Goal: Task Accomplishment & Management: Manage account settings

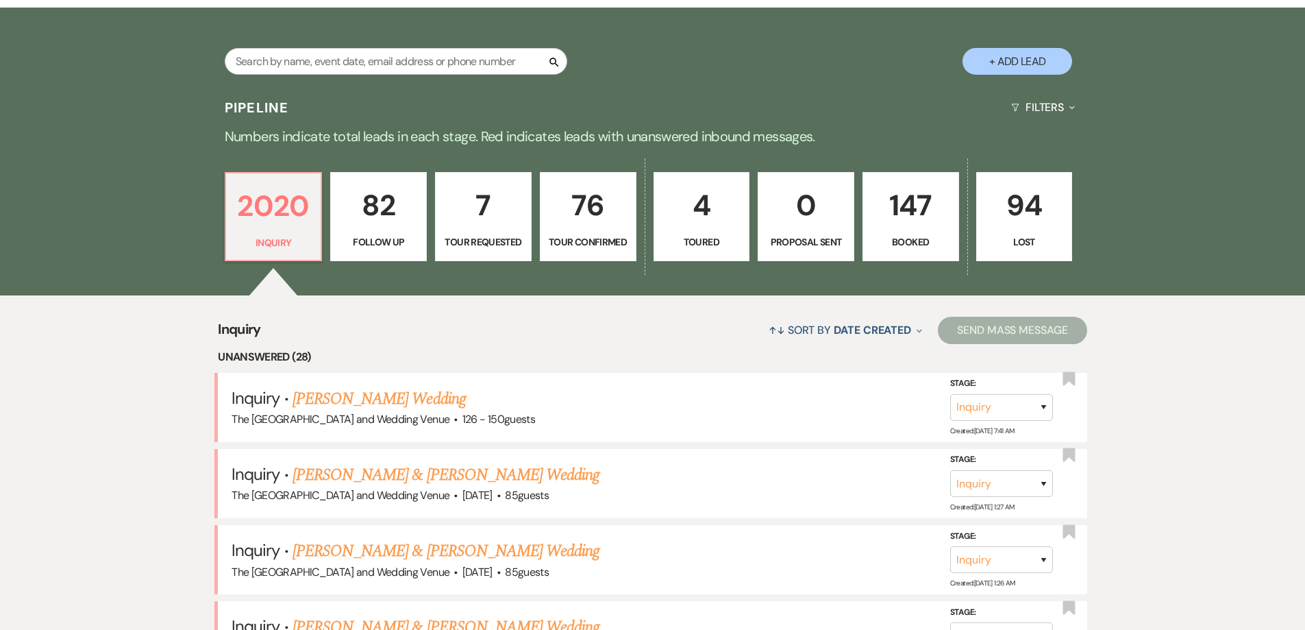
scroll to position [263, 0]
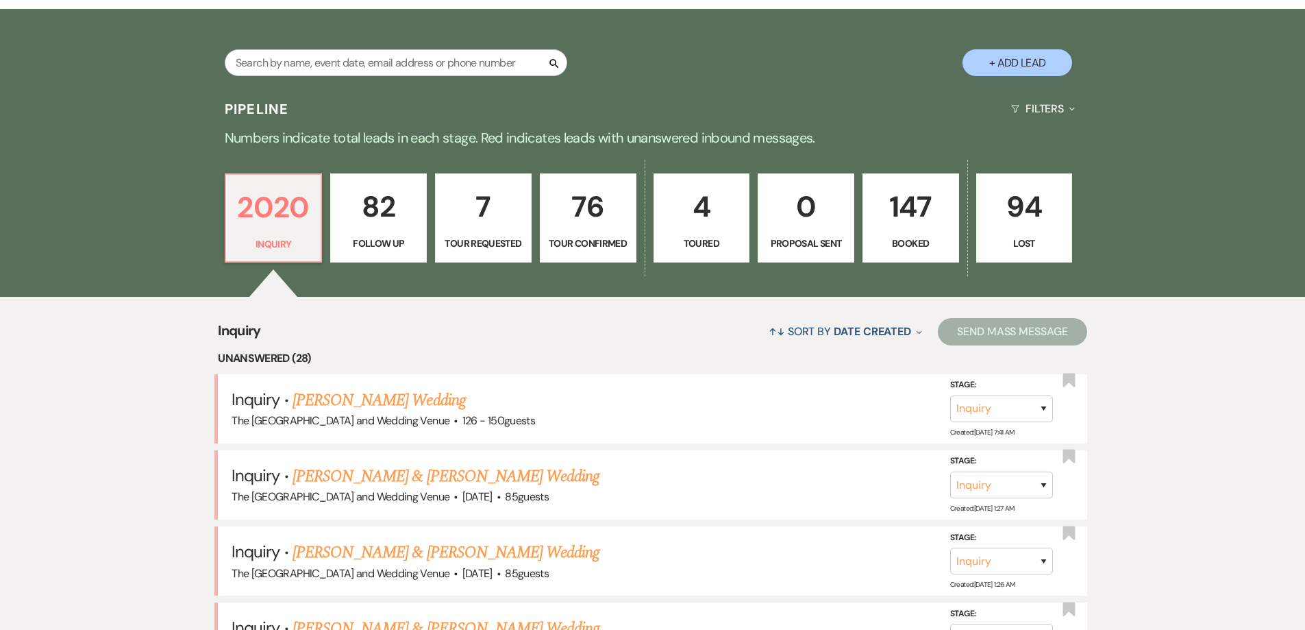
click at [399, 225] on p "82" at bounding box center [378, 207] width 79 height 46
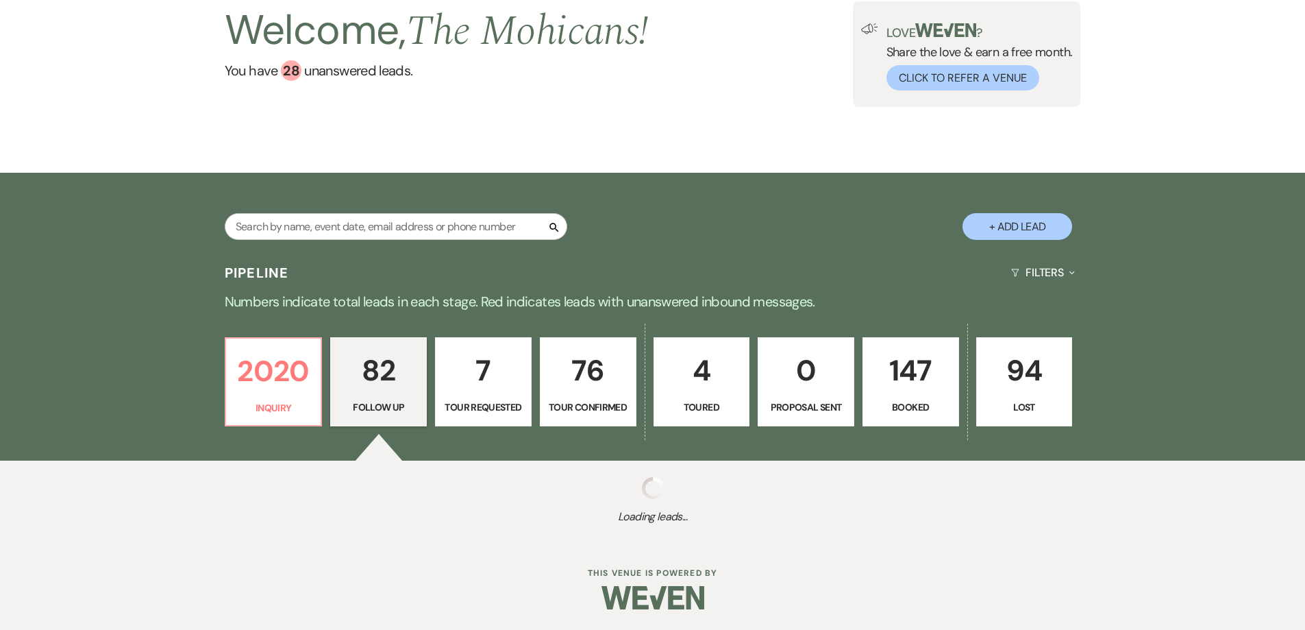
select select "9"
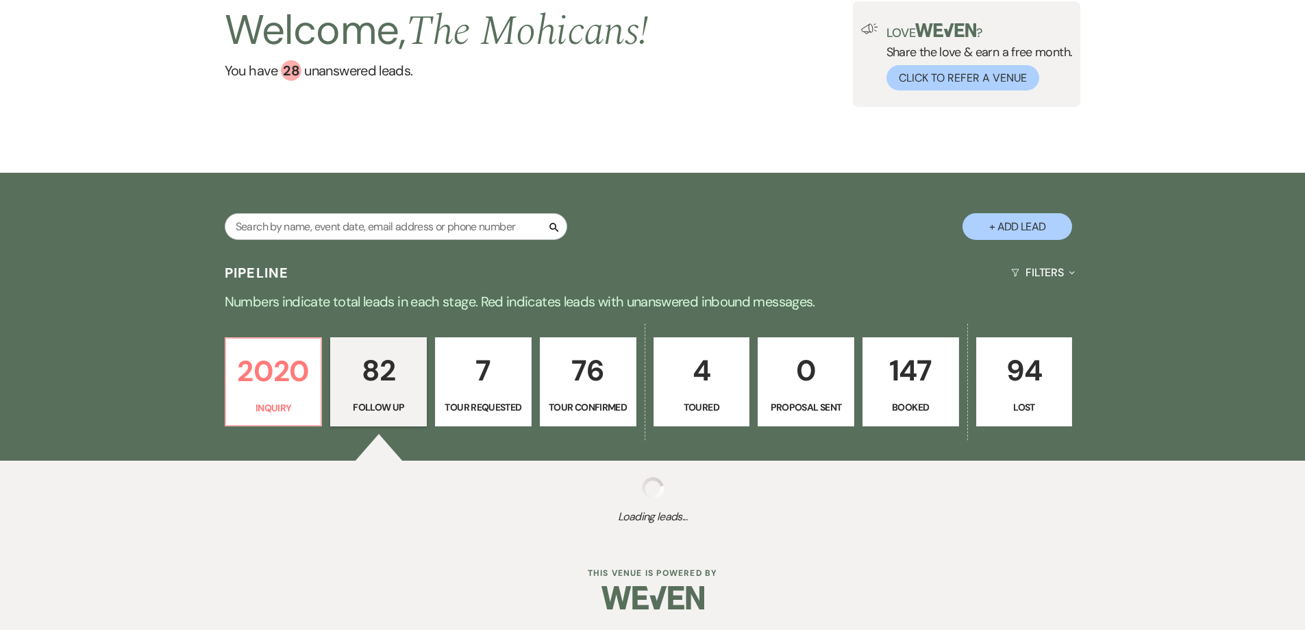
select select "9"
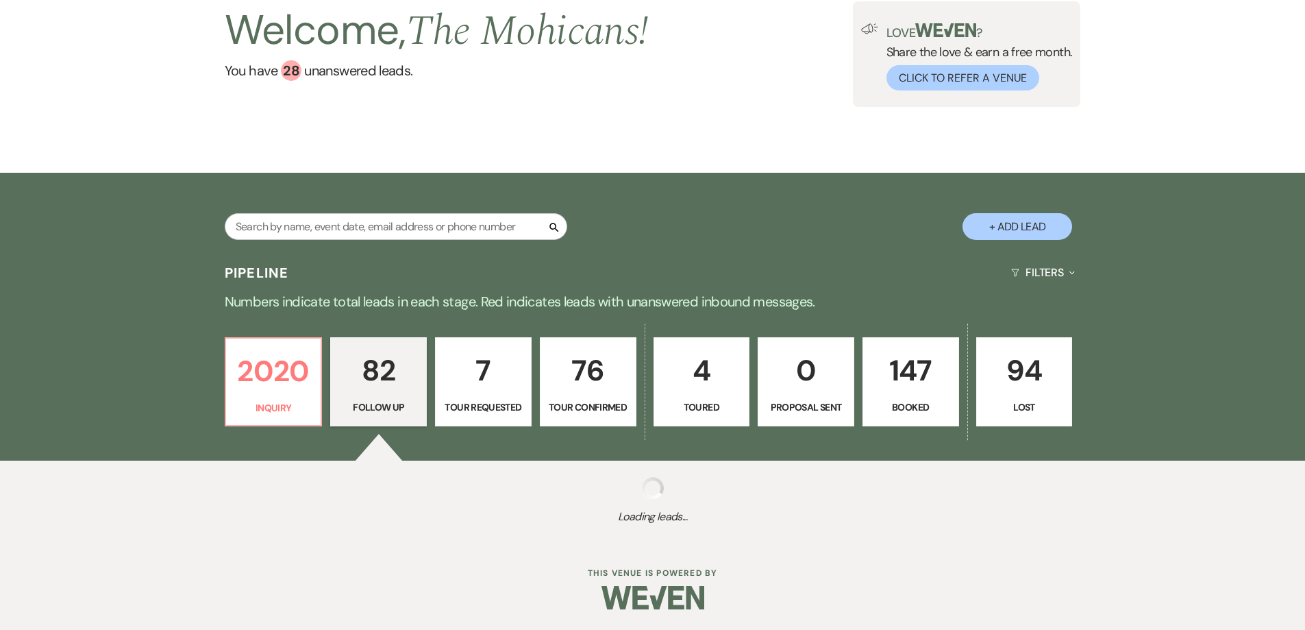
select select "9"
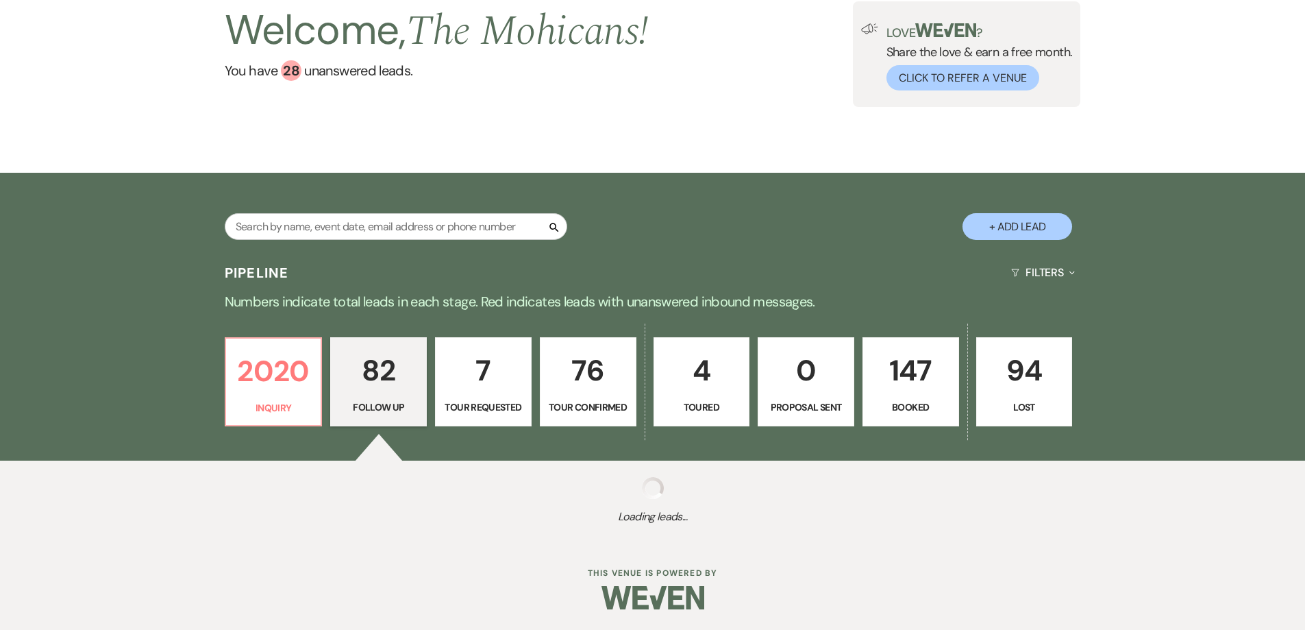
select select "9"
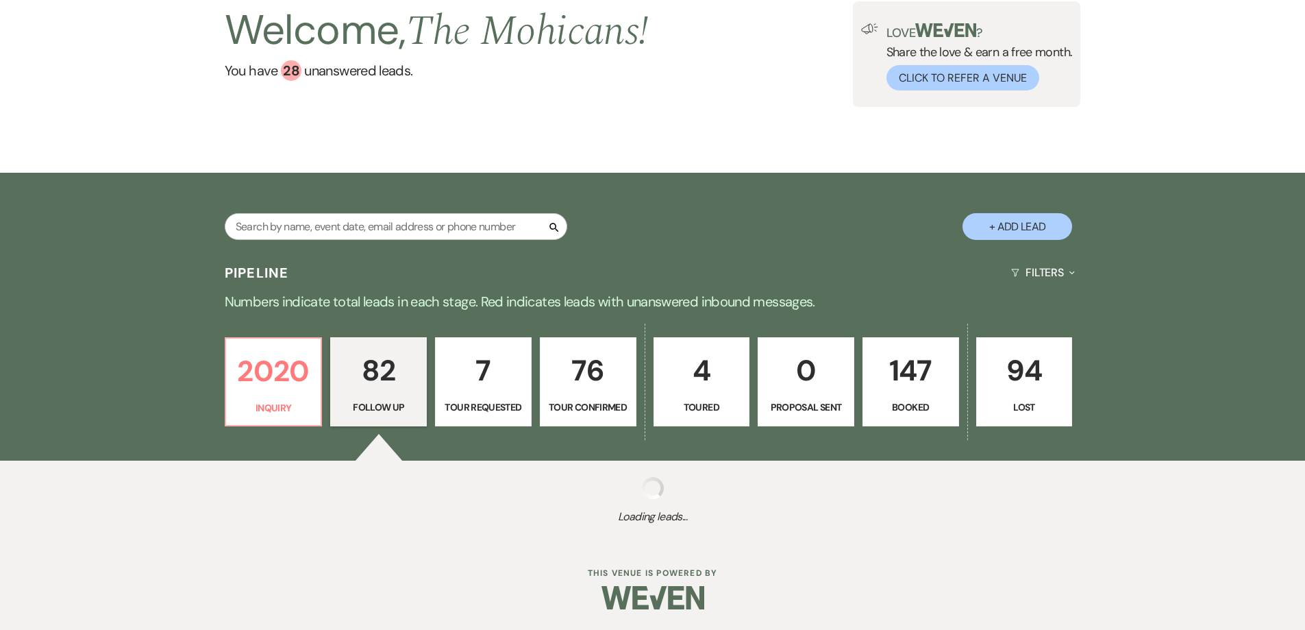
select select "9"
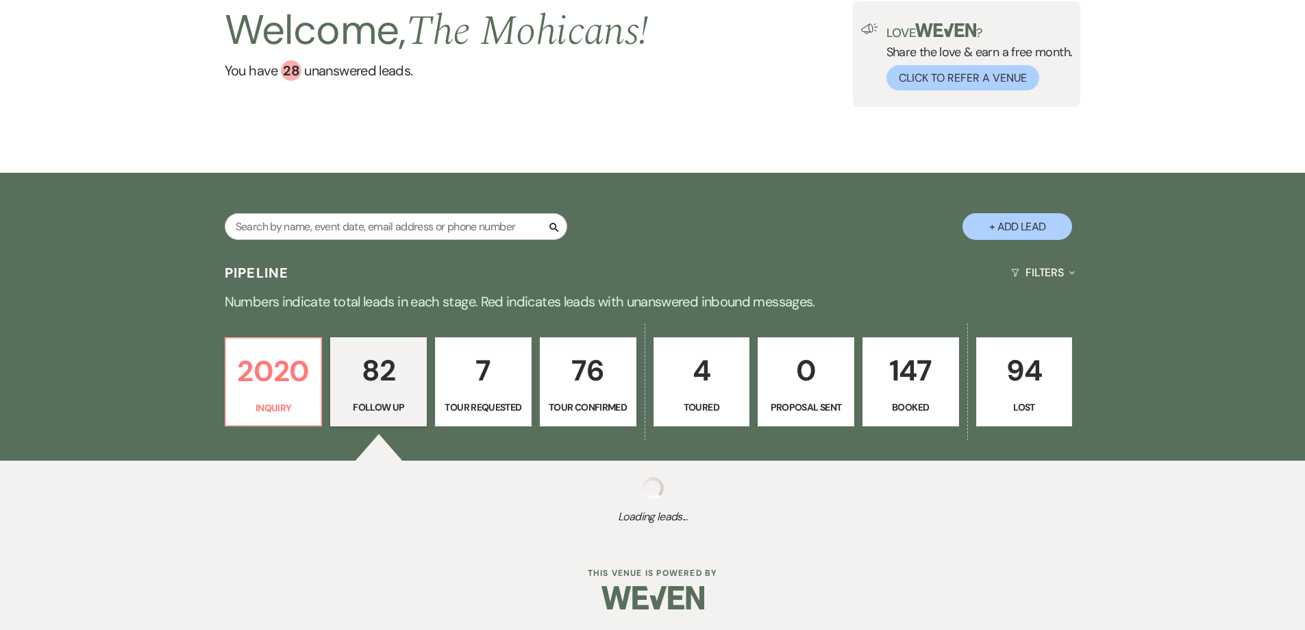
select select "9"
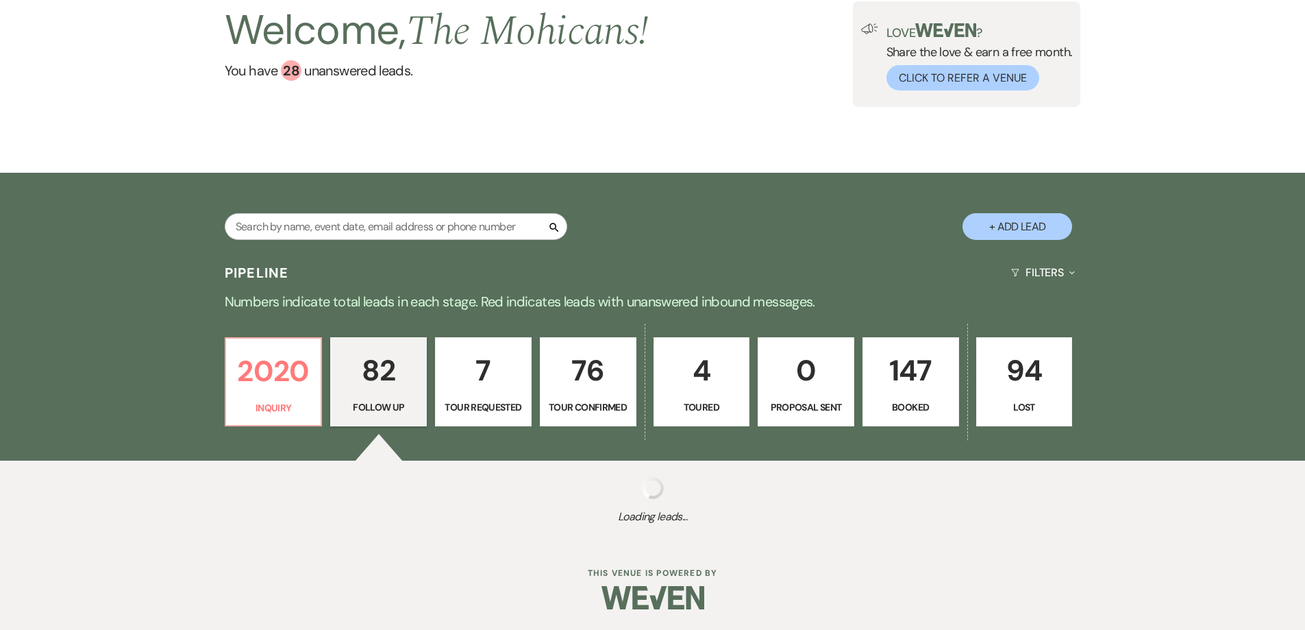
select select "9"
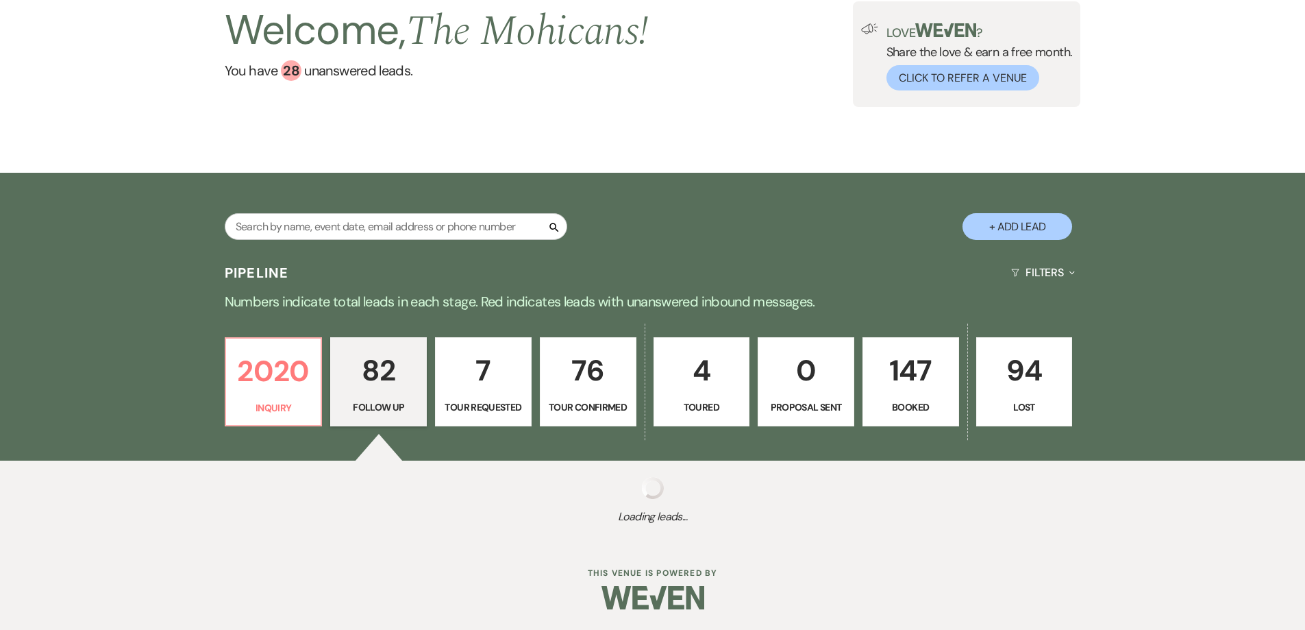
select select "9"
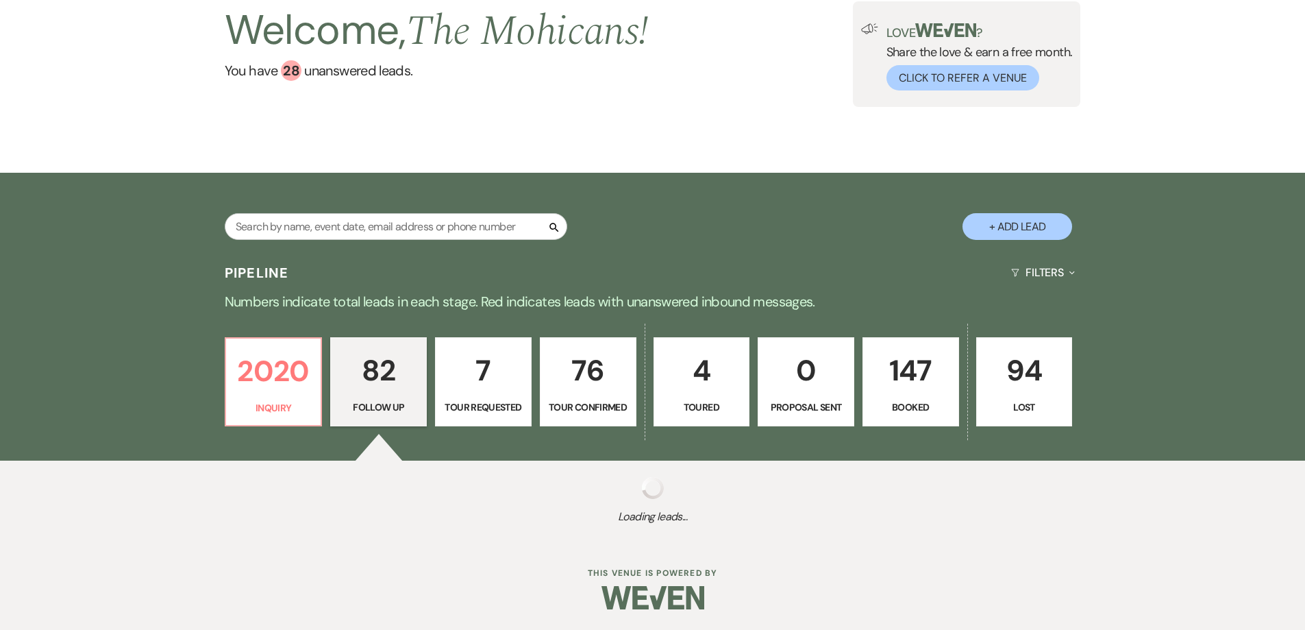
select select "9"
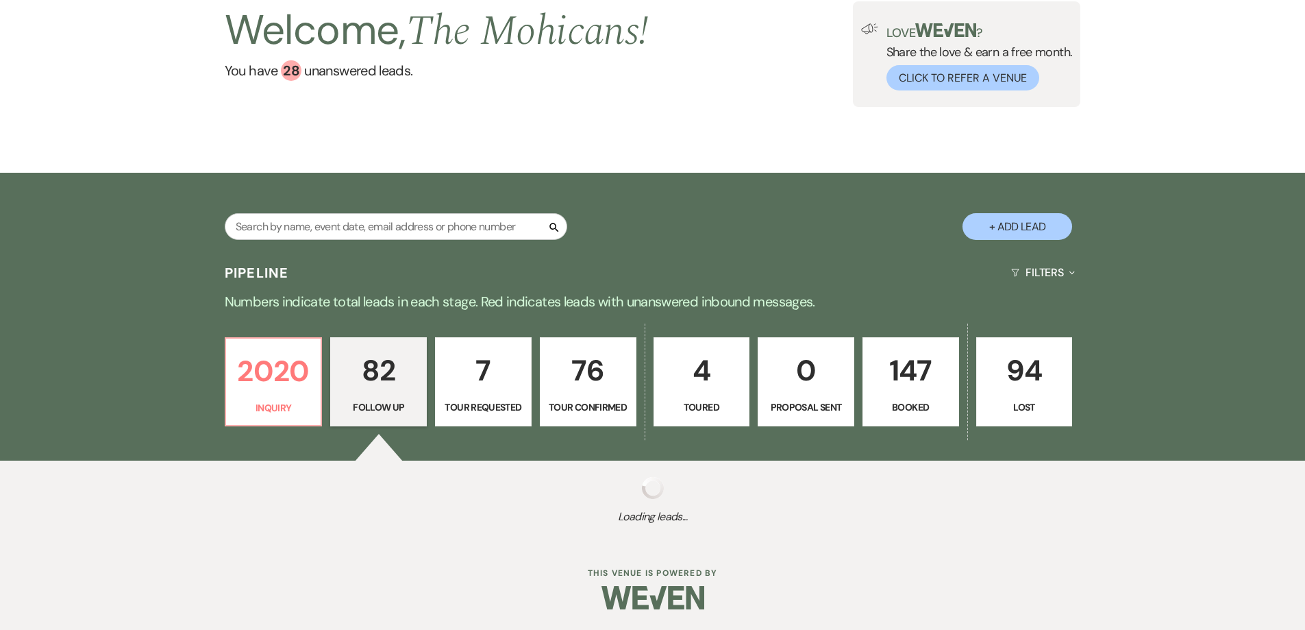
select select "9"
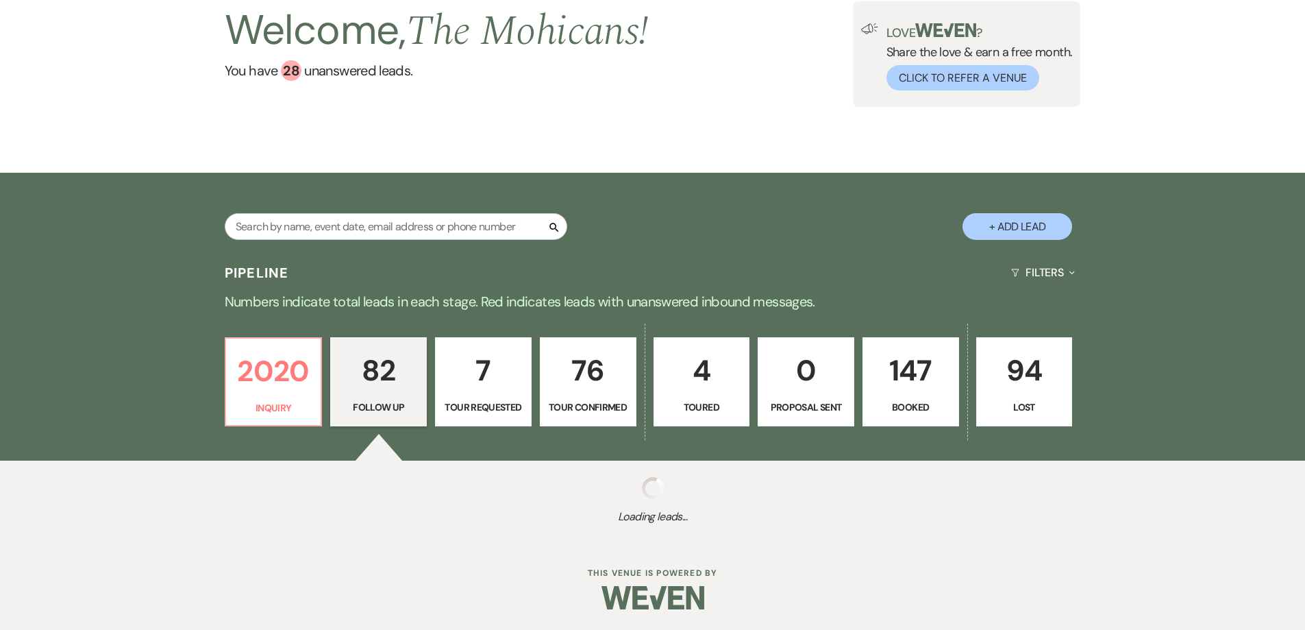
select select "9"
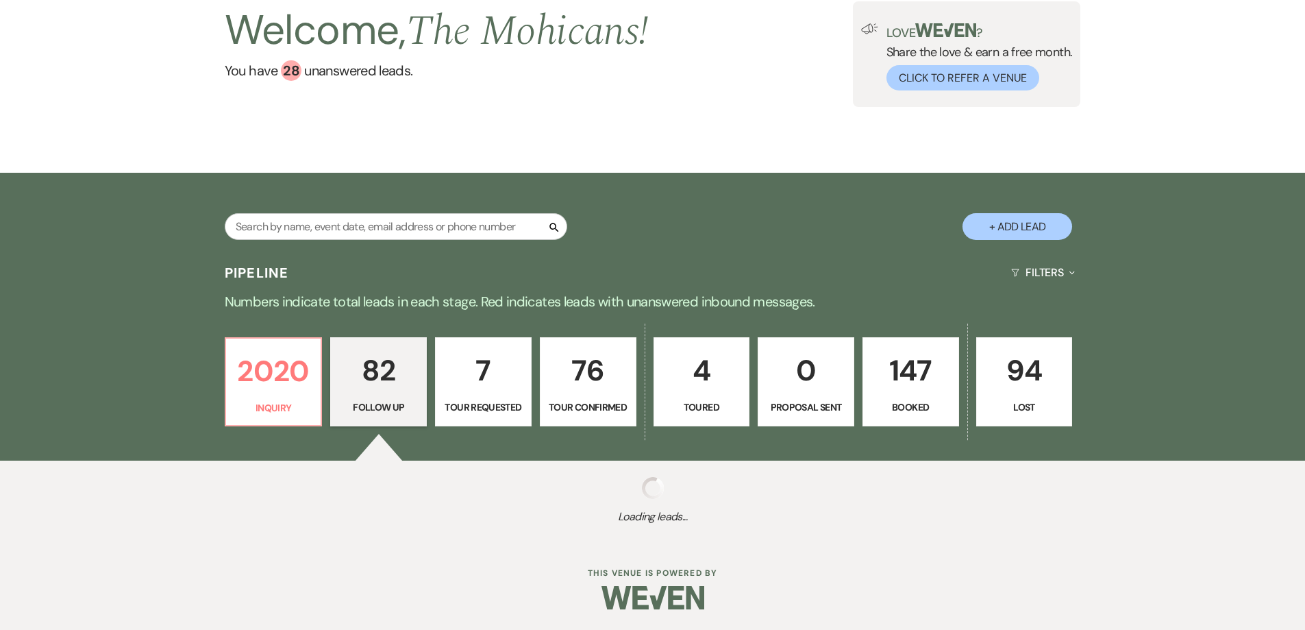
select select "9"
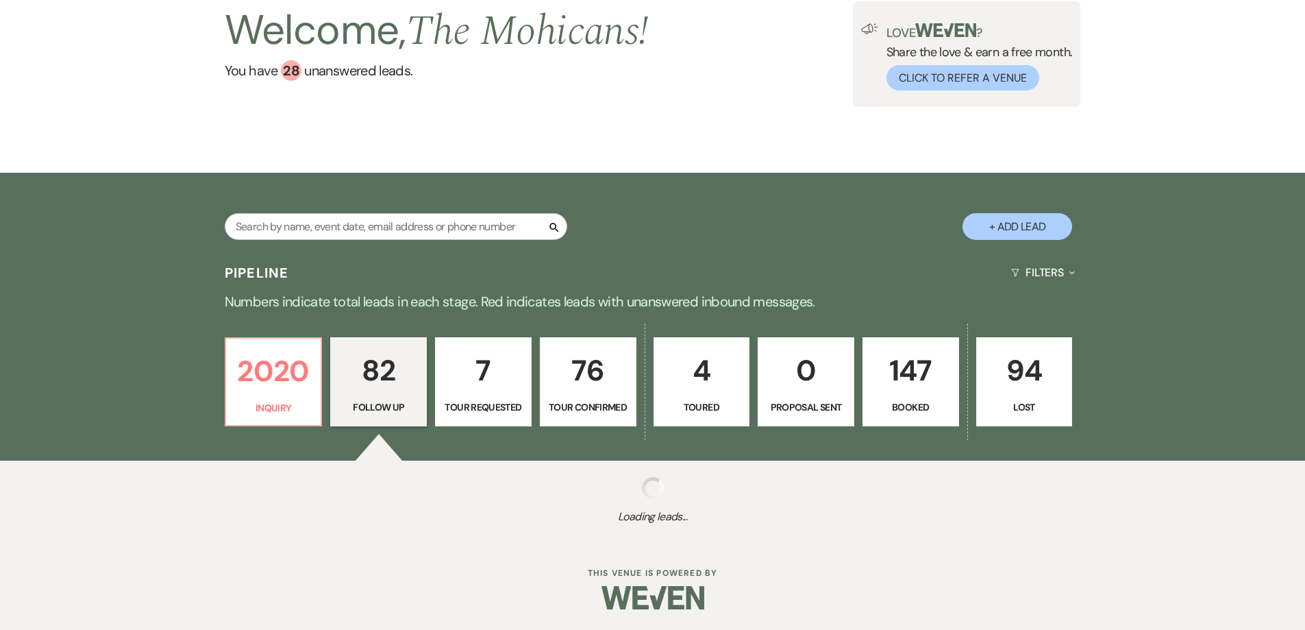
select select "9"
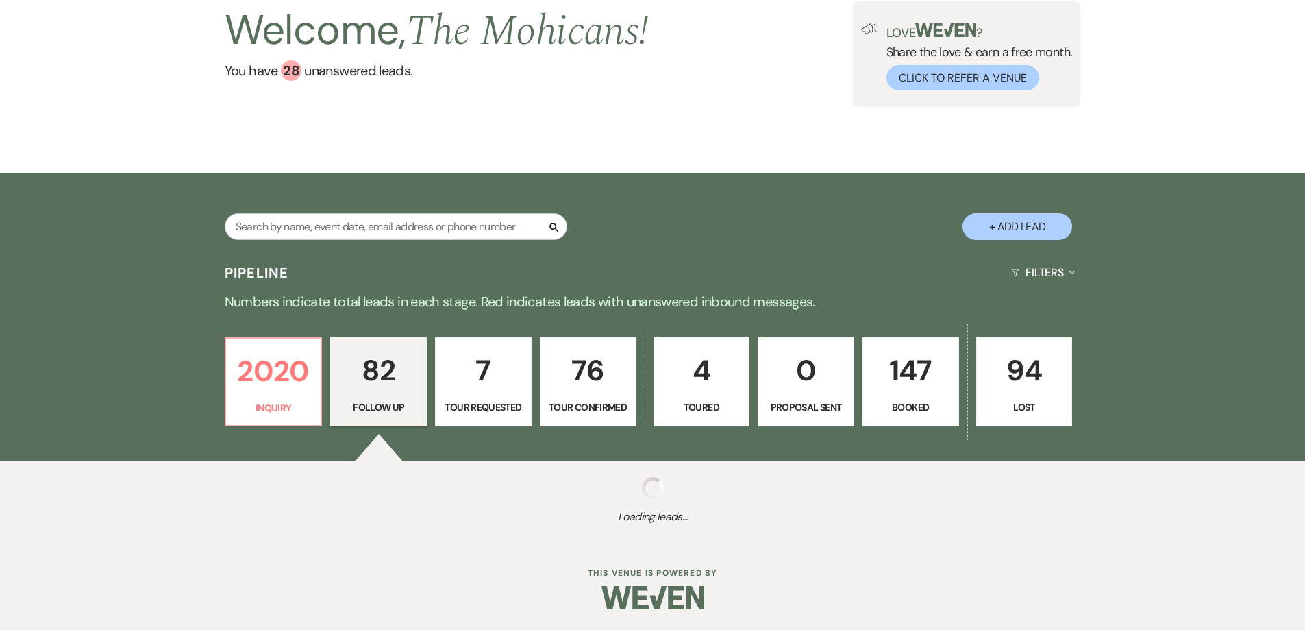
select select "9"
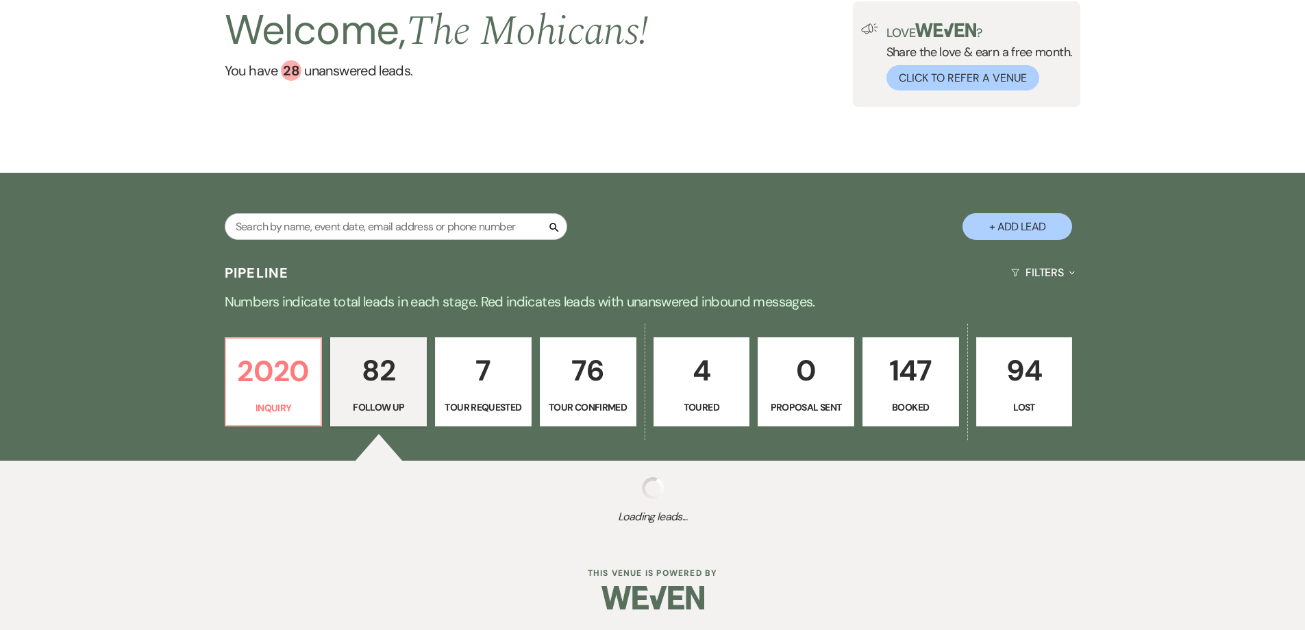
select select "9"
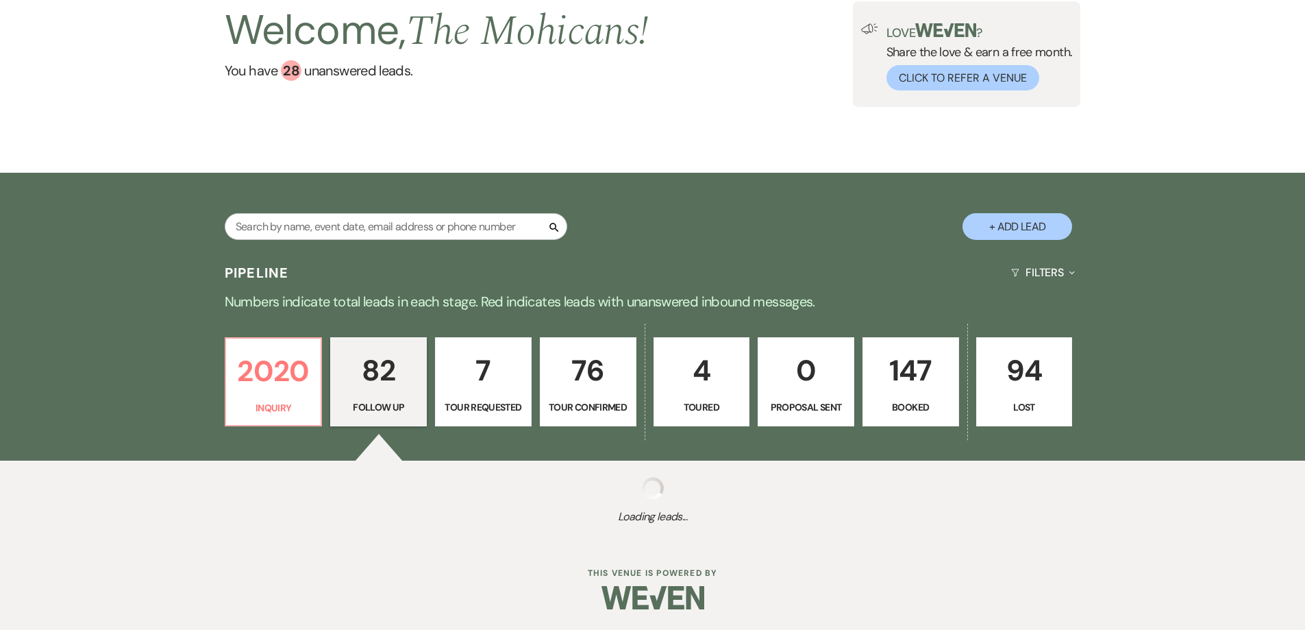
select select "9"
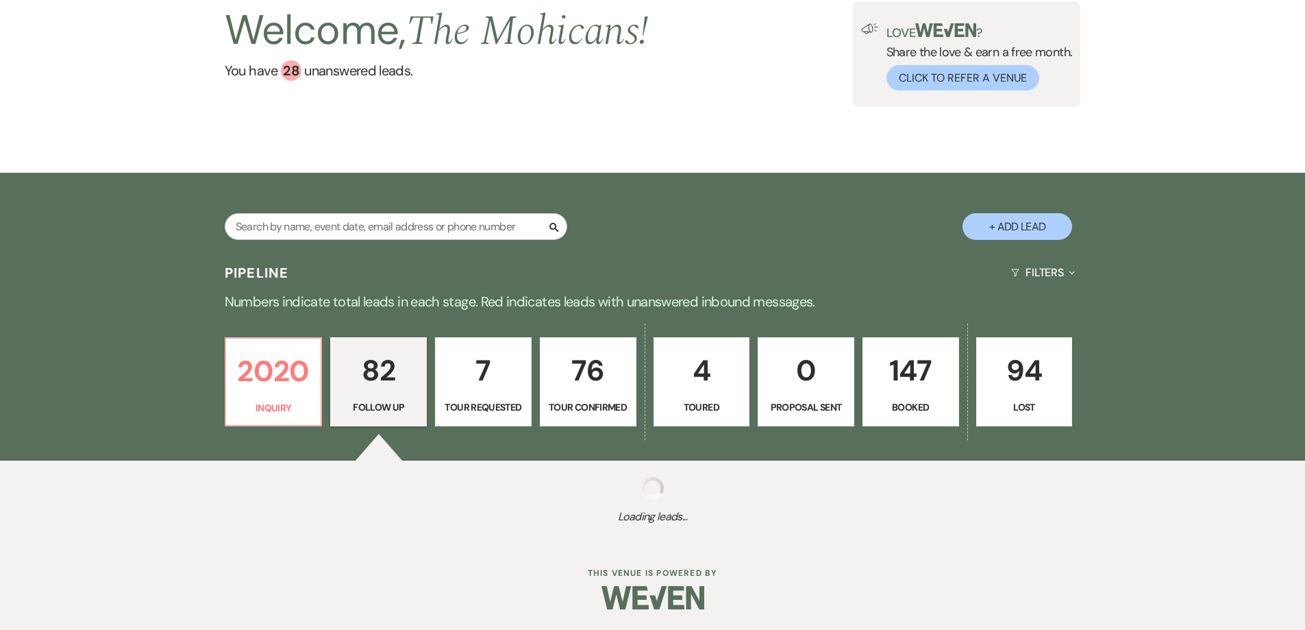
select select "9"
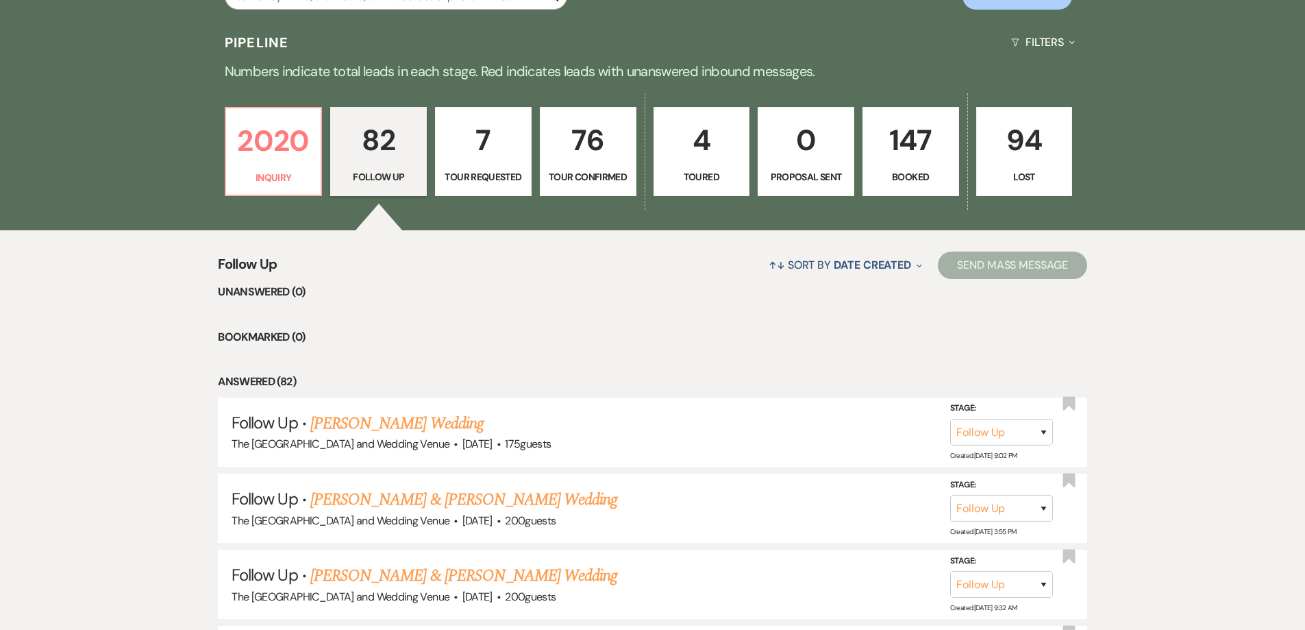
scroll to position [310, 0]
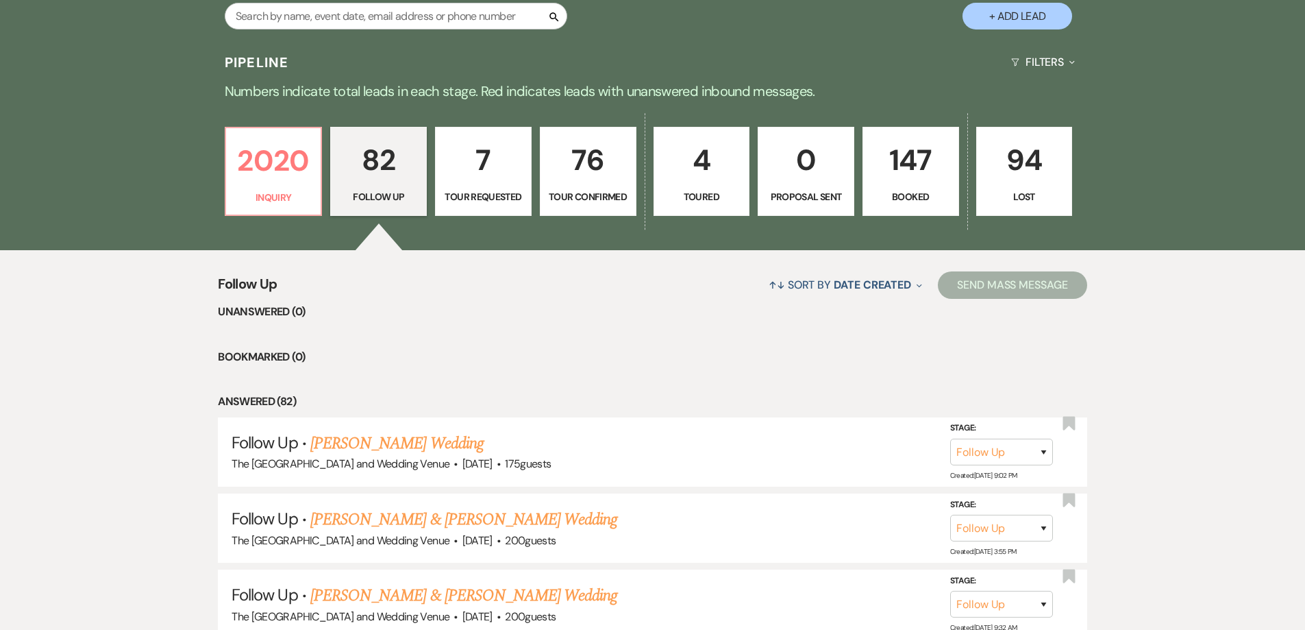
click at [504, 180] on p "7" at bounding box center [483, 160] width 79 height 46
select select "2"
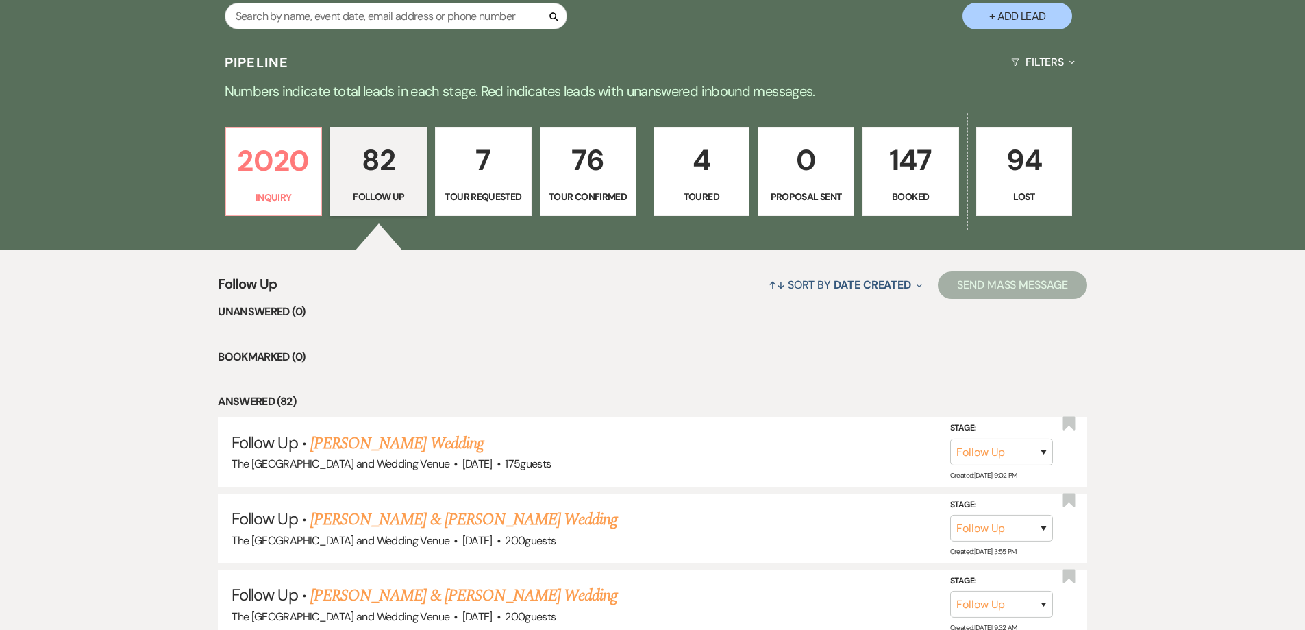
select select "2"
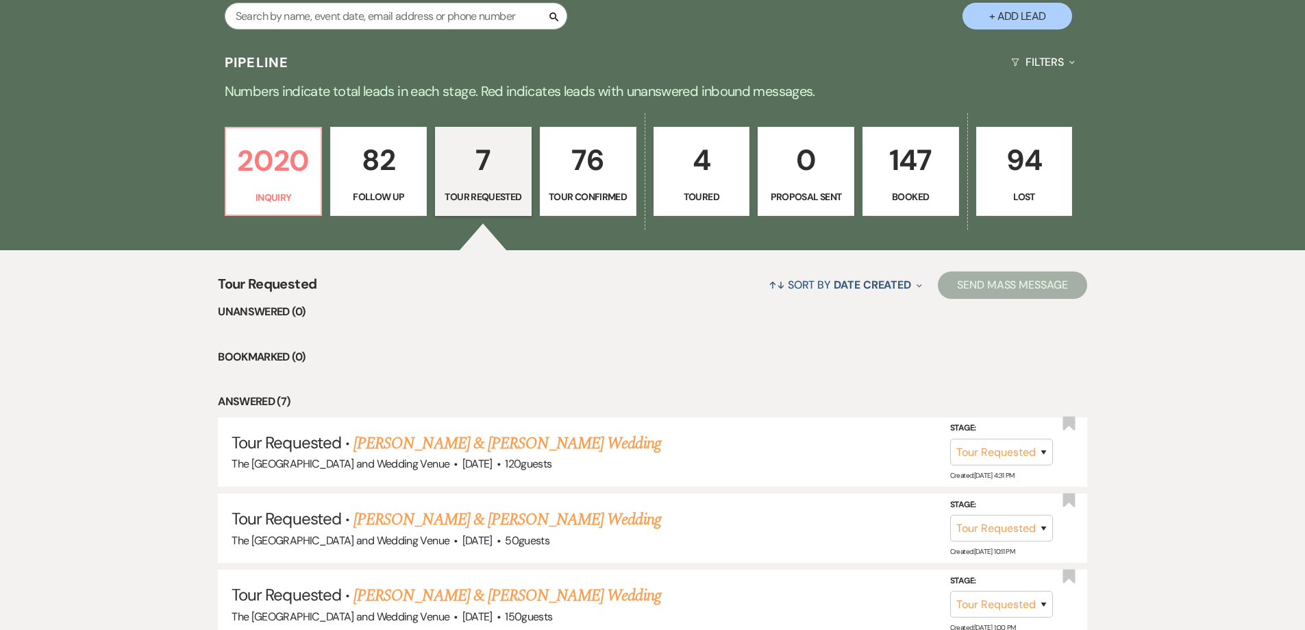
click at [568, 163] on p "76" at bounding box center [588, 160] width 79 height 46
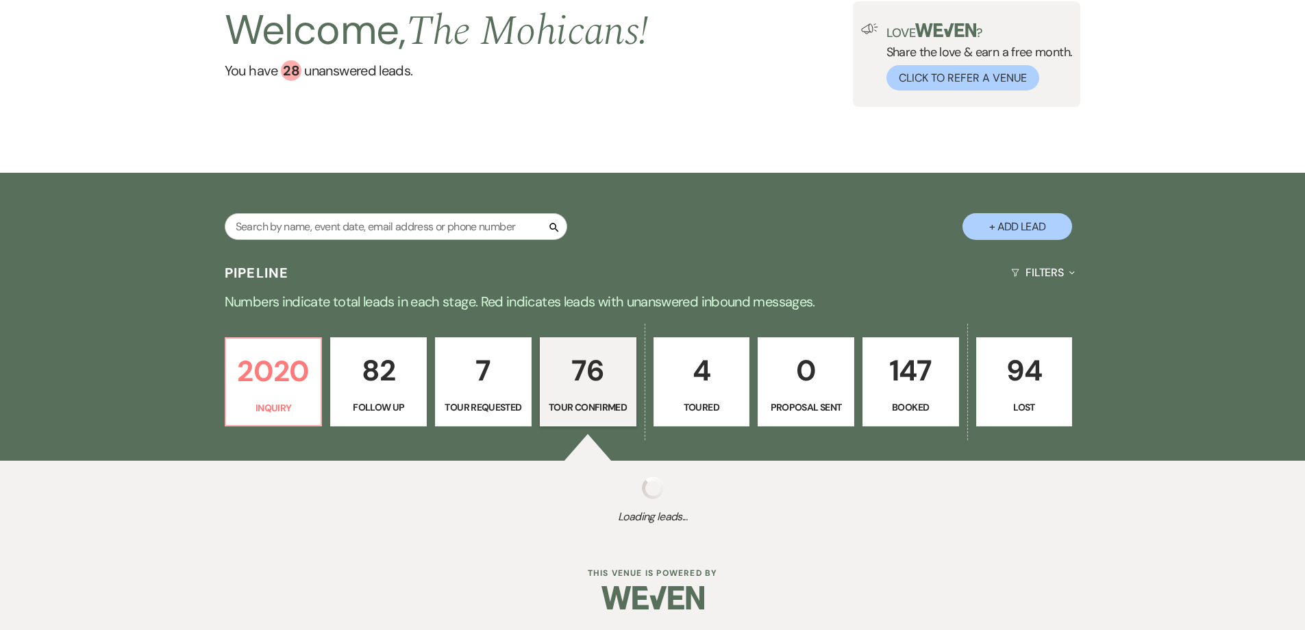
select select "4"
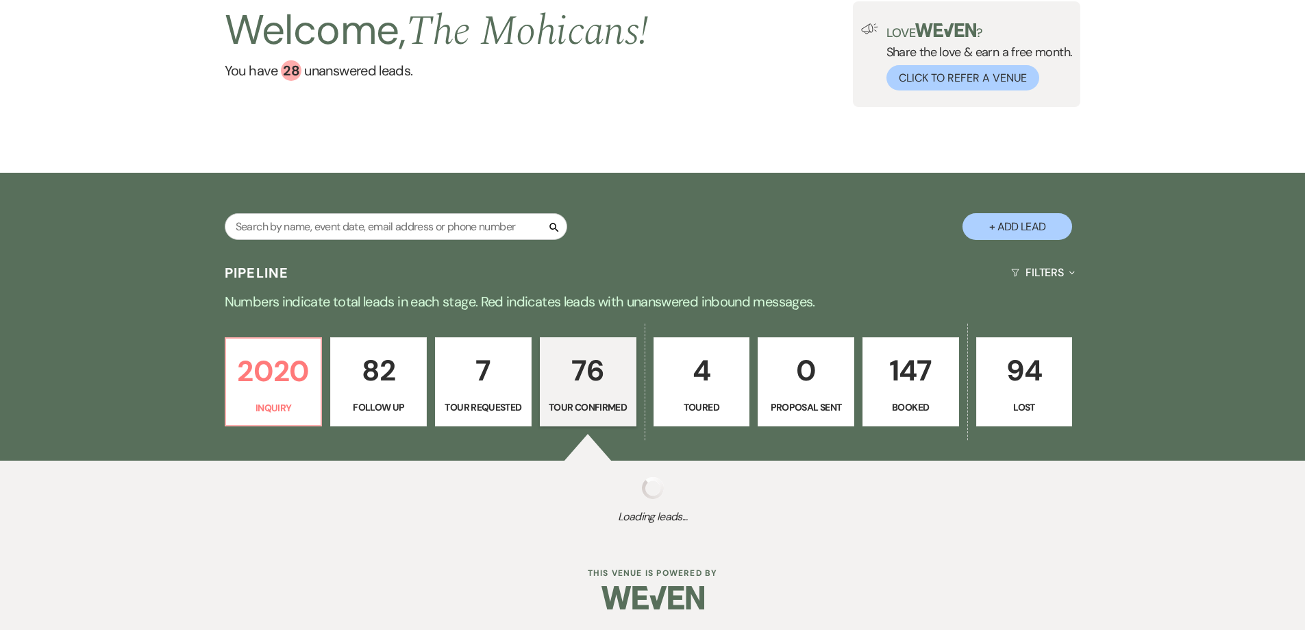
select select "4"
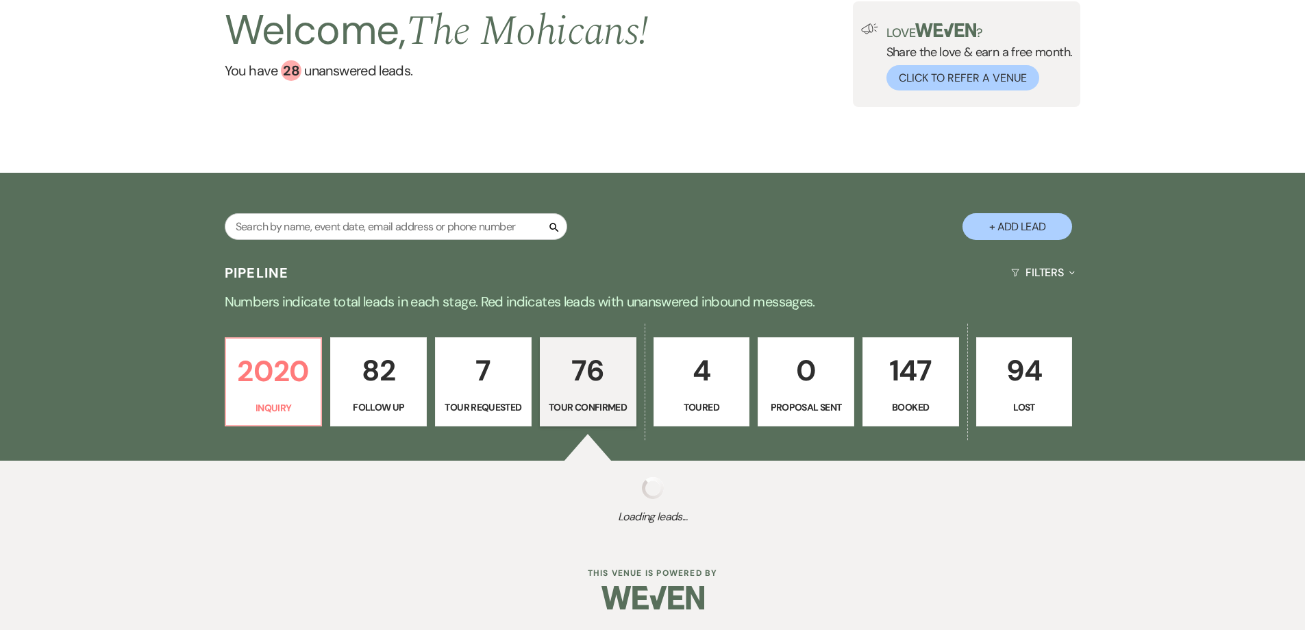
select select "4"
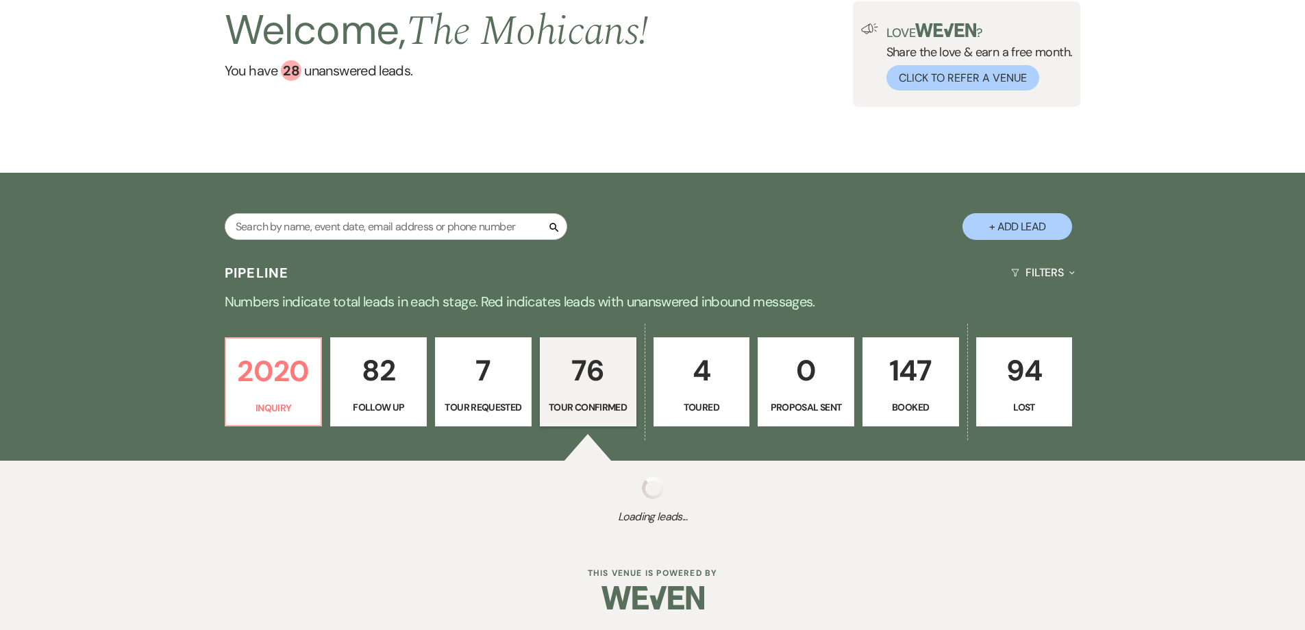
select select "4"
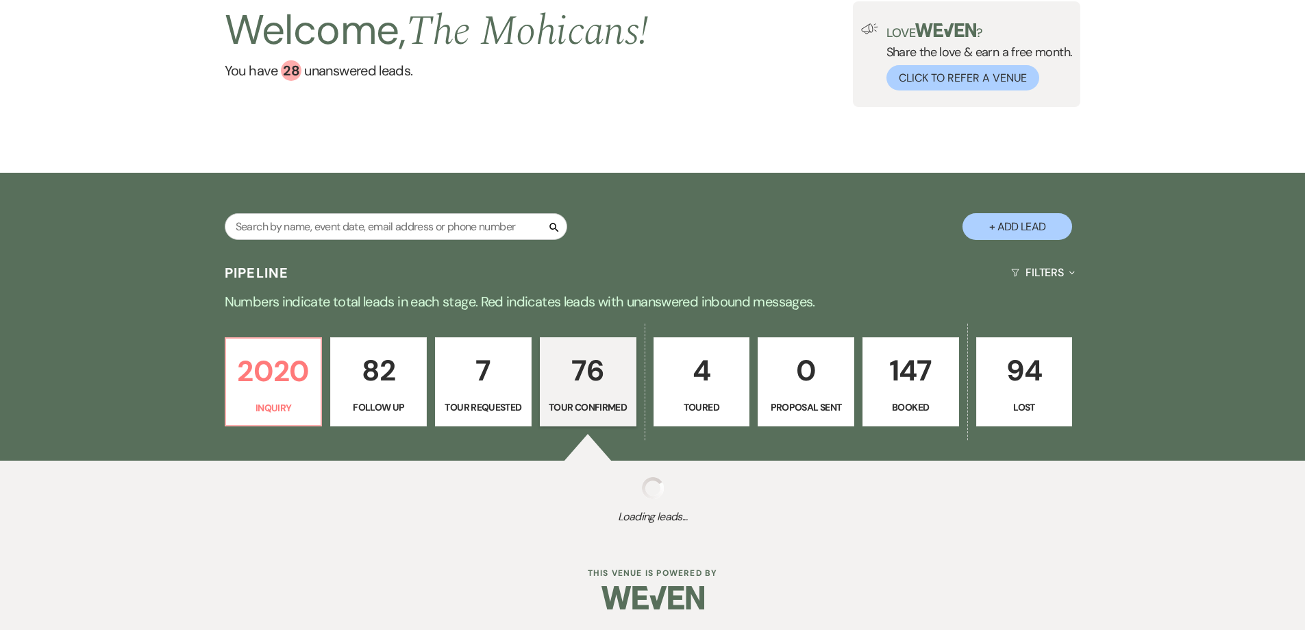
select select "4"
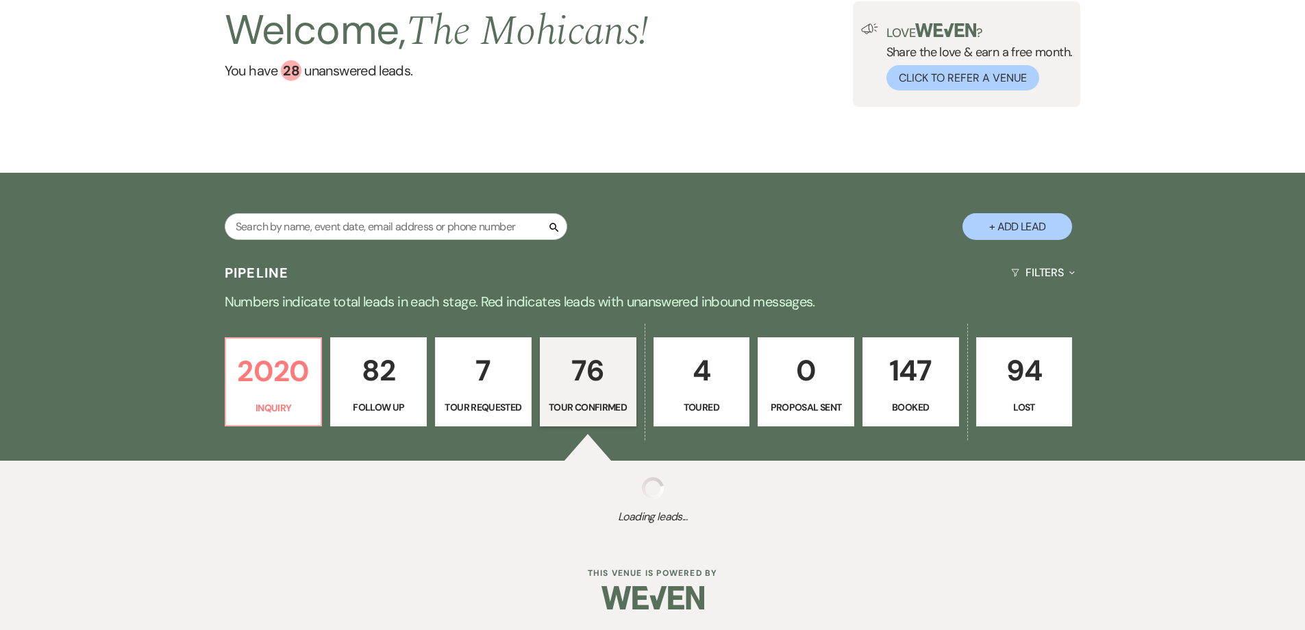
select select "4"
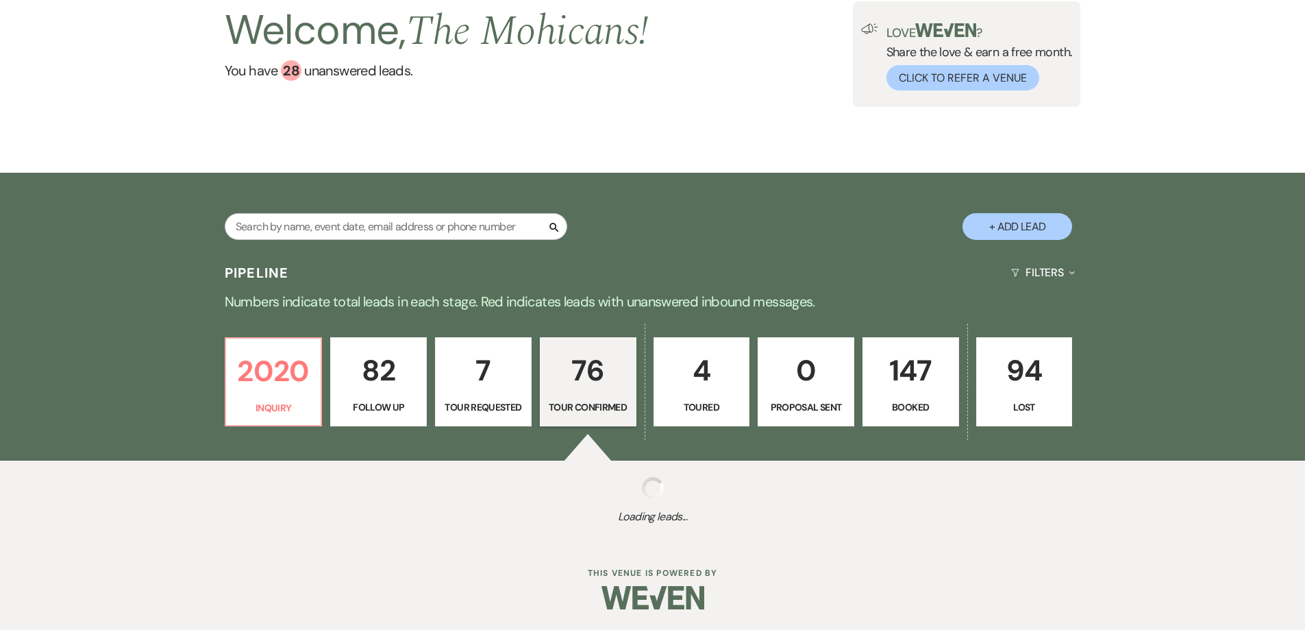
select select "4"
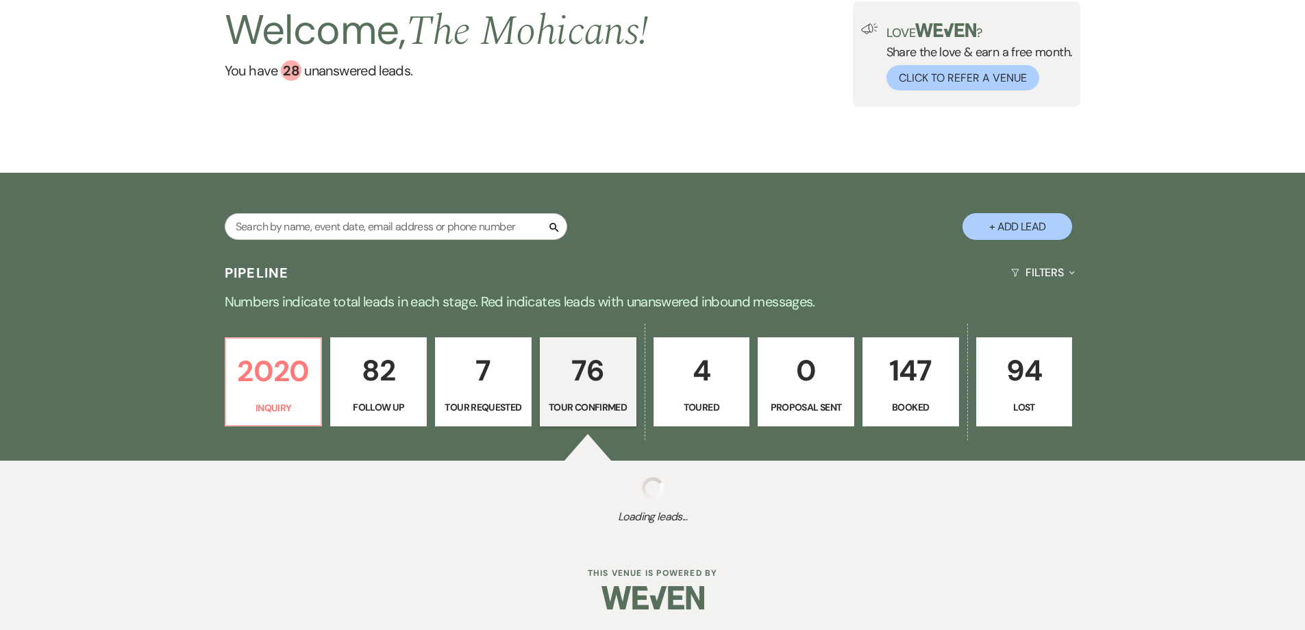
select select "4"
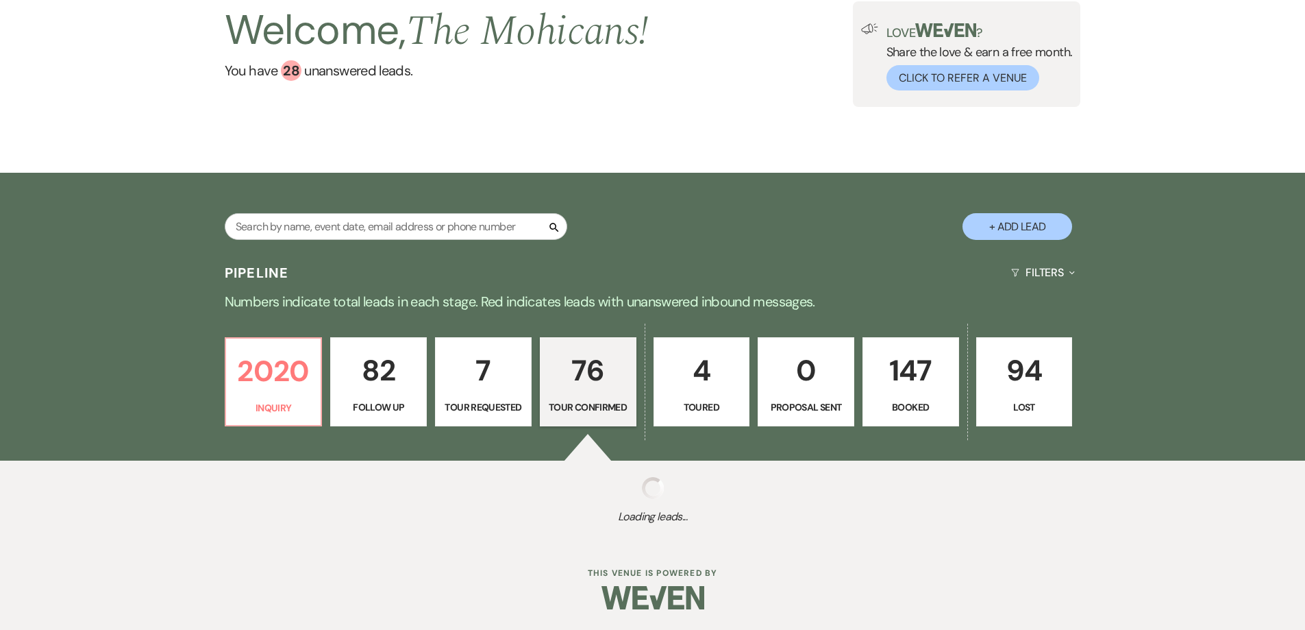
select select "4"
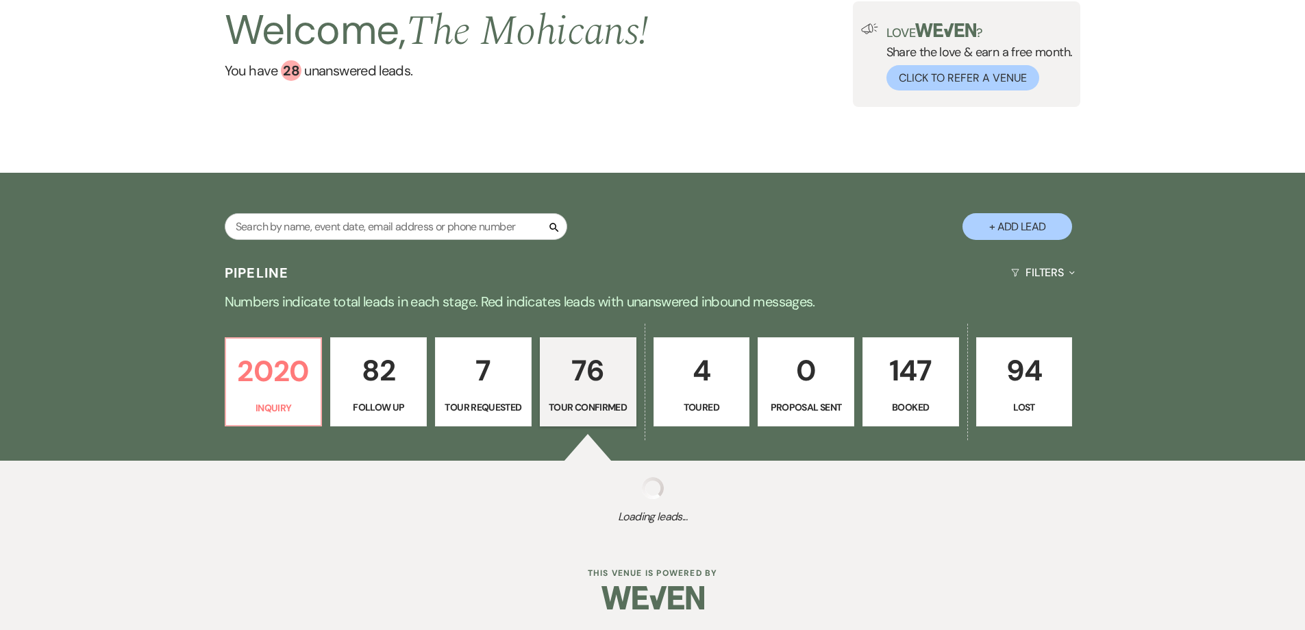
select select "4"
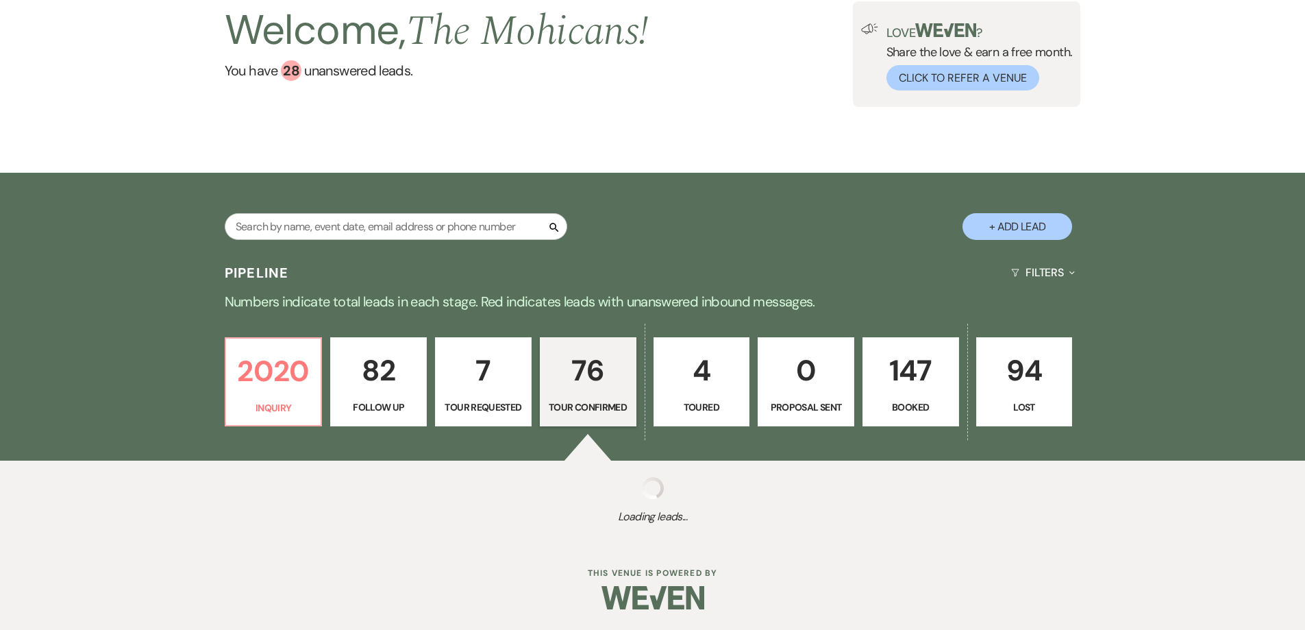
select select "4"
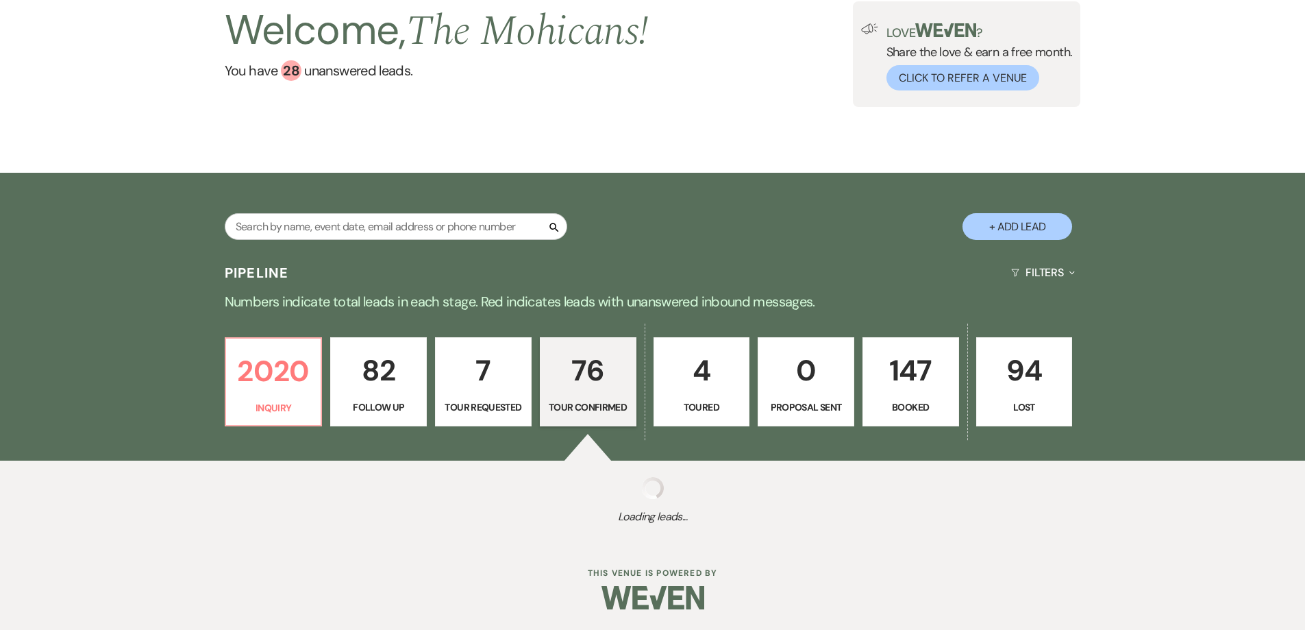
select select "4"
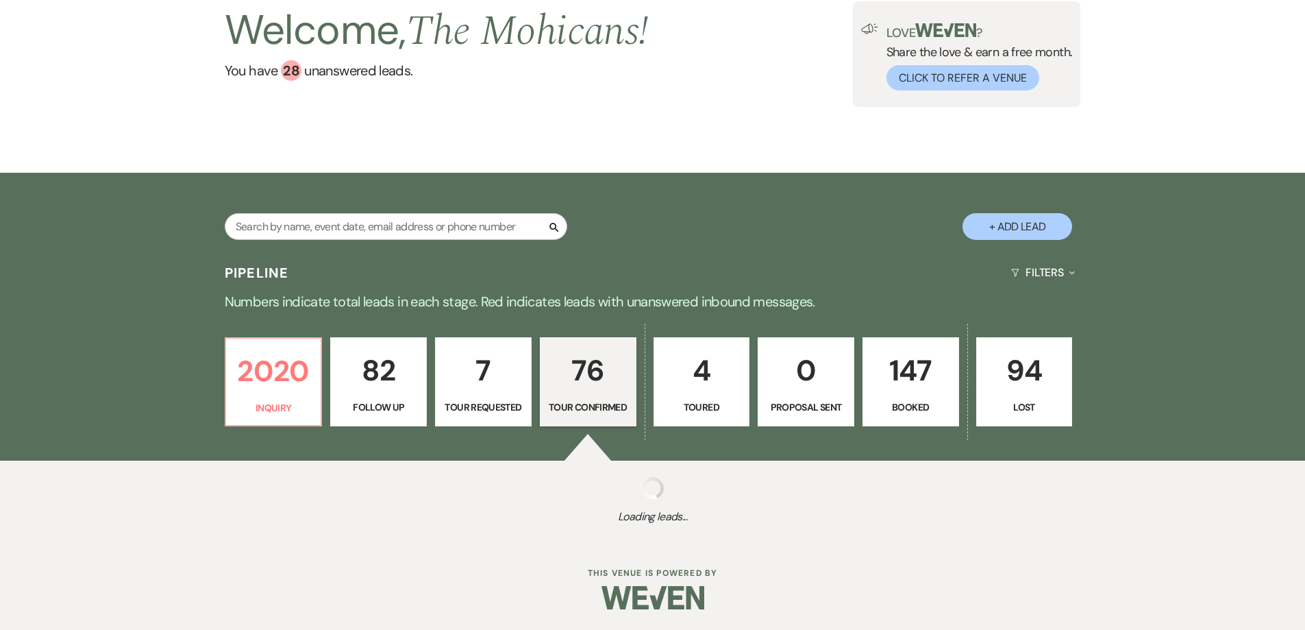
select select "4"
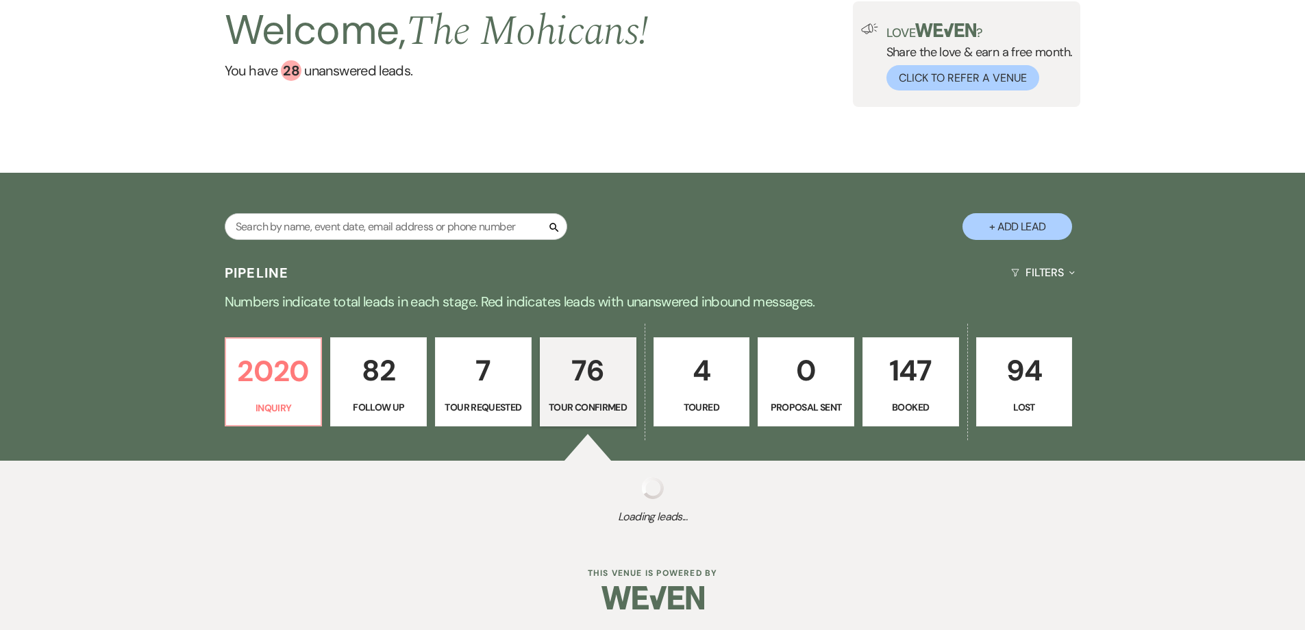
select select "4"
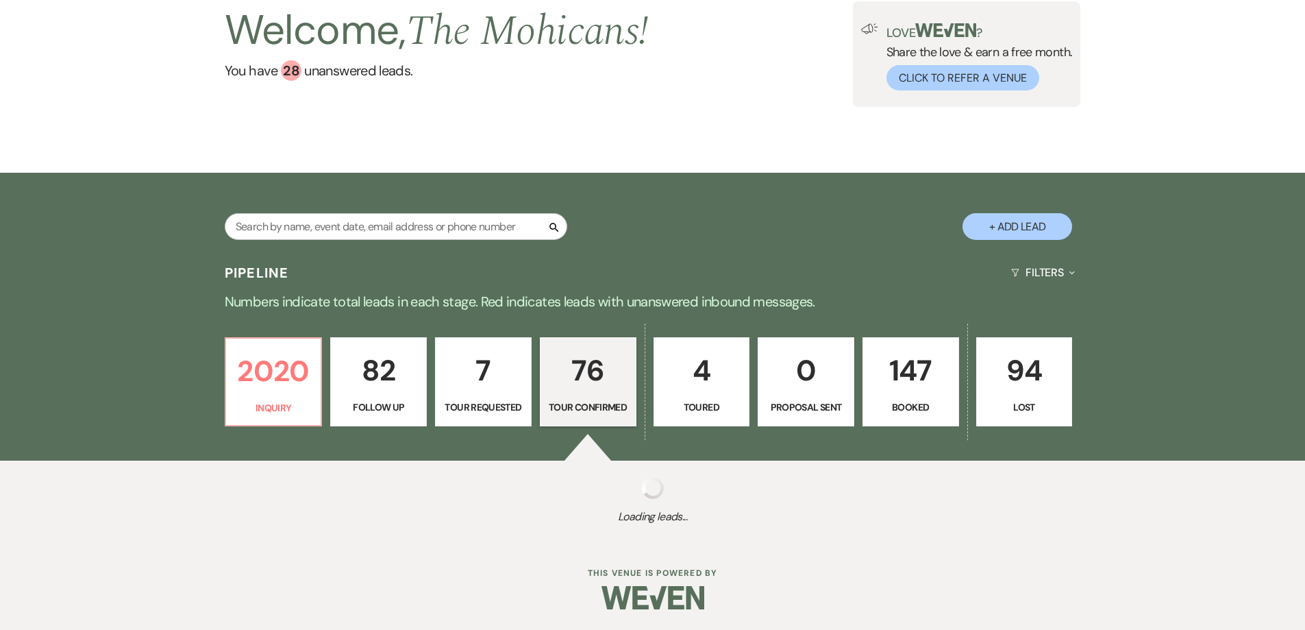
select select "4"
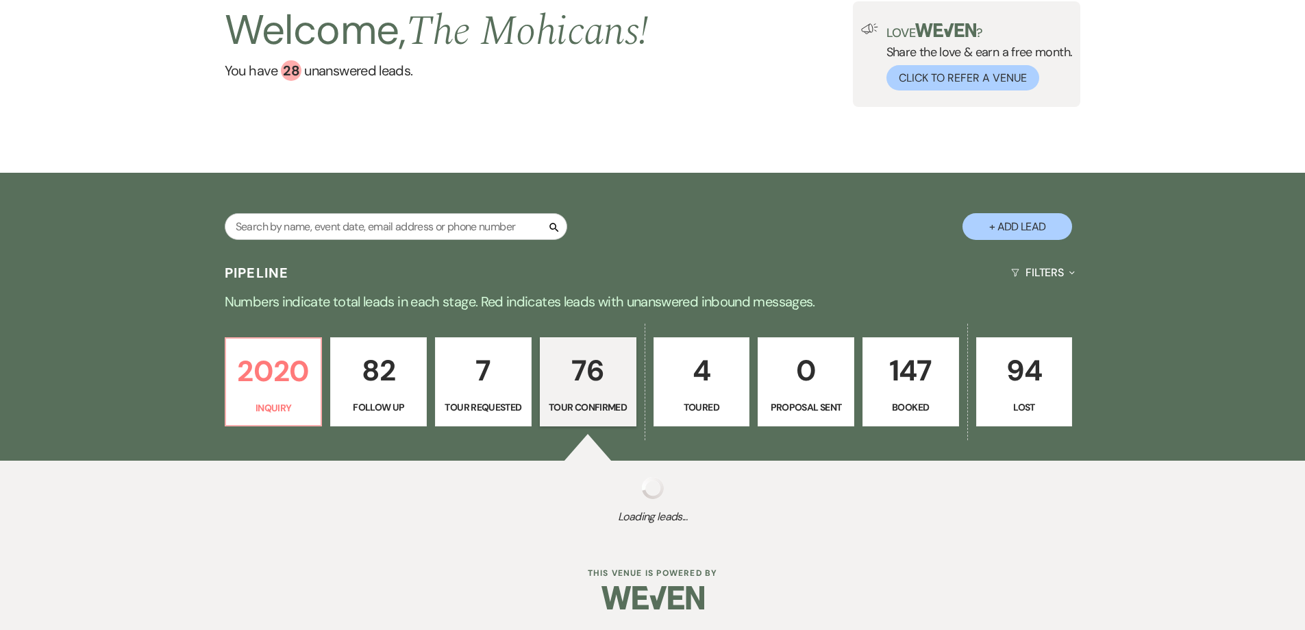
select select "4"
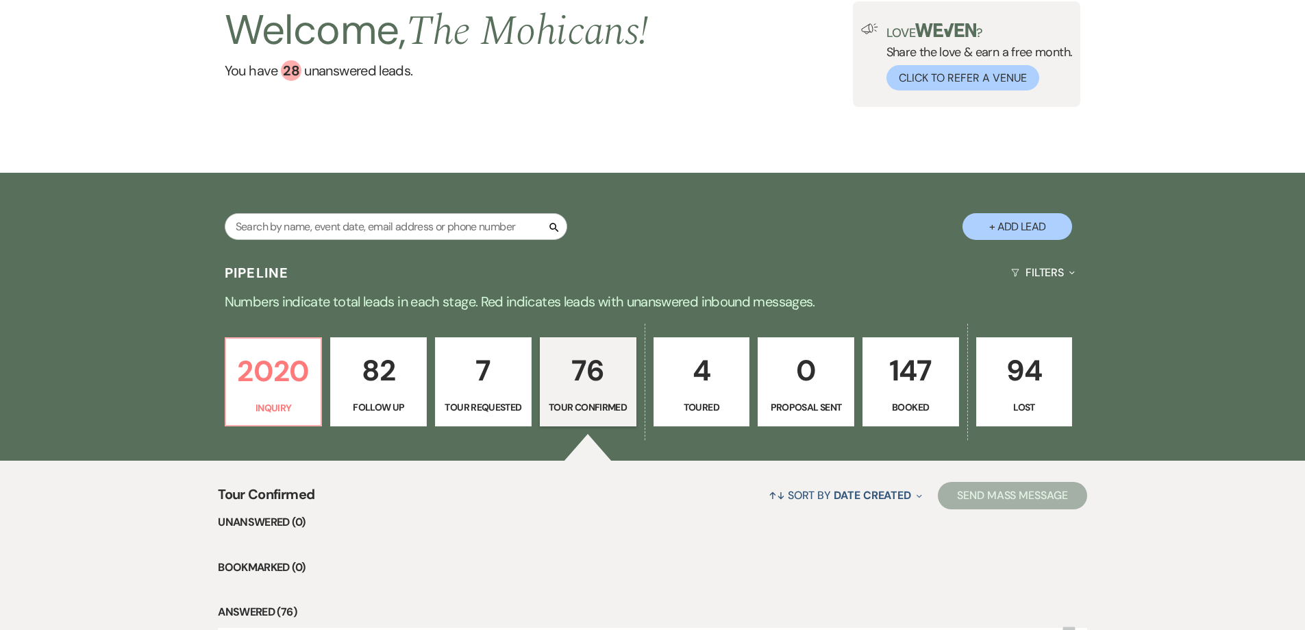
scroll to position [310, 0]
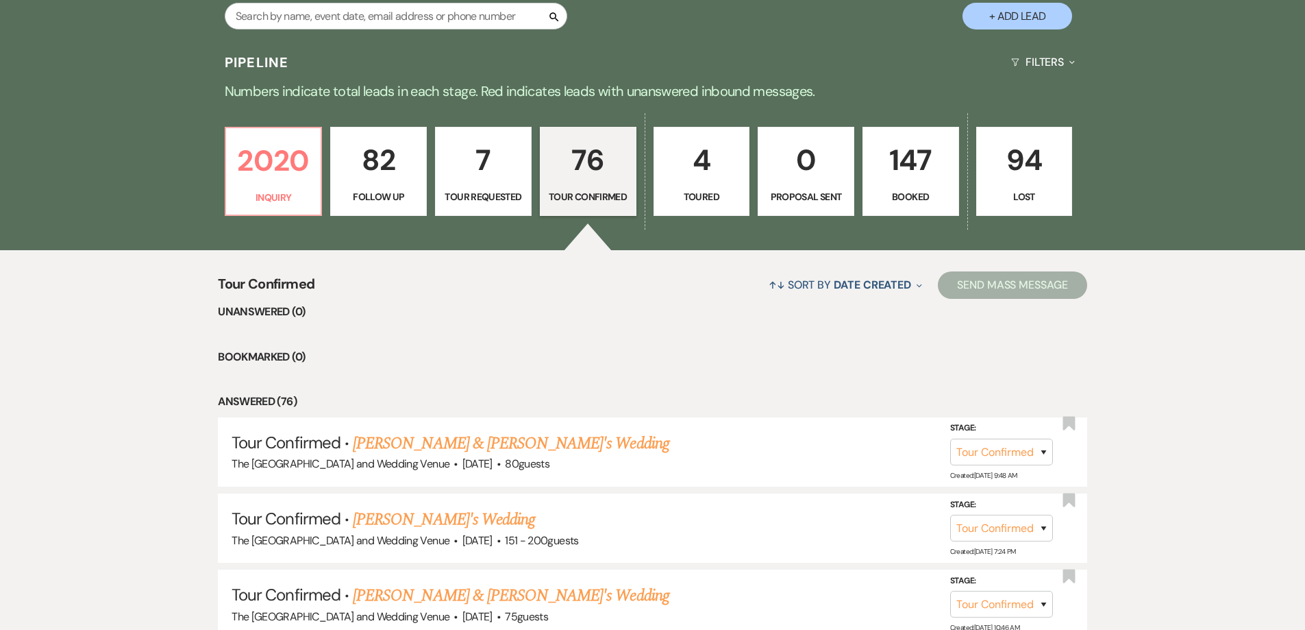
click at [877, 162] on p "147" at bounding box center [911, 160] width 79 height 46
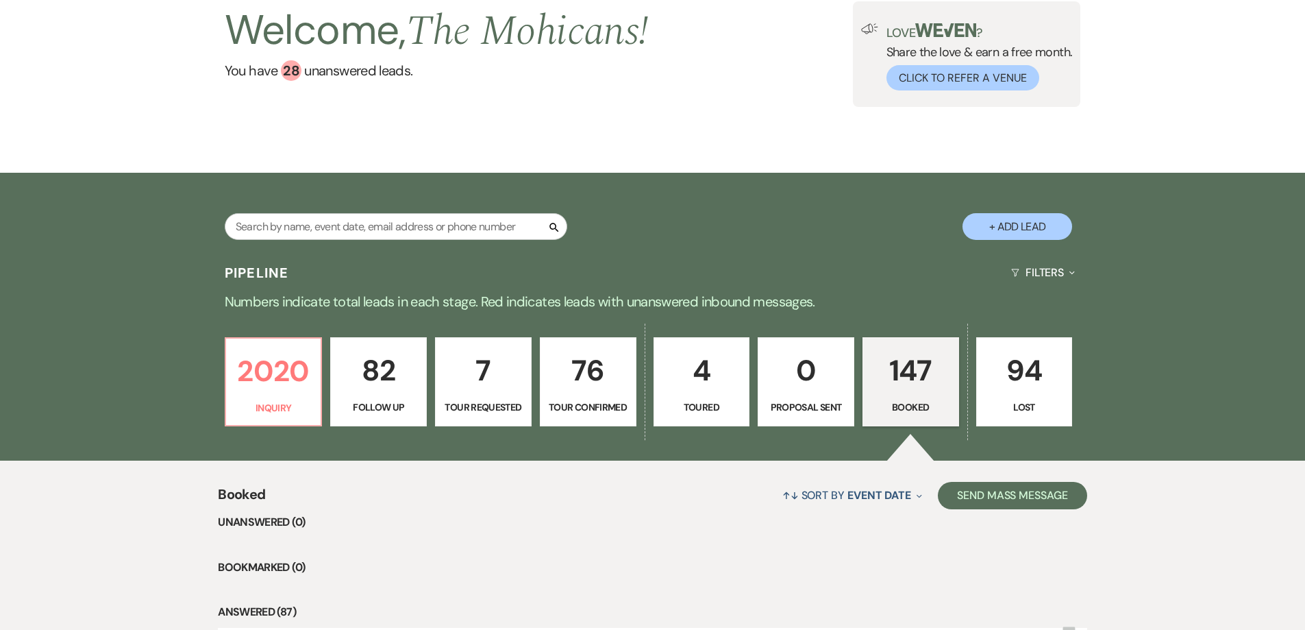
scroll to position [310, 0]
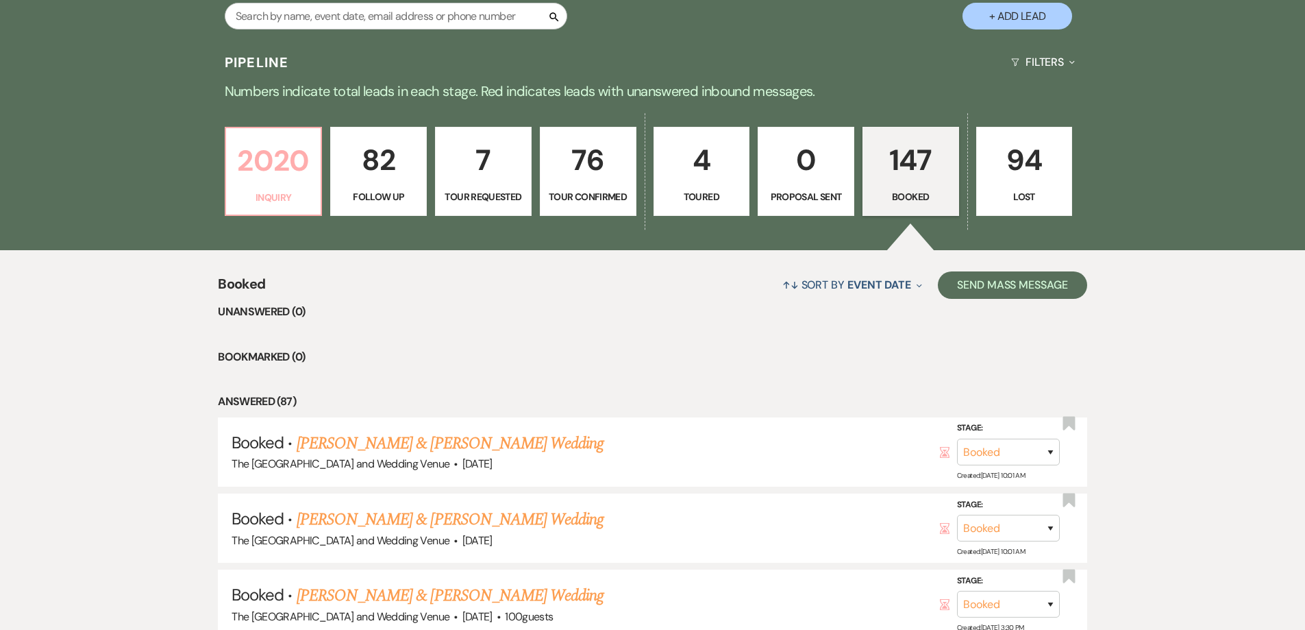
click at [304, 162] on p "2020" at bounding box center [273, 161] width 79 height 46
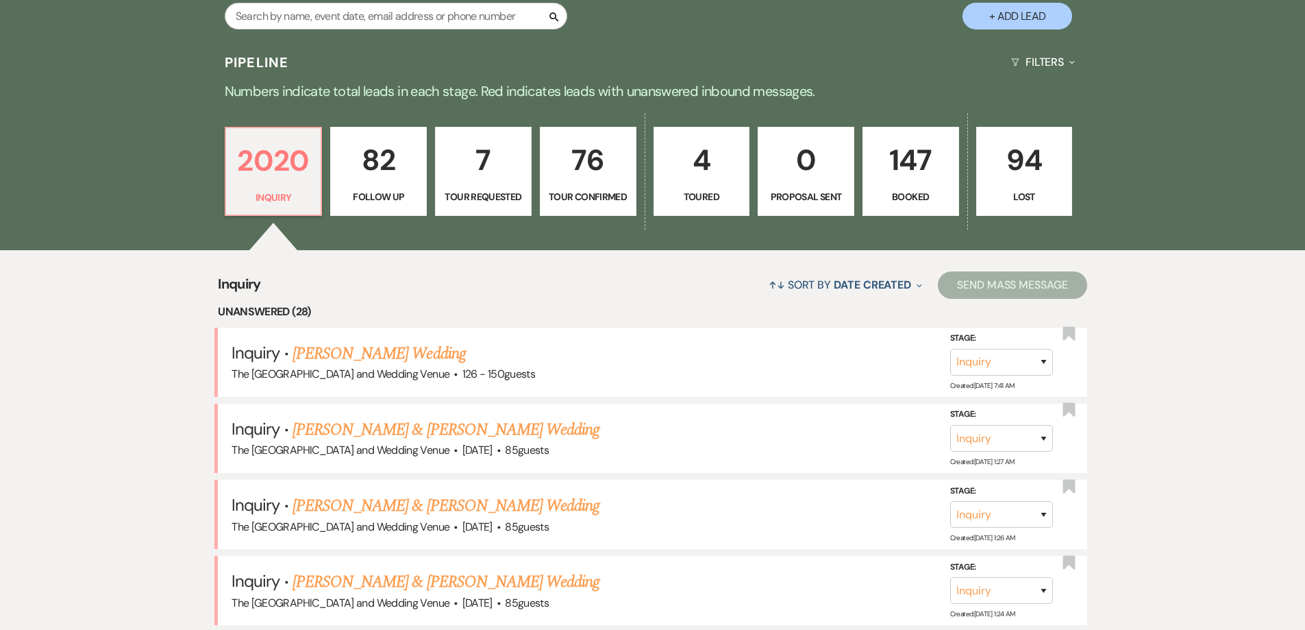
click at [1052, 150] on p "94" at bounding box center [1024, 160] width 79 height 46
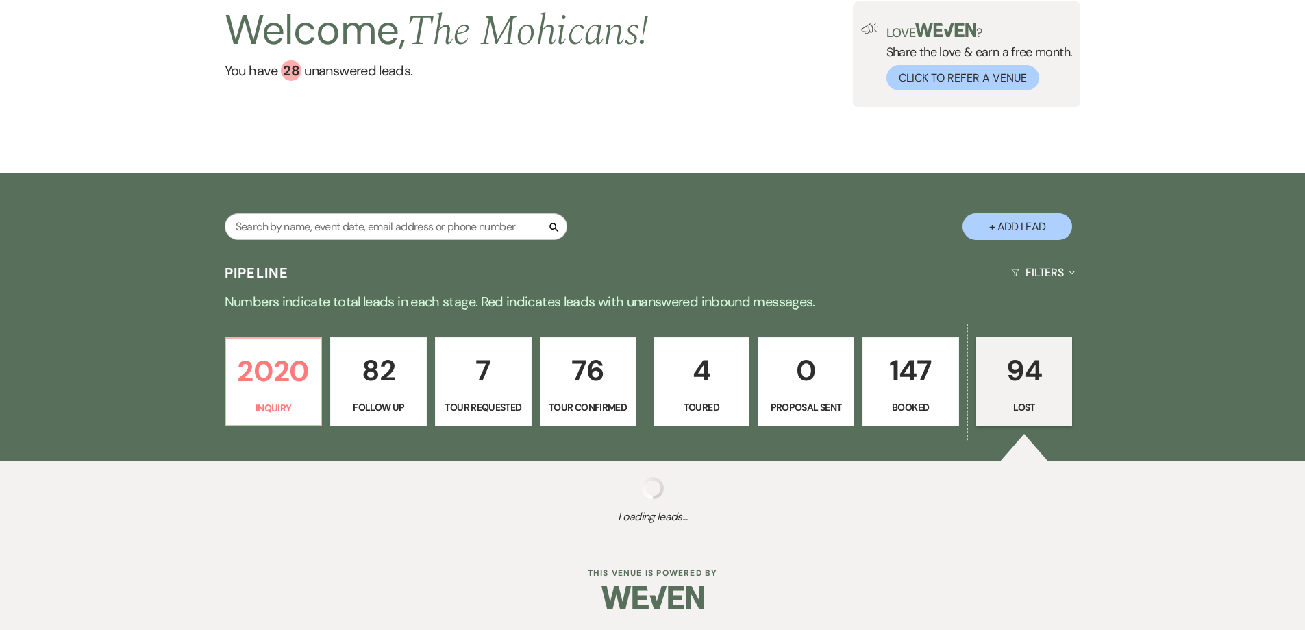
select select "8"
select select "10"
select select "8"
select select "7"
select select "8"
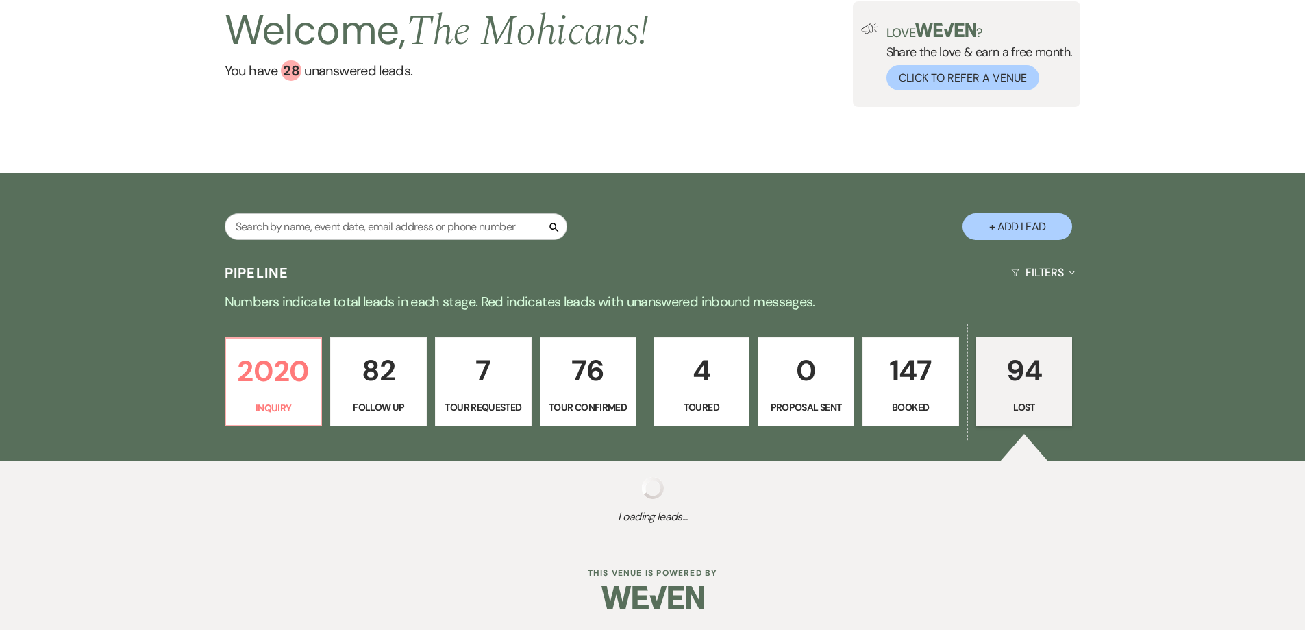
select select "8"
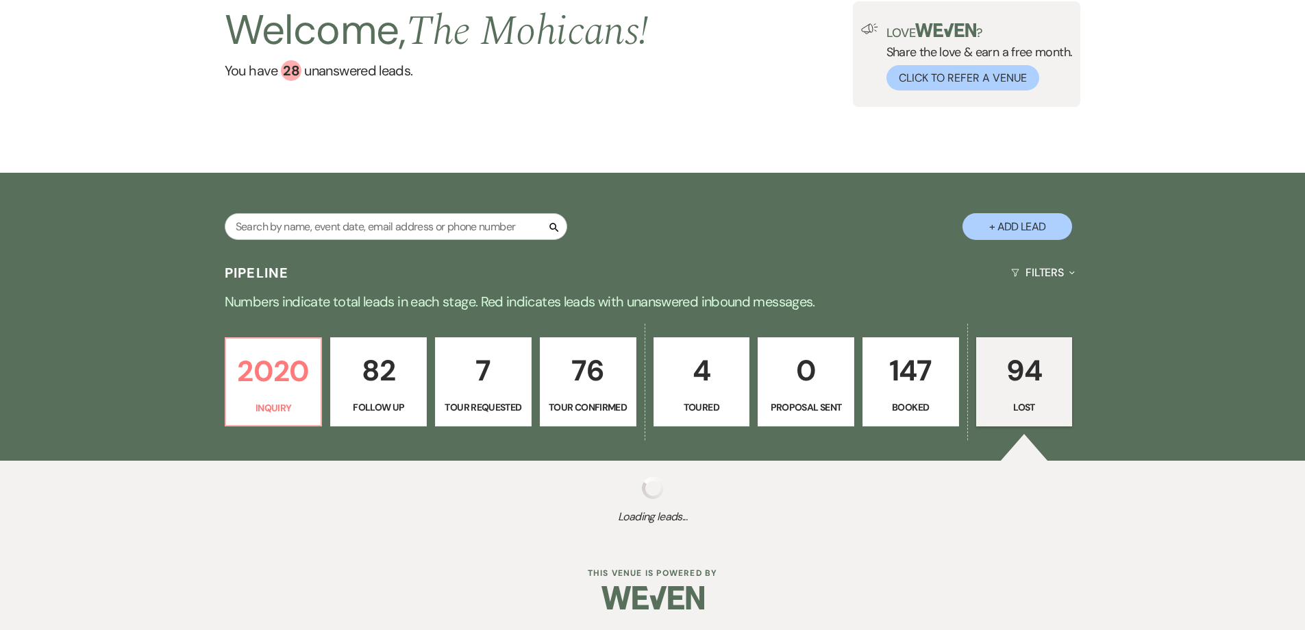
select select "8"
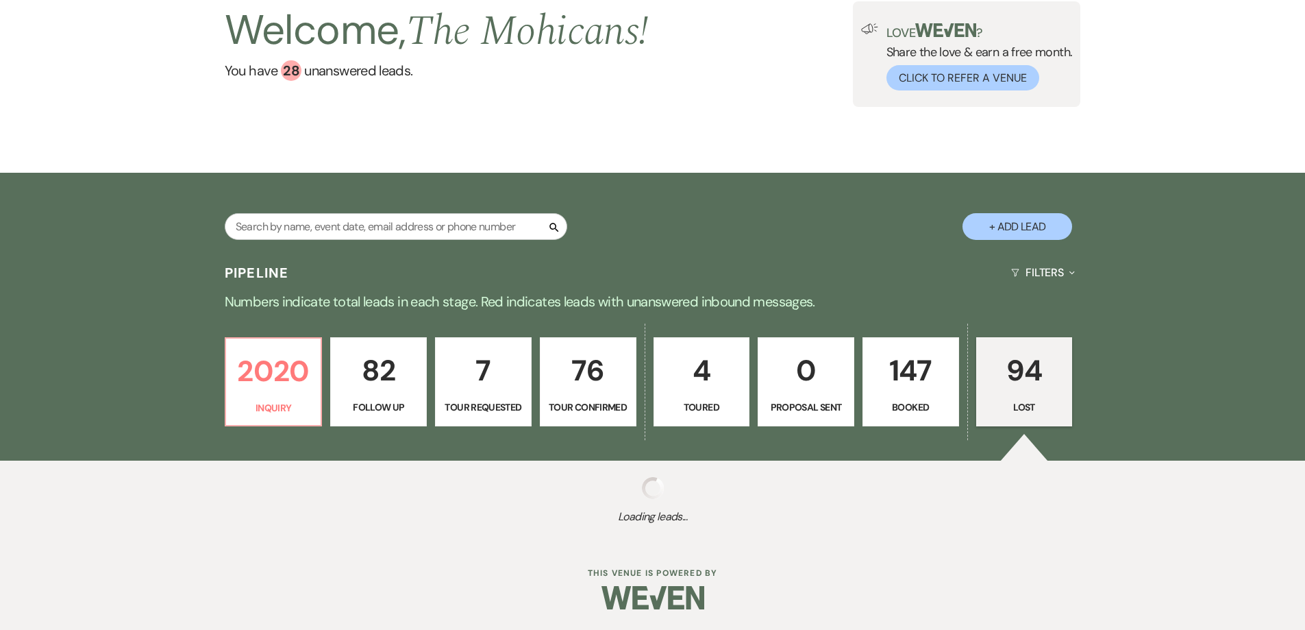
select select "8"
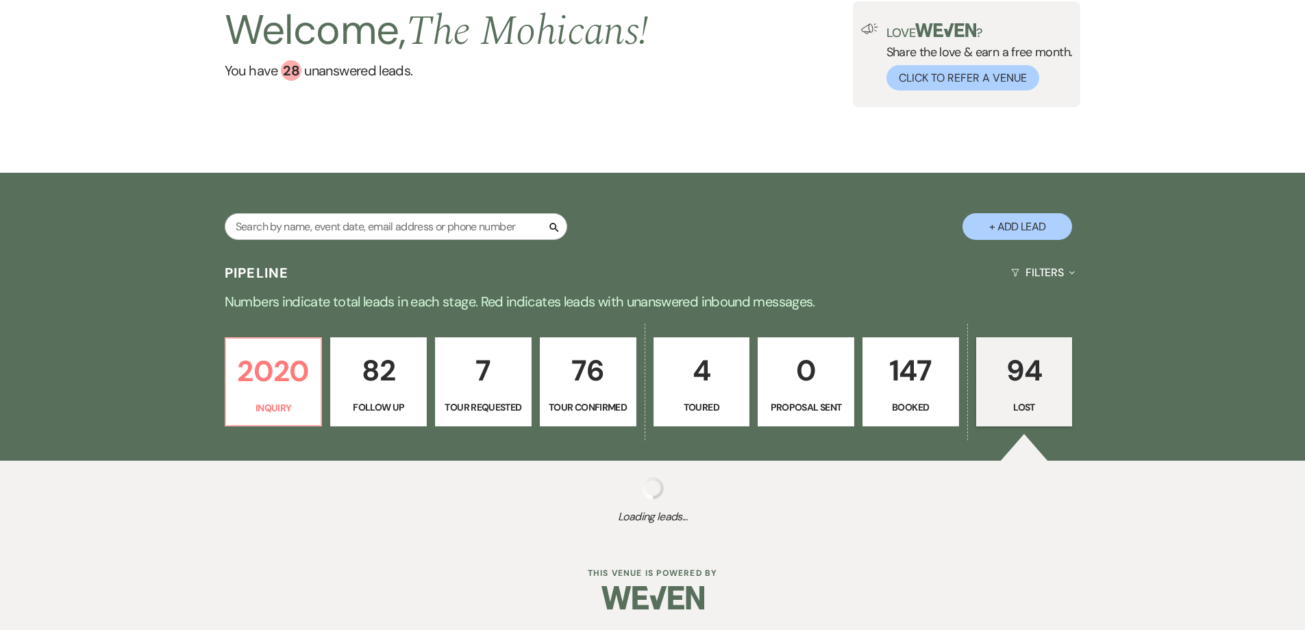
select select "8"
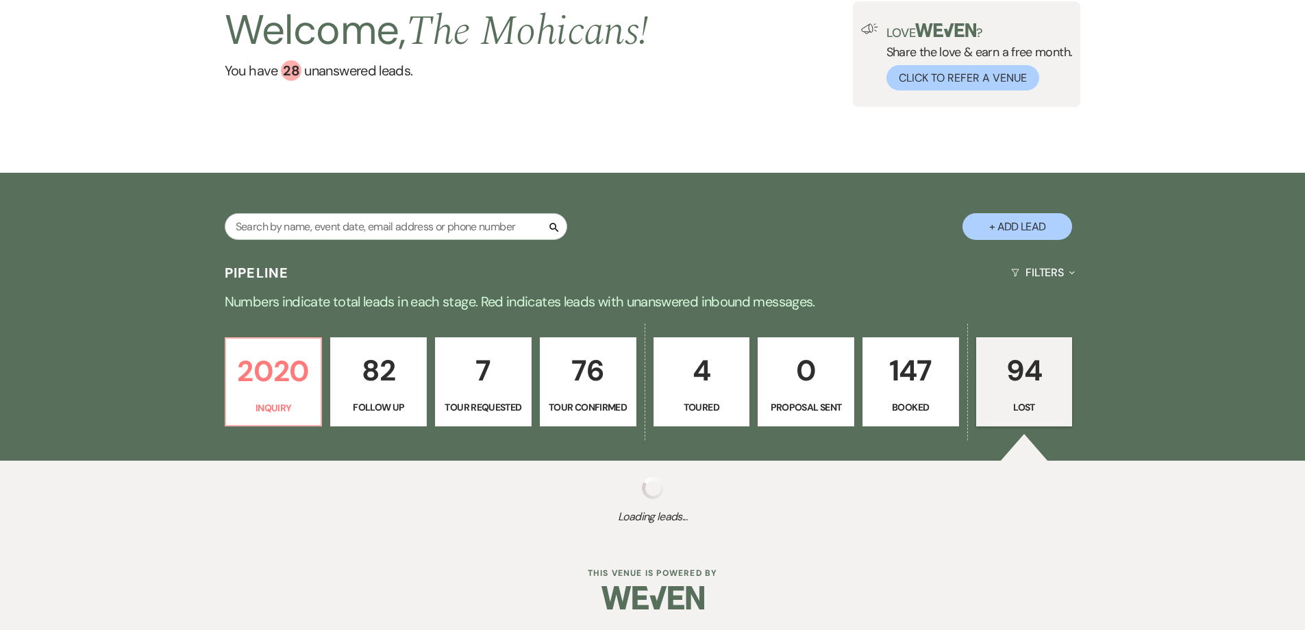
select select "8"
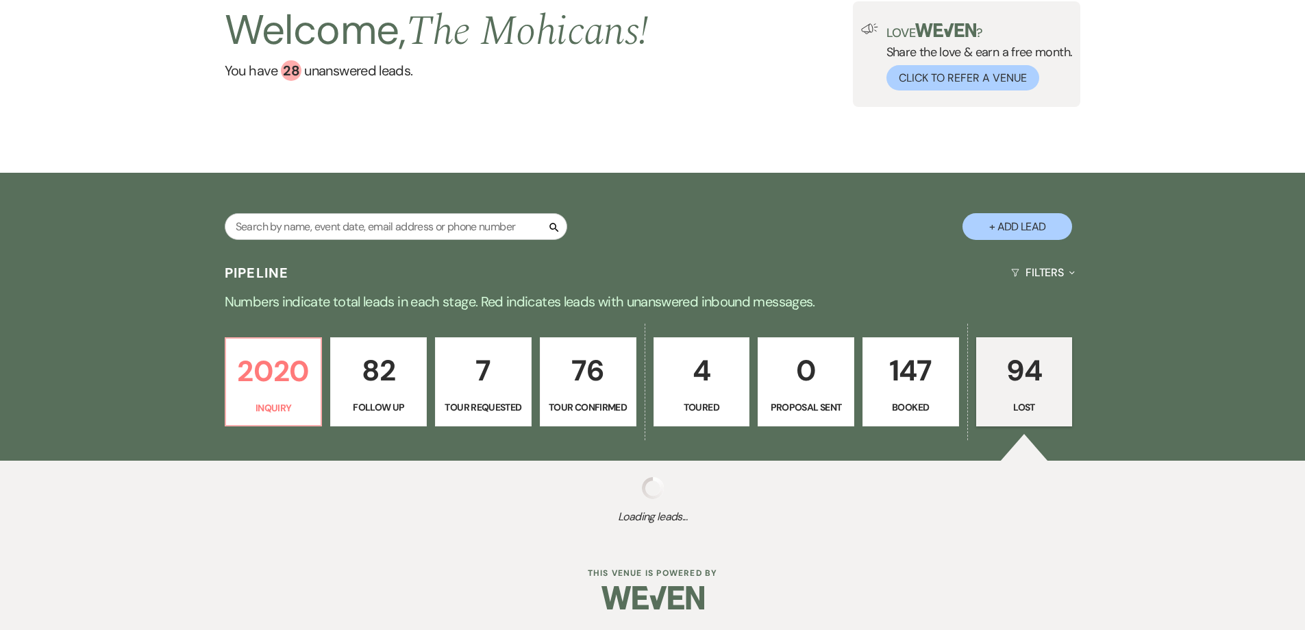
select select "8"
select select "10"
select select "8"
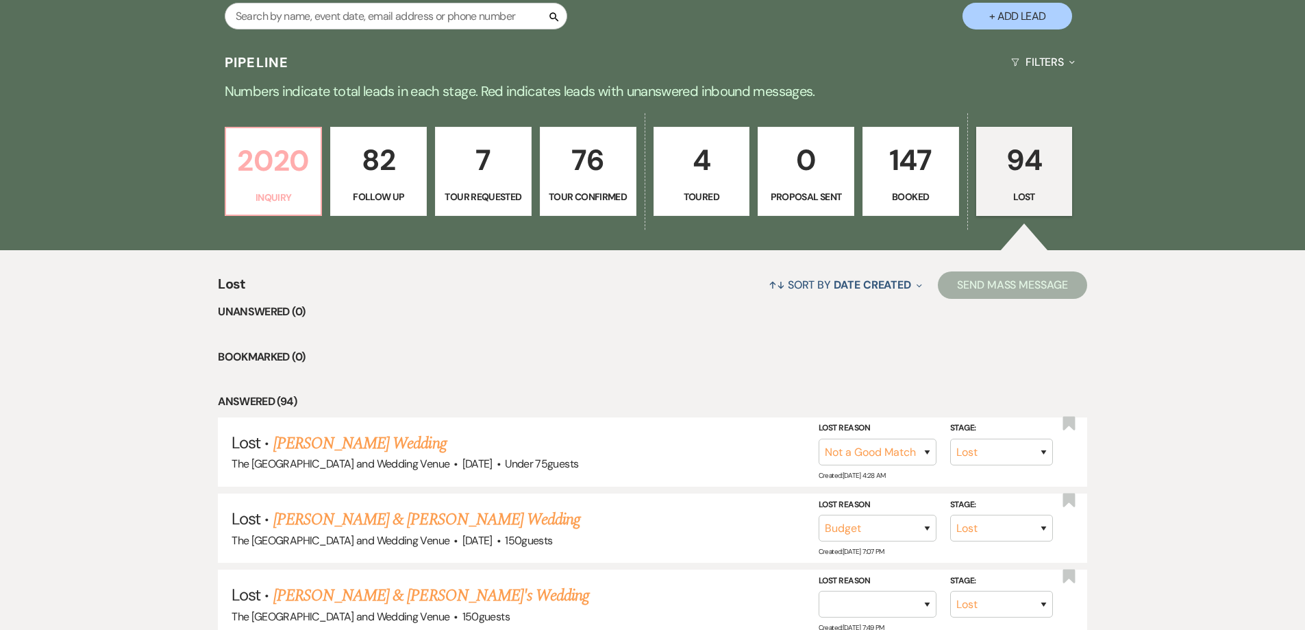
click at [295, 194] on p "Inquiry" at bounding box center [273, 197] width 79 height 15
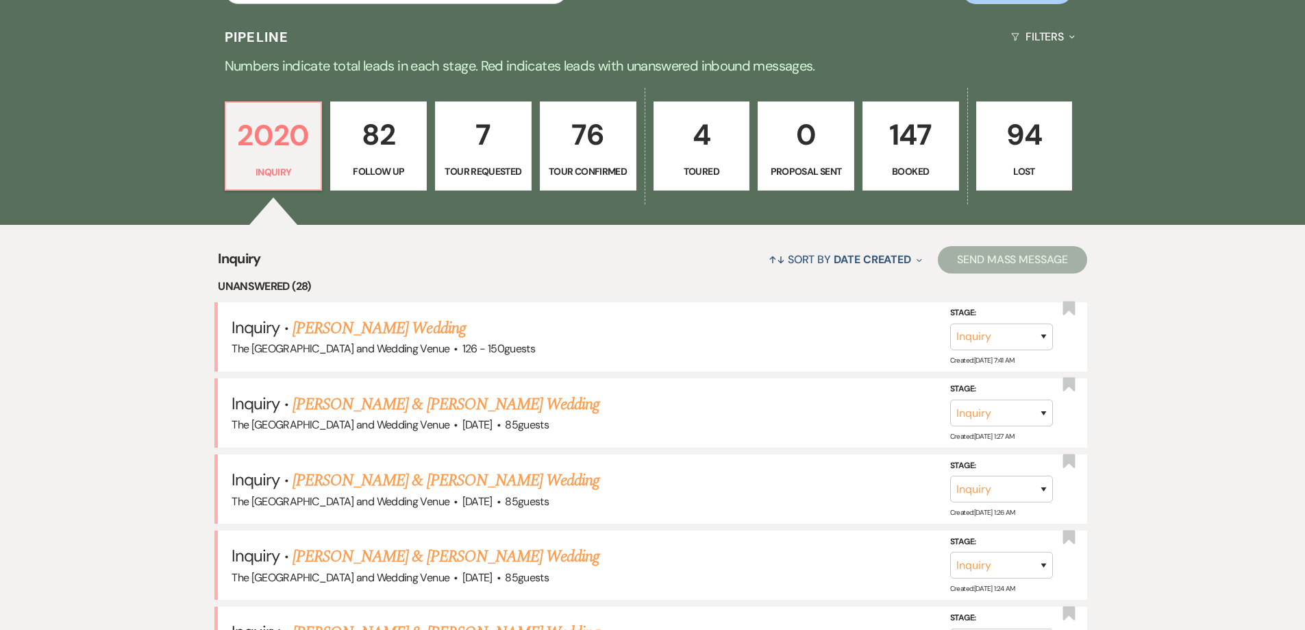
scroll to position [302, 0]
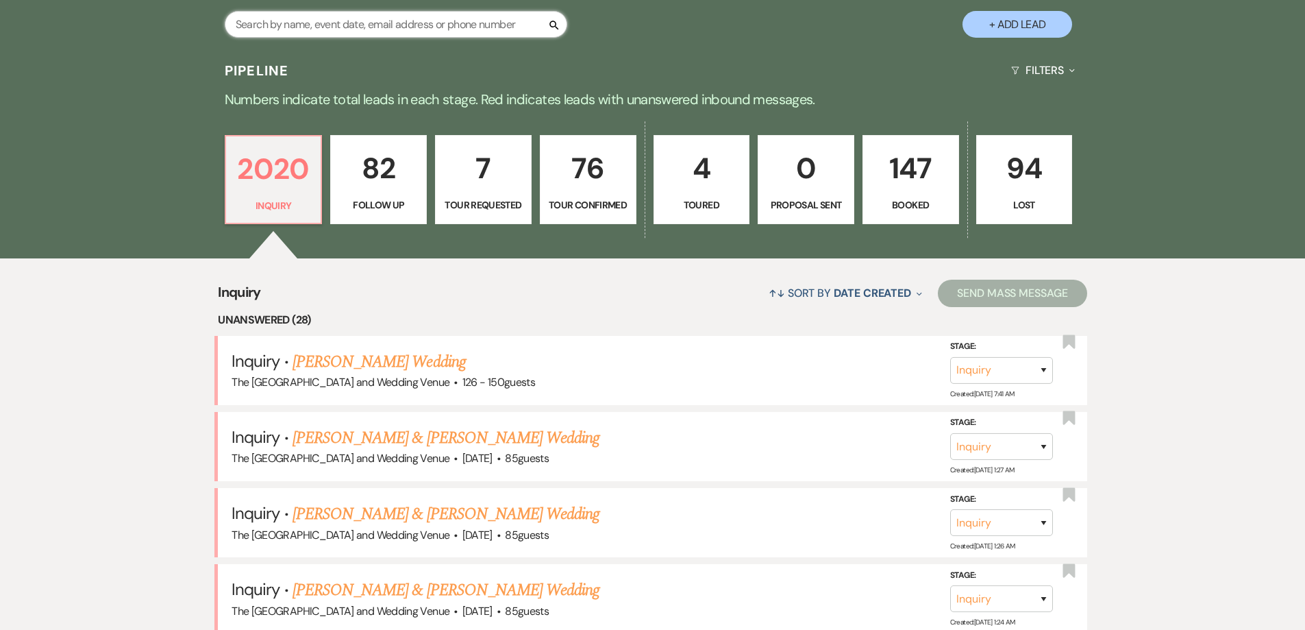
paste input "[EMAIL_ADDRESS][DOMAIN_NAME]"
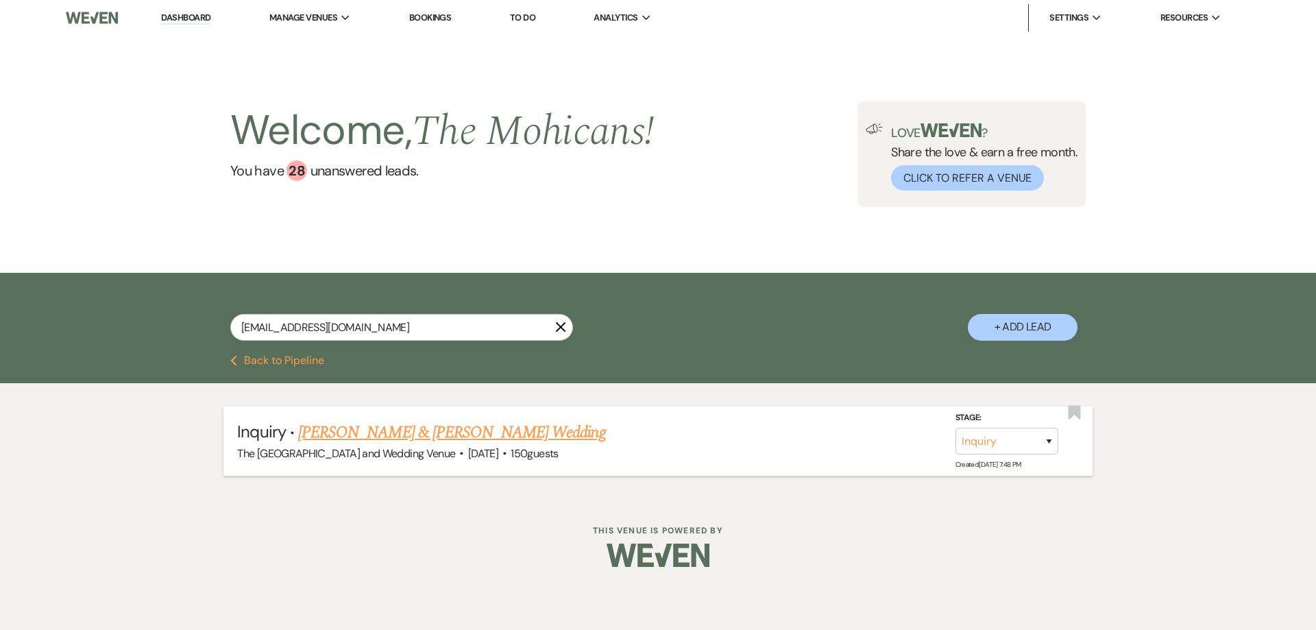
click at [521, 427] on link "[PERSON_NAME] & [PERSON_NAME] Wedding" at bounding box center [451, 432] width 307 height 25
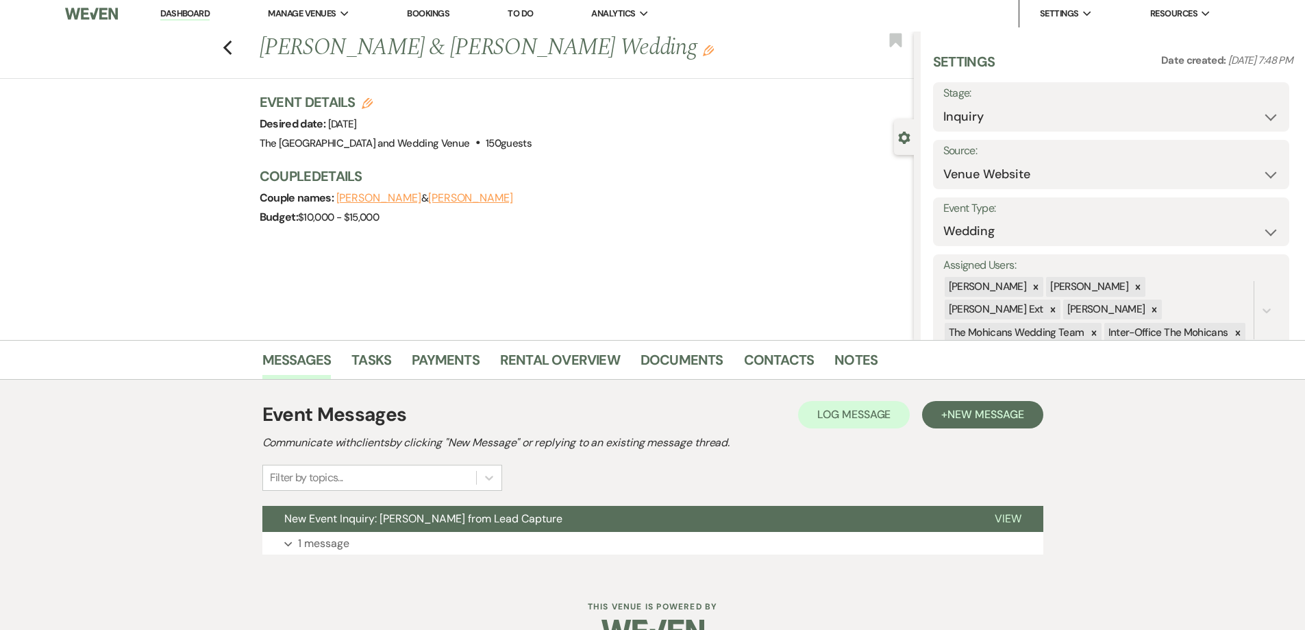
scroll to position [1, 0]
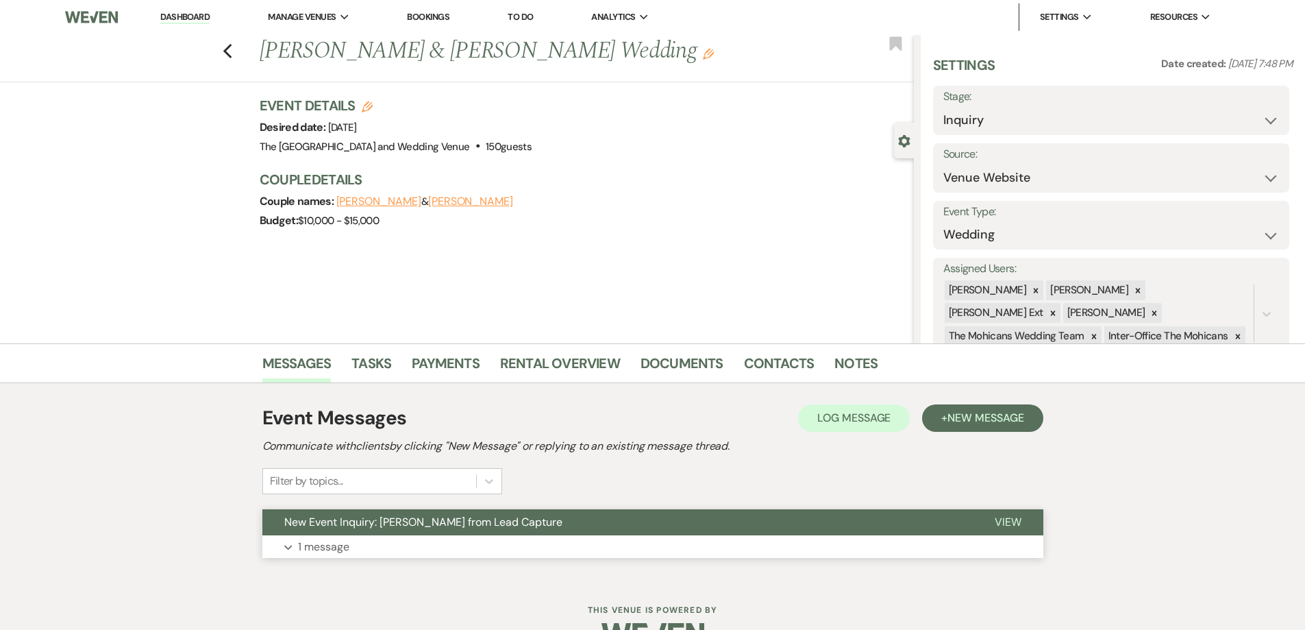
click at [295, 552] on button "Expand 1 message" at bounding box center [652, 546] width 781 height 23
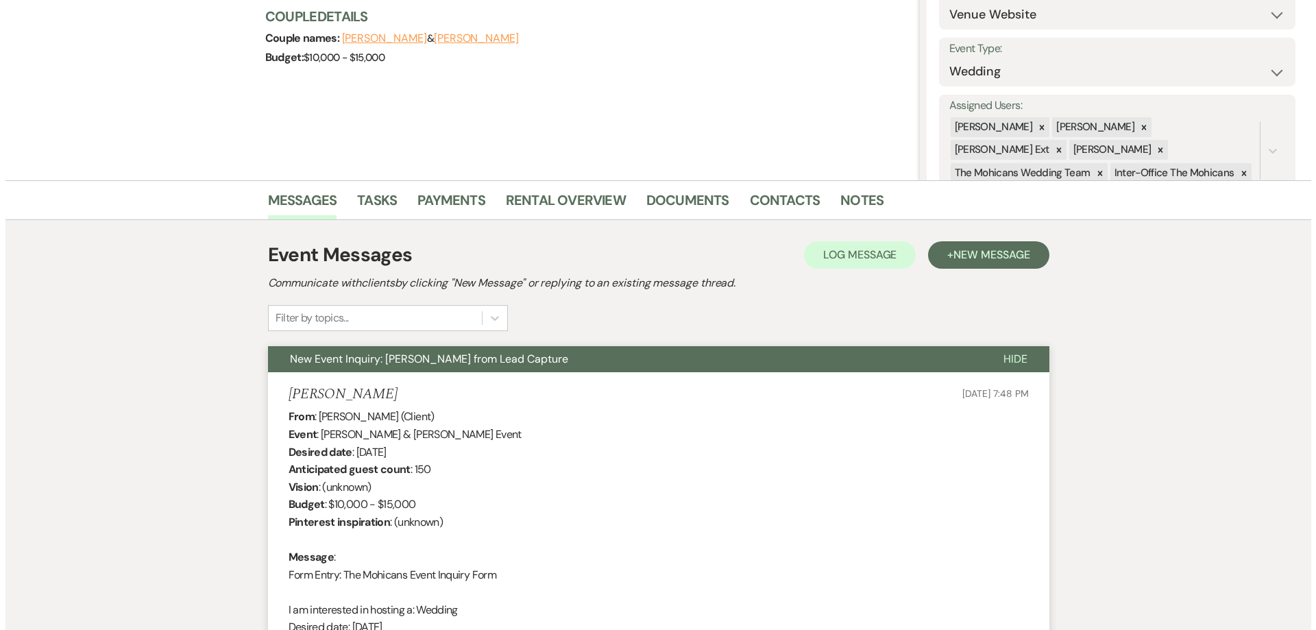
scroll to position [0, 0]
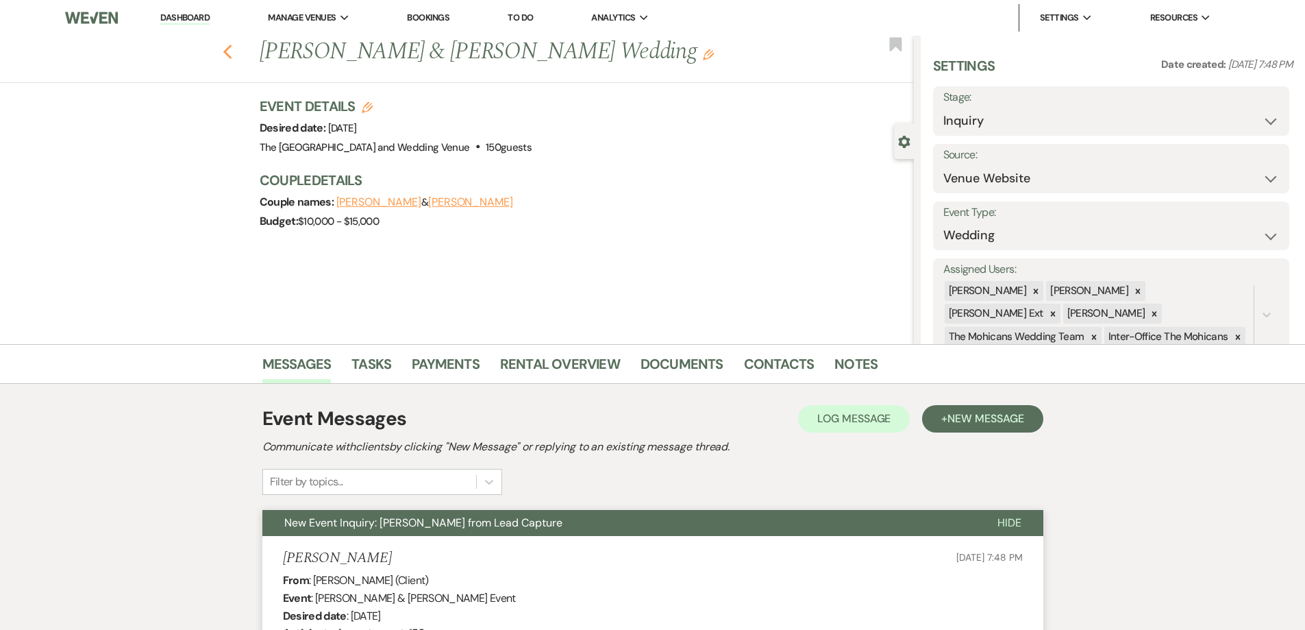
click at [233, 58] on icon "Previous" at bounding box center [228, 52] width 10 height 16
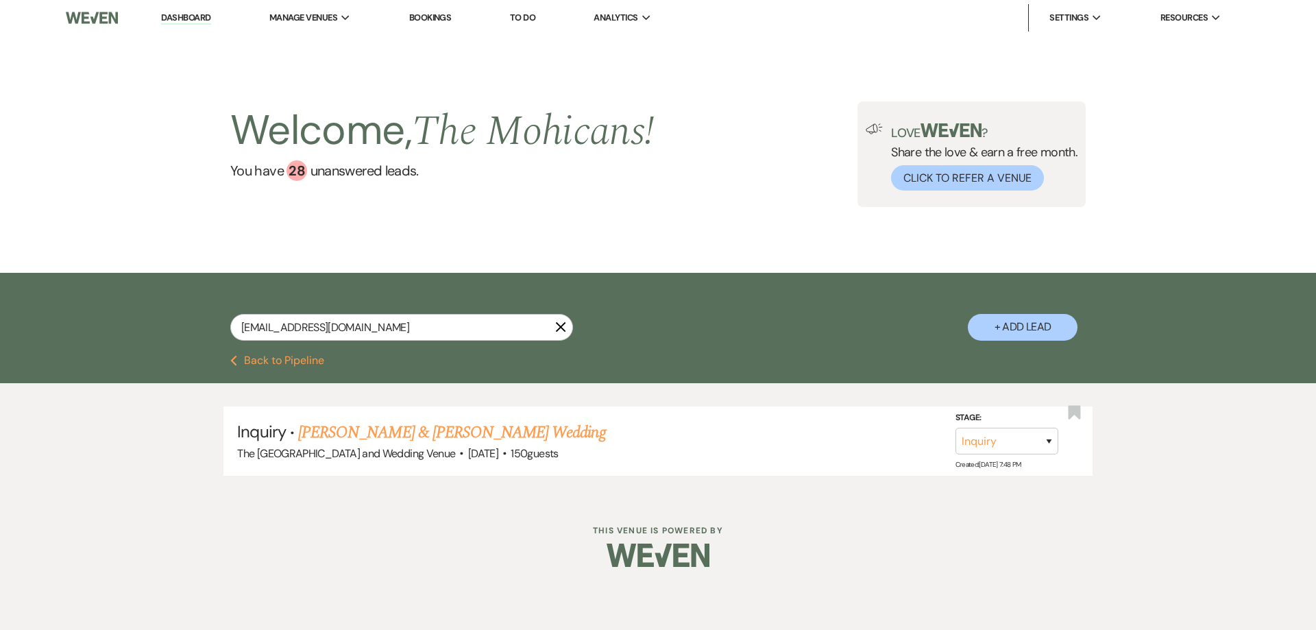
click at [268, 363] on button "Previous Back to Pipeline" at bounding box center [277, 360] width 94 height 11
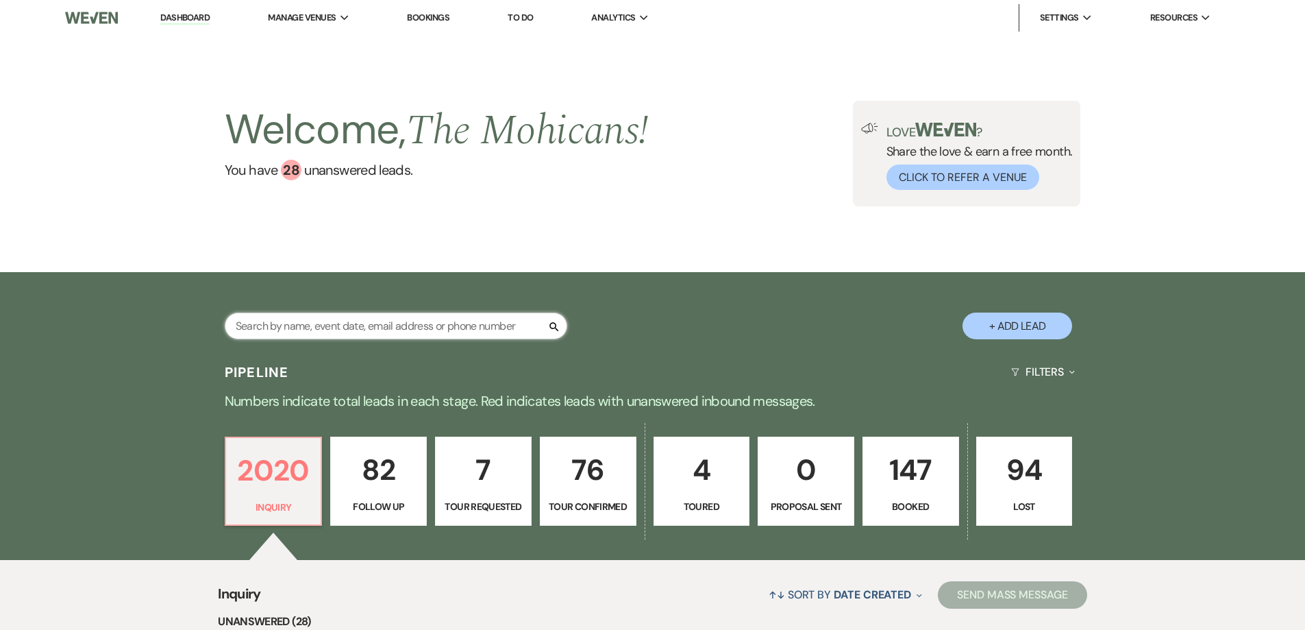
paste input "[PERSON_NAME][EMAIL_ADDRESS][DOMAIN_NAME]"
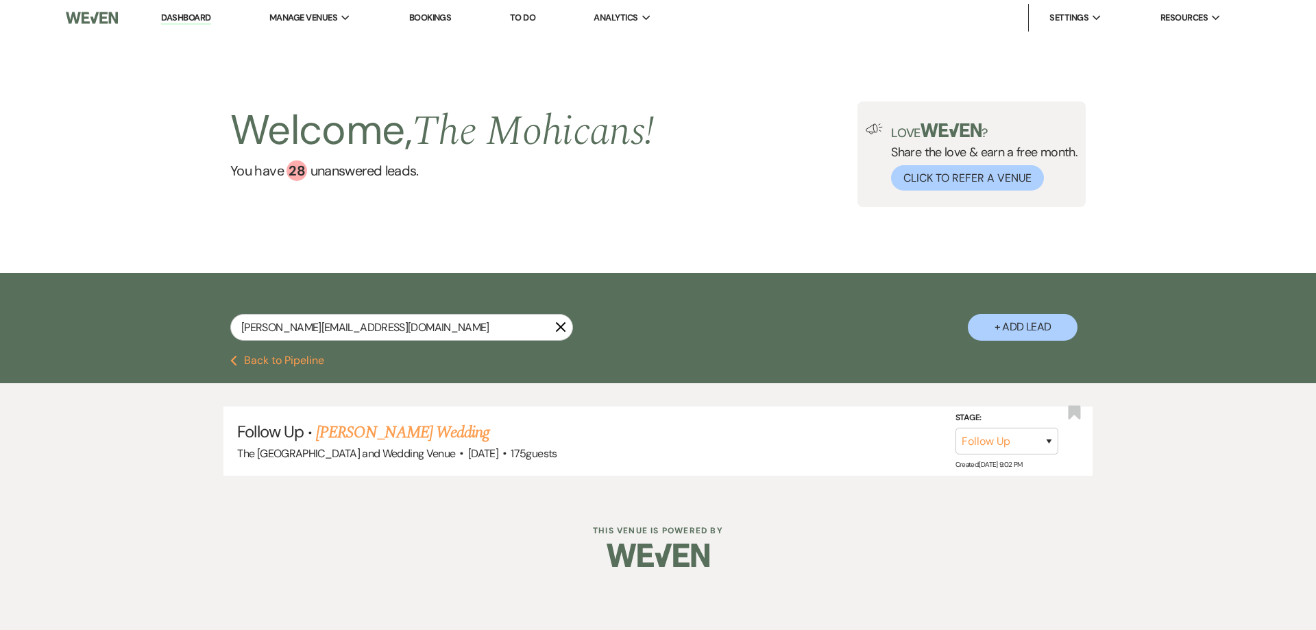
click at [561, 328] on use "button" at bounding box center [561, 327] width 10 height 10
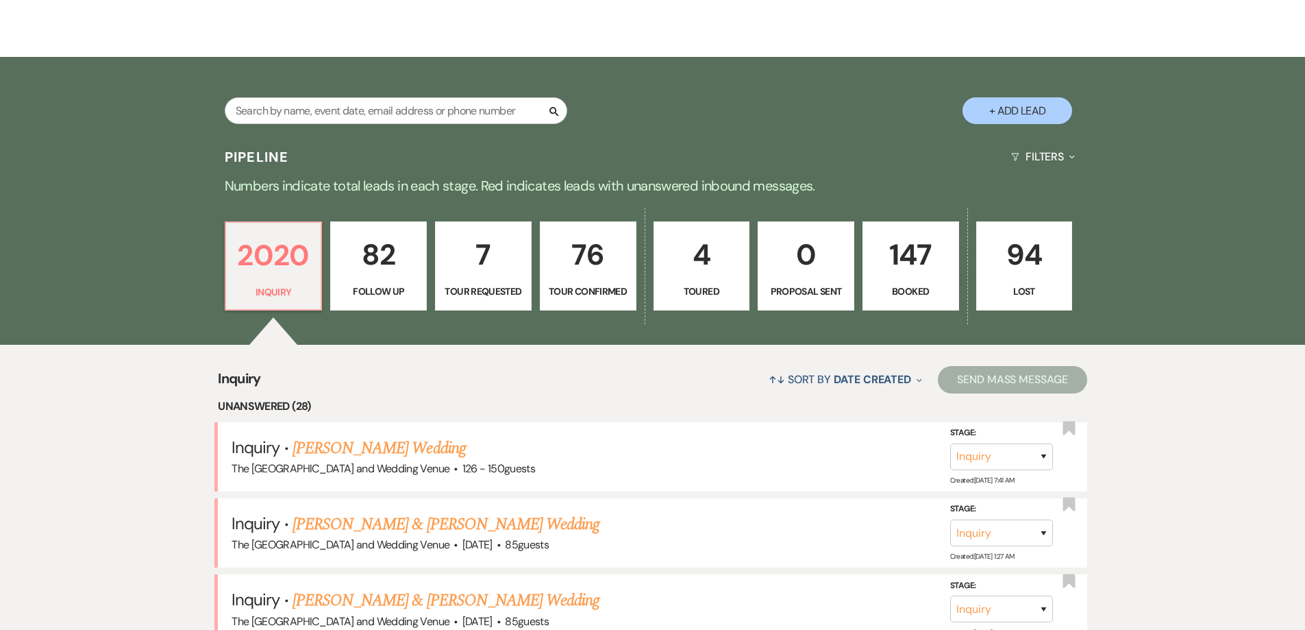
scroll to position [227, 0]
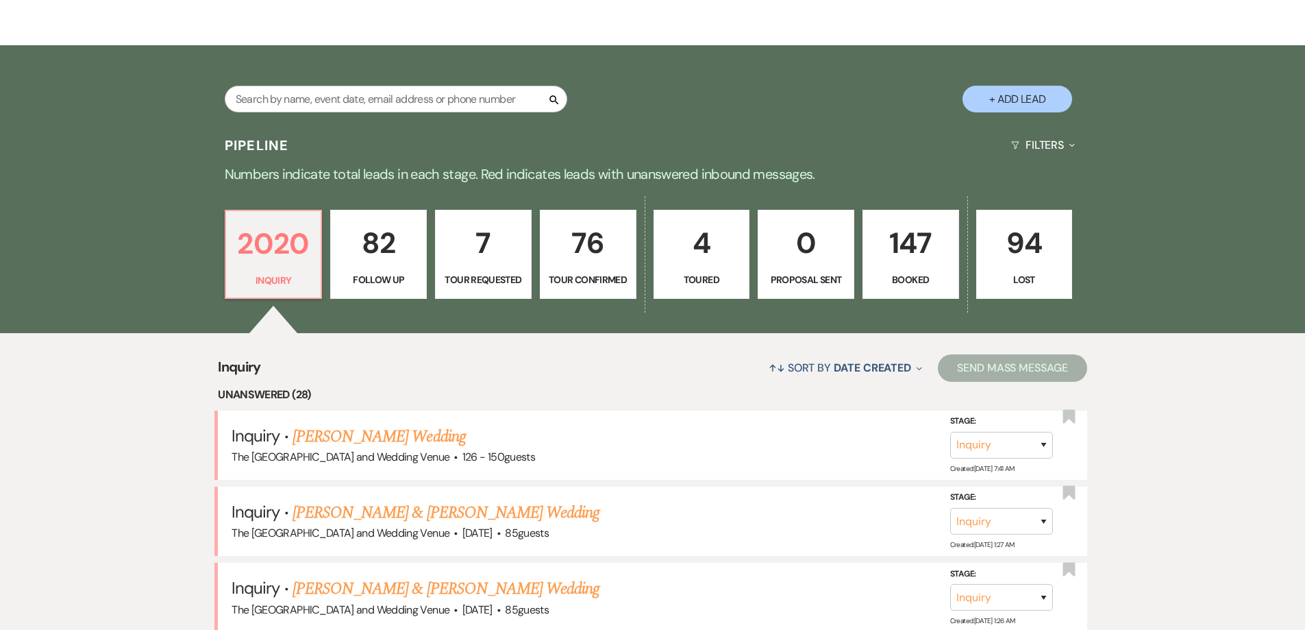
click at [389, 262] on p "82" at bounding box center [378, 243] width 79 height 46
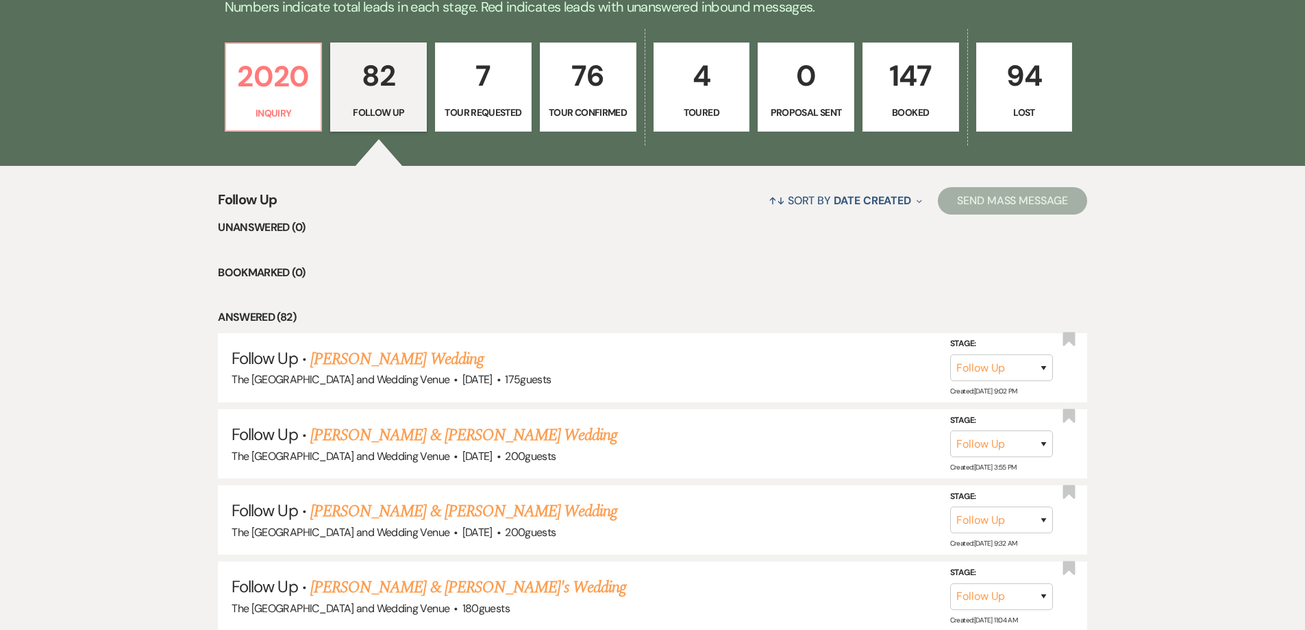
scroll to position [395, 0]
click at [293, 96] on p "2020" at bounding box center [273, 76] width 79 height 46
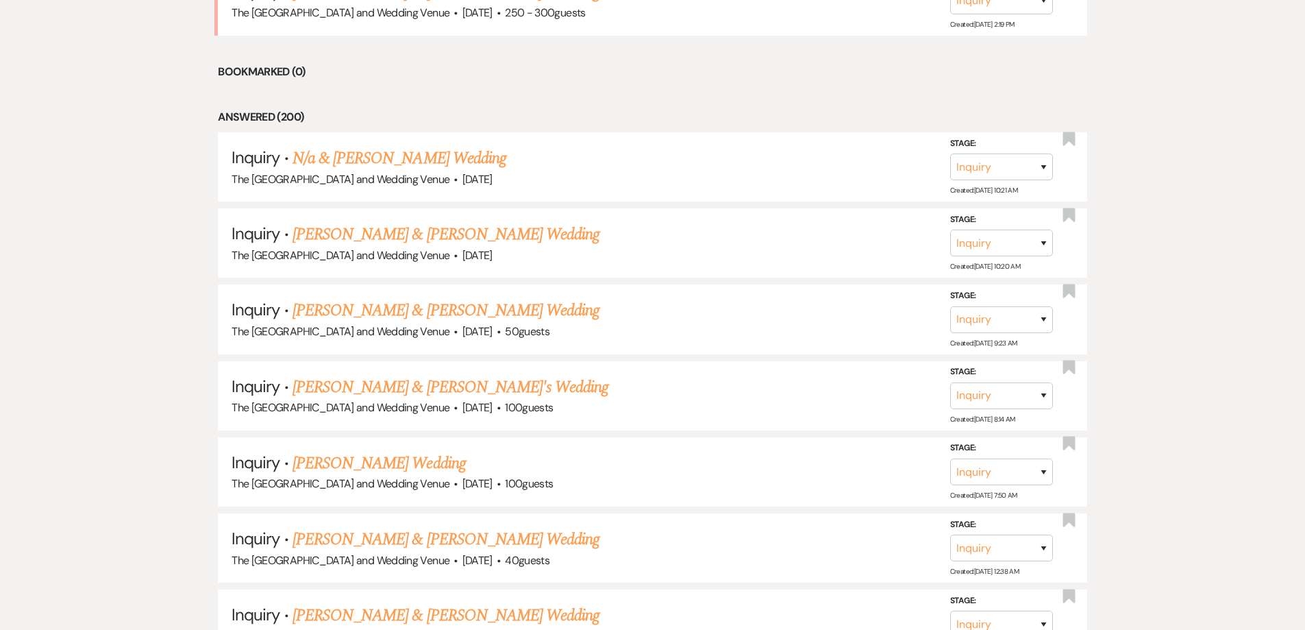
scroll to position [2732, 0]
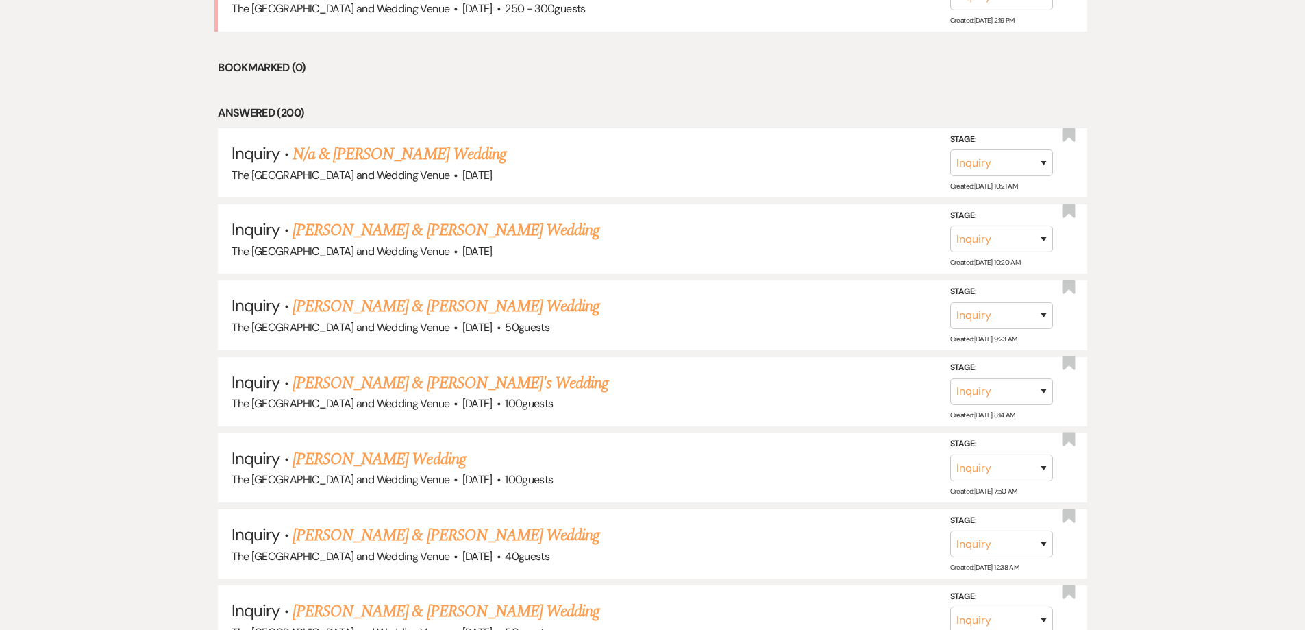
drag, startPoint x: 639, startPoint y: 376, endPoint x: 86, endPoint y: 347, distance: 553.7
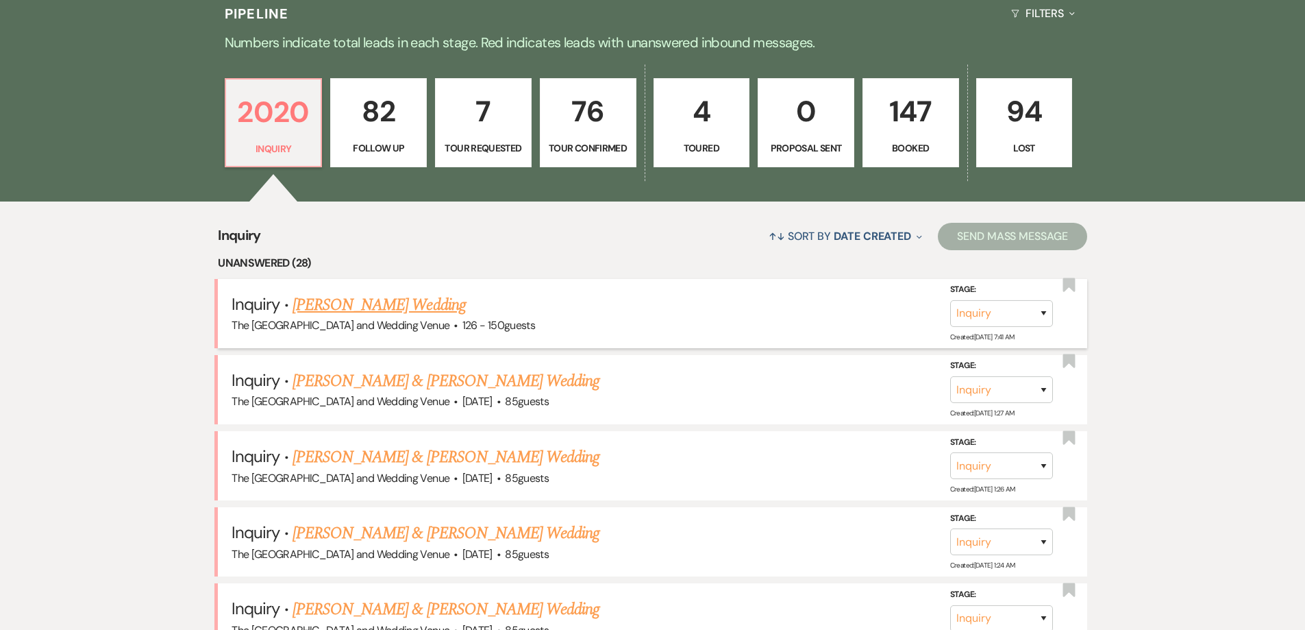
scroll to position [358, 0]
click at [382, 308] on link "[PERSON_NAME] Wedding" at bounding box center [379, 305] width 173 height 25
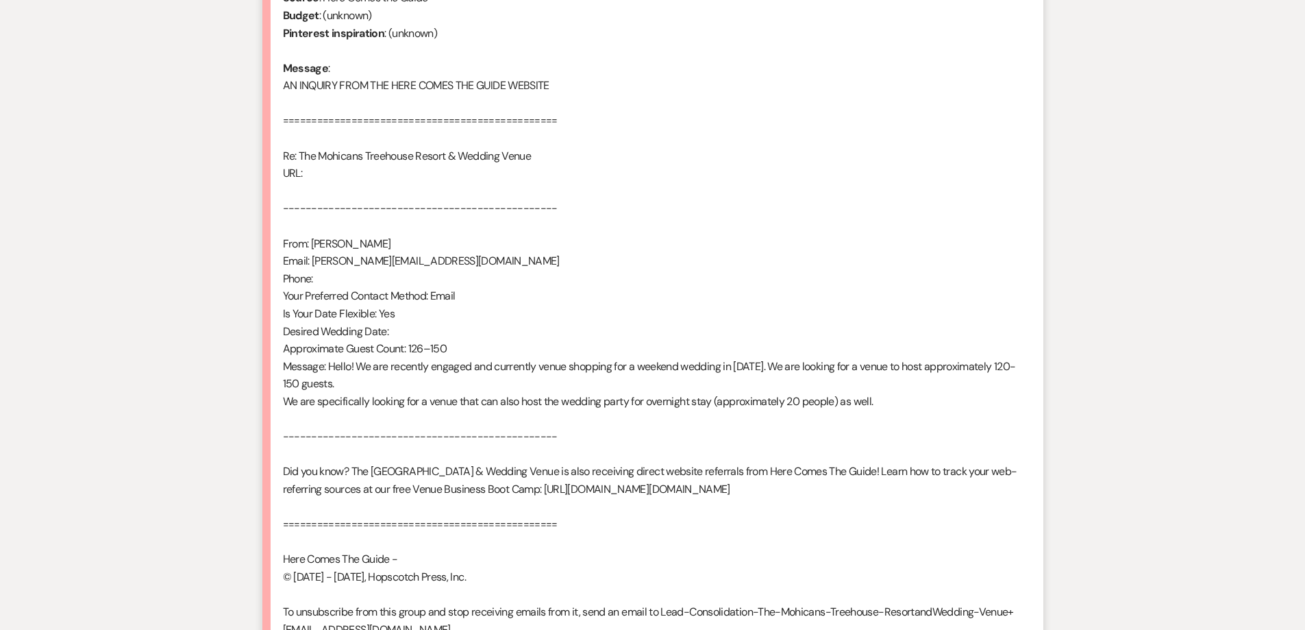
scroll to position [672, 0]
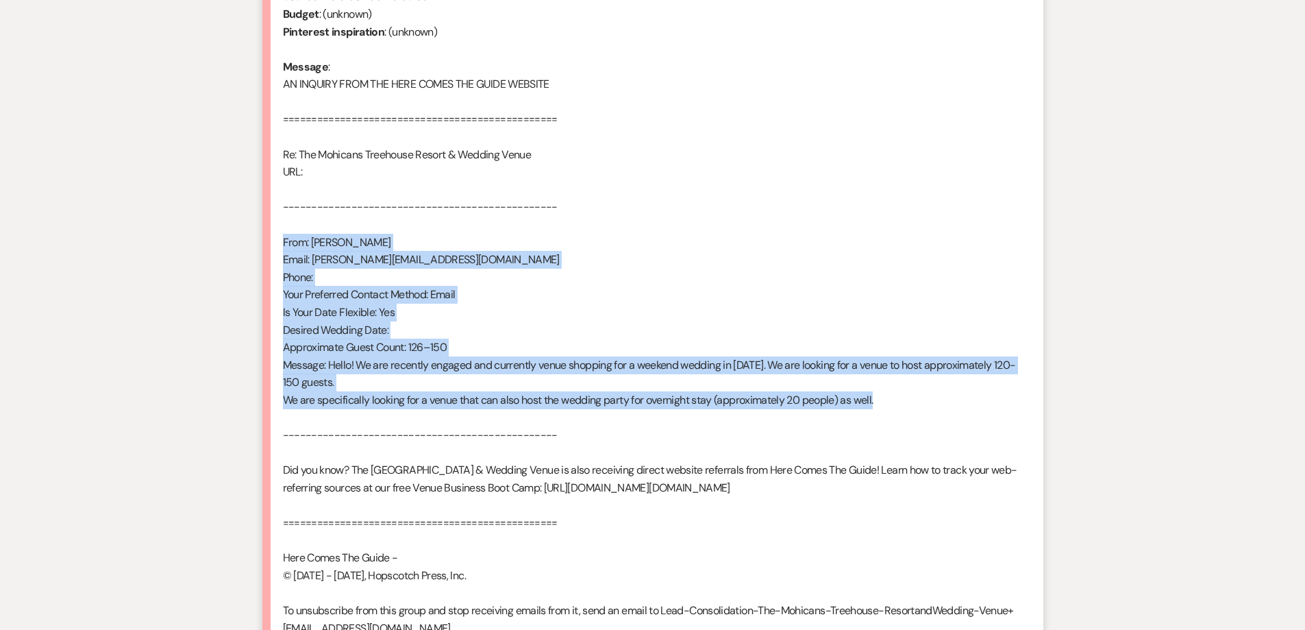
drag, startPoint x: 888, startPoint y: 397, endPoint x: 262, endPoint y: 241, distance: 644.7
click at [262, 241] on li "[PERSON_NAME] [DATE] 7:41 AM From : [PERSON_NAME] Event : [PERSON_NAME] Event D…" at bounding box center [652, 266] width 781 height 804
copy div "From: [PERSON_NAME] Email: [PERSON_NAME][EMAIL_ADDRESS][DOMAIN_NAME] Phone: You…"
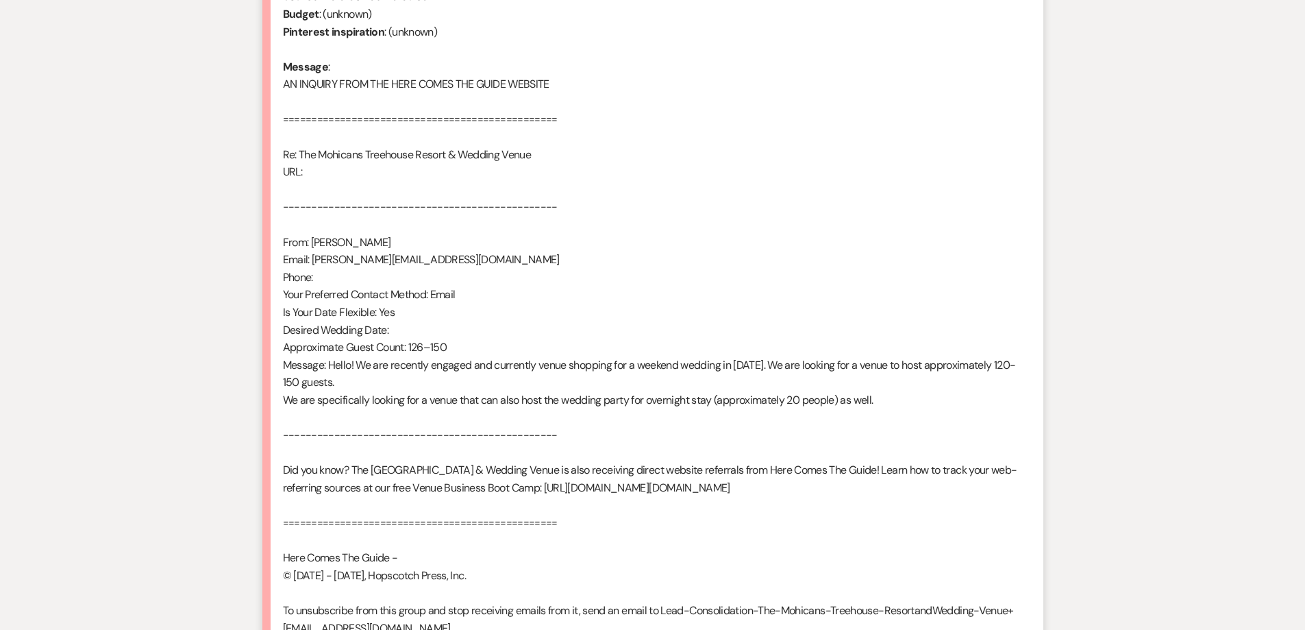
click at [655, 210] on div "From : [PERSON_NAME] Event : [PERSON_NAME] Event Desired date : Flexible Antici…" at bounding box center [653, 277] width 740 height 754
drag, startPoint x: 314, startPoint y: 260, endPoint x: 447, endPoint y: 254, distance: 133.8
click at [452, 252] on div "From : [PERSON_NAME] Event : [PERSON_NAME] Event Desired date : Flexible Antici…" at bounding box center [653, 277] width 740 height 754
copy div "[EMAIL_ADDRESS][DOMAIN_NAME]"
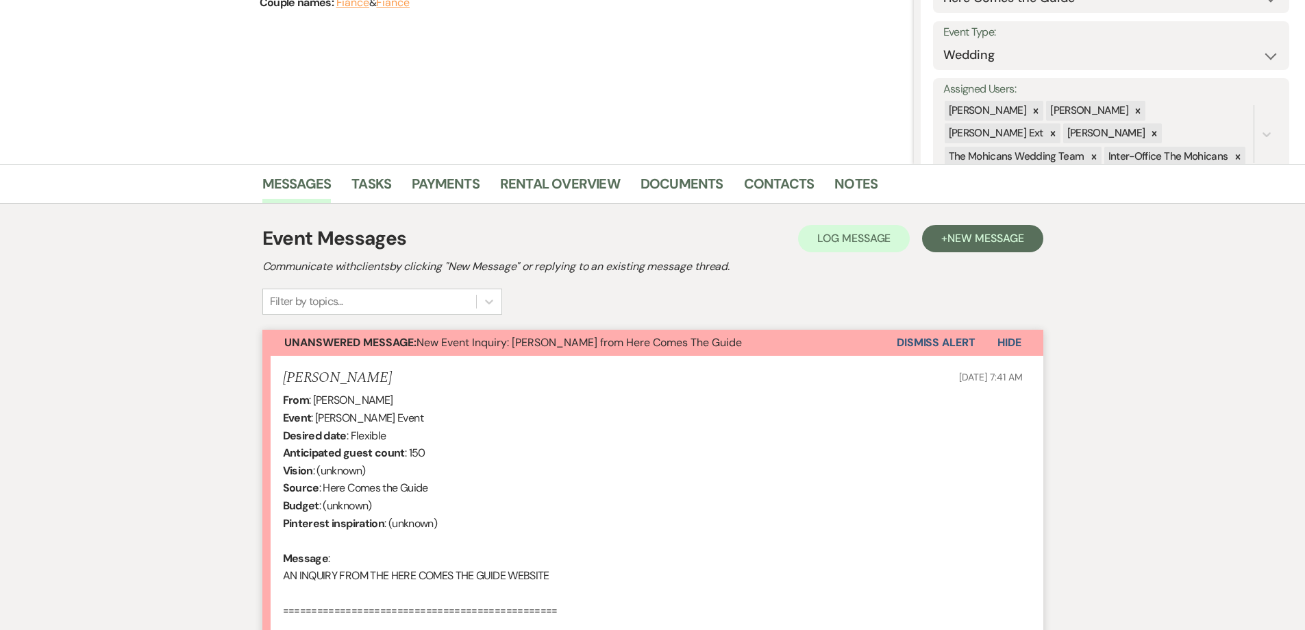
scroll to position [180, 0]
click at [920, 343] on button "Dismiss Alert" at bounding box center [936, 343] width 79 height 26
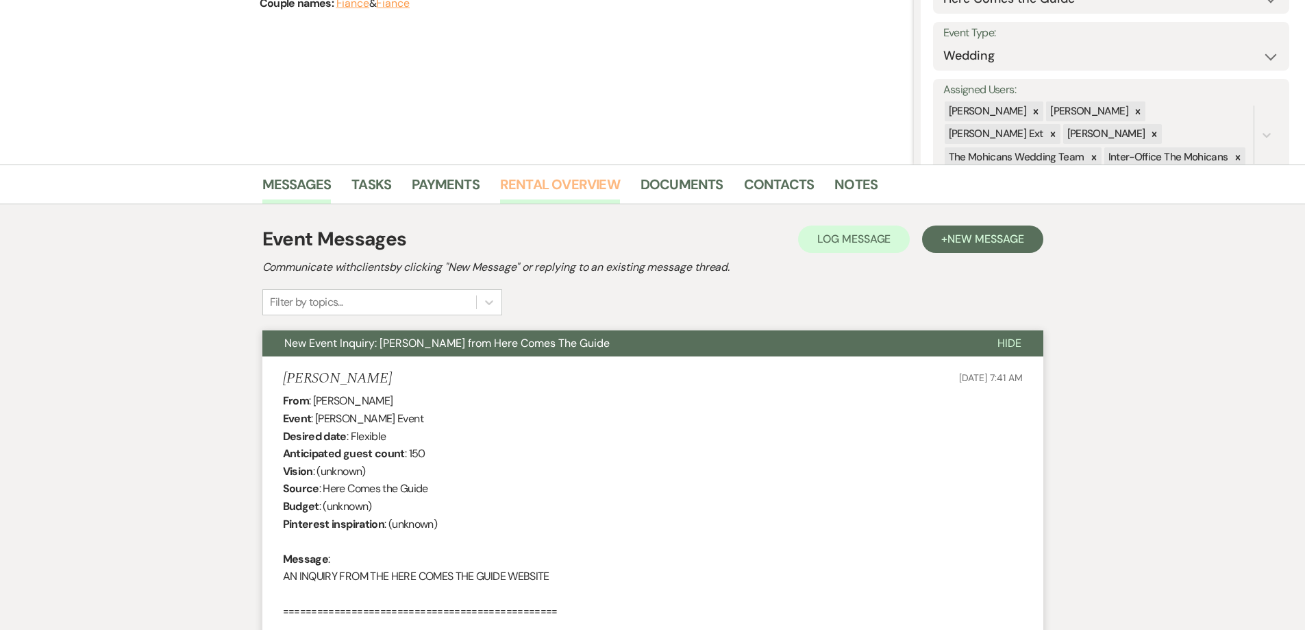
scroll to position [0, 0]
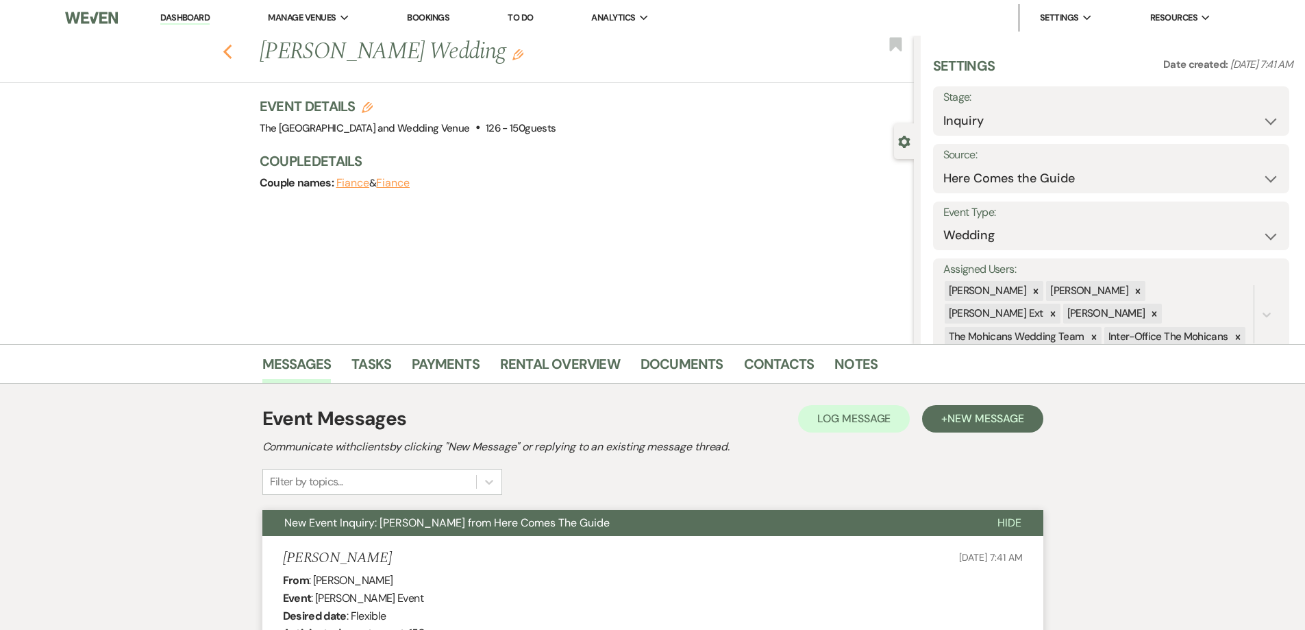
click at [233, 50] on icon "Previous" at bounding box center [228, 52] width 10 height 16
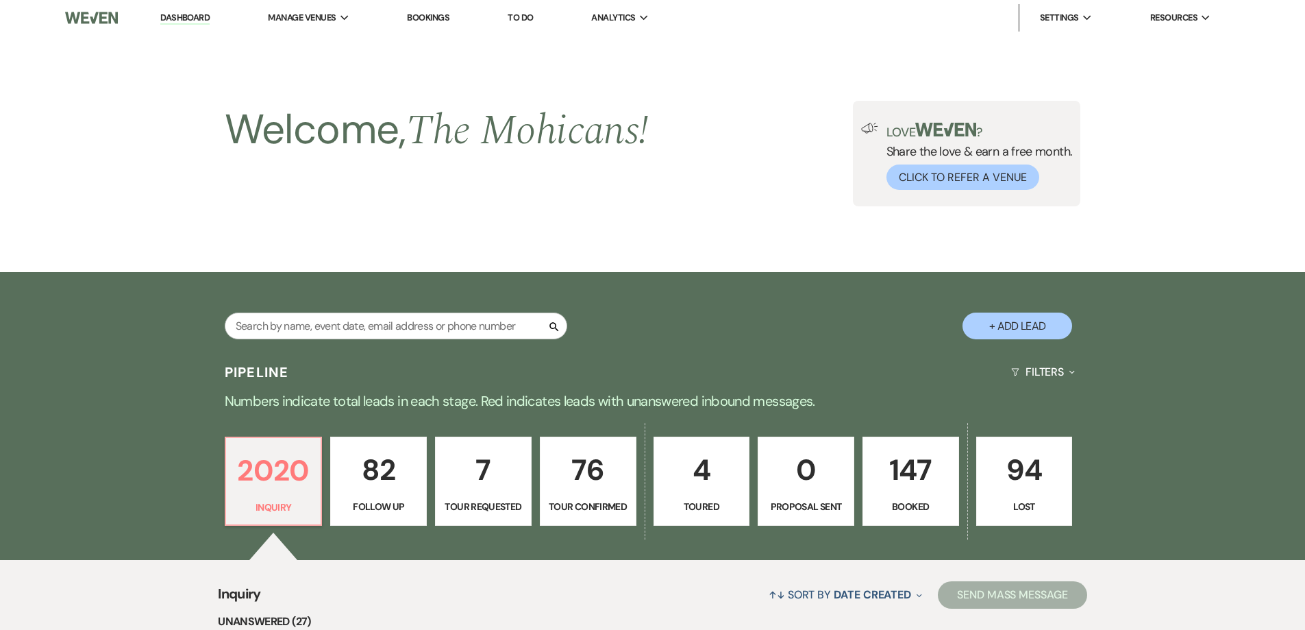
scroll to position [358, 0]
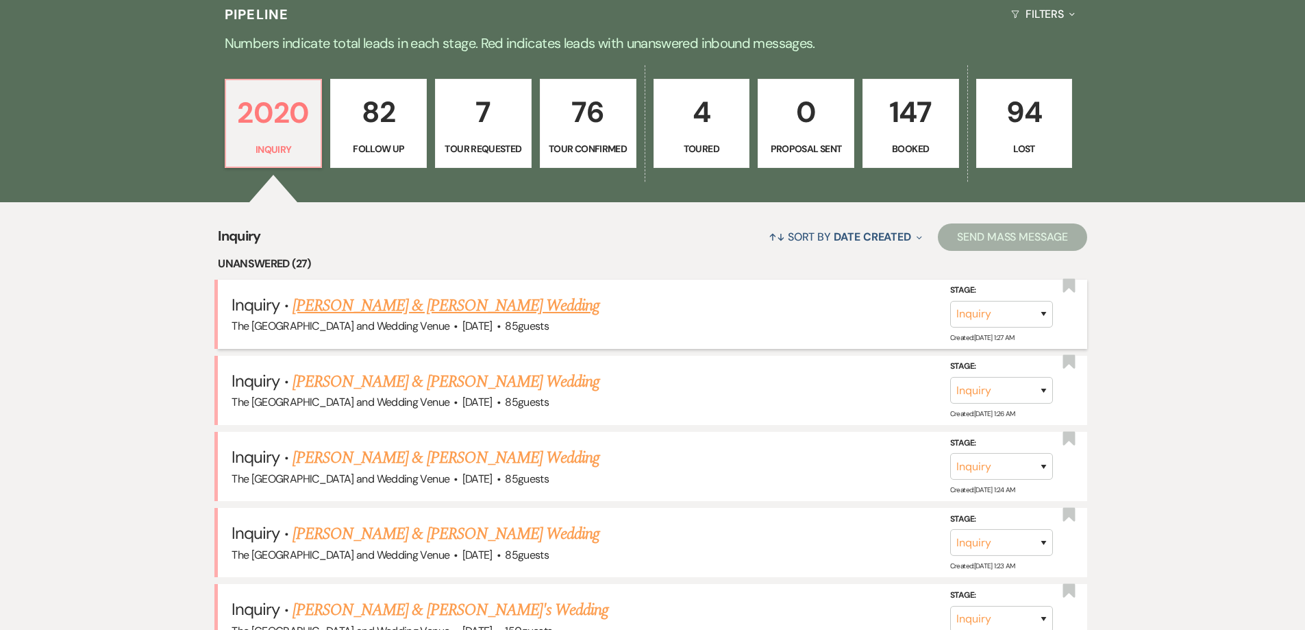
click at [458, 327] on span "·" at bounding box center [456, 327] width 4 height 0
click at [480, 305] on link "[PERSON_NAME] & [PERSON_NAME] Wedding" at bounding box center [446, 305] width 307 height 25
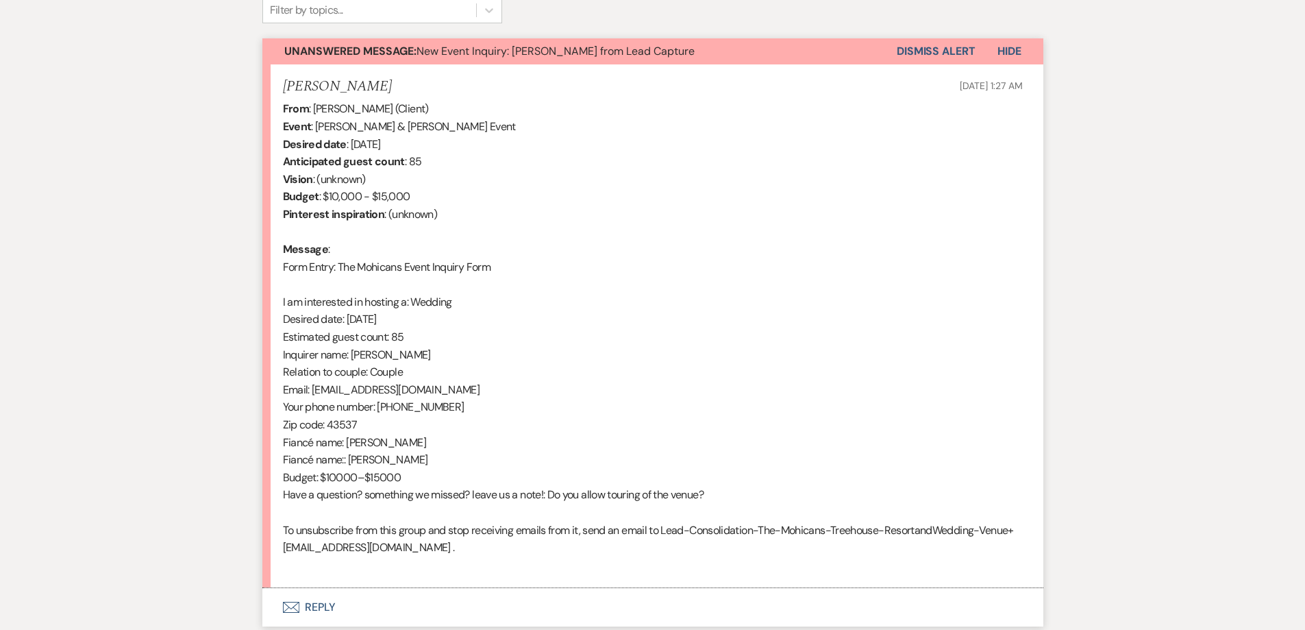
scroll to position [476, 0]
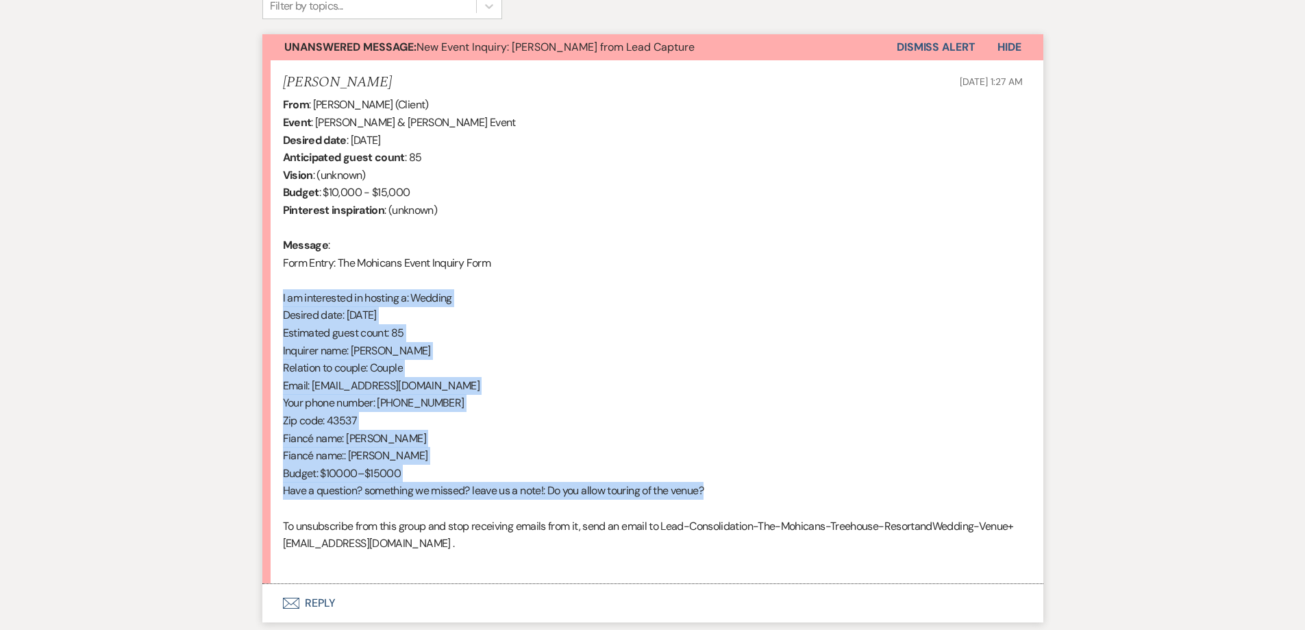
drag, startPoint x: 728, startPoint y: 488, endPoint x: 276, endPoint y: 291, distance: 493.4
click at [276, 291] on li "[PERSON_NAME] [DATE] 1:27 AM From : [PERSON_NAME] (Client) Event : [PERSON_NAME…" at bounding box center [652, 322] width 781 height 524
copy div "I am interested in hosting a: Wedding Desired date: [DATE] Estimated guest coun…"
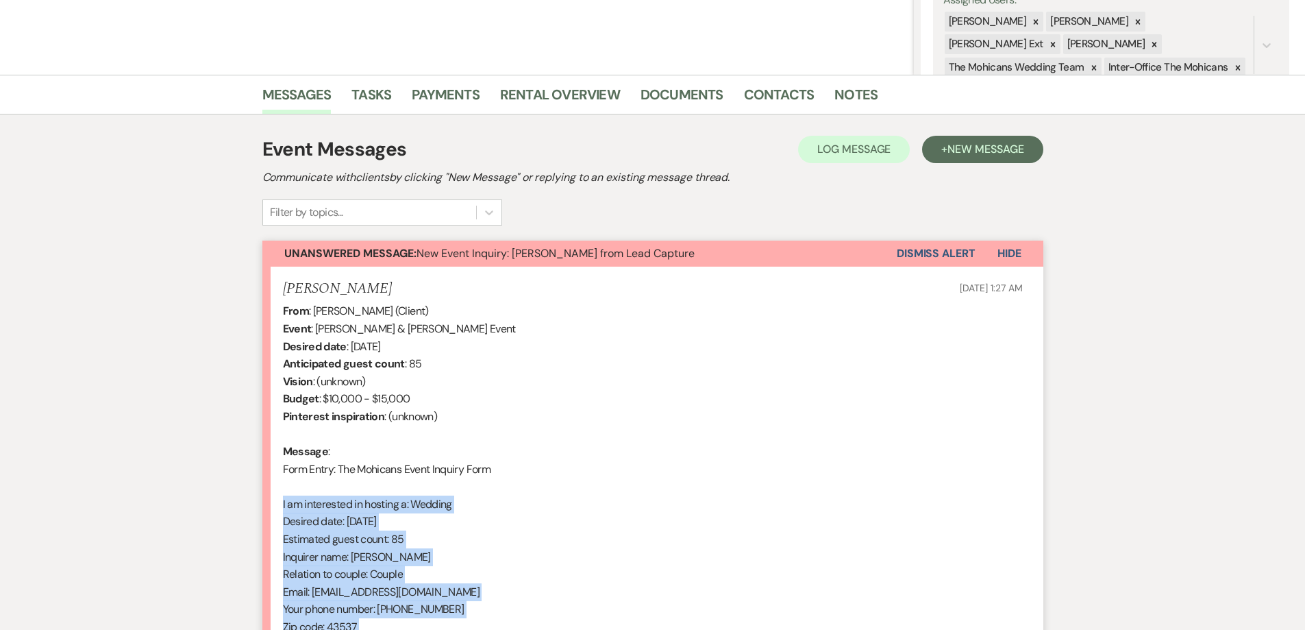
click at [926, 252] on button "Dismiss Alert" at bounding box center [936, 254] width 79 height 26
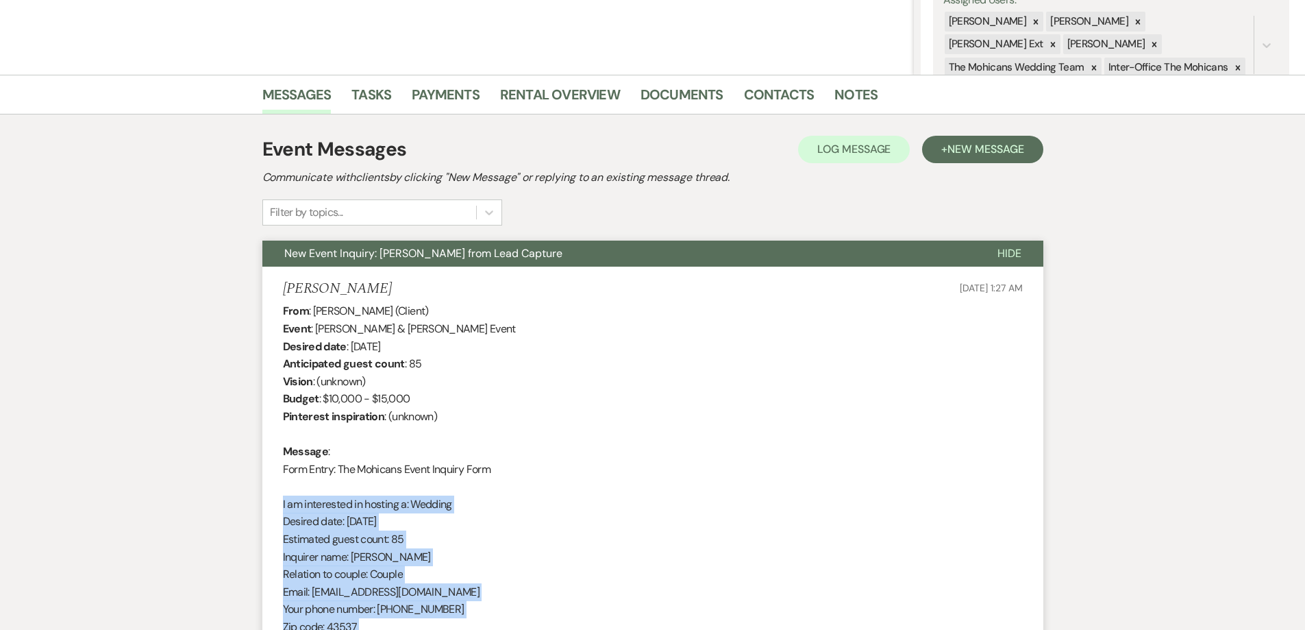
scroll to position [0, 0]
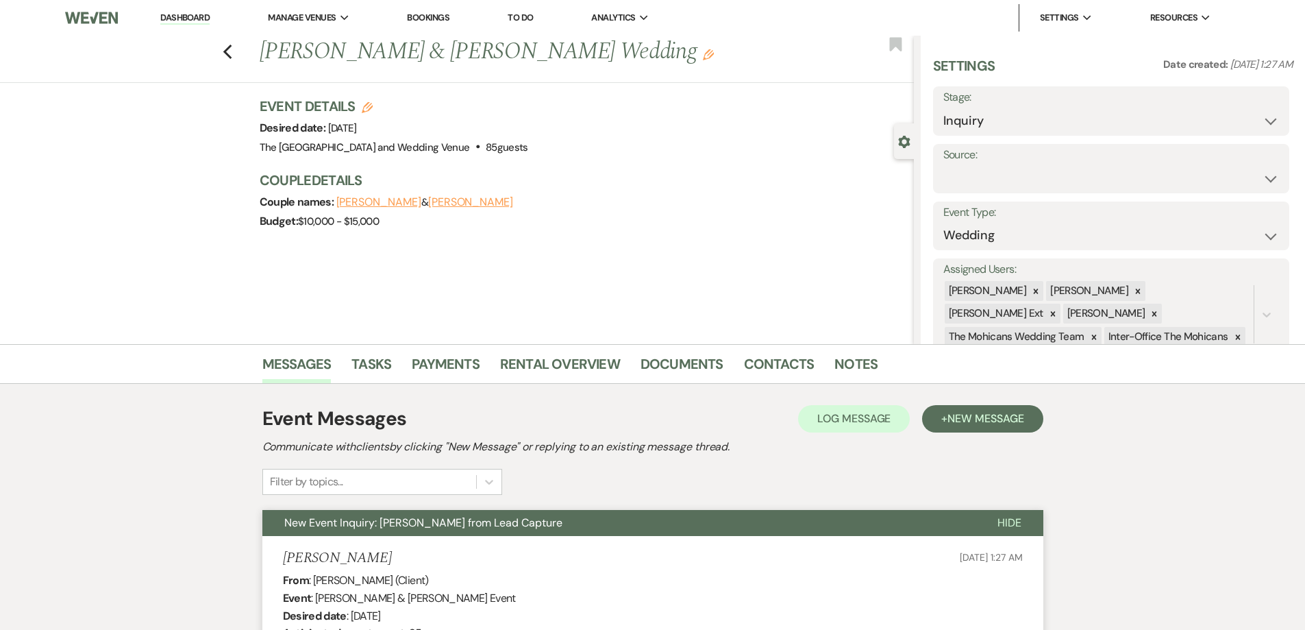
click at [234, 60] on div "Previous [PERSON_NAME] & [PERSON_NAME] Wedding Edit Bookmark" at bounding box center [453, 59] width 921 height 47
click at [233, 53] on icon "Previous" at bounding box center [228, 52] width 10 height 16
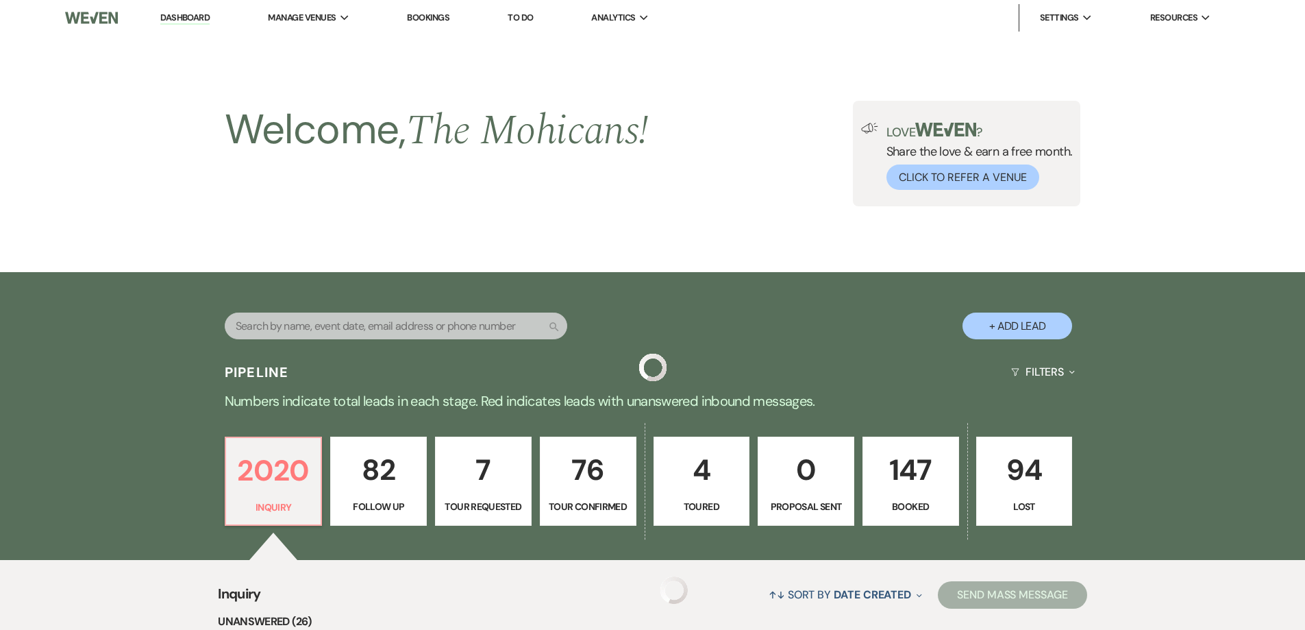
scroll to position [358, 0]
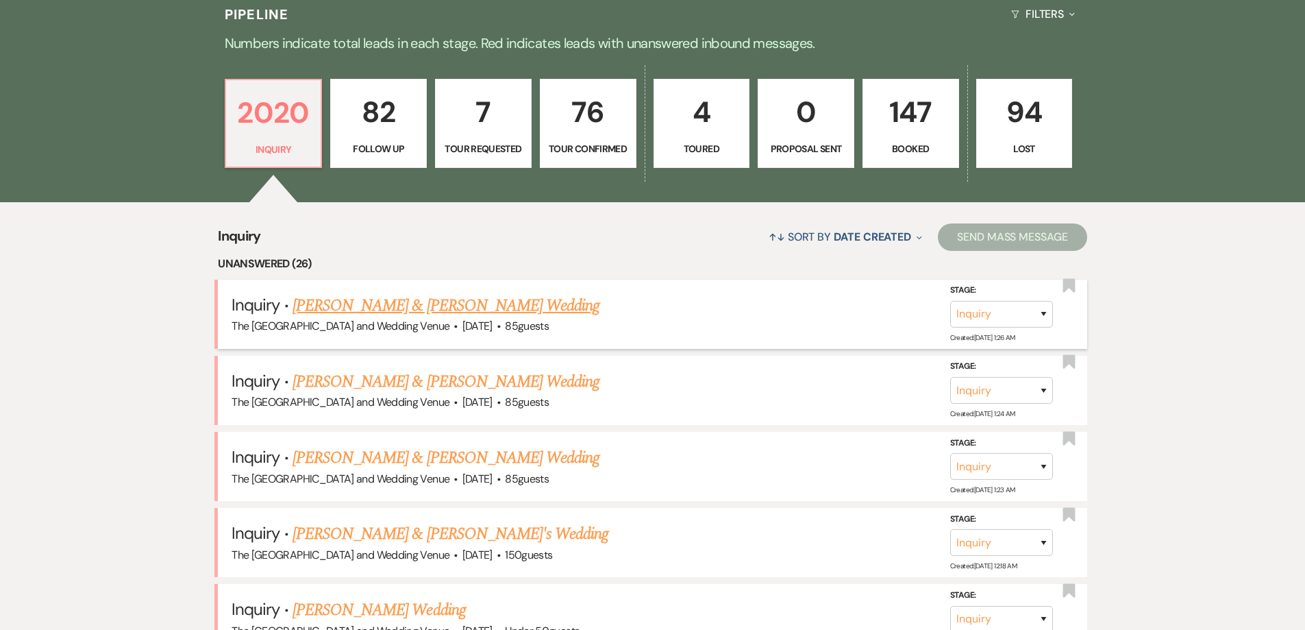
click at [468, 310] on link "[PERSON_NAME] & [PERSON_NAME] Wedding" at bounding box center [446, 305] width 307 height 25
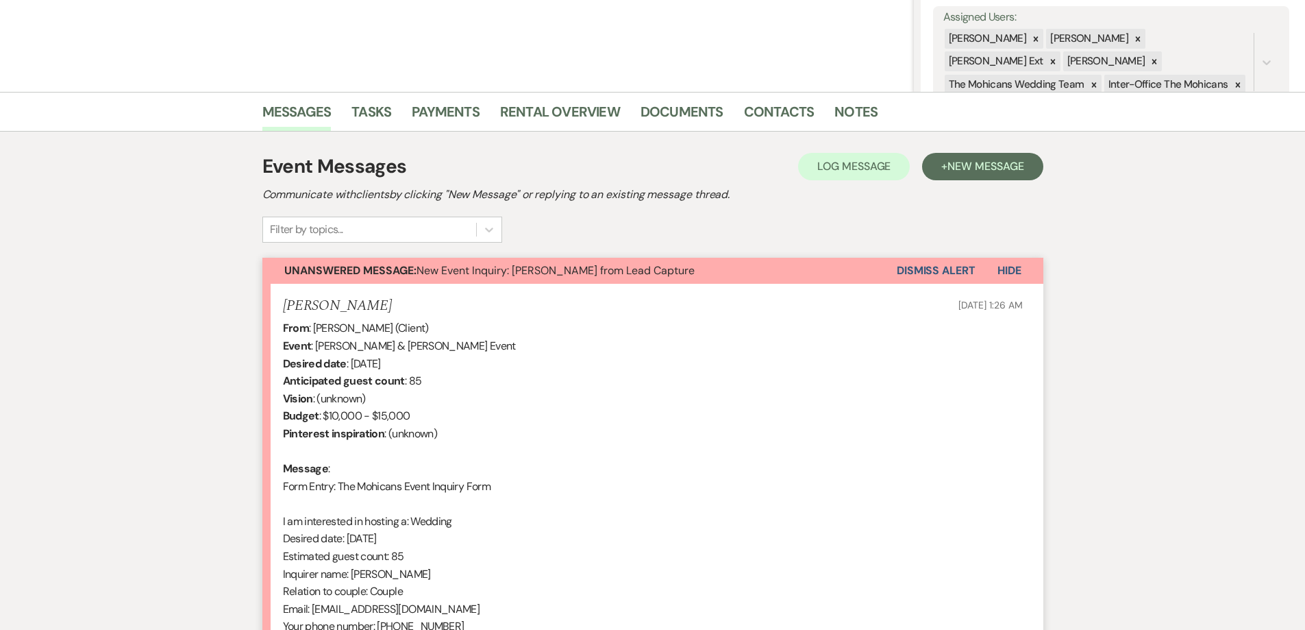
scroll to position [254, 0]
click at [933, 267] on button "Dismiss Alert" at bounding box center [936, 269] width 79 height 26
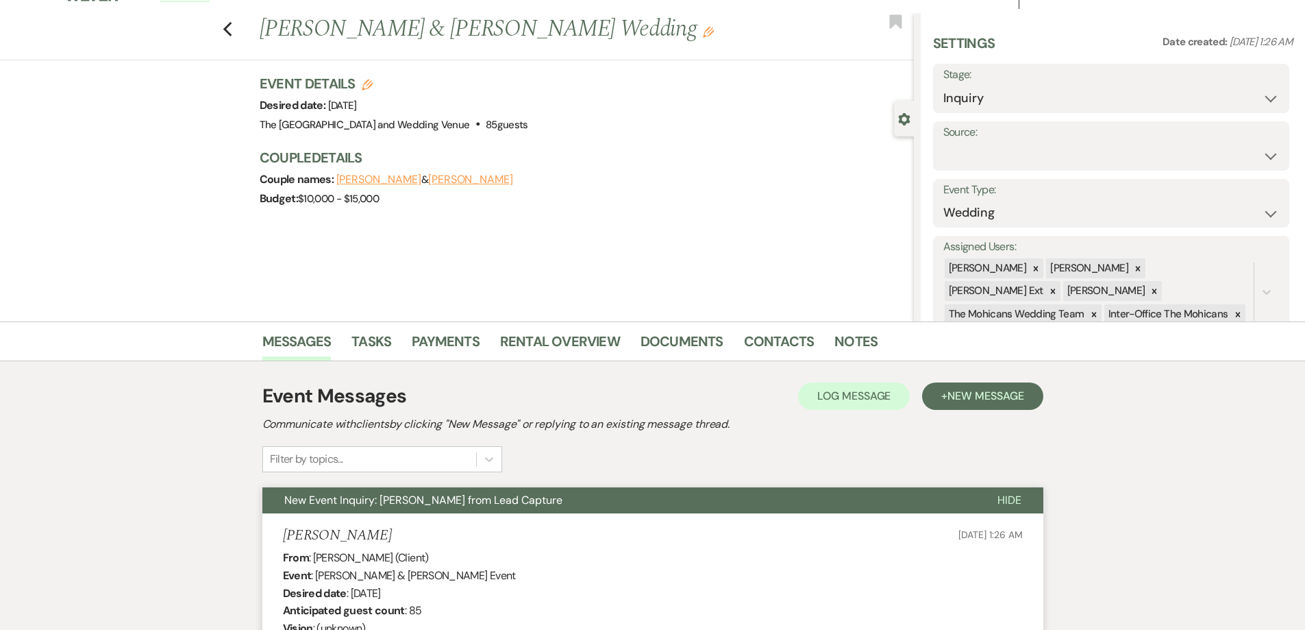
scroll to position [0, 0]
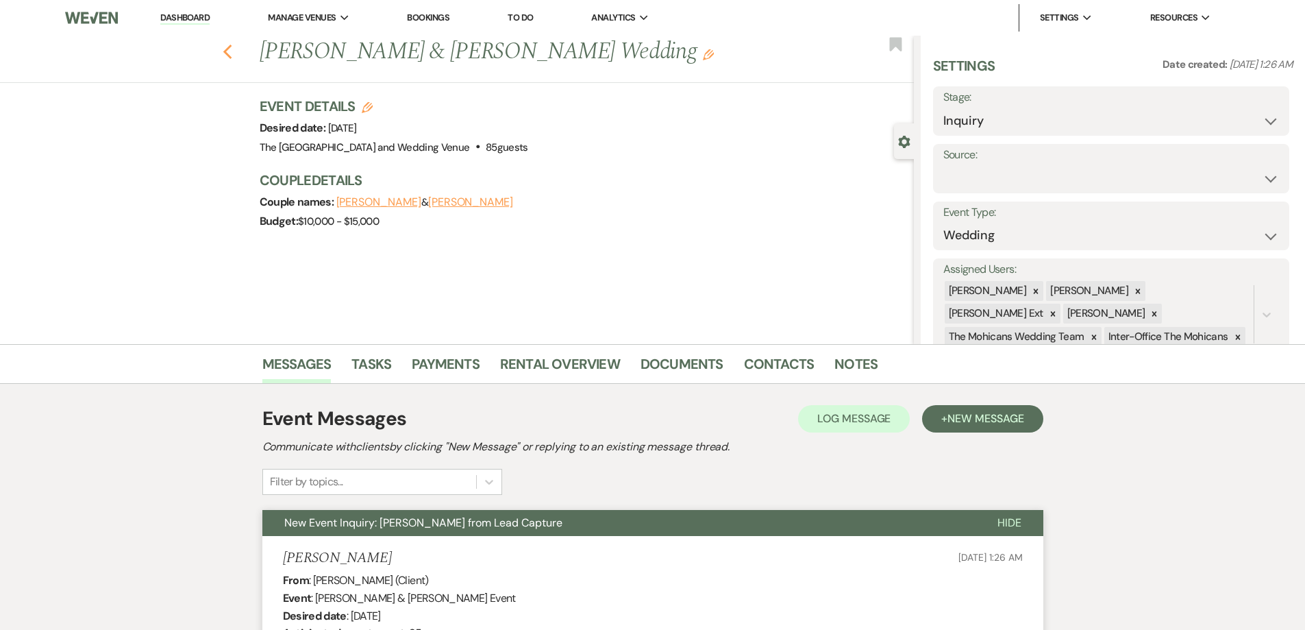
click at [233, 54] on icon "Previous" at bounding box center [228, 52] width 10 height 16
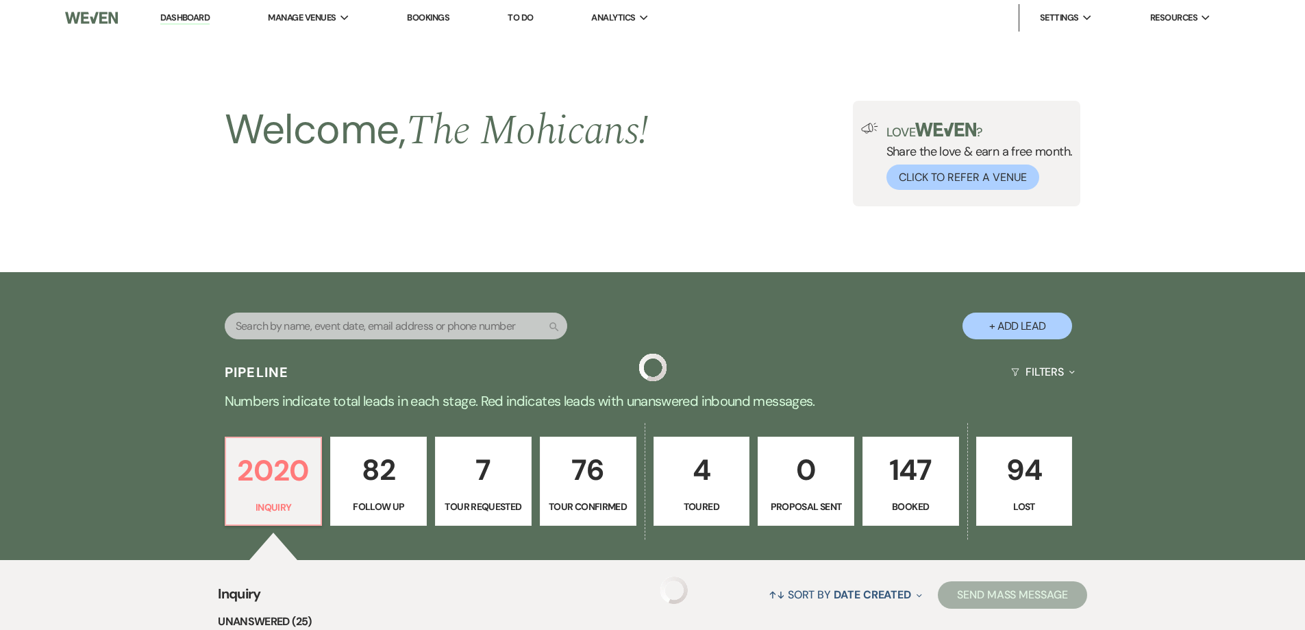
scroll to position [358, 0]
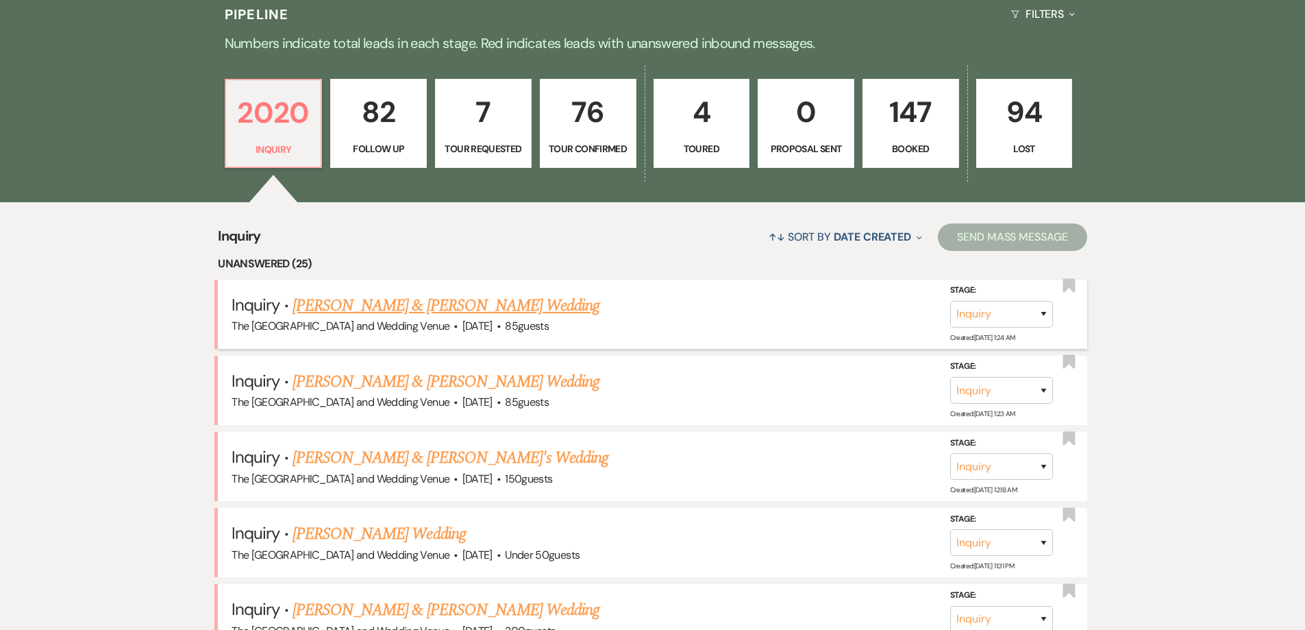
click at [449, 306] on link "[PERSON_NAME] & [PERSON_NAME] Wedding" at bounding box center [446, 305] width 307 height 25
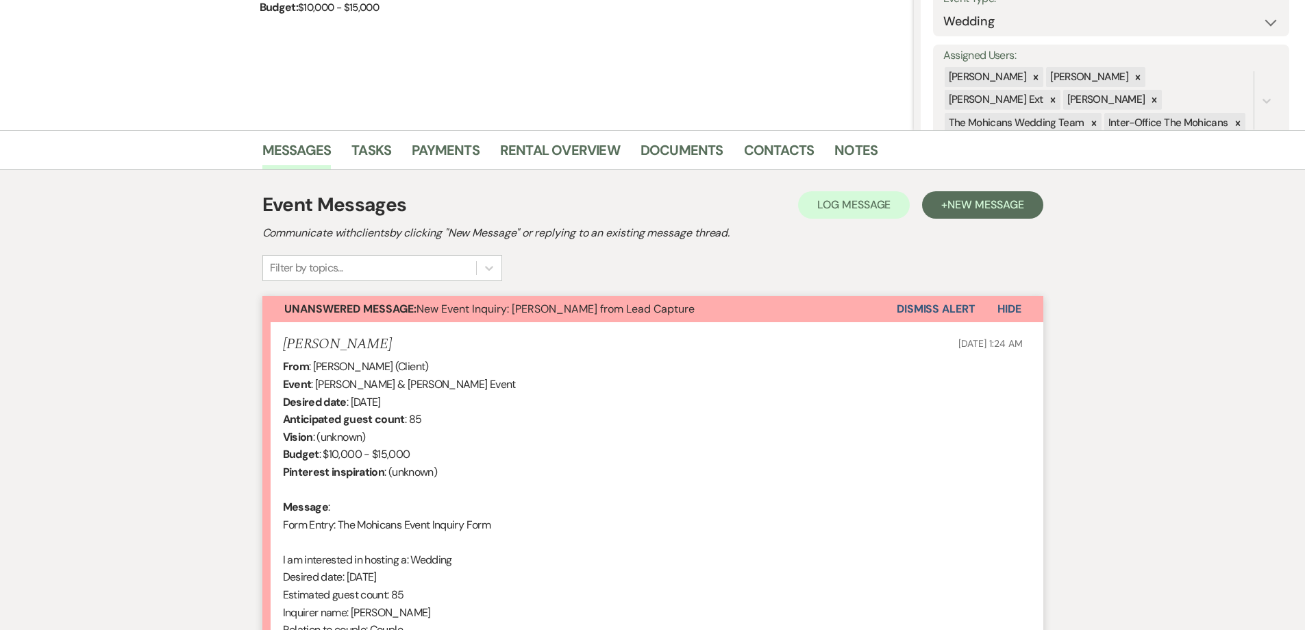
scroll to position [225, 0]
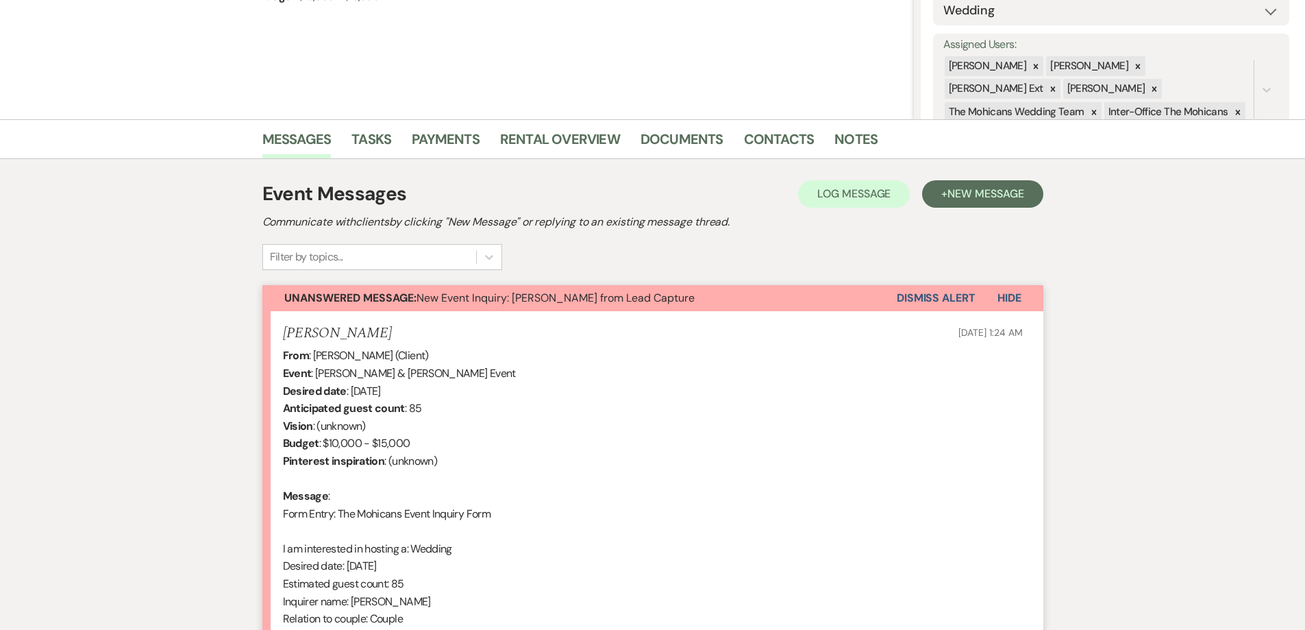
click at [957, 309] on button "Dismiss Alert" at bounding box center [936, 298] width 79 height 26
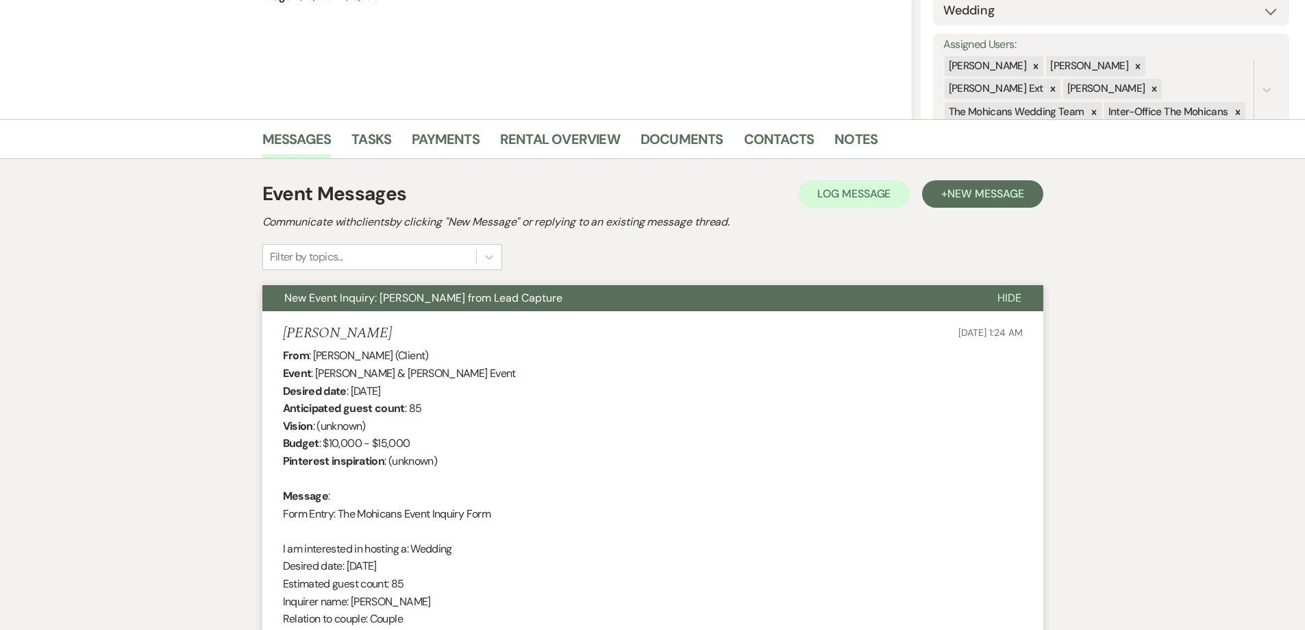
scroll to position [0, 0]
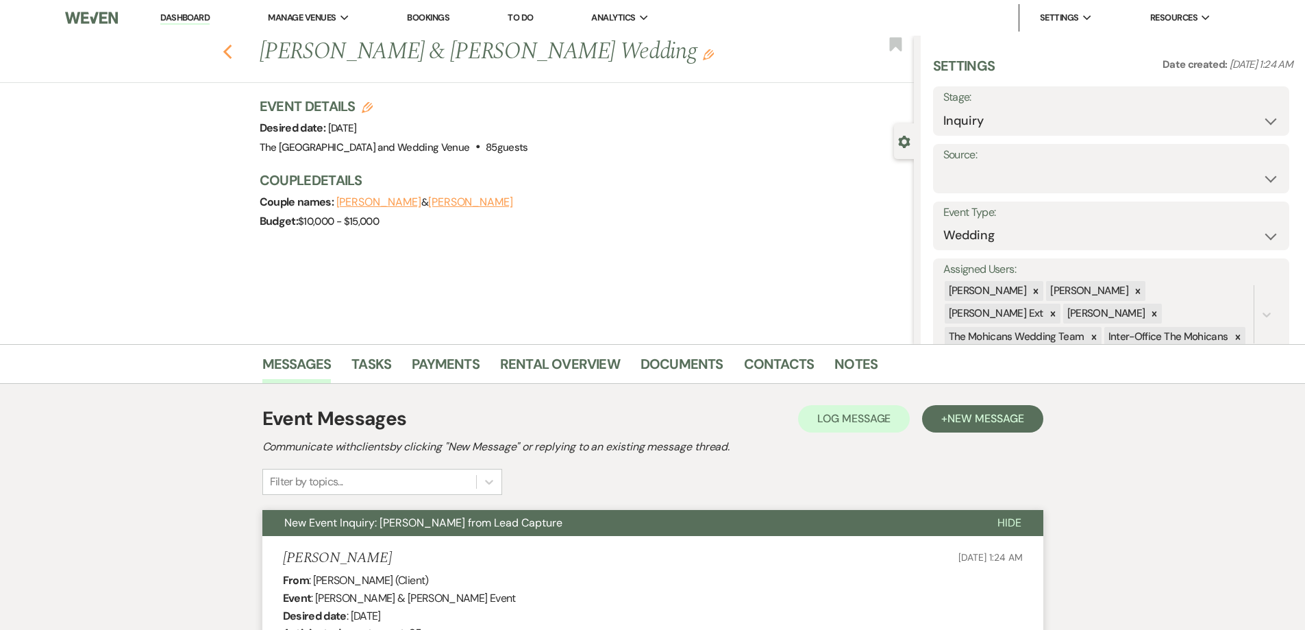
click at [228, 47] on icon "Previous" at bounding box center [228, 52] width 10 height 16
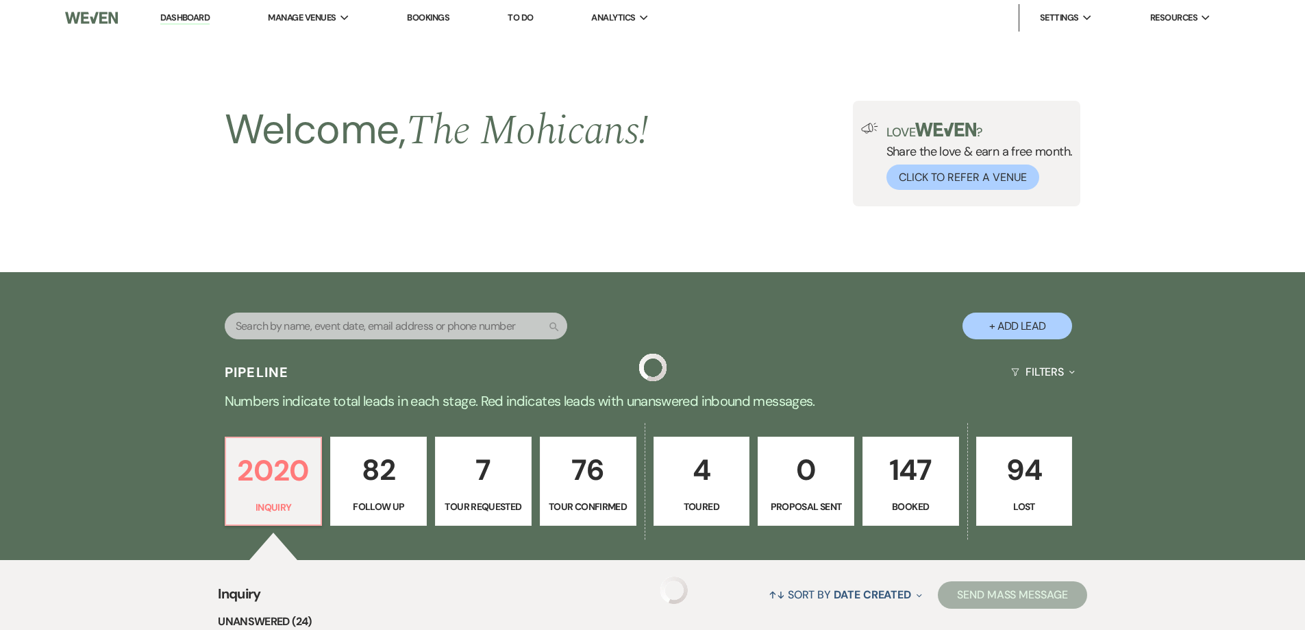
scroll to position [358, 0]
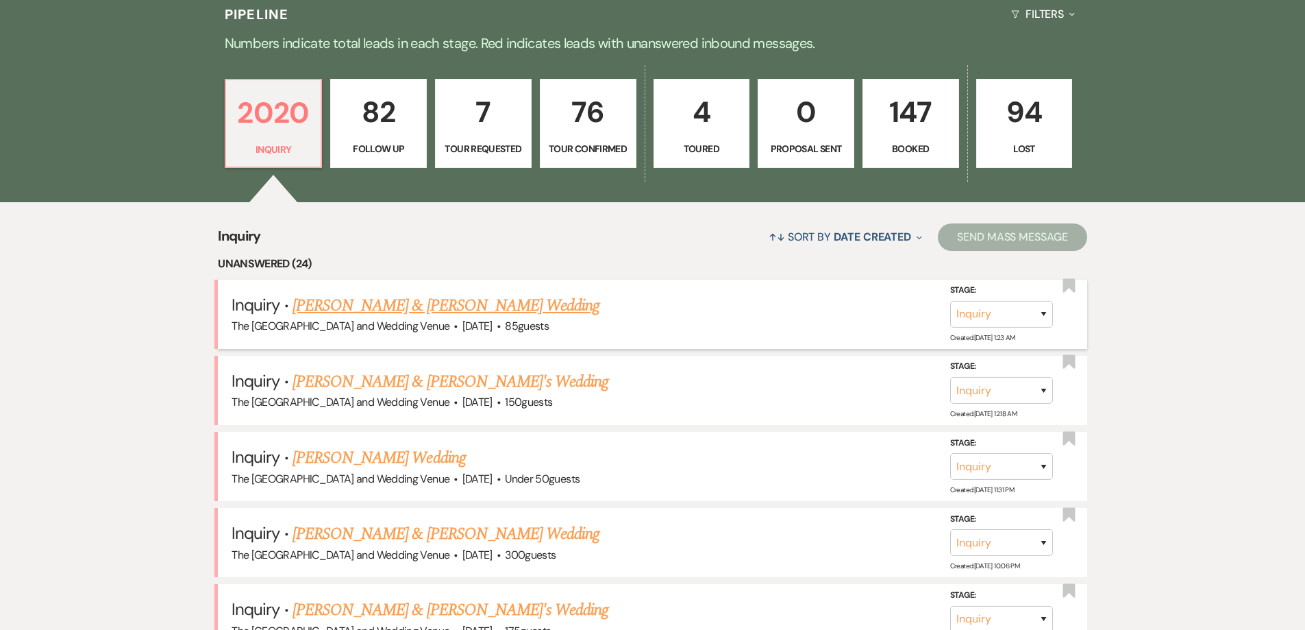
click at [458, 308] on link "[PERSON_NAME] & [PERSON_NAME] Wedding" at bounding box center [446, 305] width 307 height 25
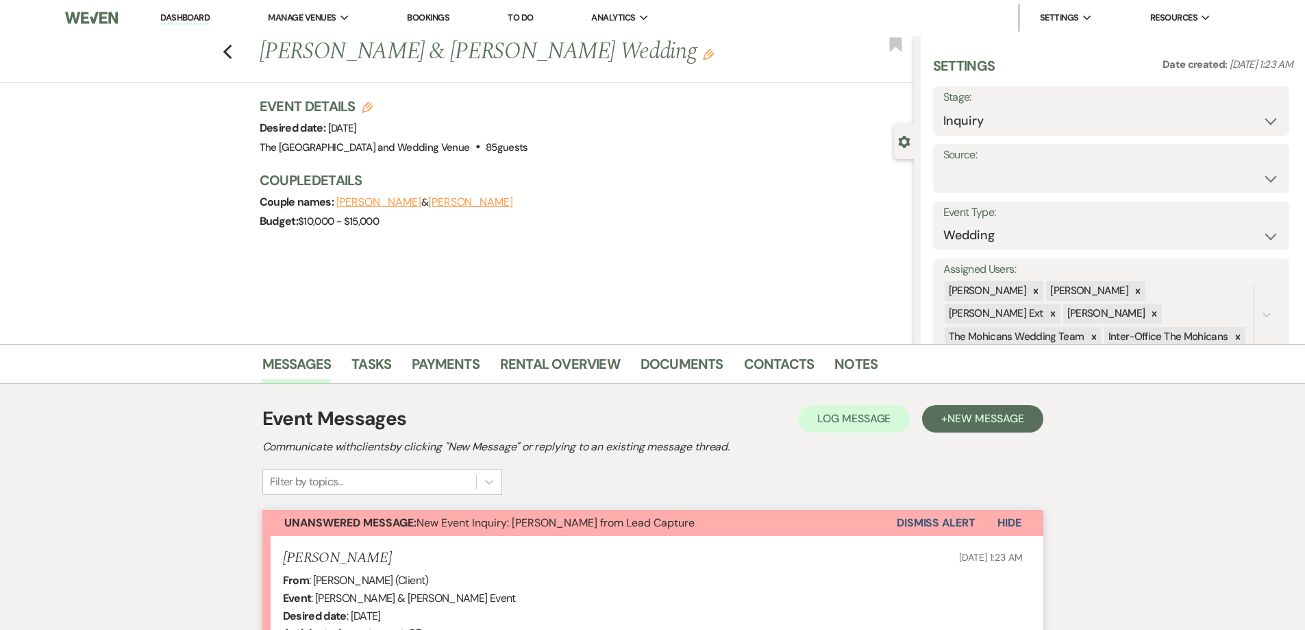
click at [937, 526] on button "Dismiss Alert" at bounding box center [936, 523] width 79 height 26
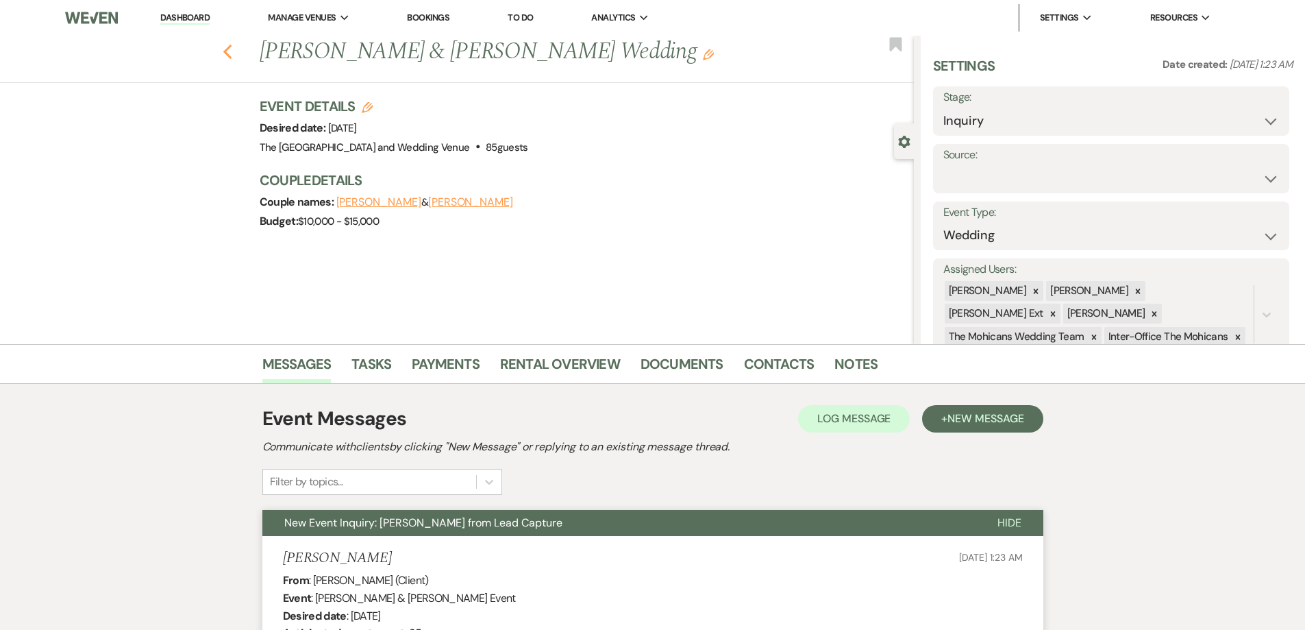
click at [232, 51] on icon "Previous" at bounding box center [228, 52] width 10 height 16
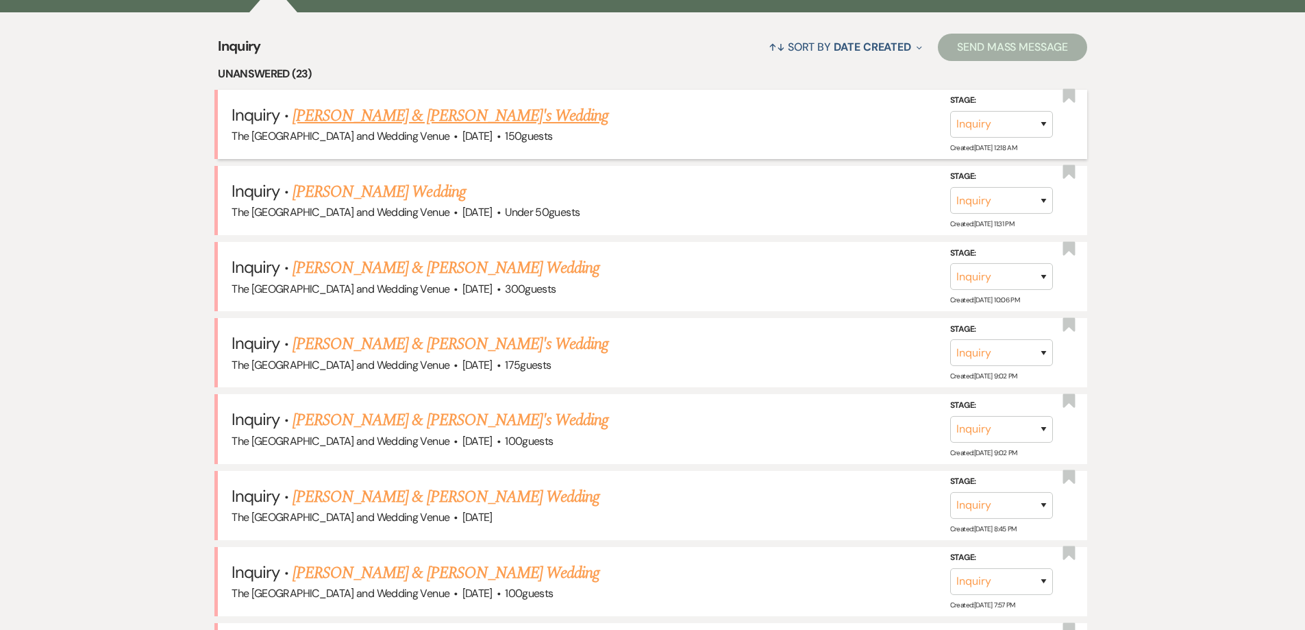
scroll to position [548, 0]
click at [430, 119] on link "[PERSON_NAME] & [PERSON_NAME]'s Wedding" at bounding box center [451, 115] width 317 height 25
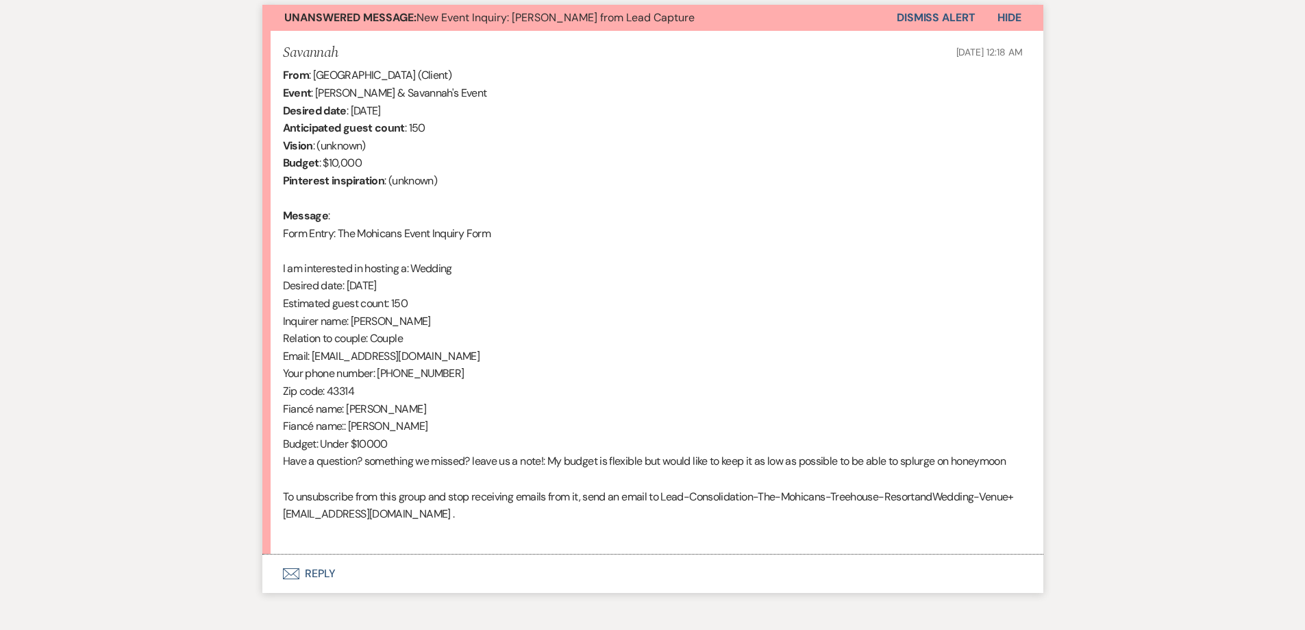
scroll to position [506, 0]
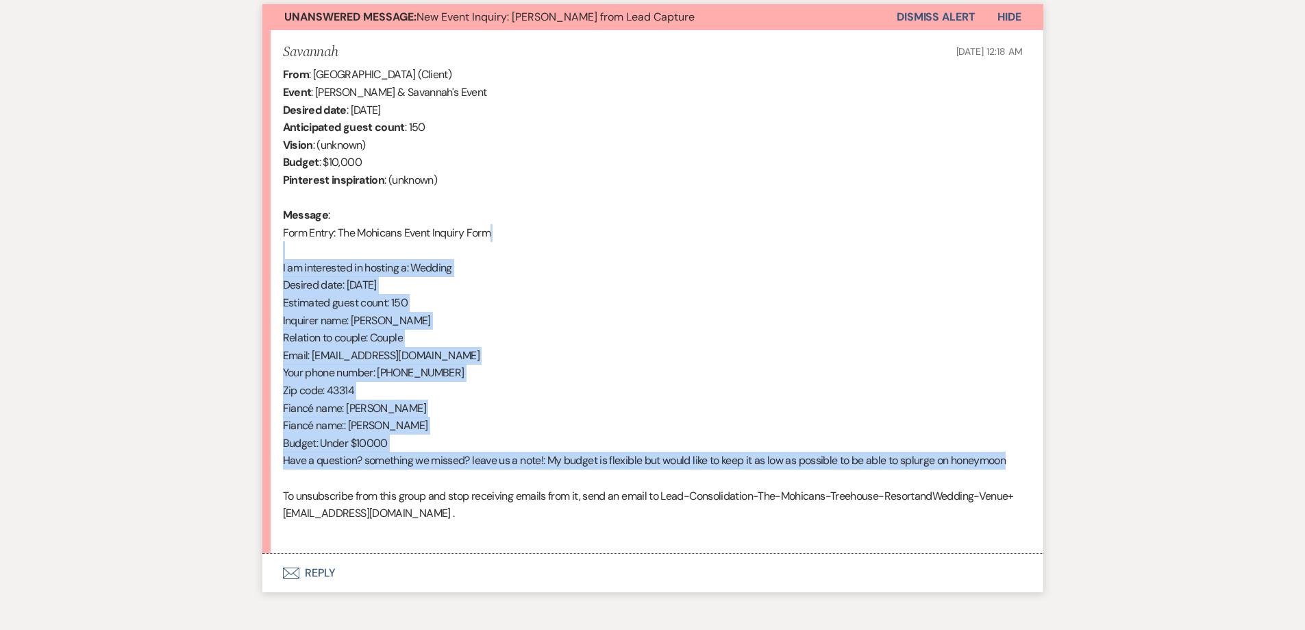
drag, startPoint x: 1026, startPoint y: 459, endPoint x: 275, endPoint y: 247, distance: 780.3
click at [275, 247] on li "Savannah [DATE] 12:18 AM From : [GEOGRAPHIC_DATA] (Client) Event : [PERSON_NAME…" at bounding box center [652, 292] width 781 height 524
copy div "I am interested in hosting a: Wedding Desired date: [DATE] Estimated guest coun…"
click at [921, 25] on button "Dismiss Alert" at bounding box center [936, 17] width 79 height 26
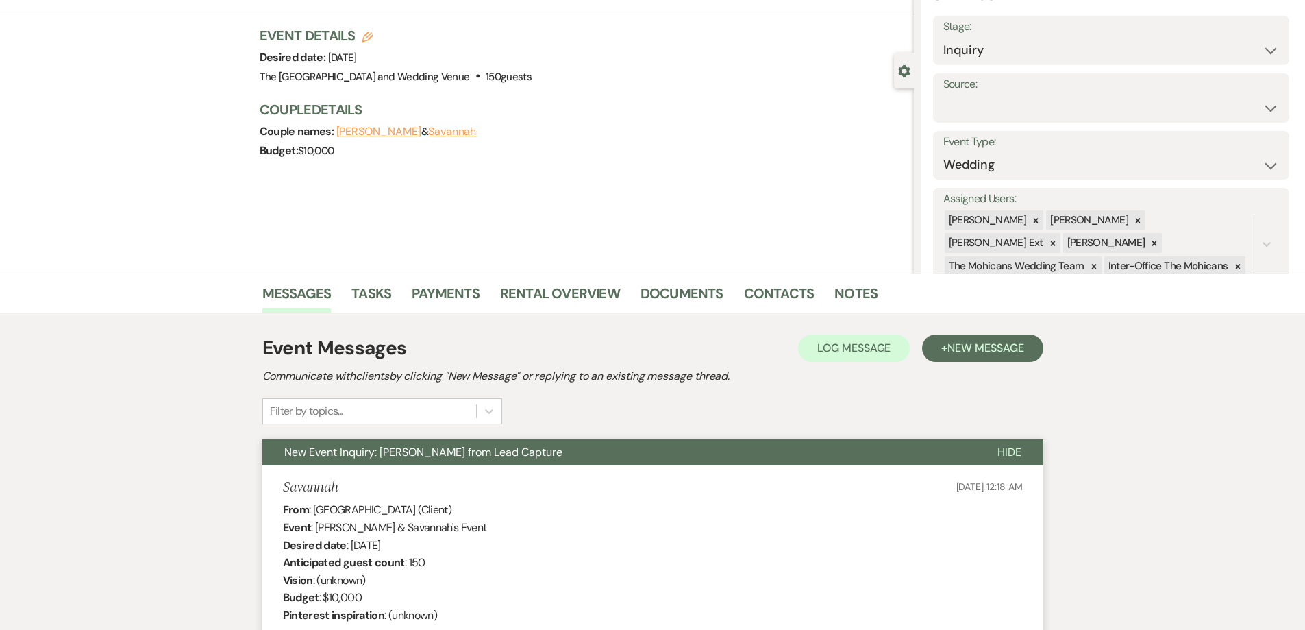
scroll to position [0, 0]
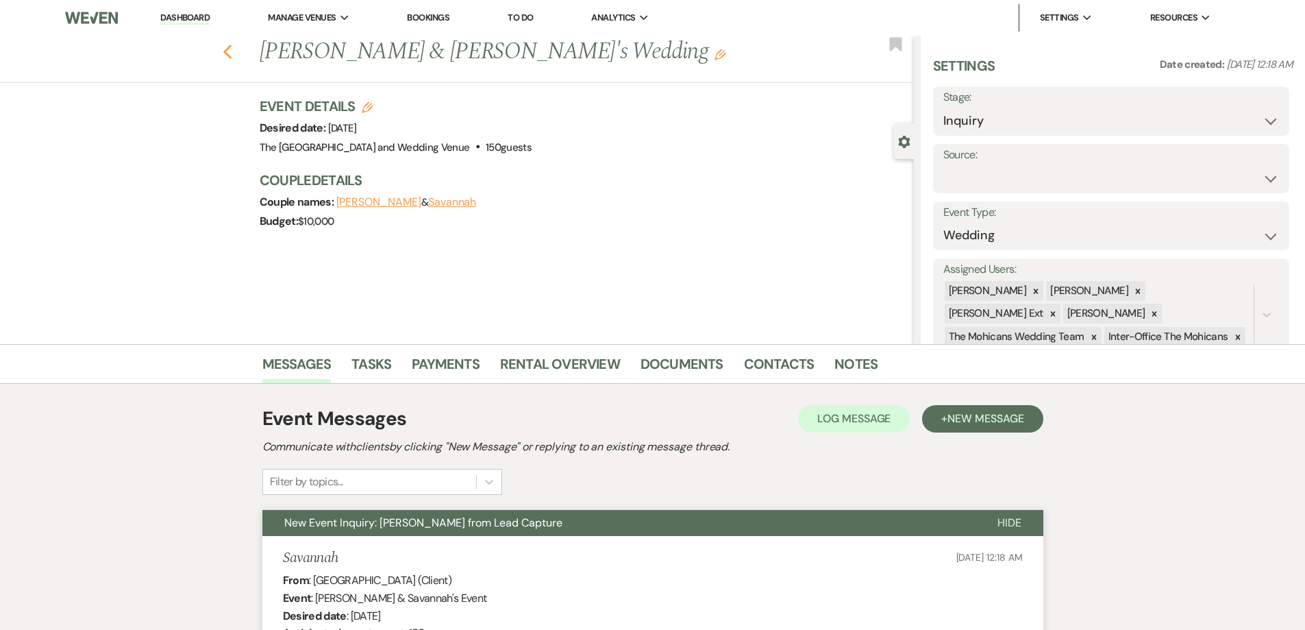
click at [232, 50] on use "button" at bounding box center [227, 52] width 9 height 15
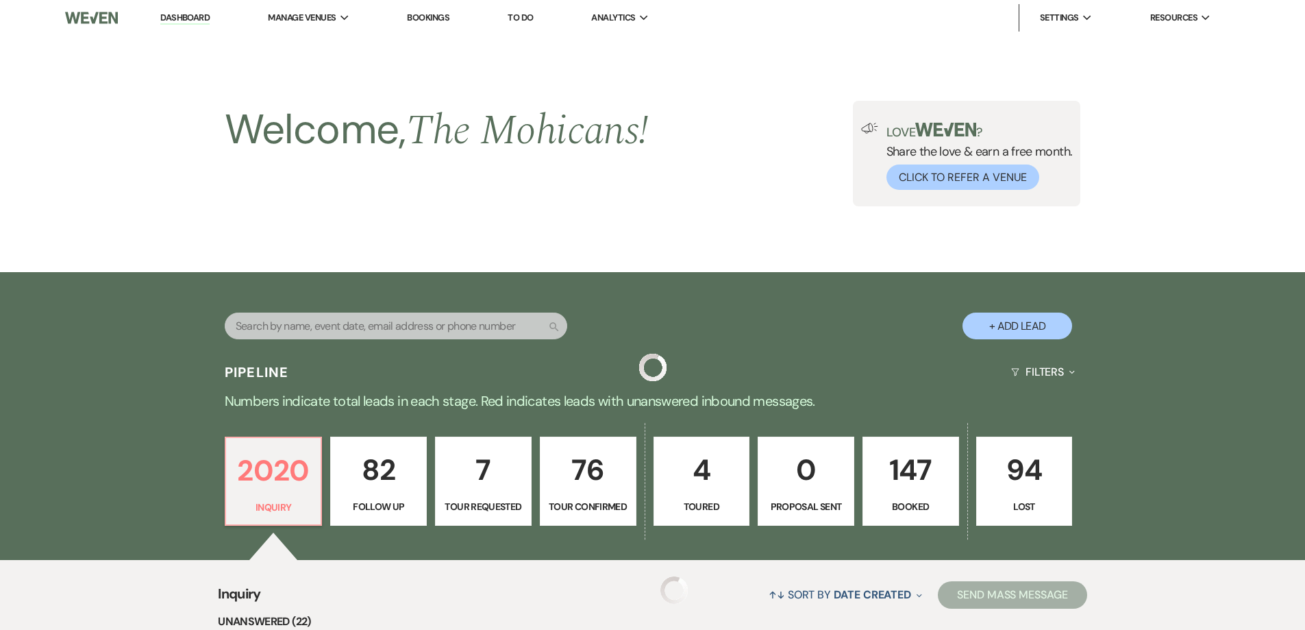
scroll to position [548, 0]
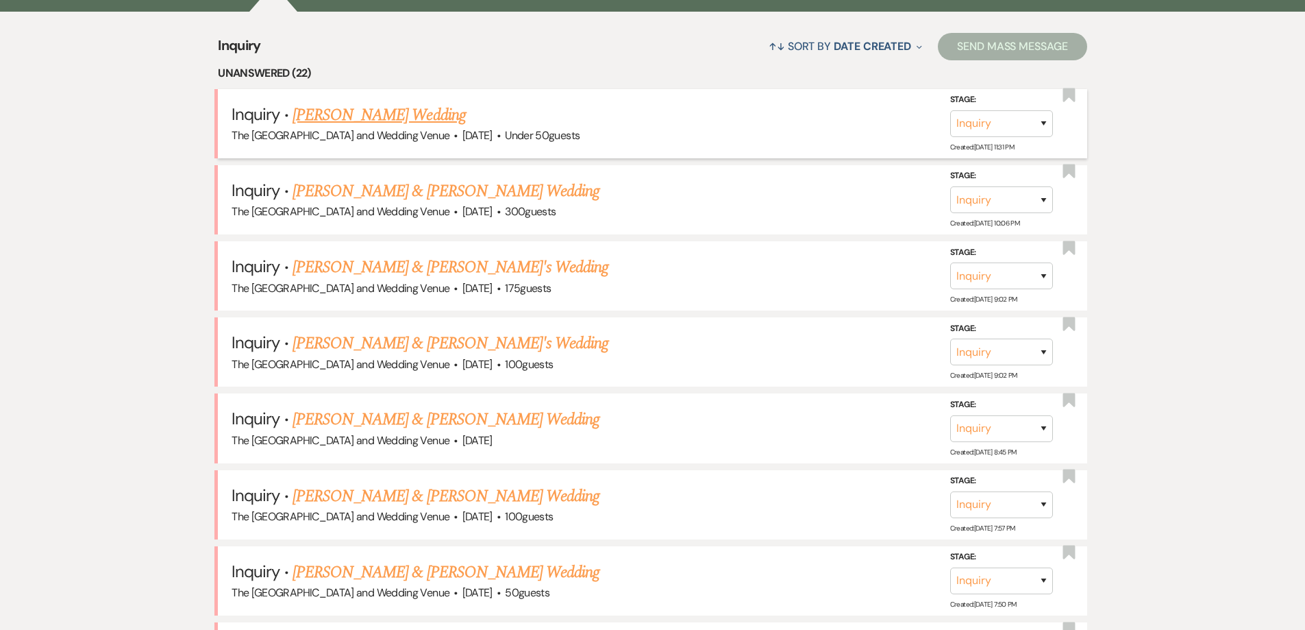
click at [412, 103] on link "[PERSON_NAME] Wedding" at bounding box center [379, 115] width 173 height 25
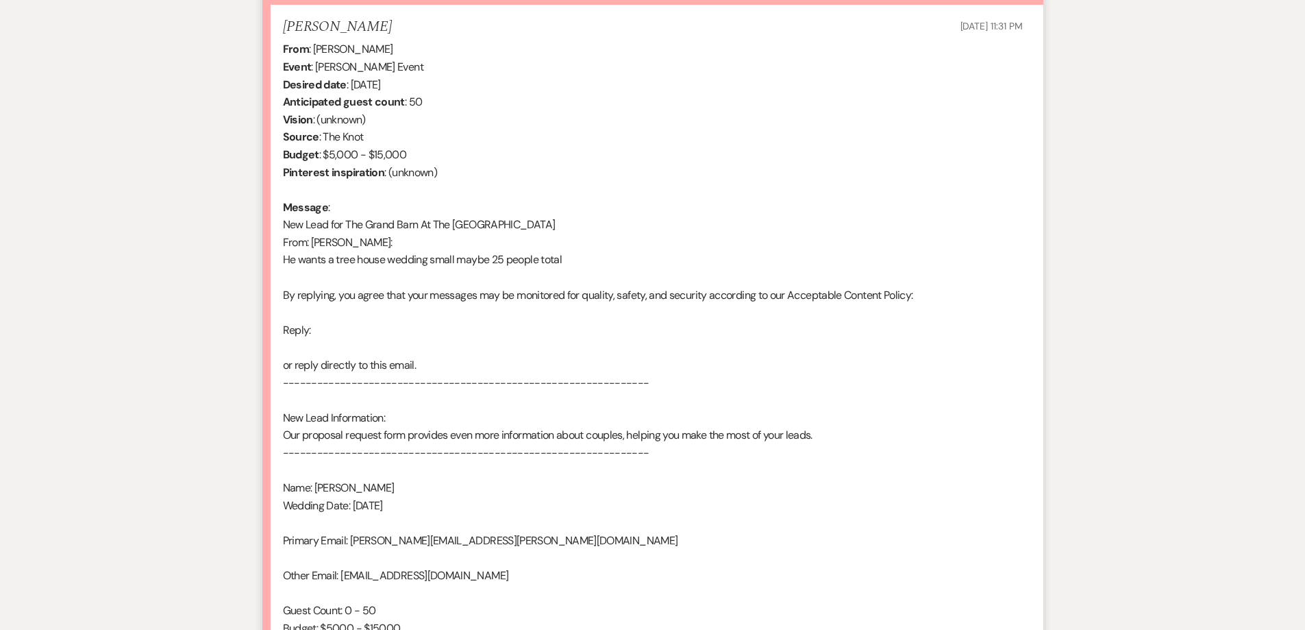
scroll to position [530, 0]
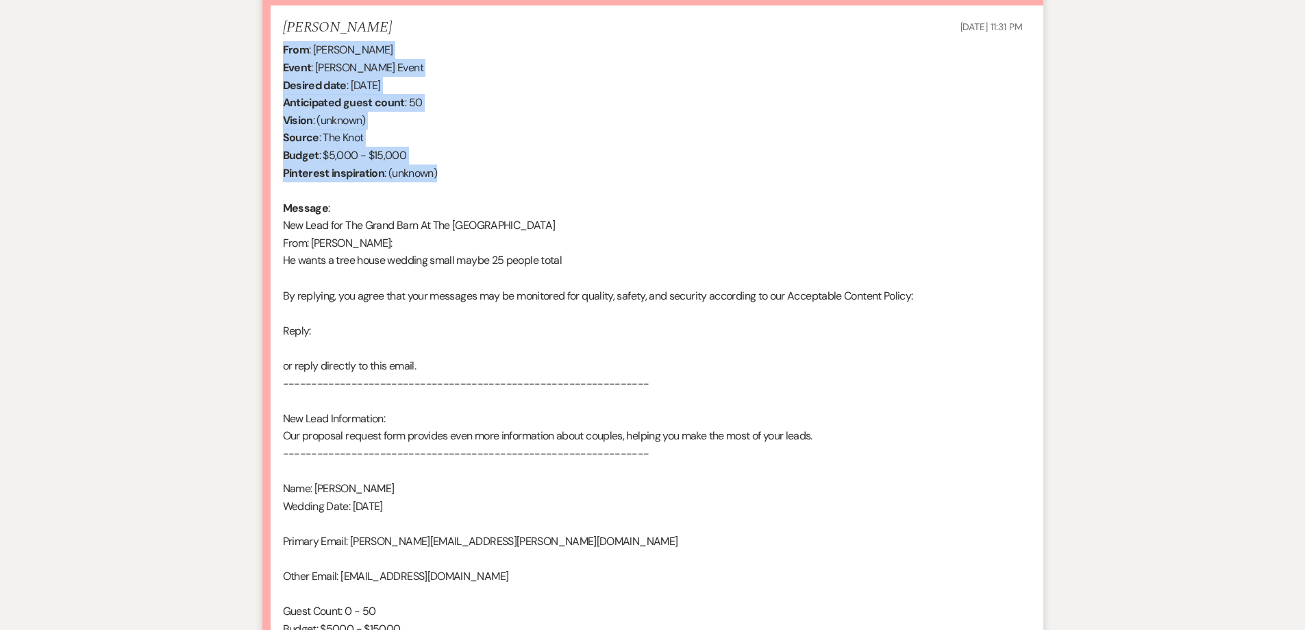
drag, startPoint x: 469, startPoint y: 171, endPoint x: 277, endPoint y: 56, distance: 224.3
click at [277, 56] on li "[PERSON_NAME] [DATE] 11:31 PM From : [PERSON_NAME] Event : [PERSON_NAME] Event …" at bounding box center [652, 355] width 781 height 700
copy div "From : [PERSON_NAME] Event : [PERSON_NAME] Event Desired date : [DATE] Anticipa…"
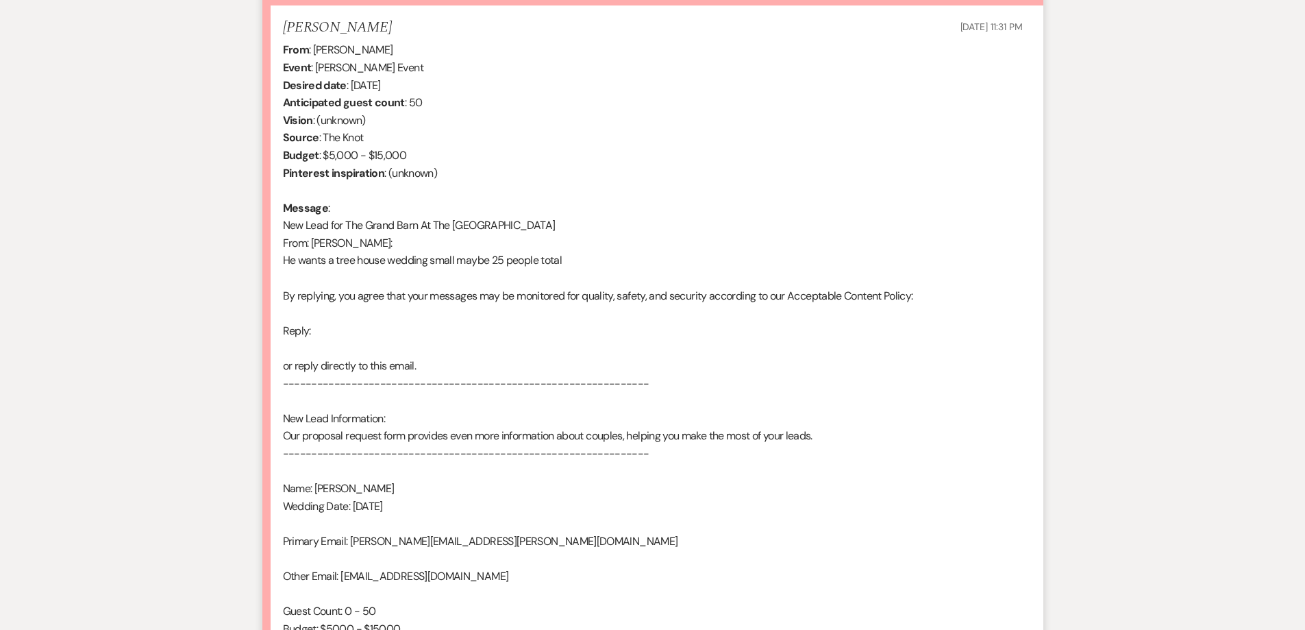
click at [657, 183] on div "From : [PERSON_NAME] Event : [PERSON_NAME] Event Desired date : [DATE] Anticipa…" at bounding box center [653, 365] width 740 height 649
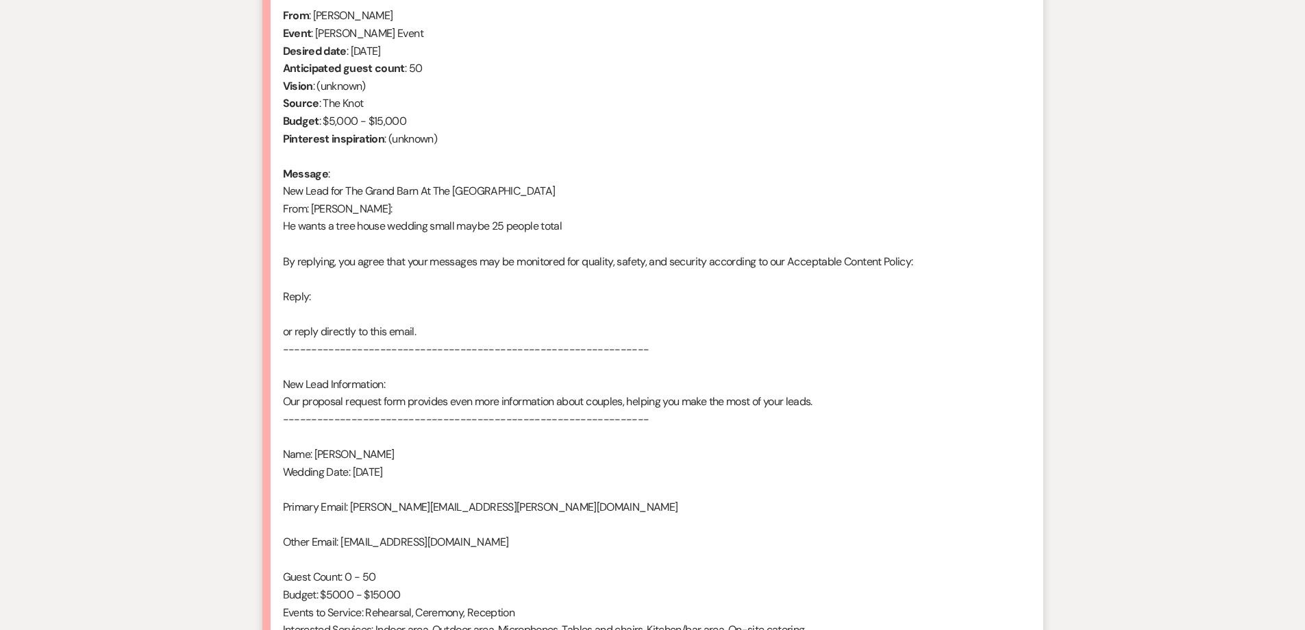
scroll to position [570, 0]
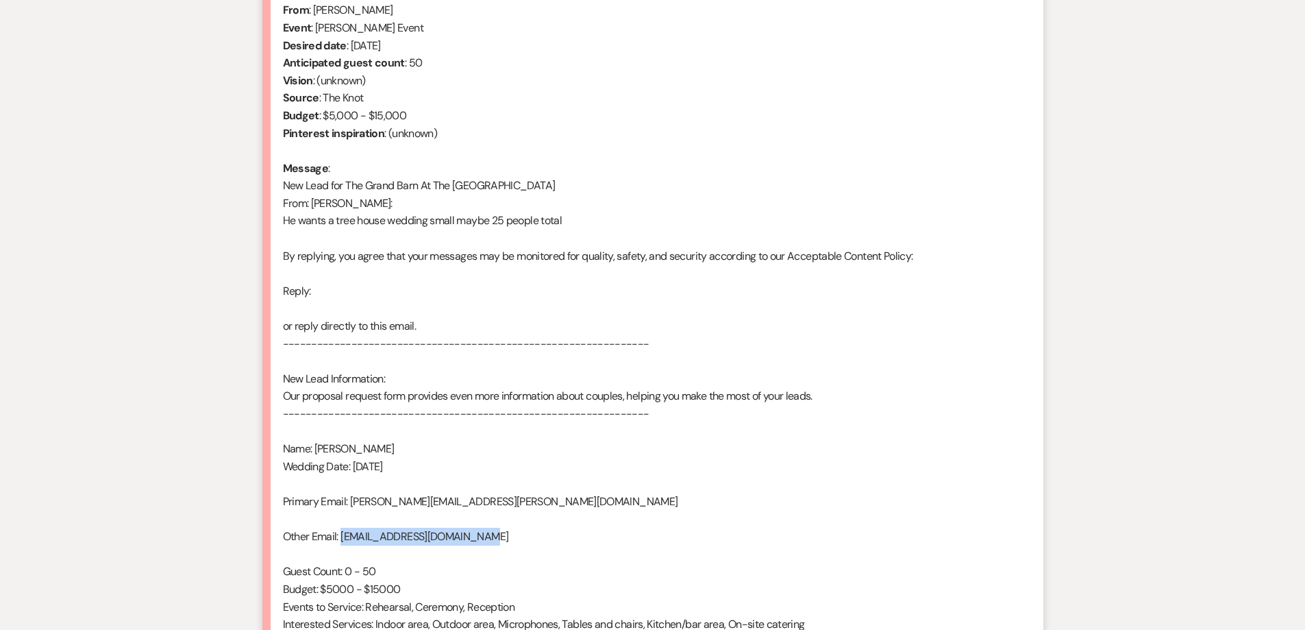
drag, startPoint x: 495, startPoint y: 535, endPoint x: 344, endPoint y: 539, distance: 151.5
click at [343, 540] on div "From : [PERSON_NAME] Event : [PERSON_NAME] Event Desired date : [DATE] Anticipa…" at bounding box center [653, 325] width 740 height 649
copy div "[EMAIL_ADDRESS][DOMAIN_NAME]"
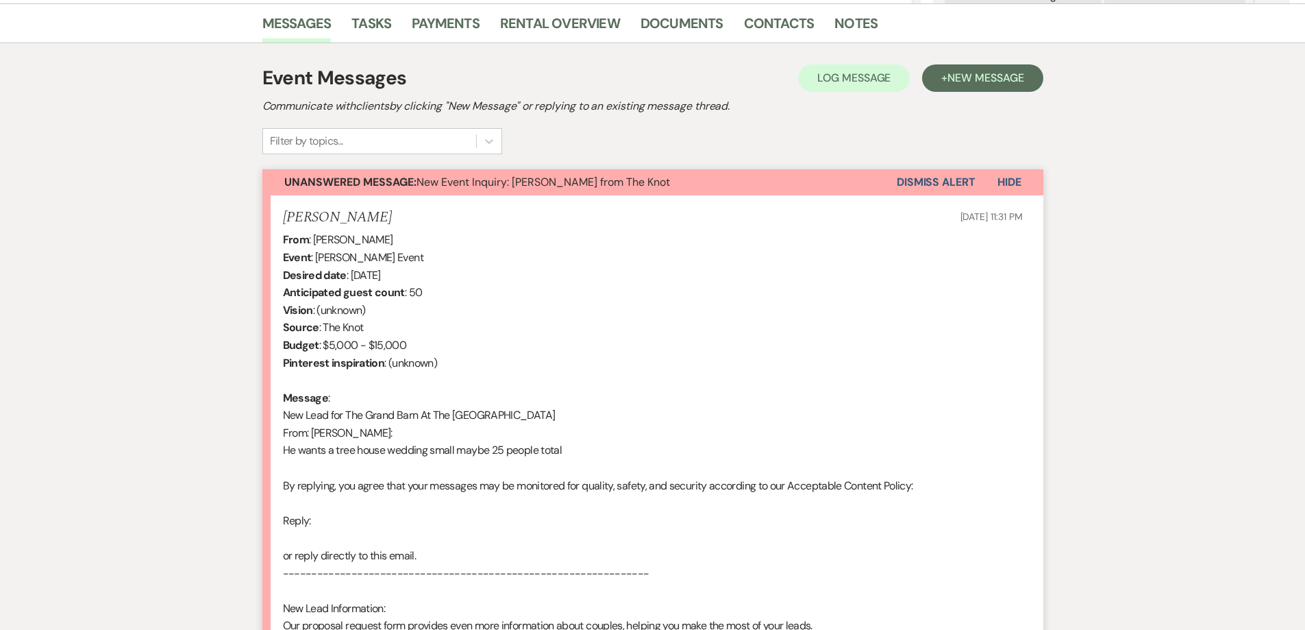
scroll to position [339, 0]
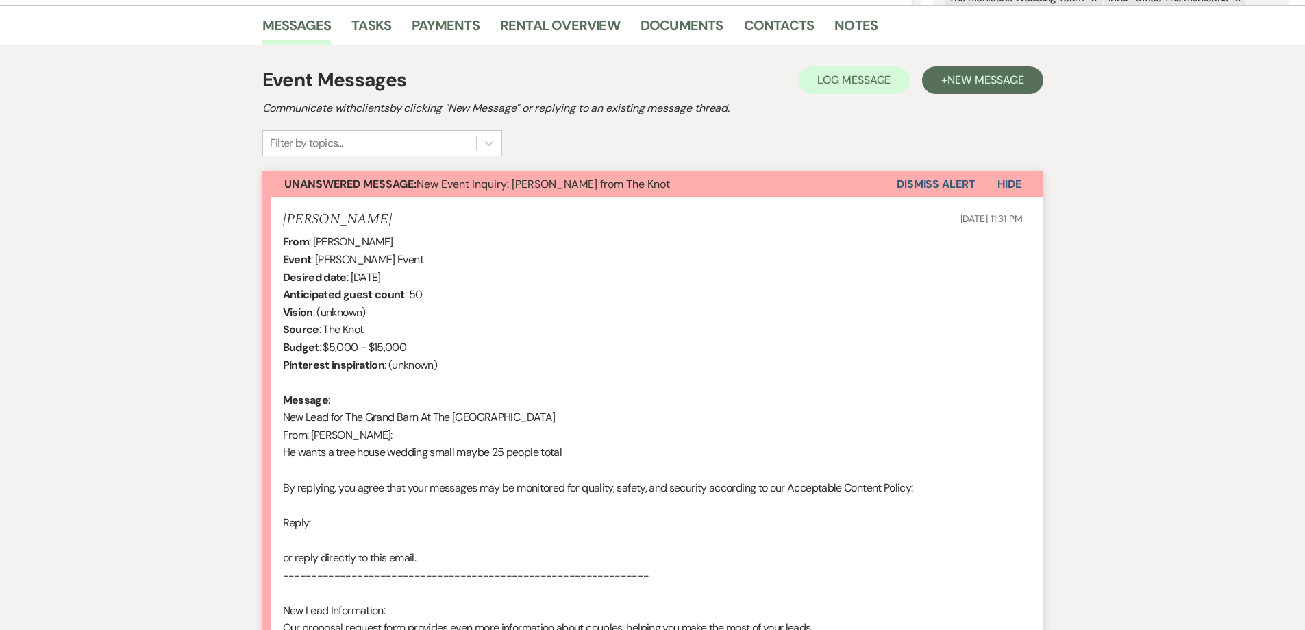
click at [924, 184] on button "Dismiss Alert" at bounding box center [936, 184] width 79 height 26
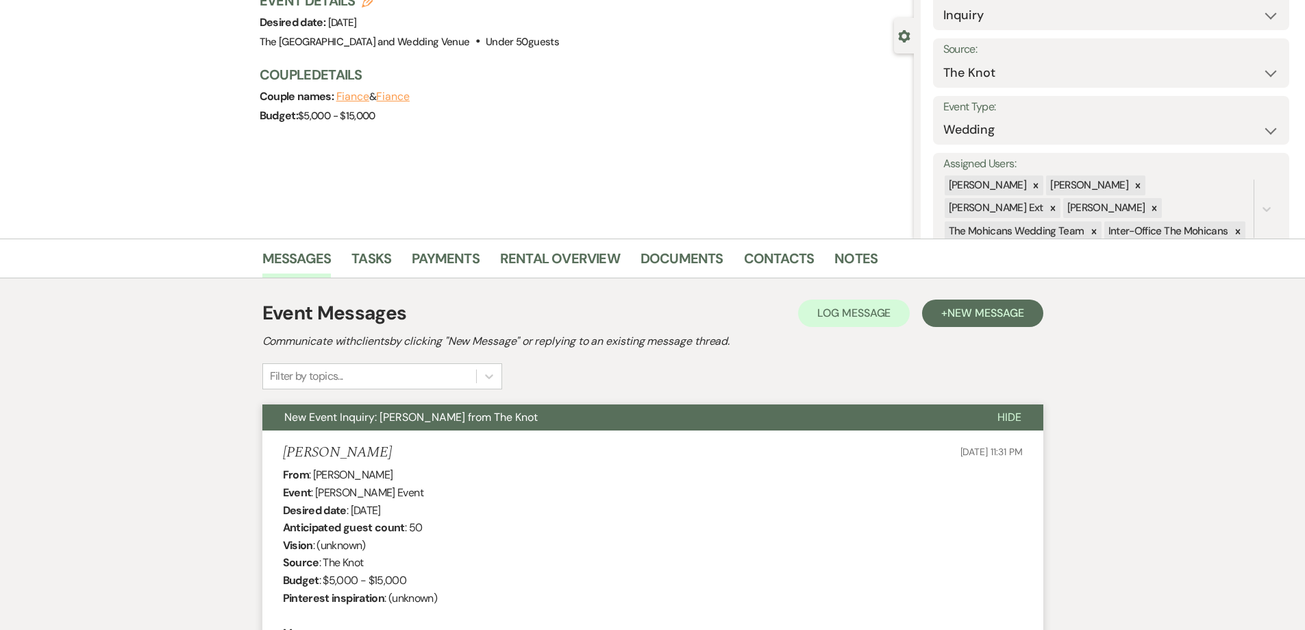
scroll to position [0, 0]
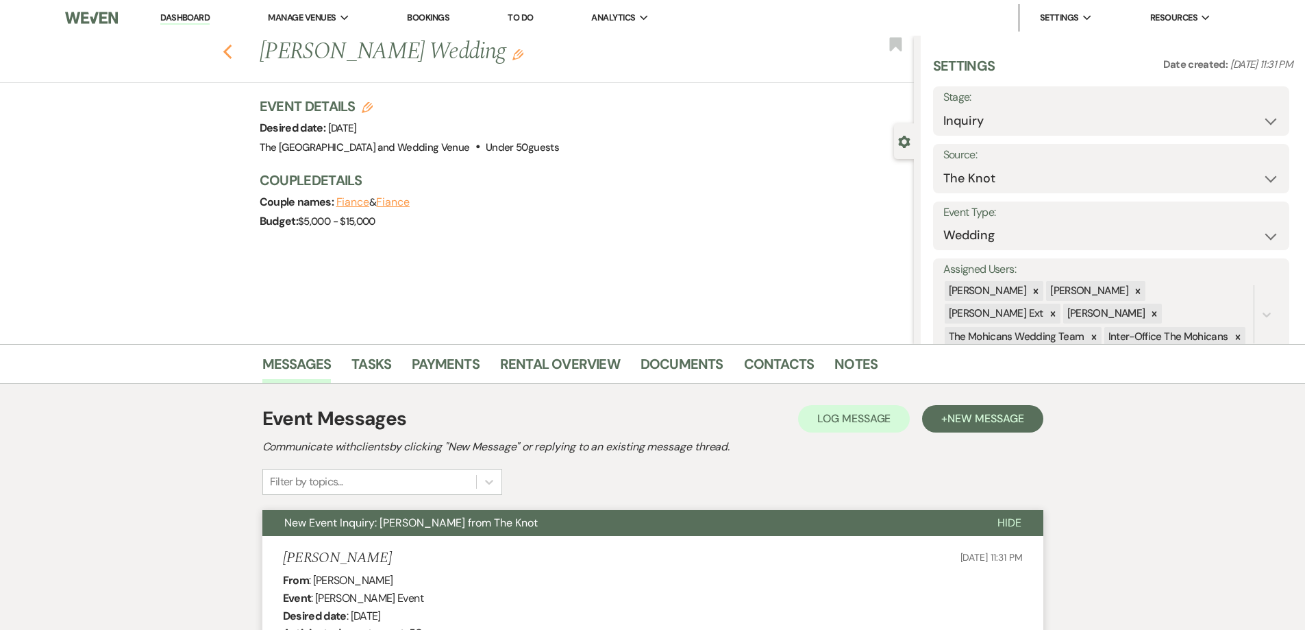
click at [233, 54] on icon "Previous" at bounding box center [228, 52] width 10 height 16
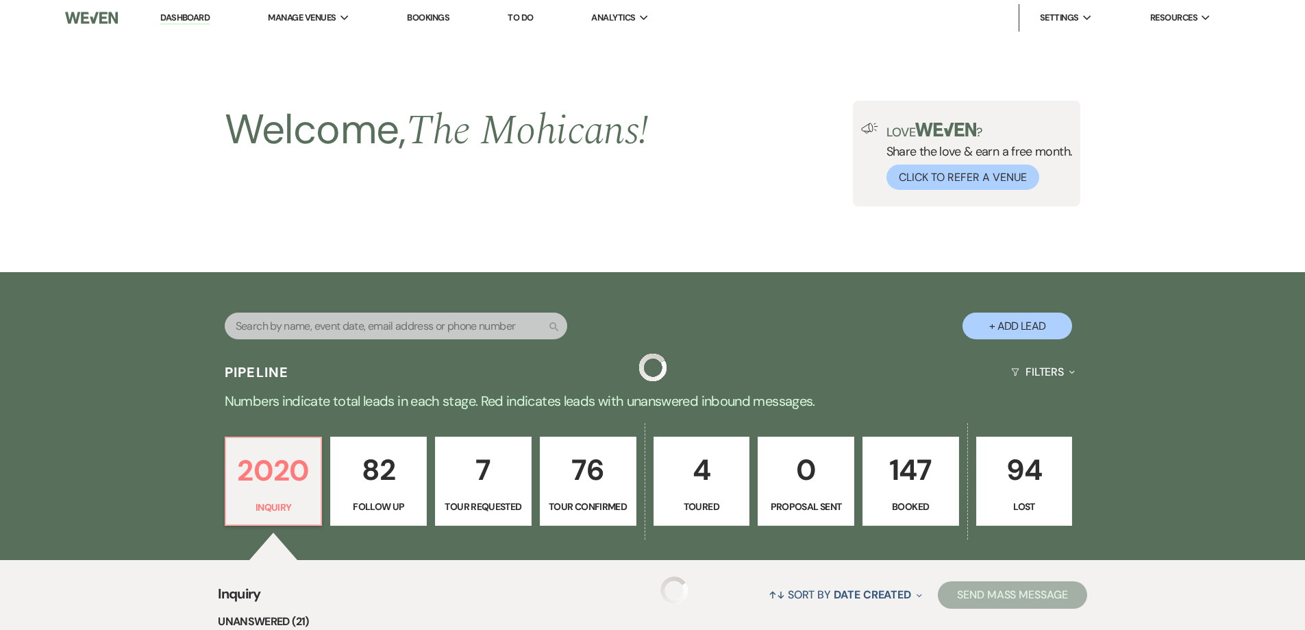
scroll to position [548, 0]
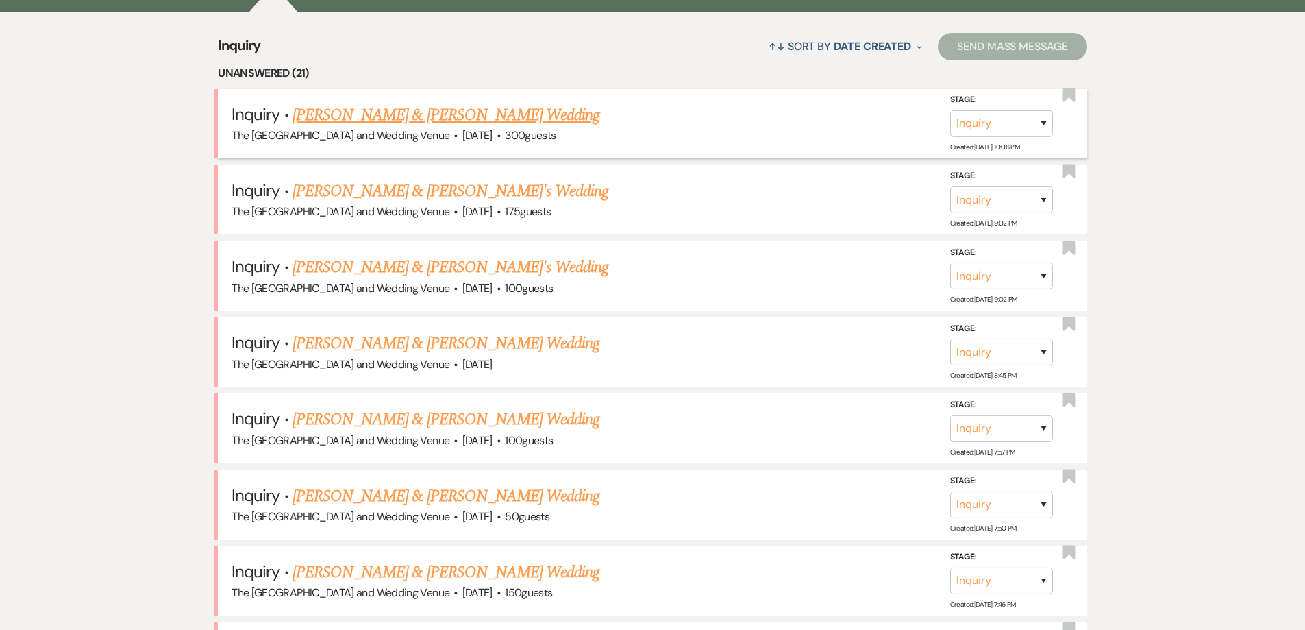
click at [515, 110] on link "[PERSON_NAME] & [PERSON_NAME] Wedding" at bounding box center [446, 115] width 307 height 25
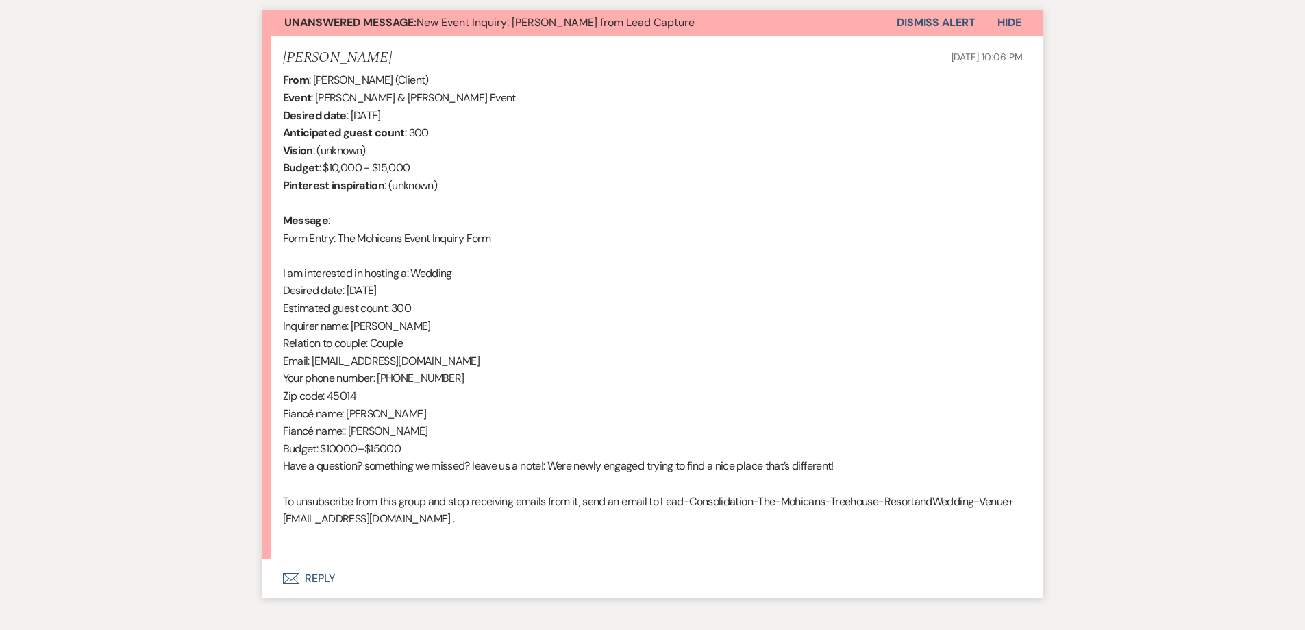
scroll to position [502, 0]
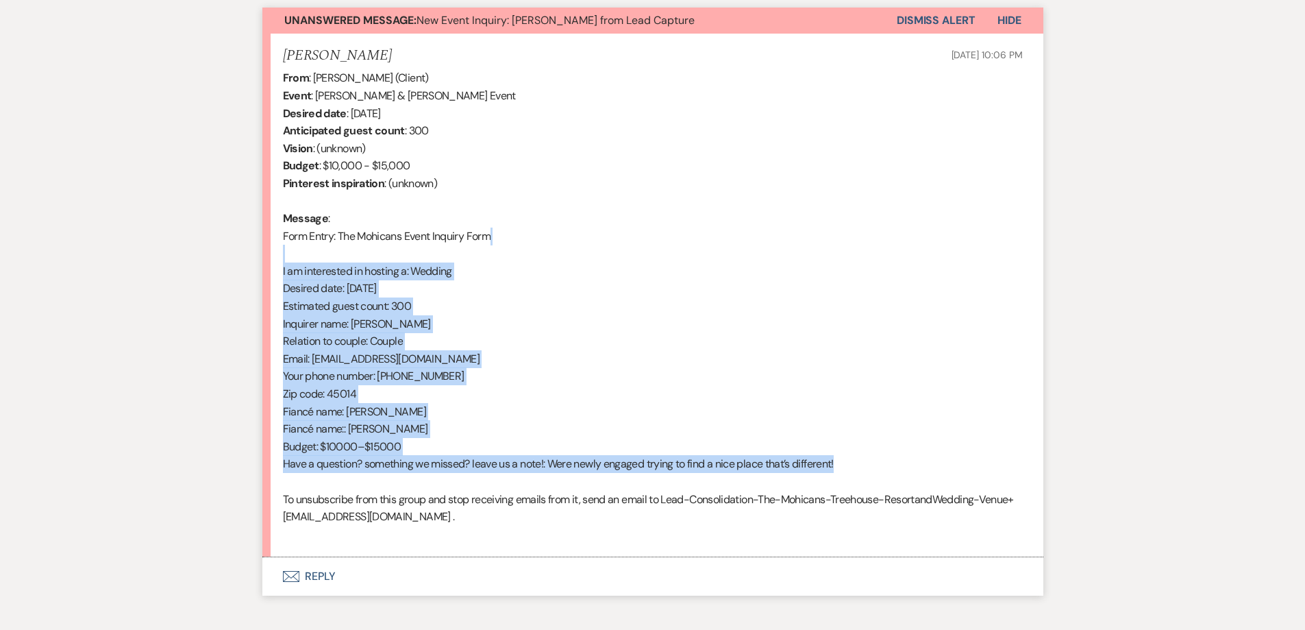
drag, startPoint x: 856, startPoint y: 459, endPoint x: 258, endPoint y: 251, distance: 633.4
click at [258, 251] on div "Messages Tasks Payments Rental Overview Documents Contacts Notes Event Messages…" at bounding box center [652, 229] width 1305 height 774
copy div "I am interested in hosting a: Wedding Desired date: [DATE] Estimated guest coun…"
click at [924, 25] on button "Dismiss Alert" at bounding box center [936, 21] width 79 height 26
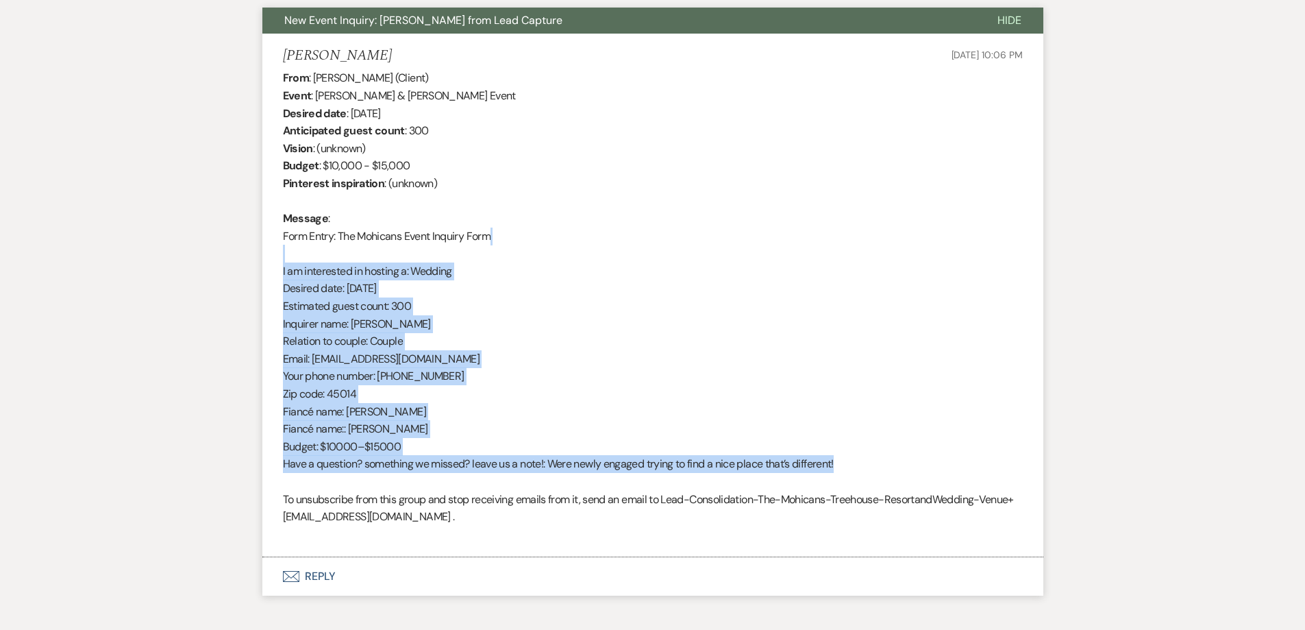
scroll to position [0, 0]
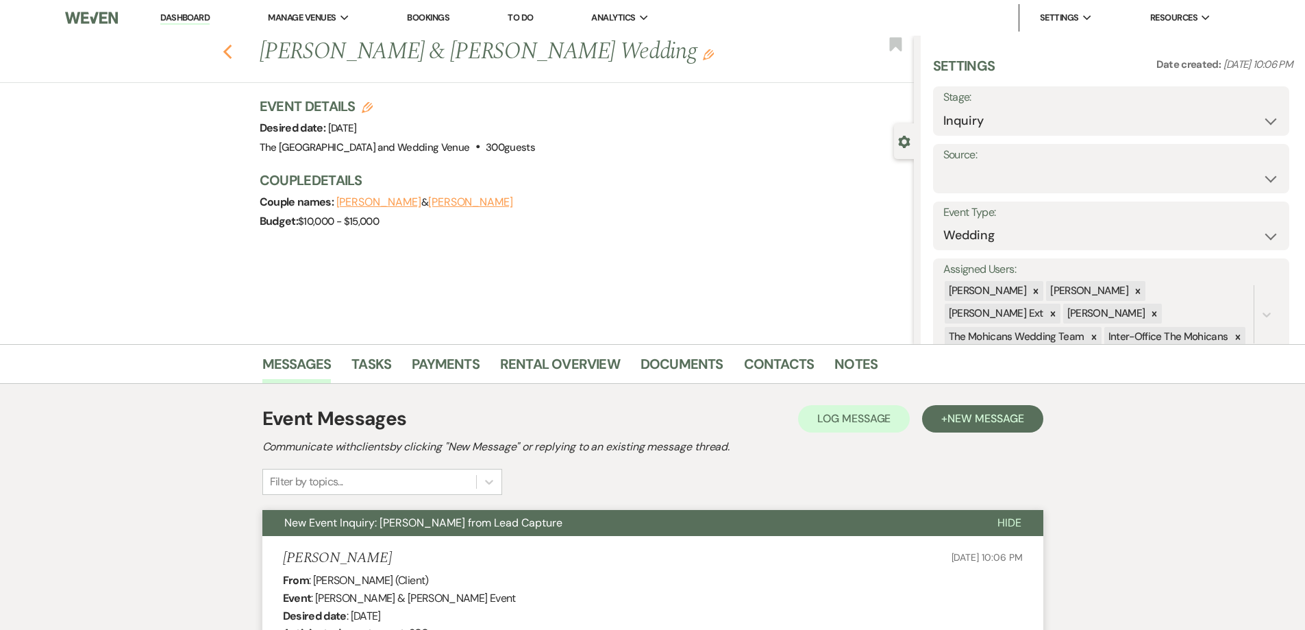
click at [231, 50] on use "button" at bounding box center [227, 52] width 9 height 15
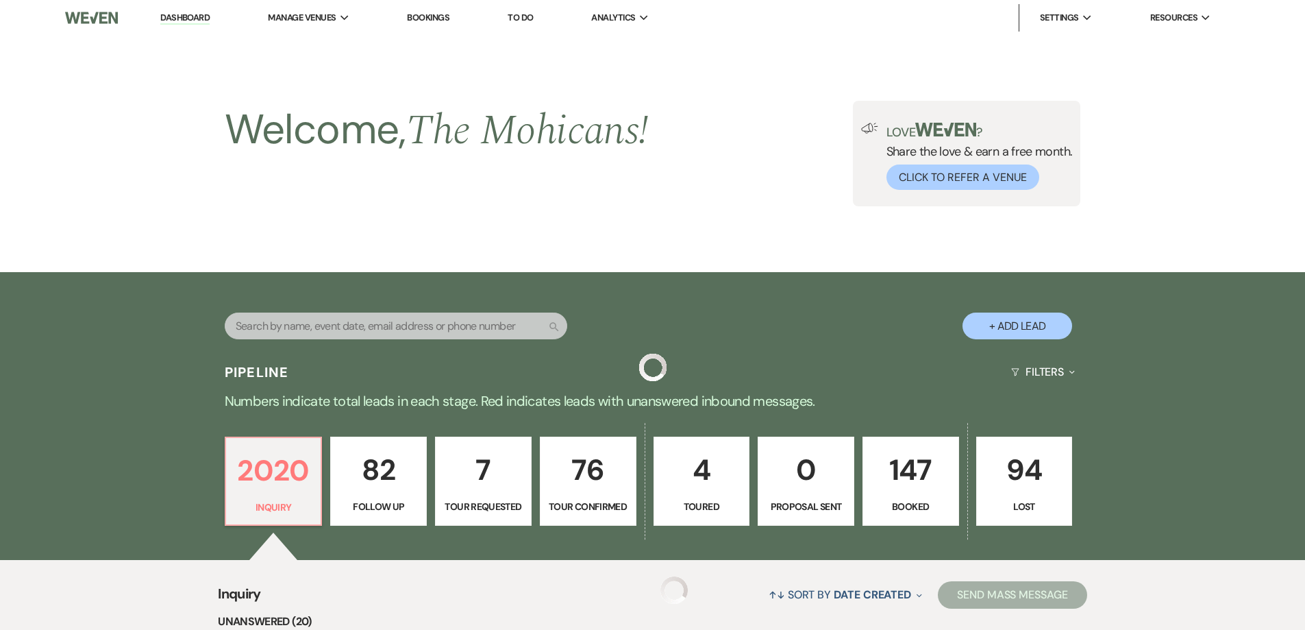
scroll to position [548, 0]
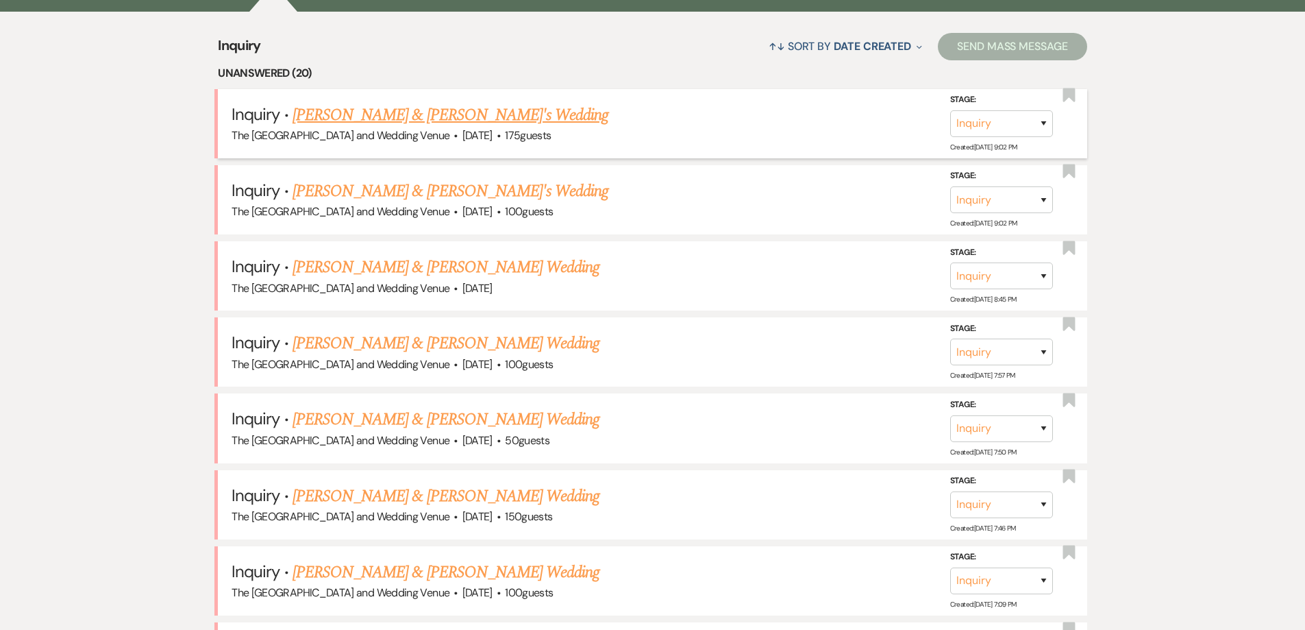
click at [491, 113] on link "[PERSON_NAME] & [PERSON_NAME]'s Wedding" at bounding box center [451, 115] width 317 height 25
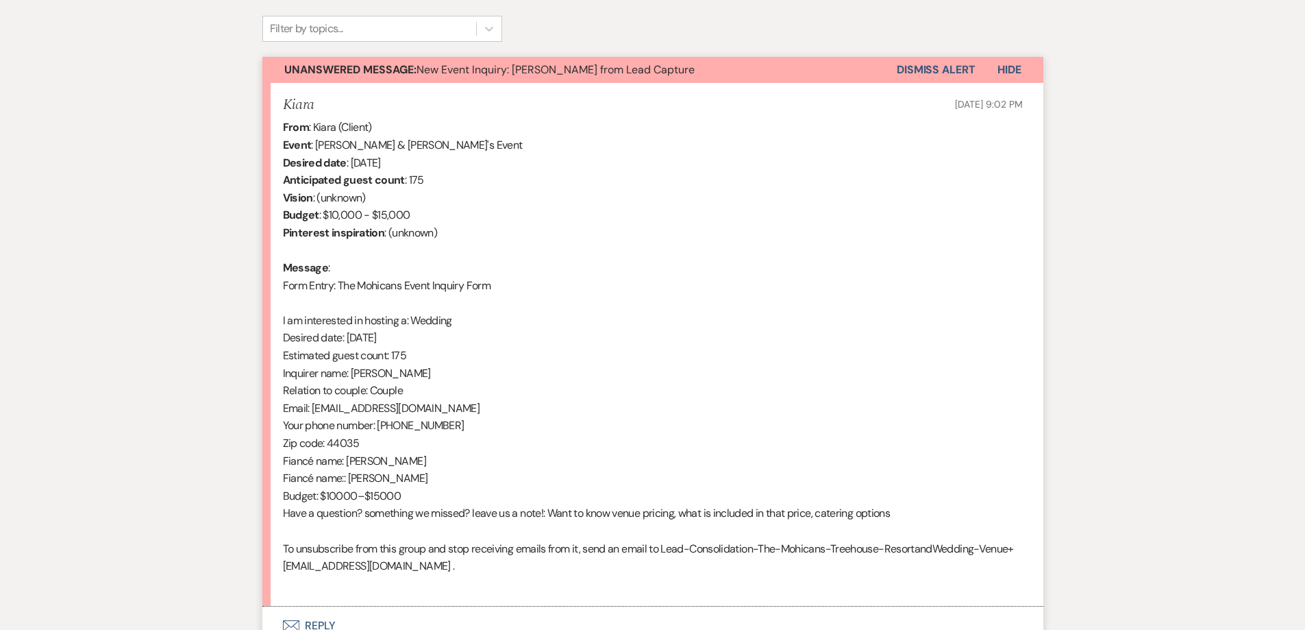
scroll to position [483, 0]
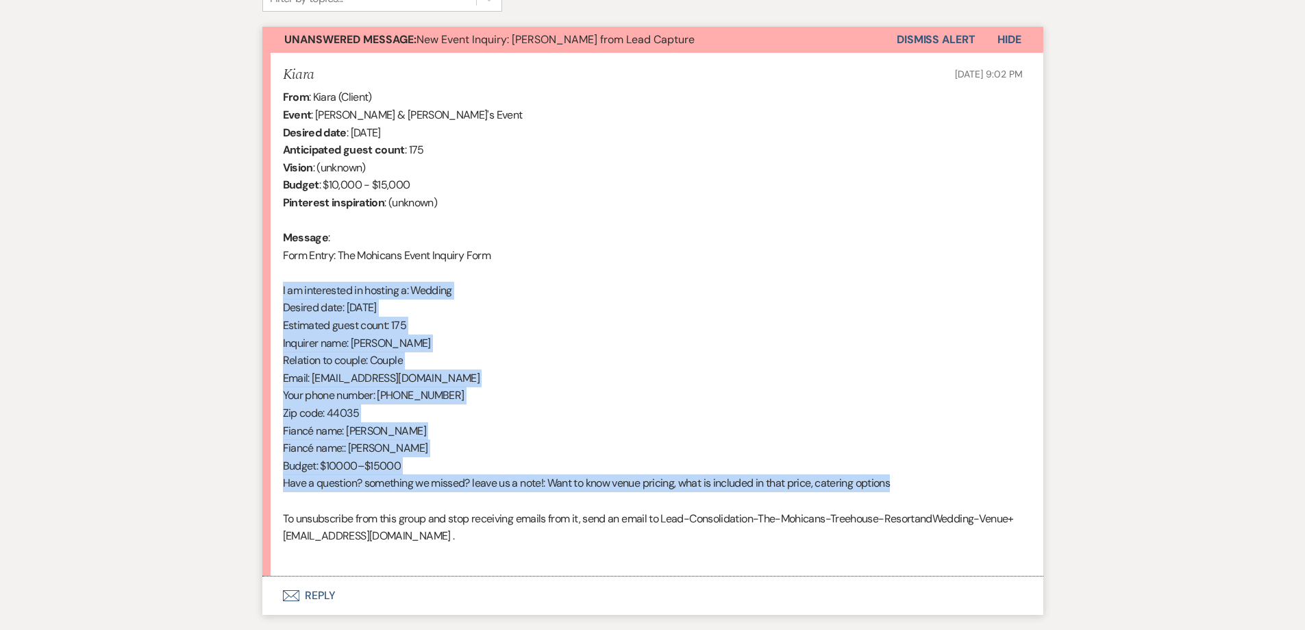
drag, startPoint x: 913, startPoint y: 480, endPoint x: 269, endPoint y: 285, distance: 672.2
click at [269, 285] on li "Kiara [DATE] 9:02 PM From : Kiara (Client) Event : [PERSON_NAME] & [PERSON_NAME…" at bounding box center [652, 315] width 781 height 524
copy div "I am interested in hosting a: Wedding Desired date: [DATE] Estimated guest coun…"
click at [952, 39] on button "Dismiss Alert" at bounding box center [936, 40] width 79 height 26
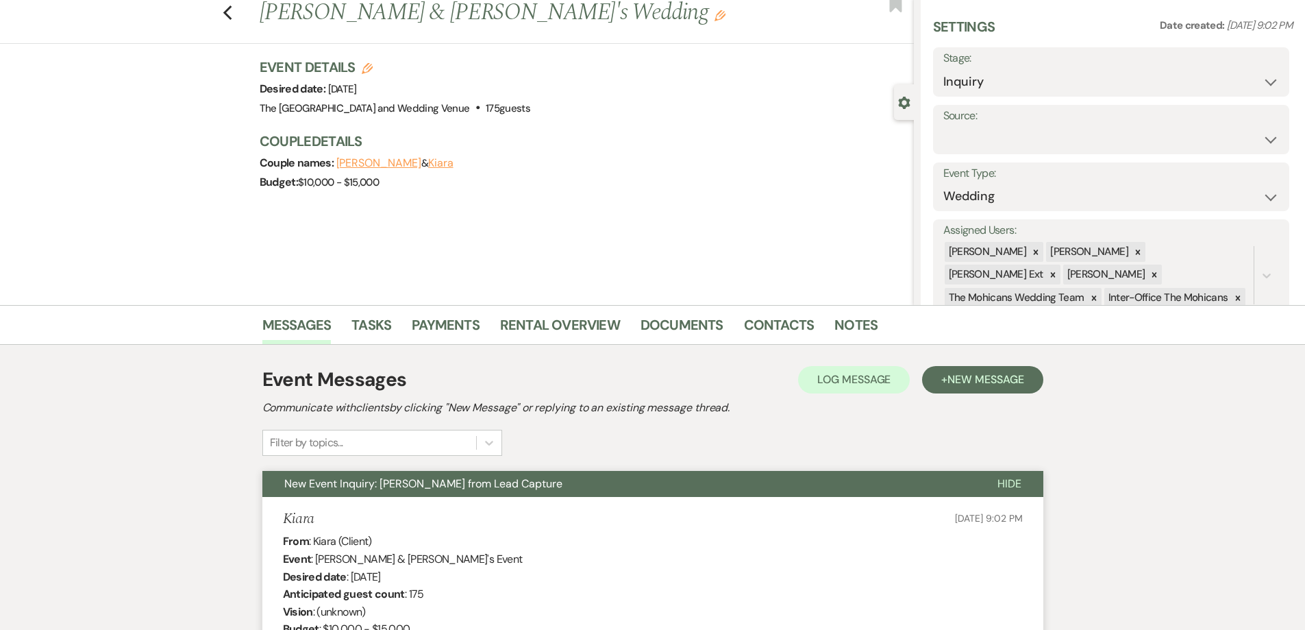
scroll to position [0, 0]
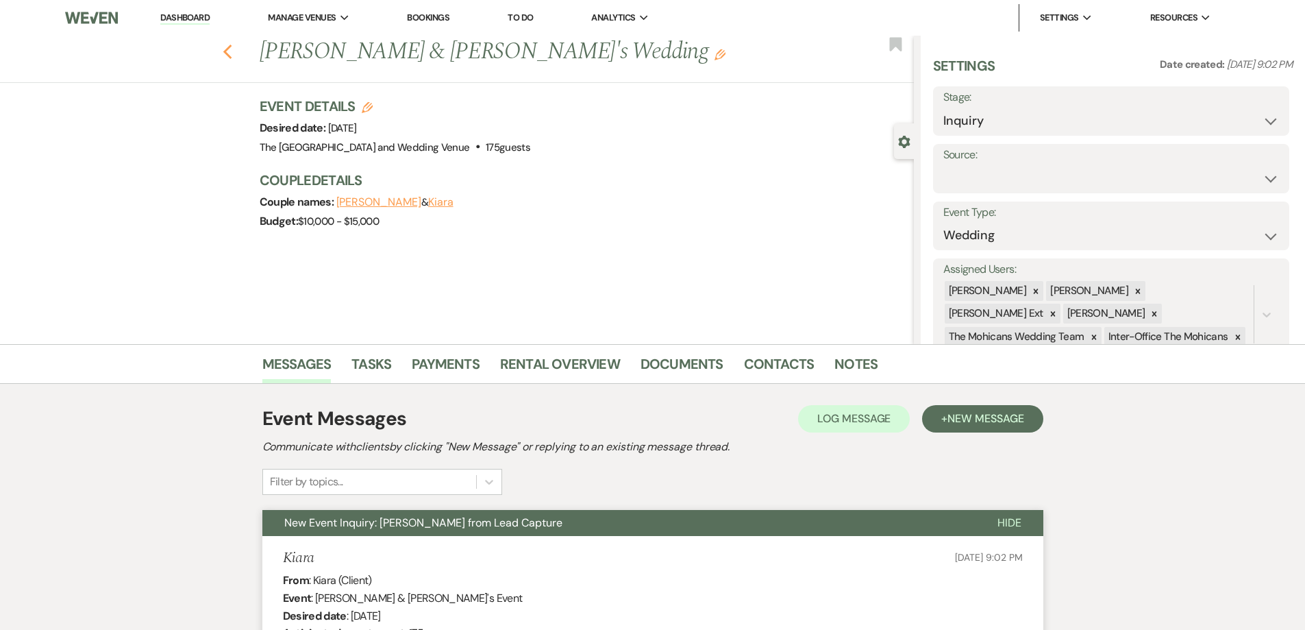
click at [232, 56] on use "button" at bounding box center [227, 52] width 9 height 15
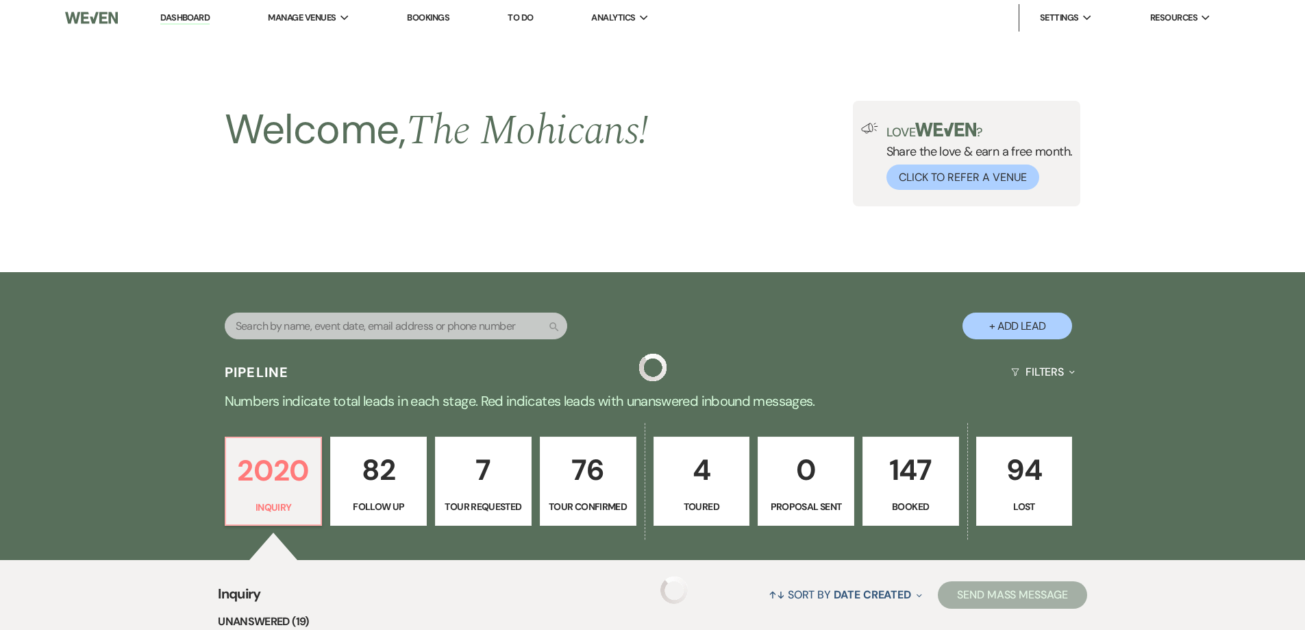
scroll to position [548, 0]
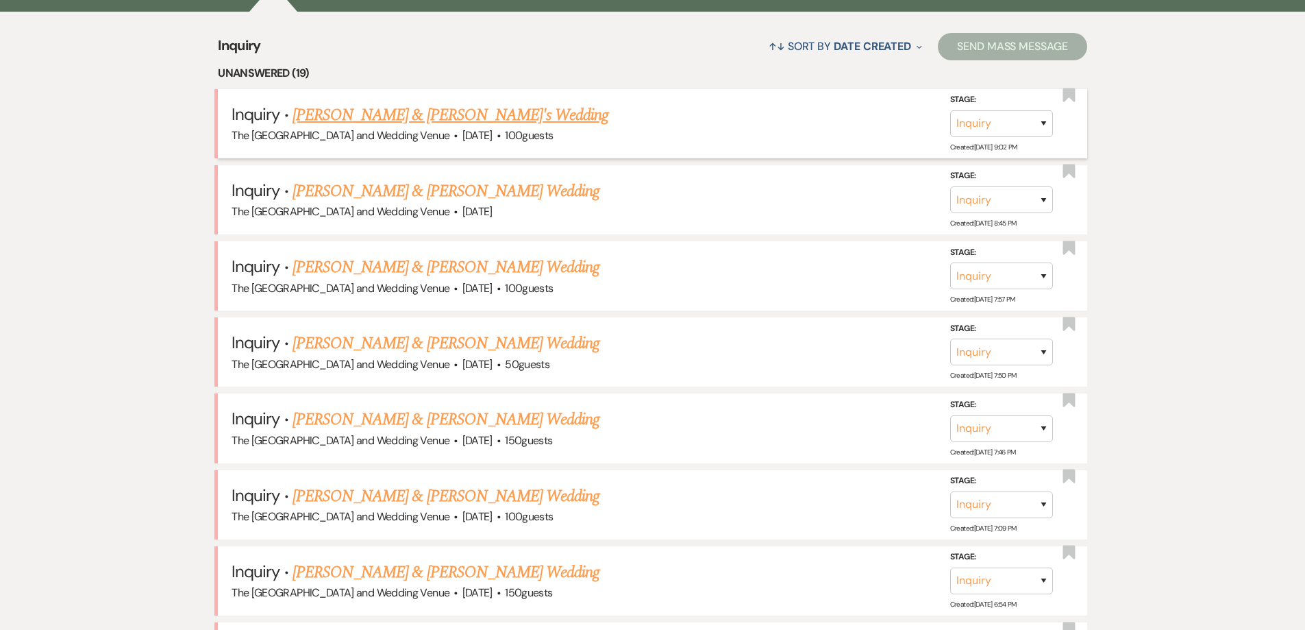
click at [431, 105] on link "[PERSON_NAME] & [PERSON_NAME]'s Wedding" at bounding box center [451, 115] width 317 height 25
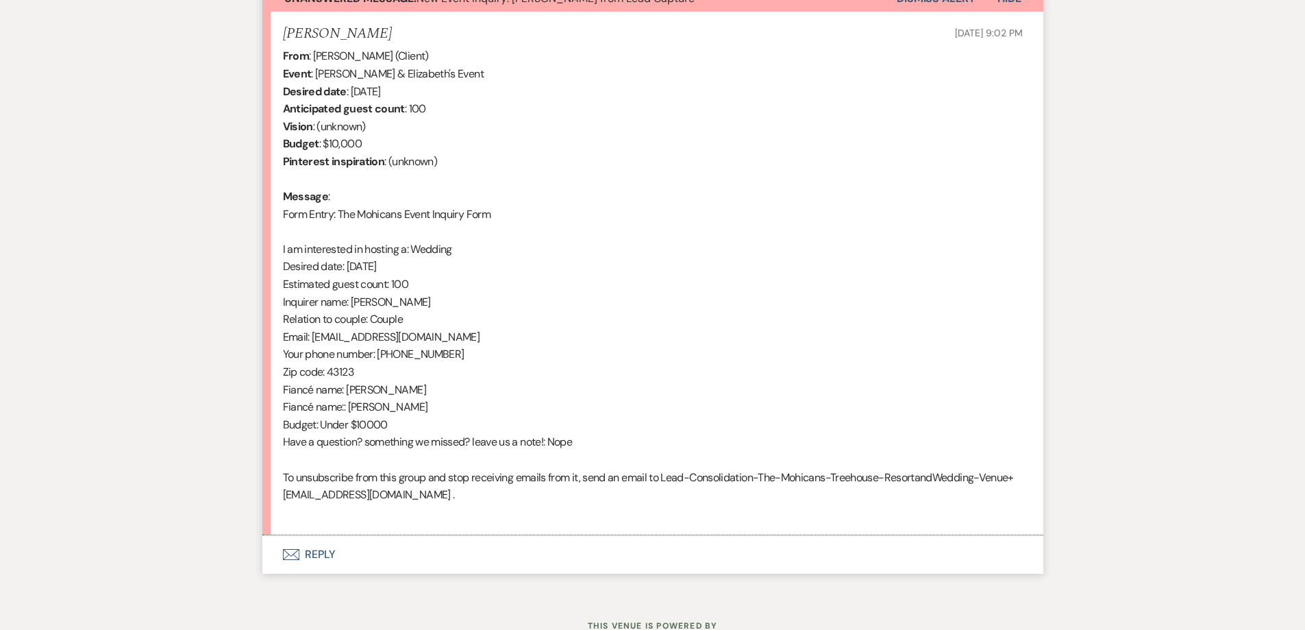
scroll to position [525, 0]
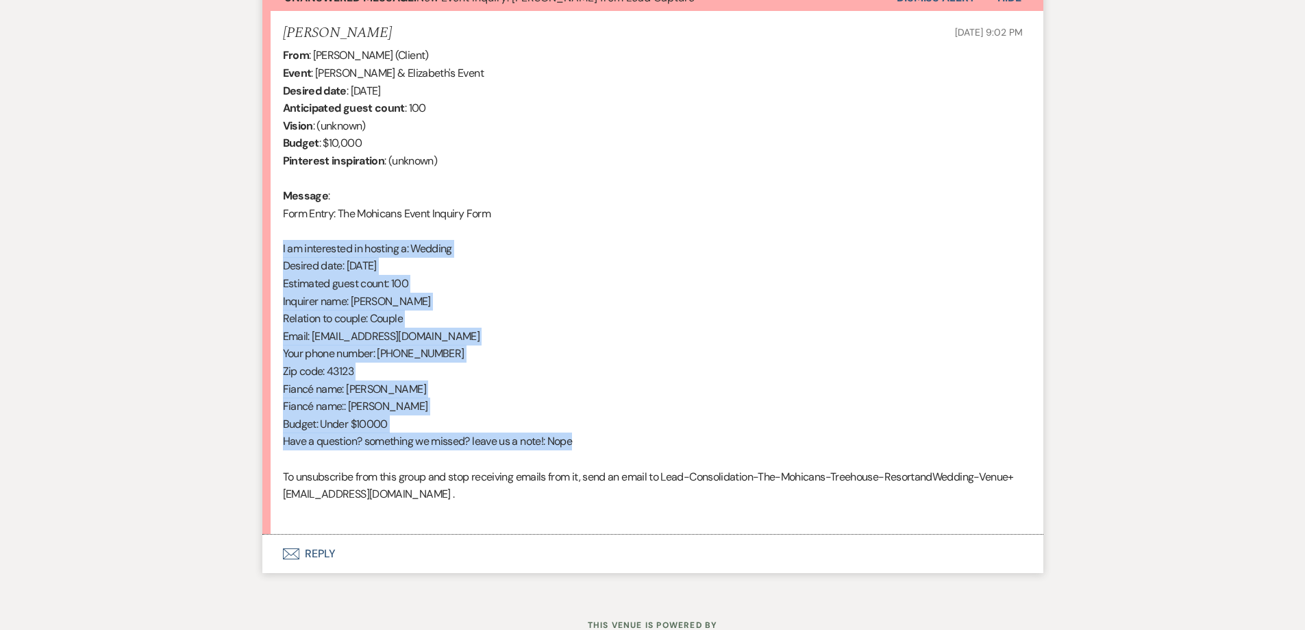
drag, startPoint x: 584, startPoint y: 435, endPoint x: 282, endPoint y: 247, distance: 356.1
click at [282, 247] on li "[PERSON_NAME] [DATE] 9:02 PM From : [PERSON_NAME] (Client) Event : [PERSON_NAME…" at bounding box center [652, 273] width 781 height 524
copy div "I am interested in hosting a: Wedding Desired date: [DATE] Estimated guest coun…"
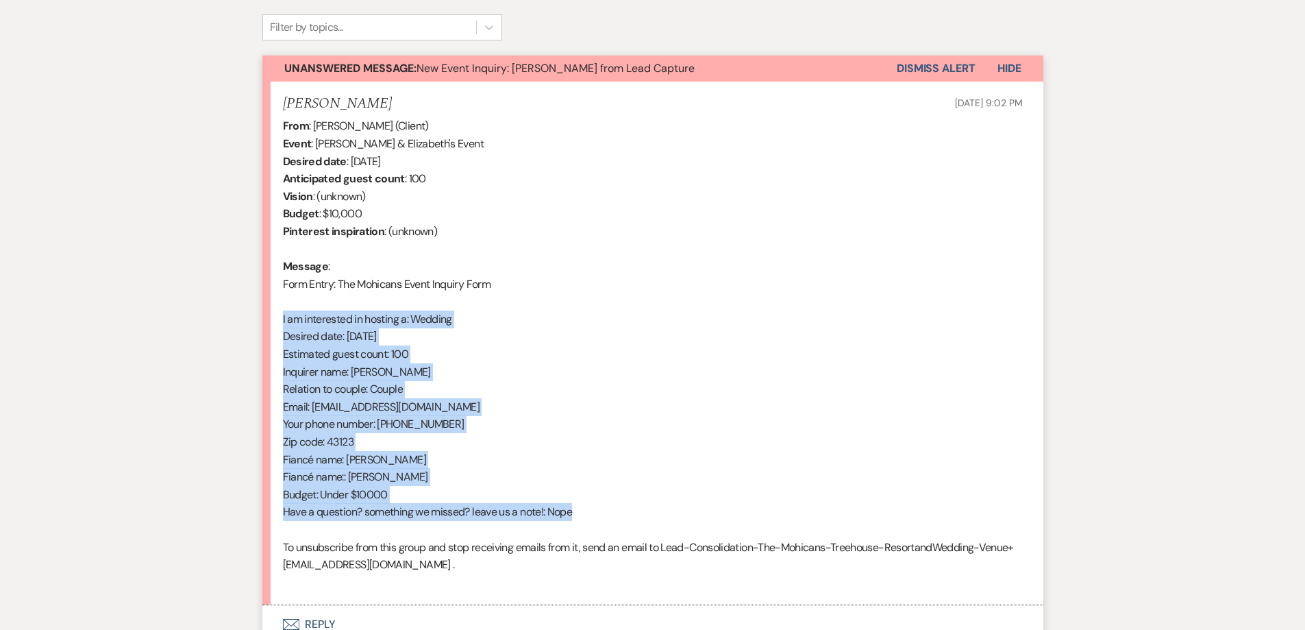
click at [933, 66] on button "Dismiss Alert" at bounding box center [936, 69] width 79 height 26
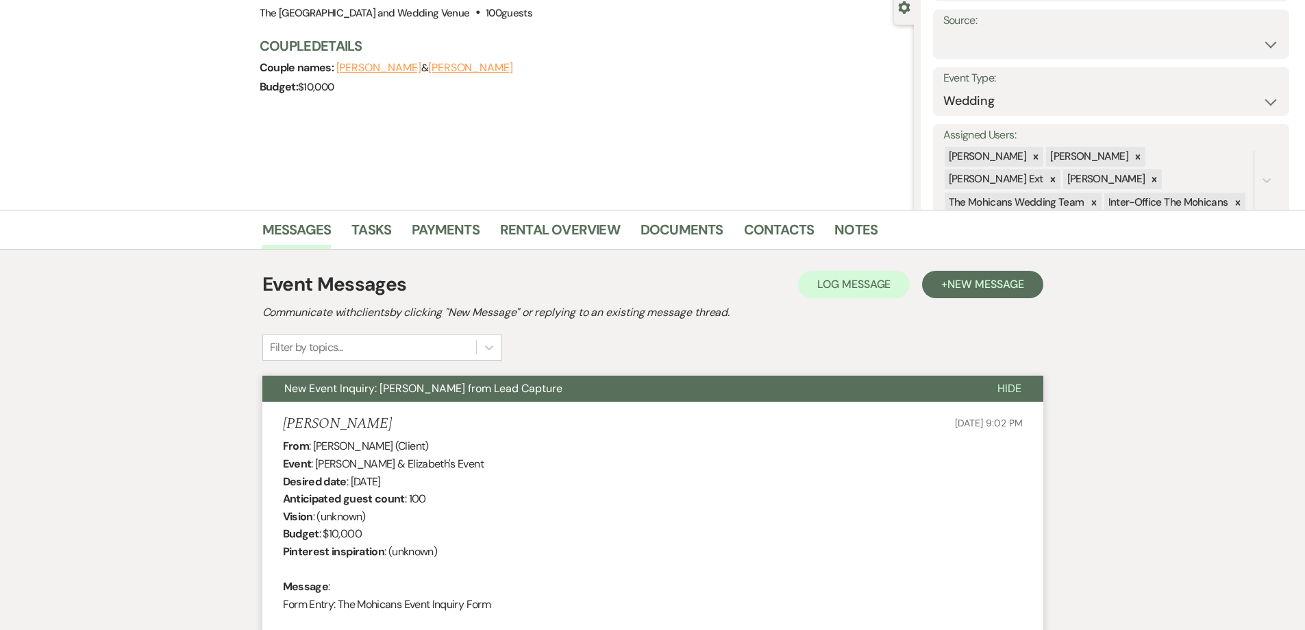
scroll to position [130, 0]
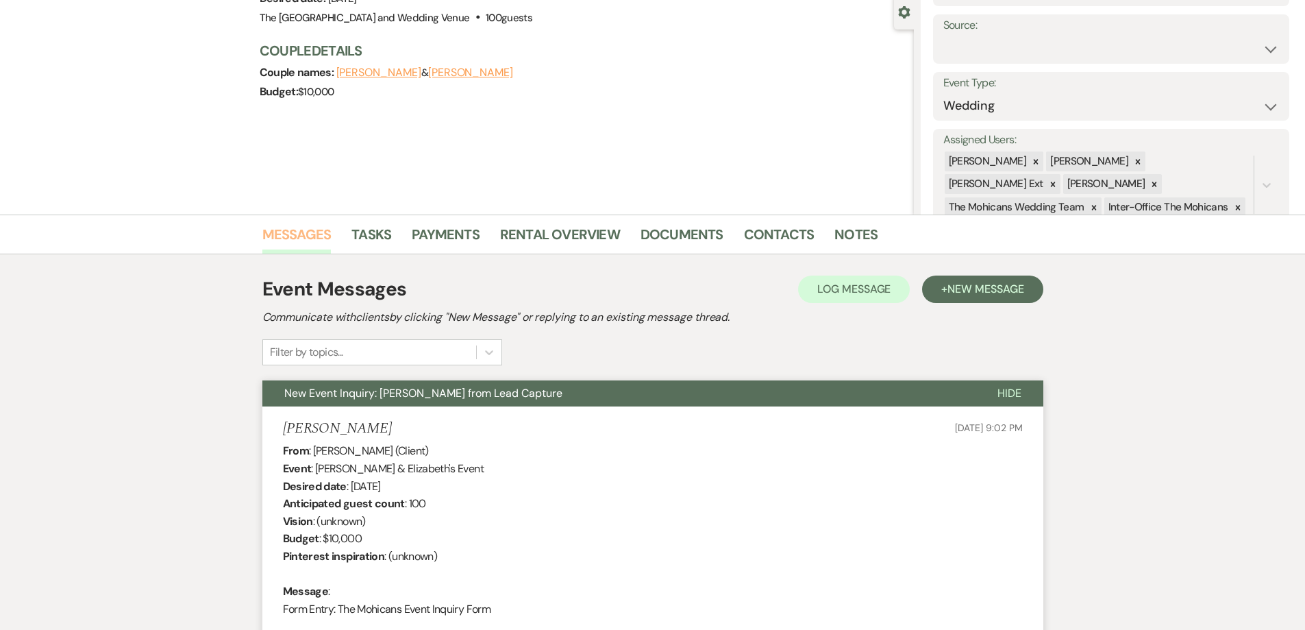
click at [278, 234] on link "Messages" at bounding box center [296, 238] width 69 height 30
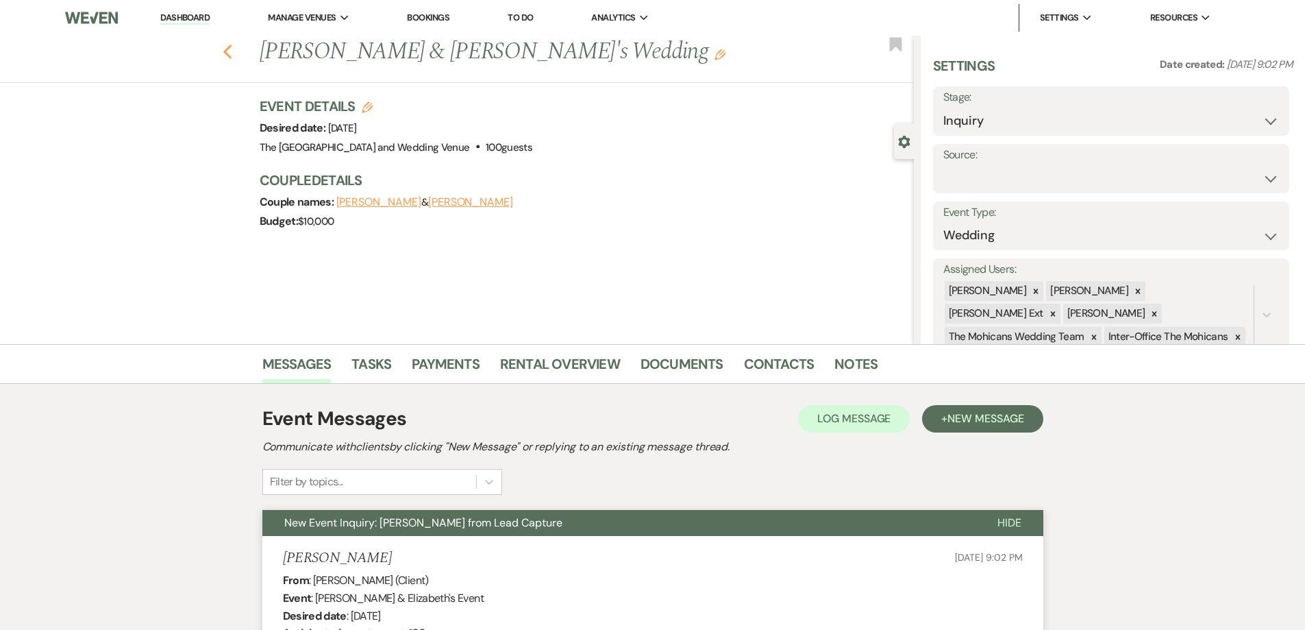
click at [233, 53] on icon "Previous" at bounding box center [228, 52] width 10 height 16
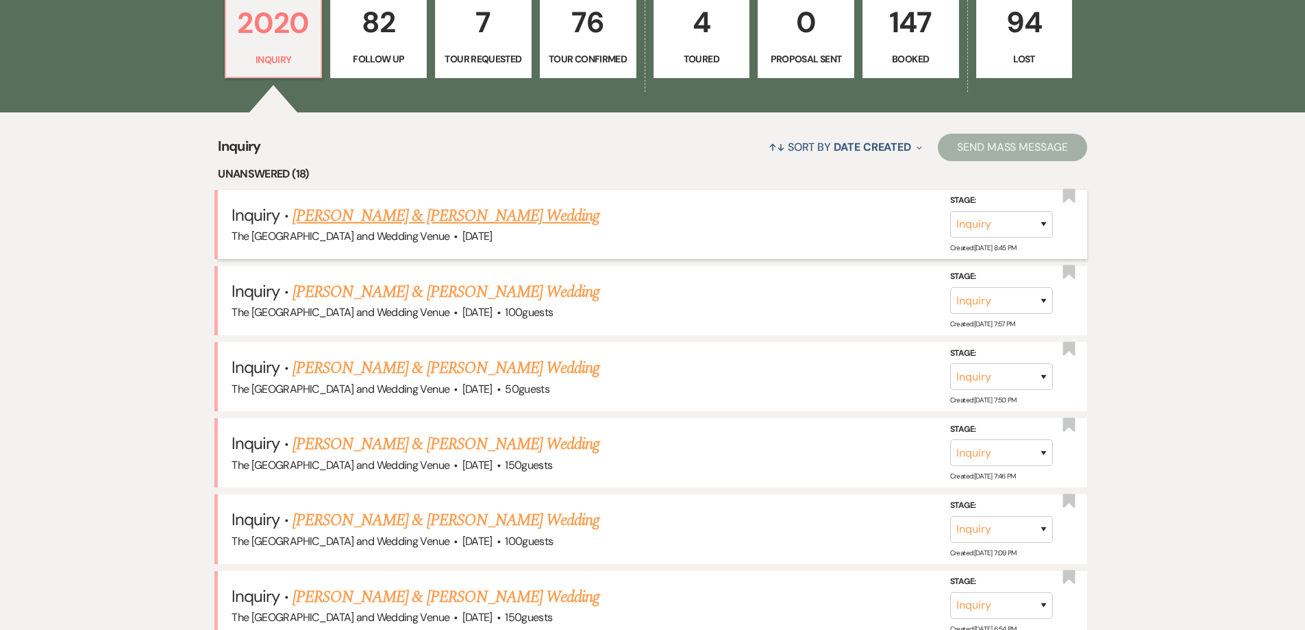
scroll to position [446, 0]
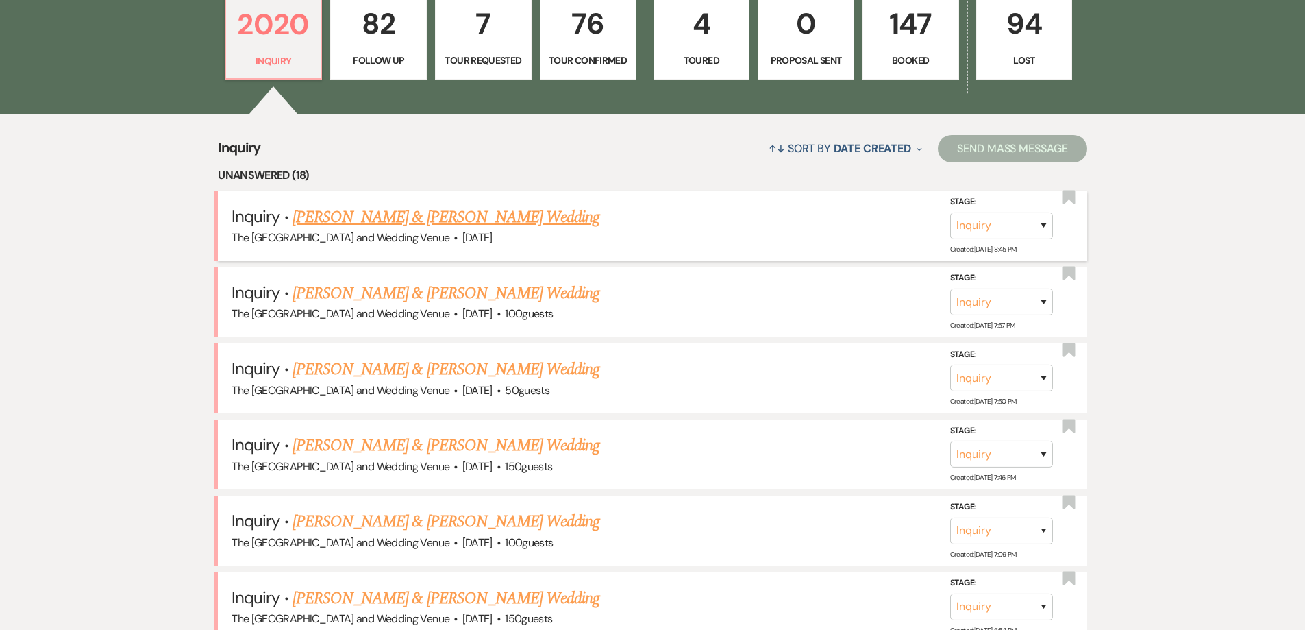
click at [500, 224] on link "[PERSON_NAME] & [PERSON_NAME] Wedding" at bounding box center [446, 217] width 307 height 25
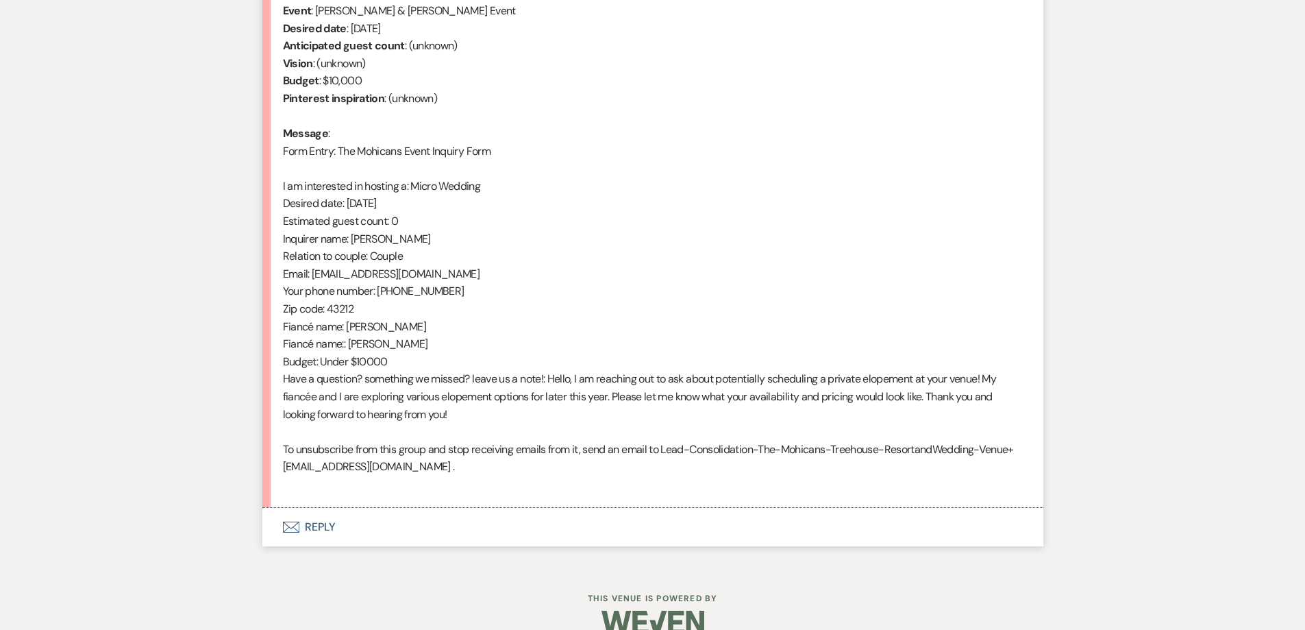
scroll to position [587, 0]
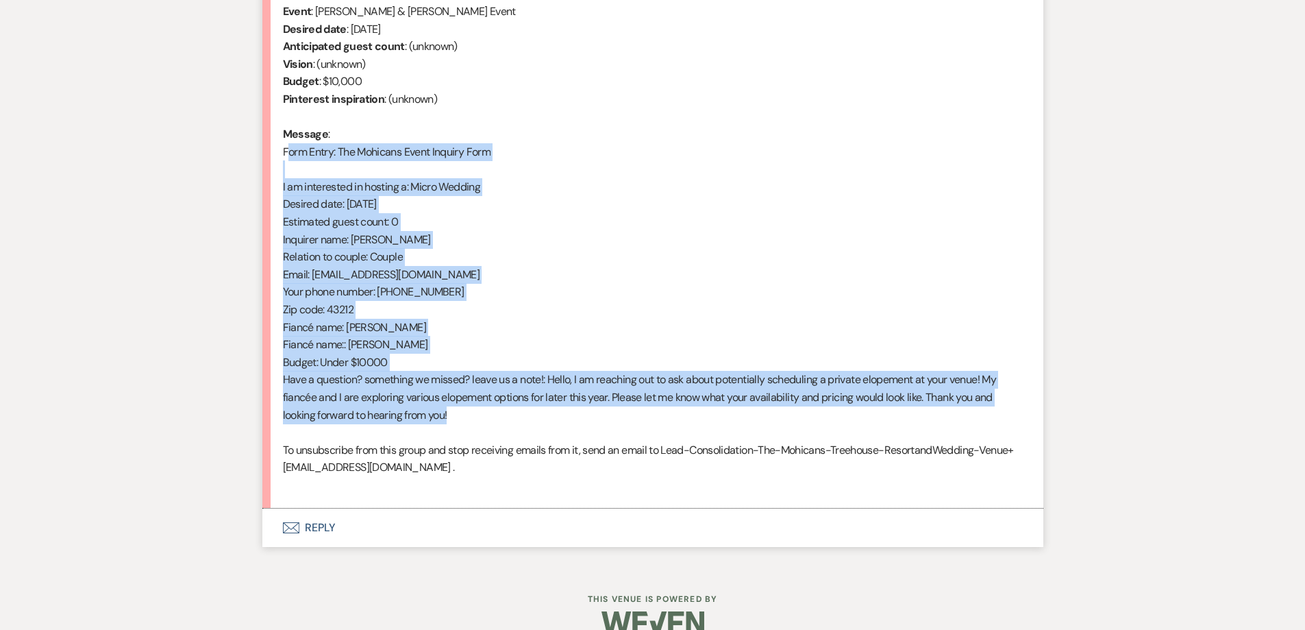
drag, startPoint x: 460, startPoint y: 415, endPoint x: 278, endPoint y: 152, distance: 319.5
click at [278, 152] on li "[PERSON_NAME] [DATE] 8:45 PM From : [PERSON_NAME] (Client) Event : [PERSON_NAME…" at bounding box center [652, 228] width 781 height 559
copy div "Form Entry: The Mohicans Event Inquiry Form I am interested in hosting a: Micro…"
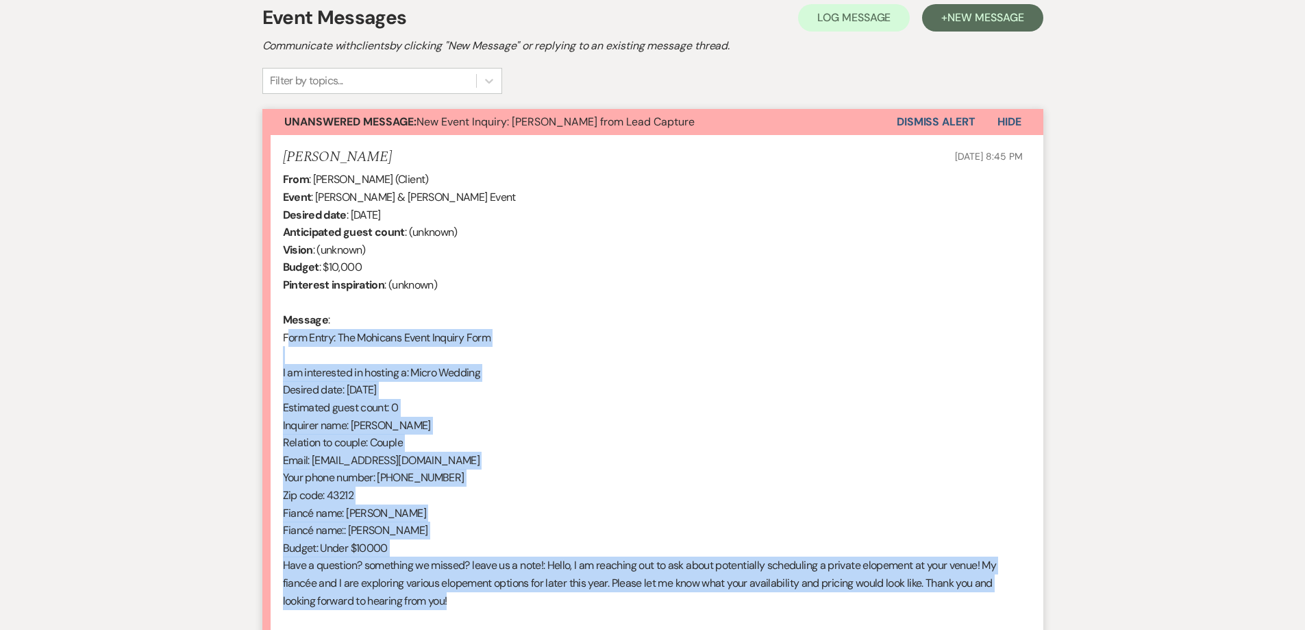
scroll to position [400, 0]
click at [914, 123] on button "Dismiss Alert" at bounding box center [936, 123] width 79 height 26
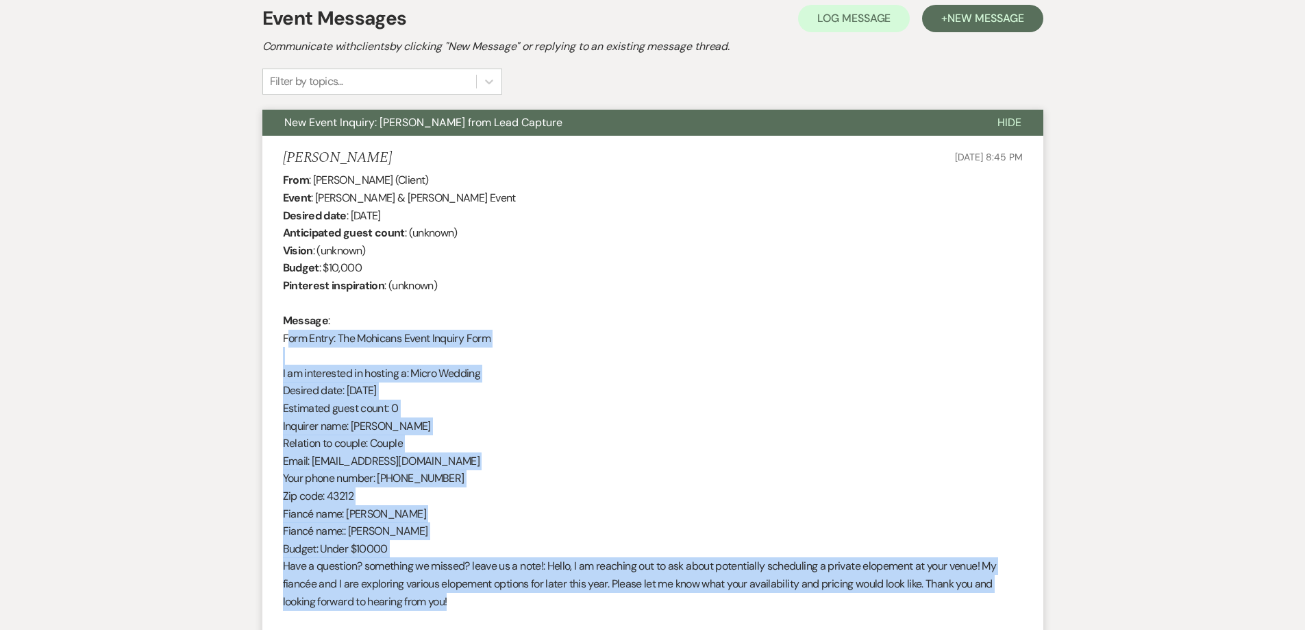
scroll to position [0, 0]
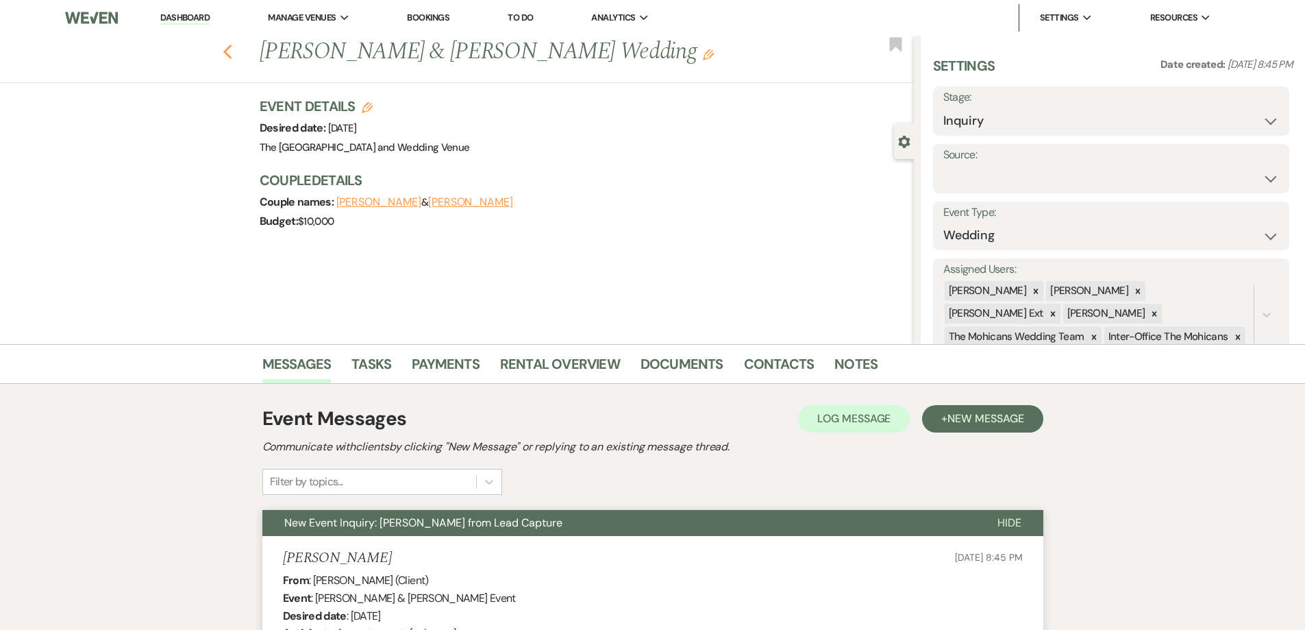
click at [232, 45] on icon "Previous" at bounding box center [228, 52] width 10 height 16
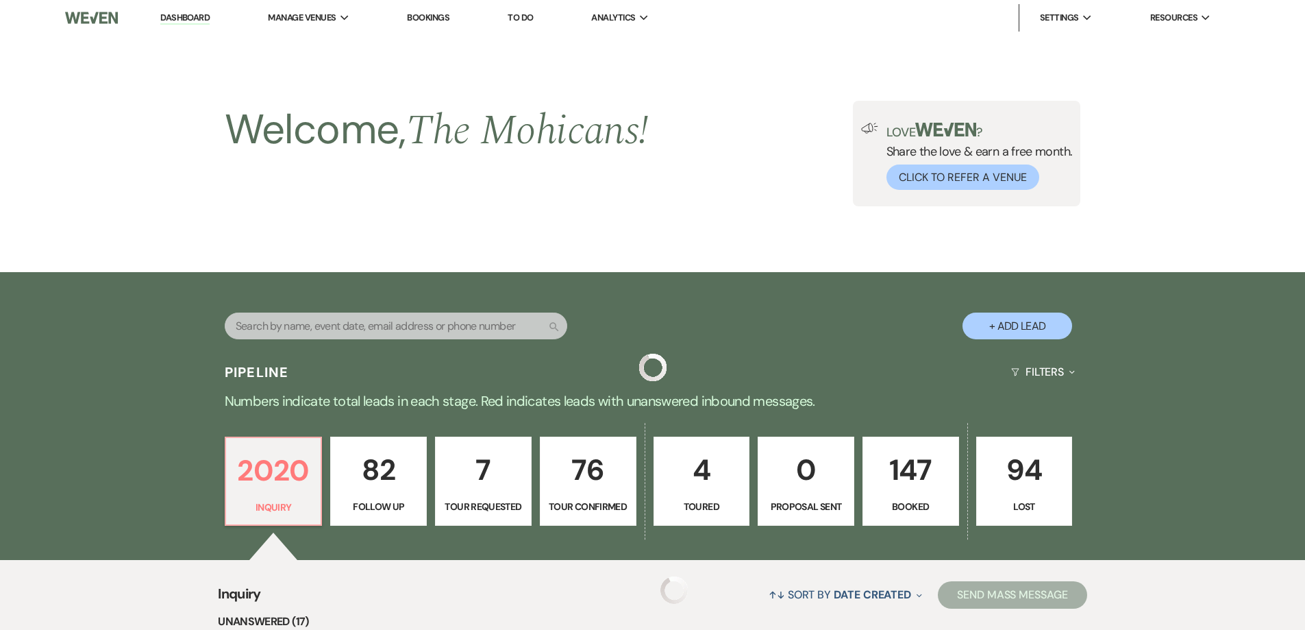
scroll to position [446, 0]
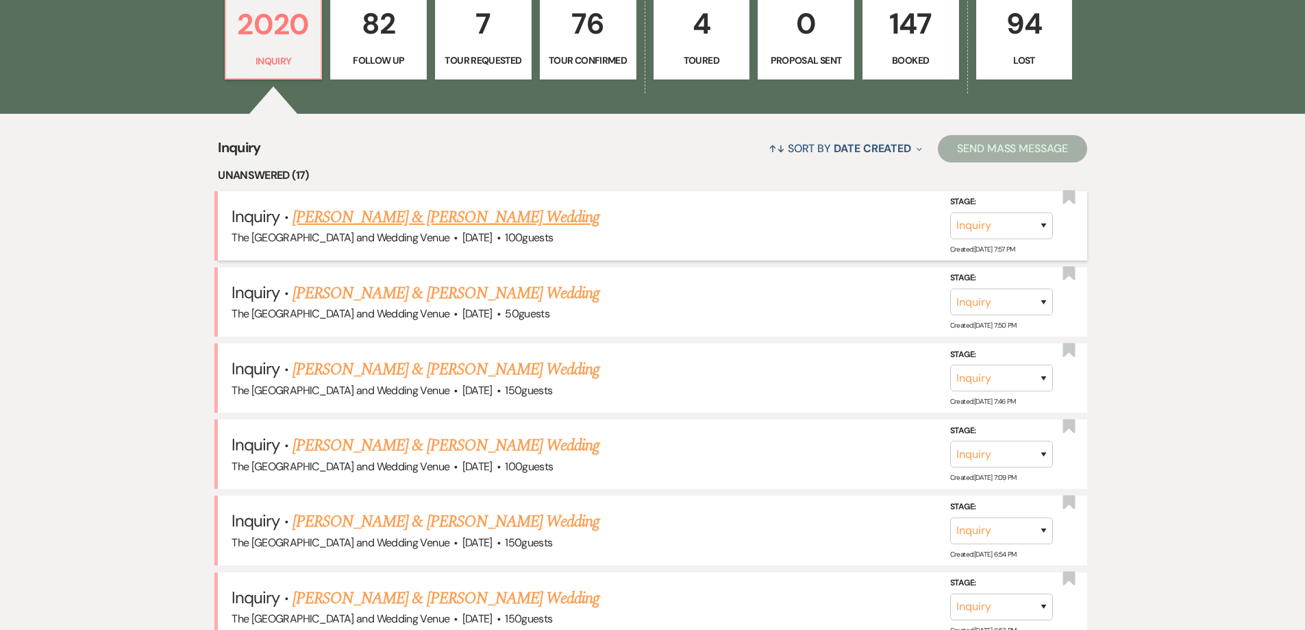
click at [501, 216] on link "[PERSON_NAME] & [PERSON_NAME] Wedding" at bounding box center [446, 217] width 307 height 25
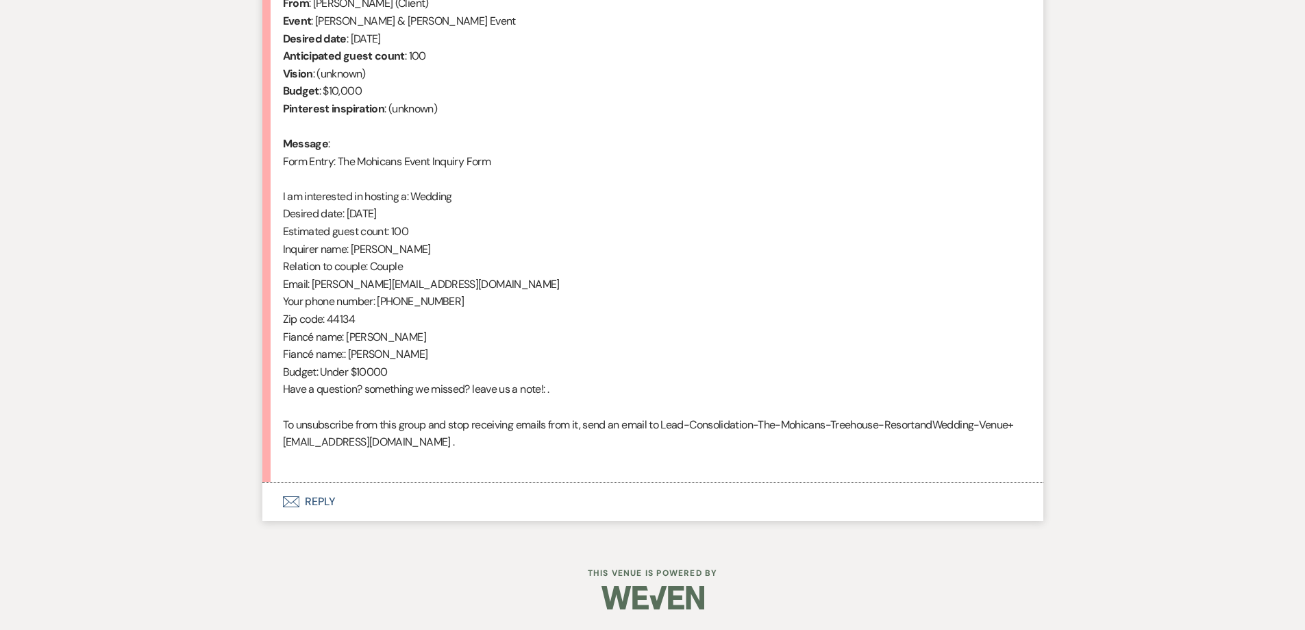
scroll to position [576, 0]
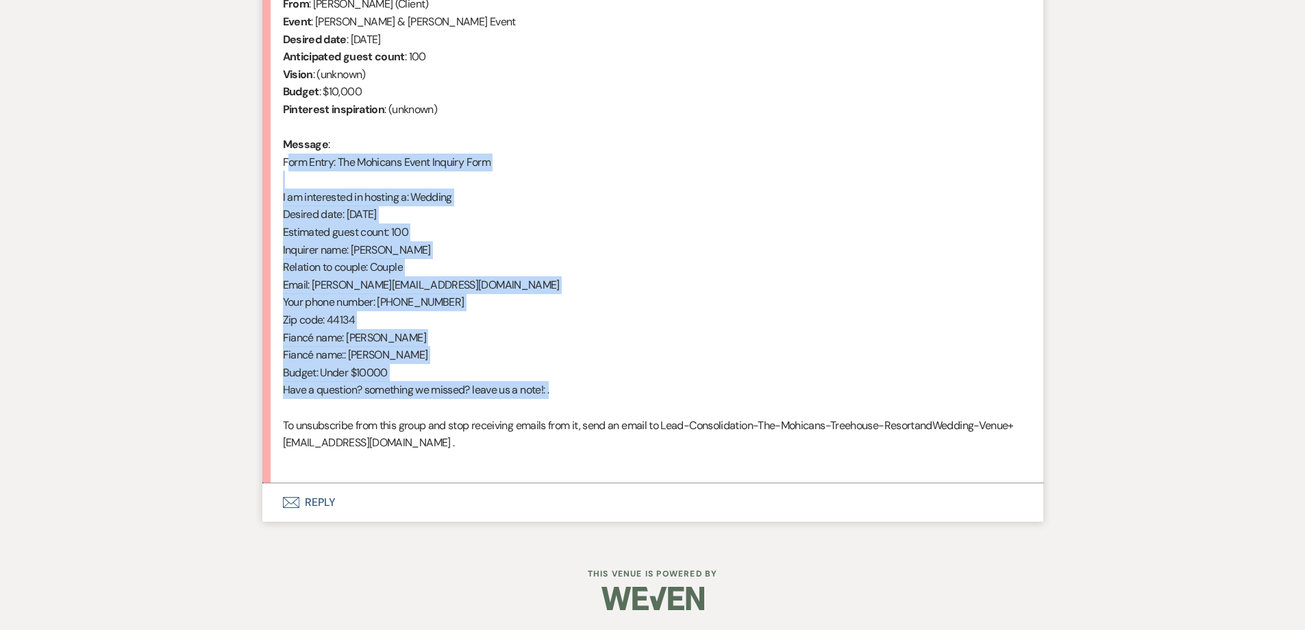
drag, startPoint x: 576, startPoint y: 383, endPoint x: 281, endPoint y: 167, distance: 365.3
click at [281, 167] on li "[PERSON_NAME] [DATE] 7:57 PM From : [PERSON_NAME] (Client) Event : [PERSON_NAME…" at bounding box center [652, 222] width 781 height 524
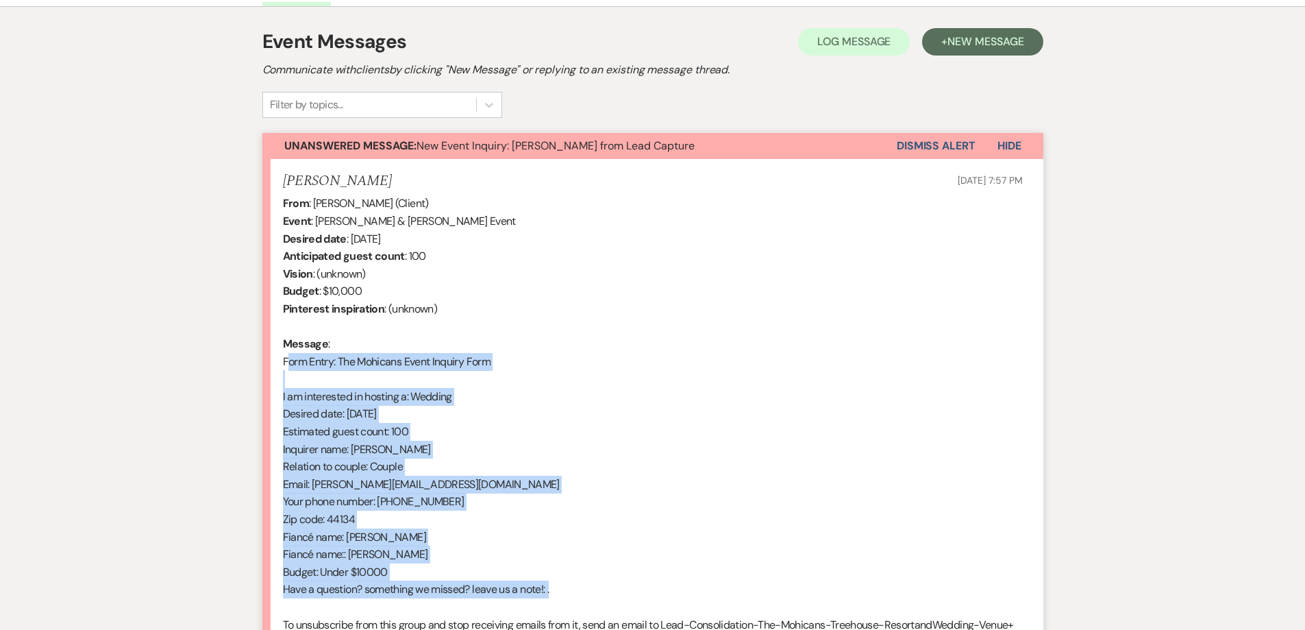
scroll to position [376, 0]
click at [918, 149] on button "Dismiss Alert" at bounding box center [936, 147] width 79 height 26
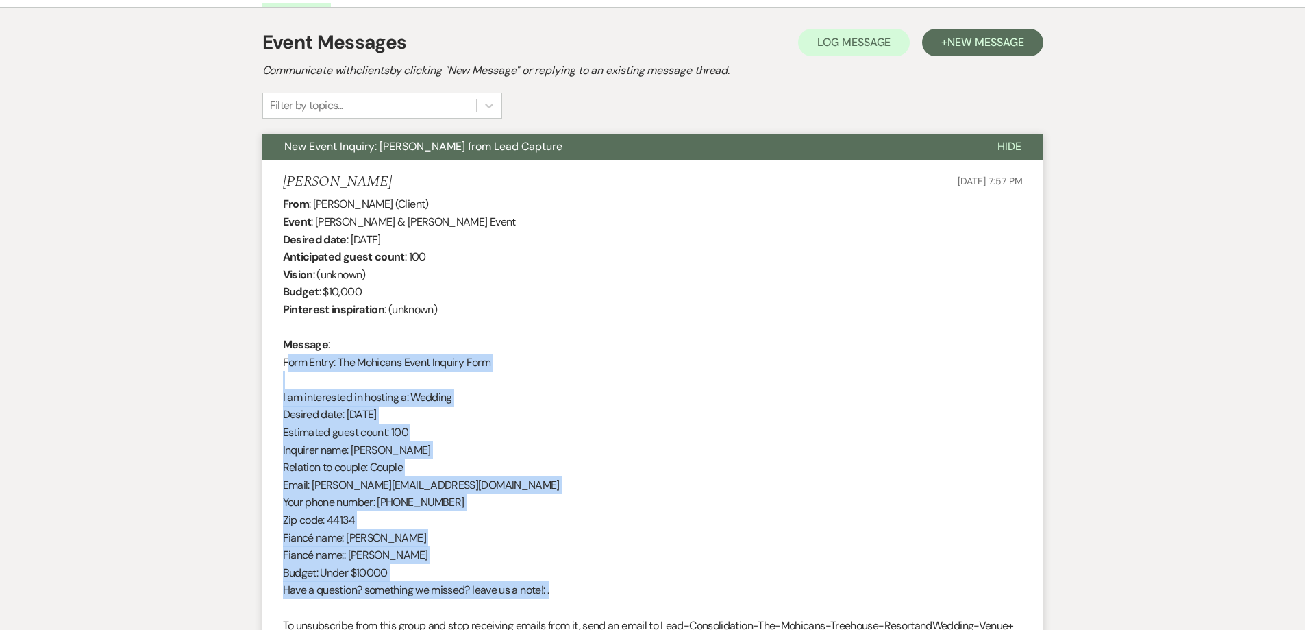
scroll to position [0, 0]
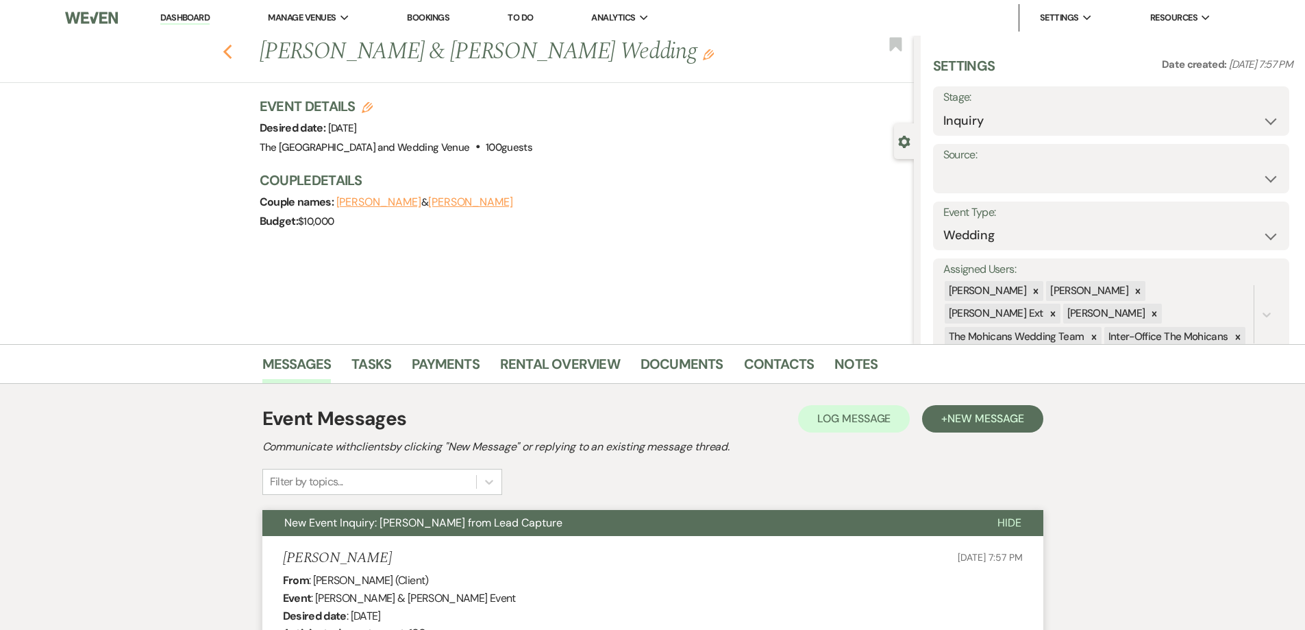
click at [232, 55] on use "button" at bounding box center [227, 52] width 9 height 15
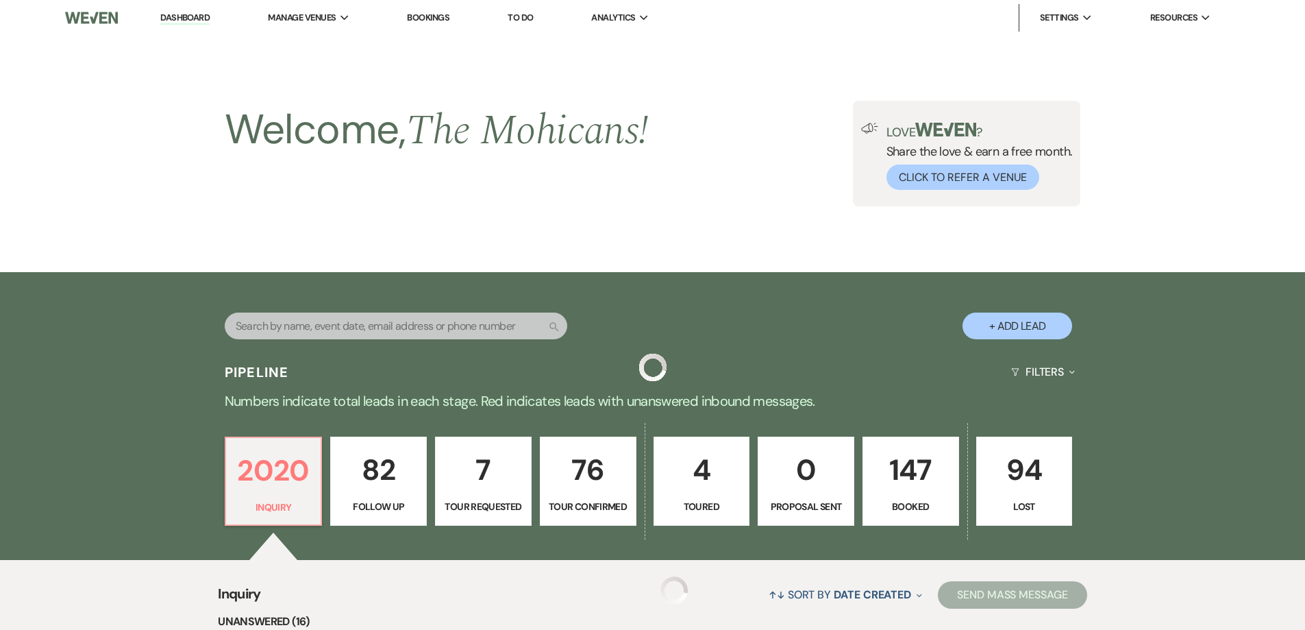
scroll to position [446, 0]
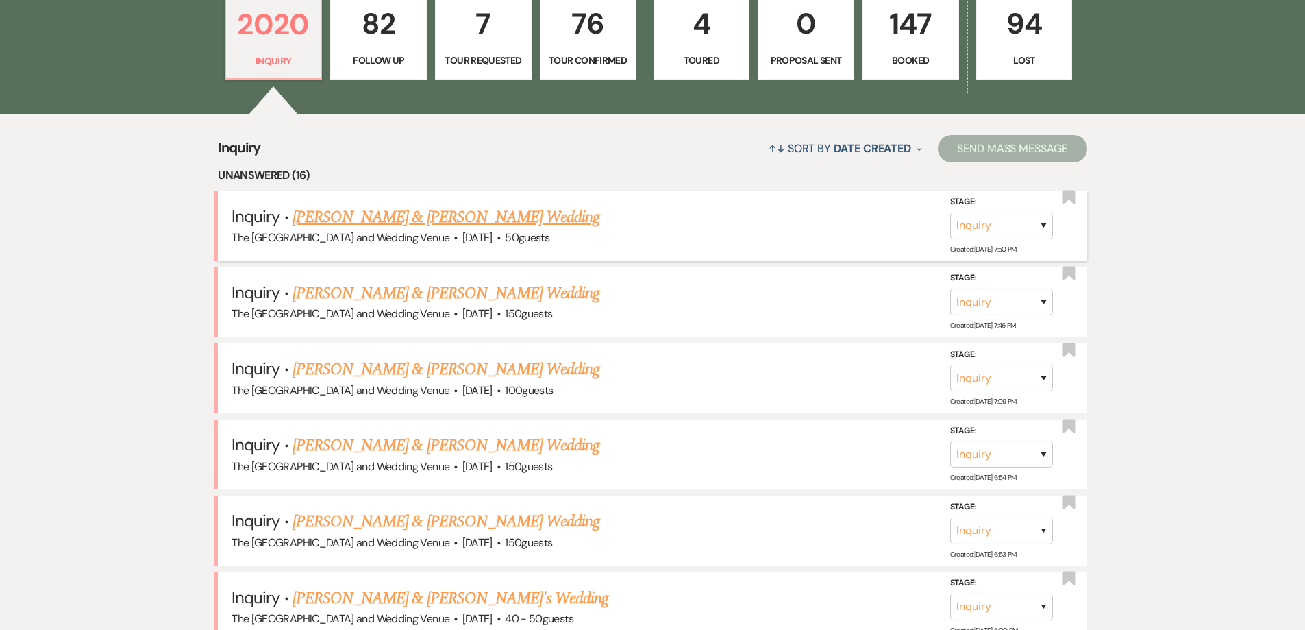
click at [534, 220] on link "[PERSON_NAME] & [PERSON_NAME] Wedding" at bounding box center [446, 217] width 307 height 25
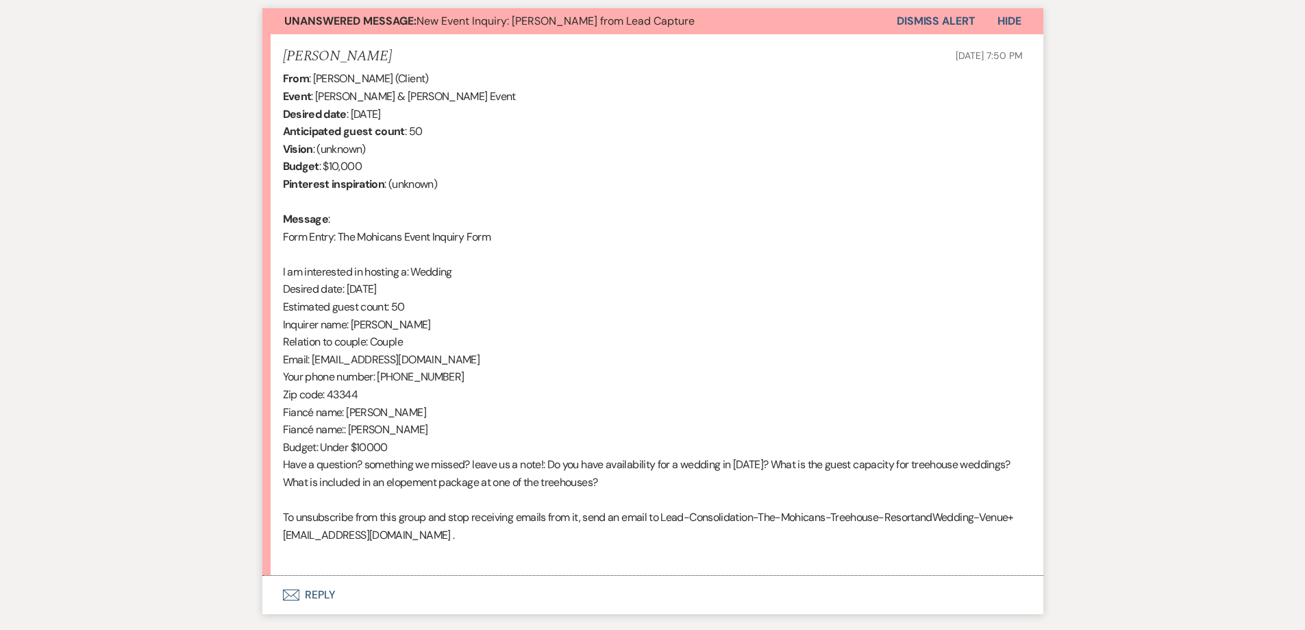
scroll to position [502, 0]
drag, startPoint x: 665, startPoint y: 476, endPoint x: 273, endPoint y: 232, distance: 462.0
click at [273, 232] on li "[PERSON_NAME] [DATE] 7:50 PM From : [PERSON_NAME] (Client) Event : [PERSON_NAME…" at bounding box center [652, 304] width 781 height 541
click at [914, 26] on button "Dismiss Alert" at bounding box center [936, 21] width 79 height 26
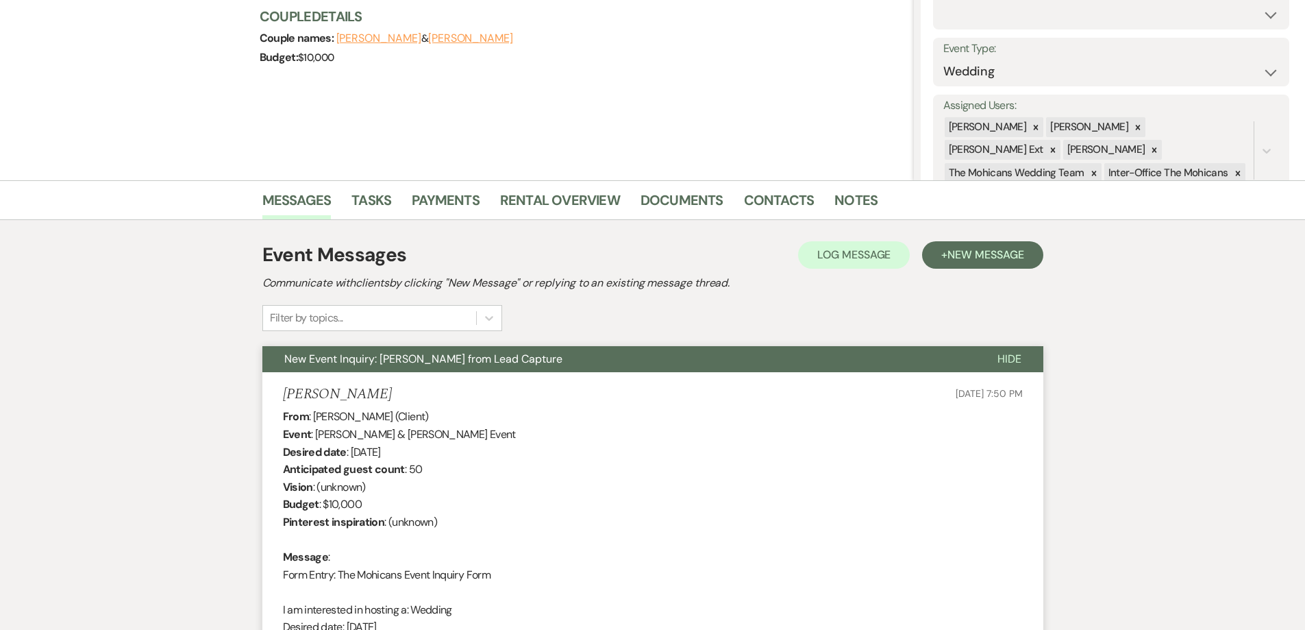
scroll to position [0, 0]
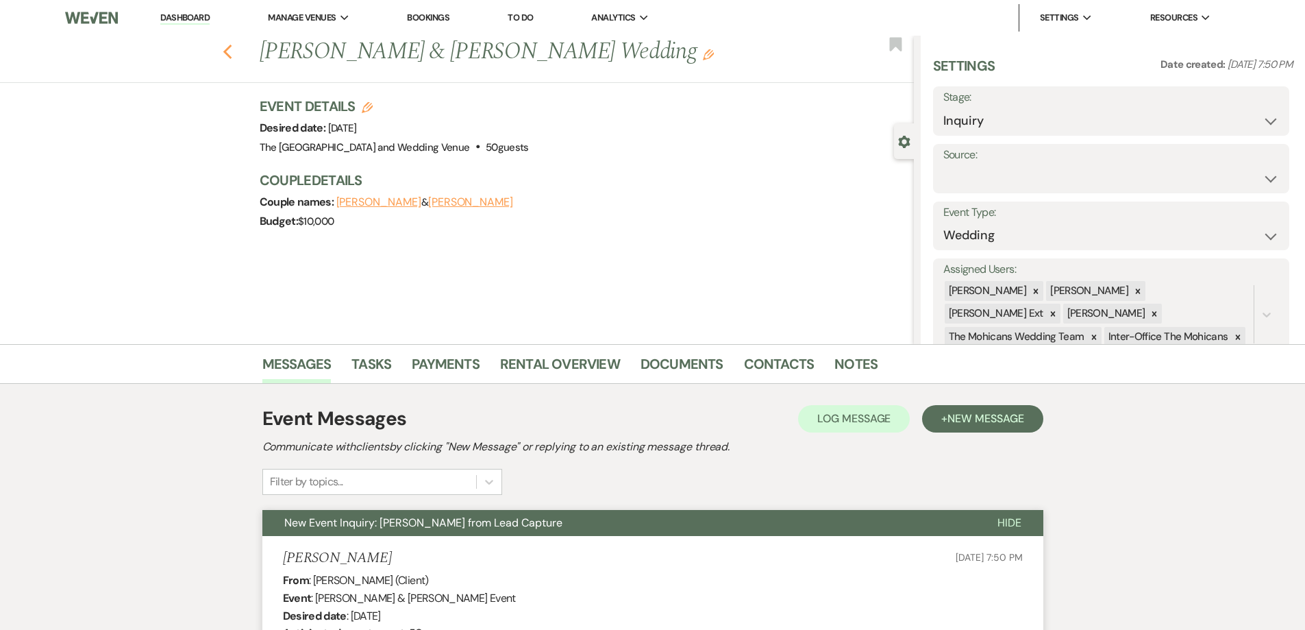
click at [232, 47] on use "button" at bounding box center [227, 52] width 9 height 15
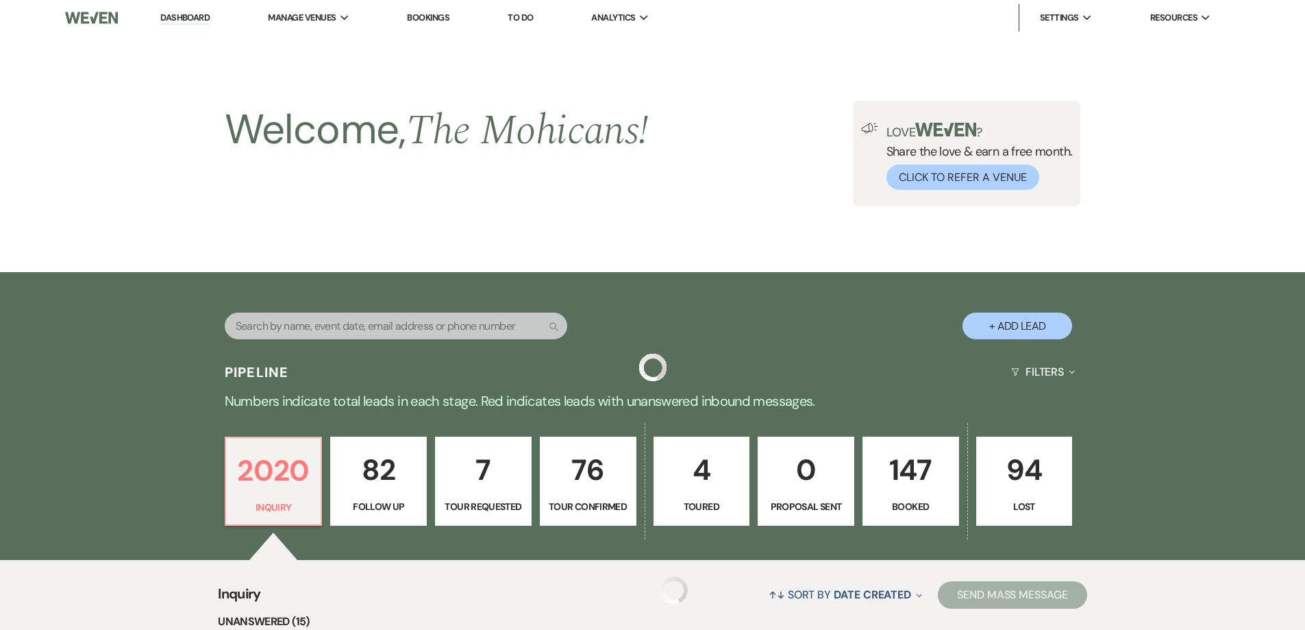
scroll to position [446, 0]
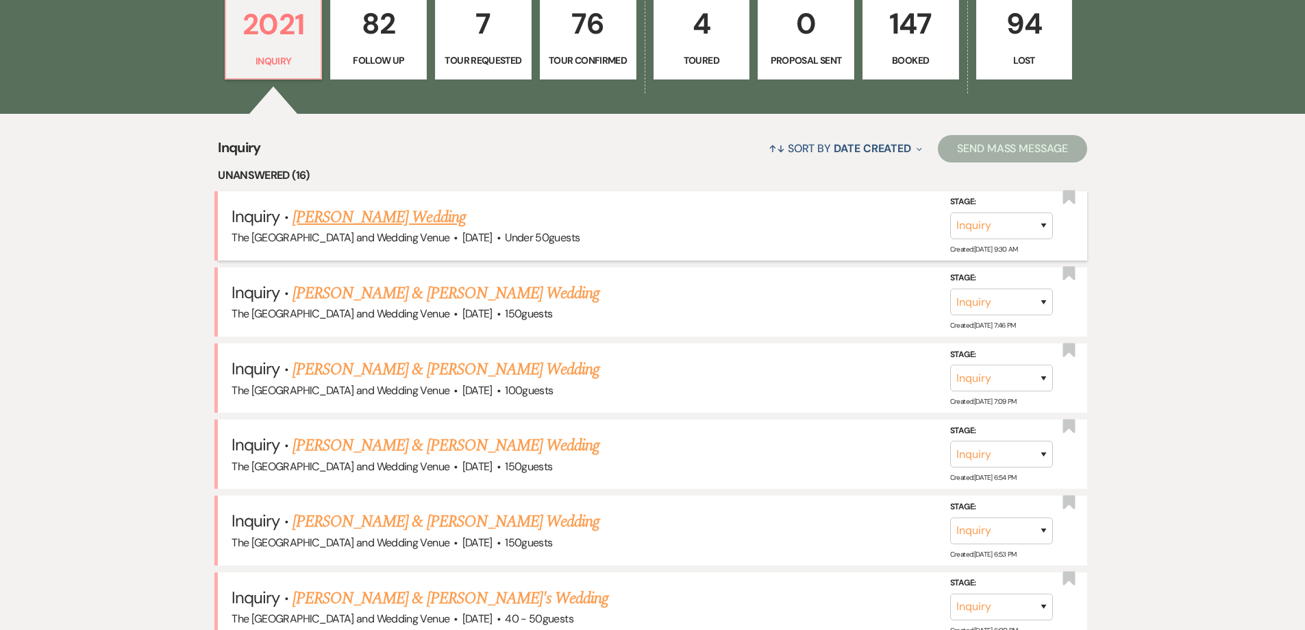
click at [427, 213] on link "[PERSON_NAME] Wedding" at bounding box center [379, 217] width 173 height 25
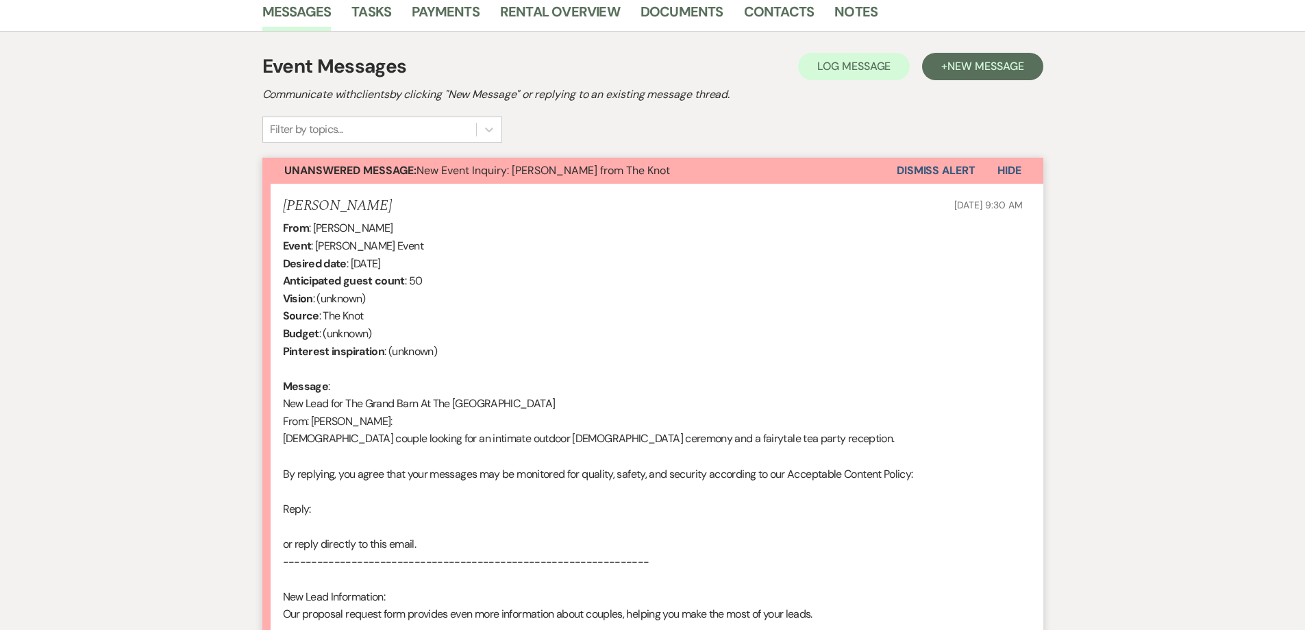
scroll to position [351, 0]
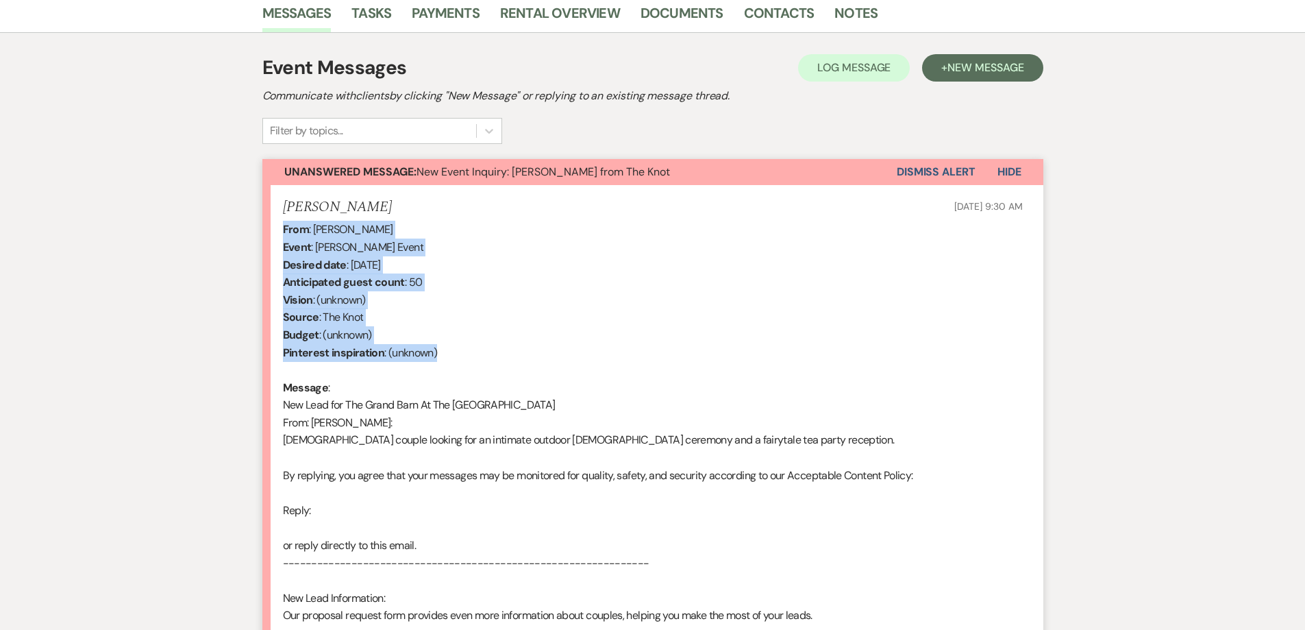
drag, startPoint x: 460, startPoint y: 349, endPoint x: 257, endPoint y: 231, distance: 235.2
click at [257, 231] on div "Messages Tasks Payments Rental Overview Documents Contacts Notes Event Messages…" at bounding box center [652, 468] width 1305 height 950
click at [743, 304] on div "From : [PERSON_NAME] Event : [PERSON_NAME] Event Desired date : [DATE] Anticipa…" at bounding box center [653, 545] width 740 height 649
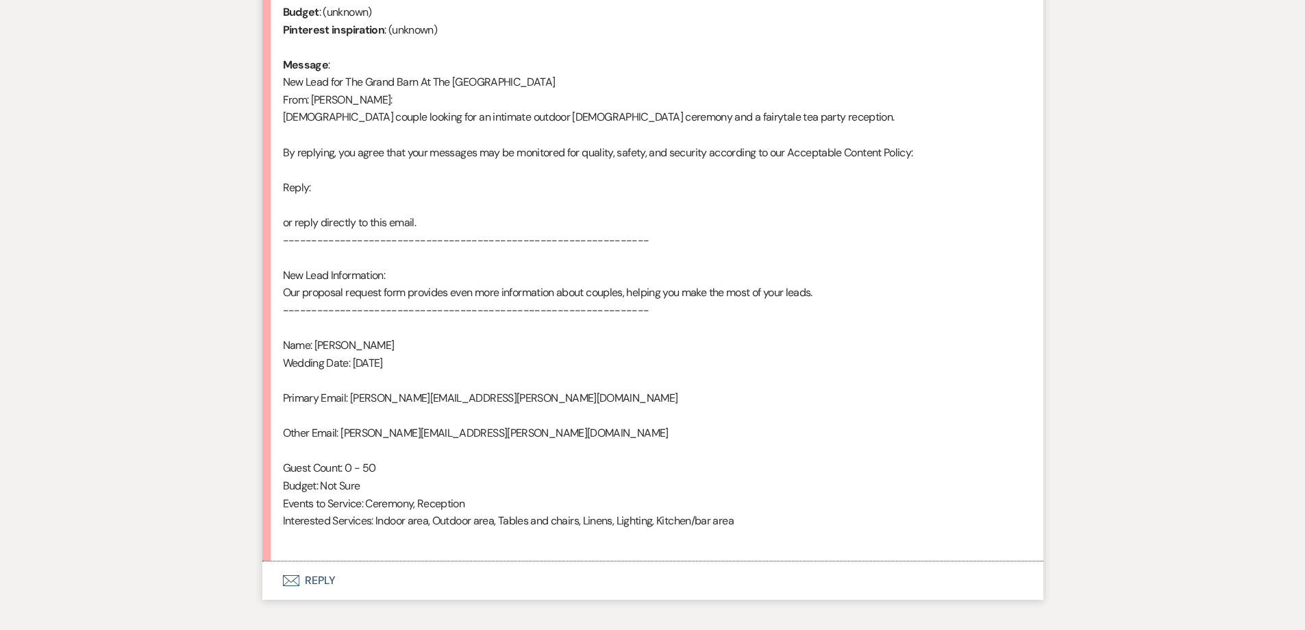
scroll to position [674, 0]
drag, startPoint x: 478, startPoint y: 432, endPoint x: 343, endPoint y: 434, distance: 134.3
click at [343, 434] on div "From : [PERSON_NAME] Event : [PERSON_NAME] Event Desired date : [DATE] Anticipa…" at bounding box center [653, 221] width 740 height 649
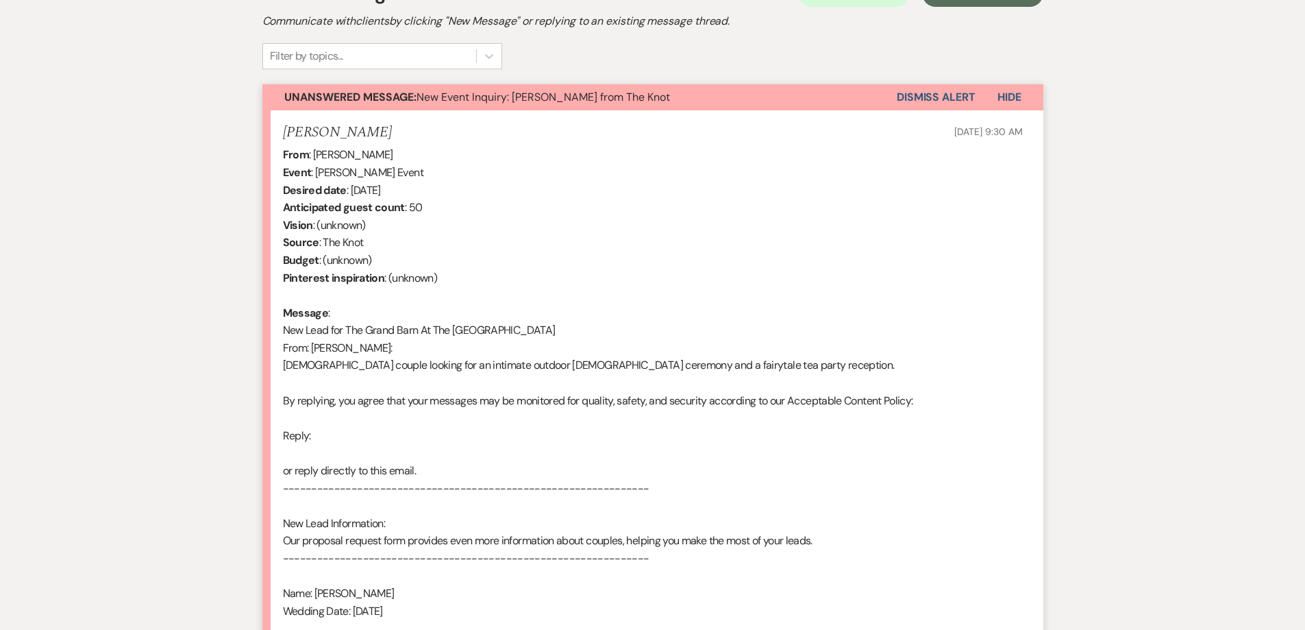
scroll to position [421, 0]
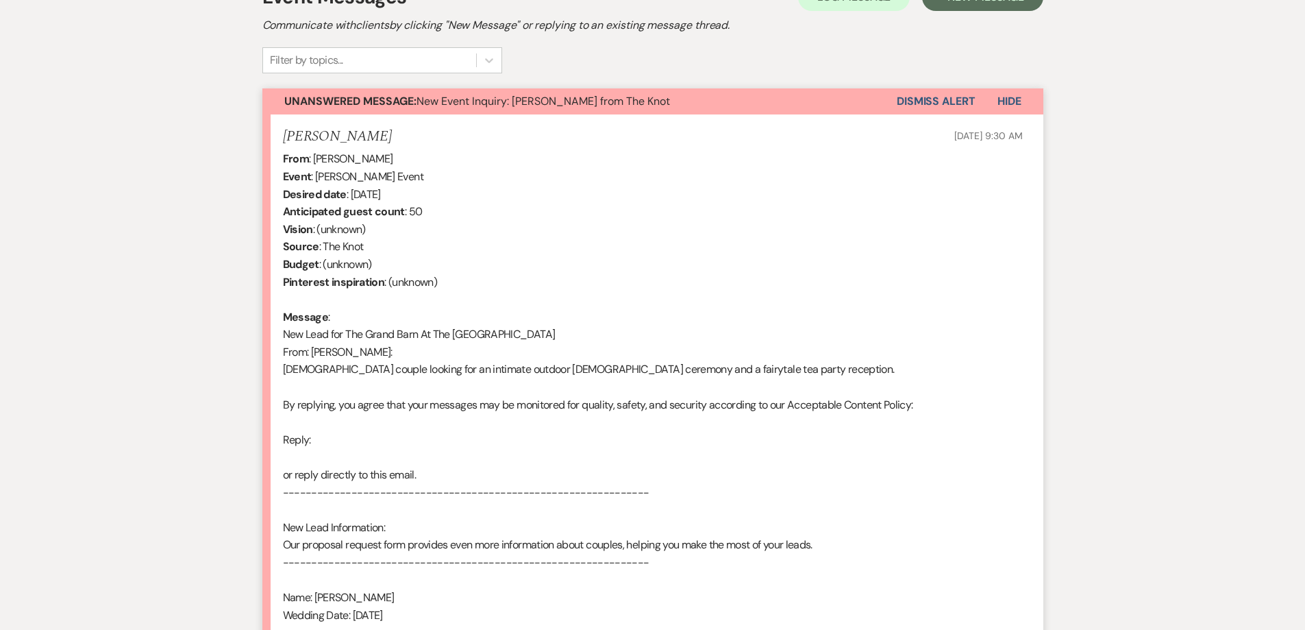
click at [950, 106] on button "Dismiss Alert" at bounding box center [936, 101] width 79 height 26
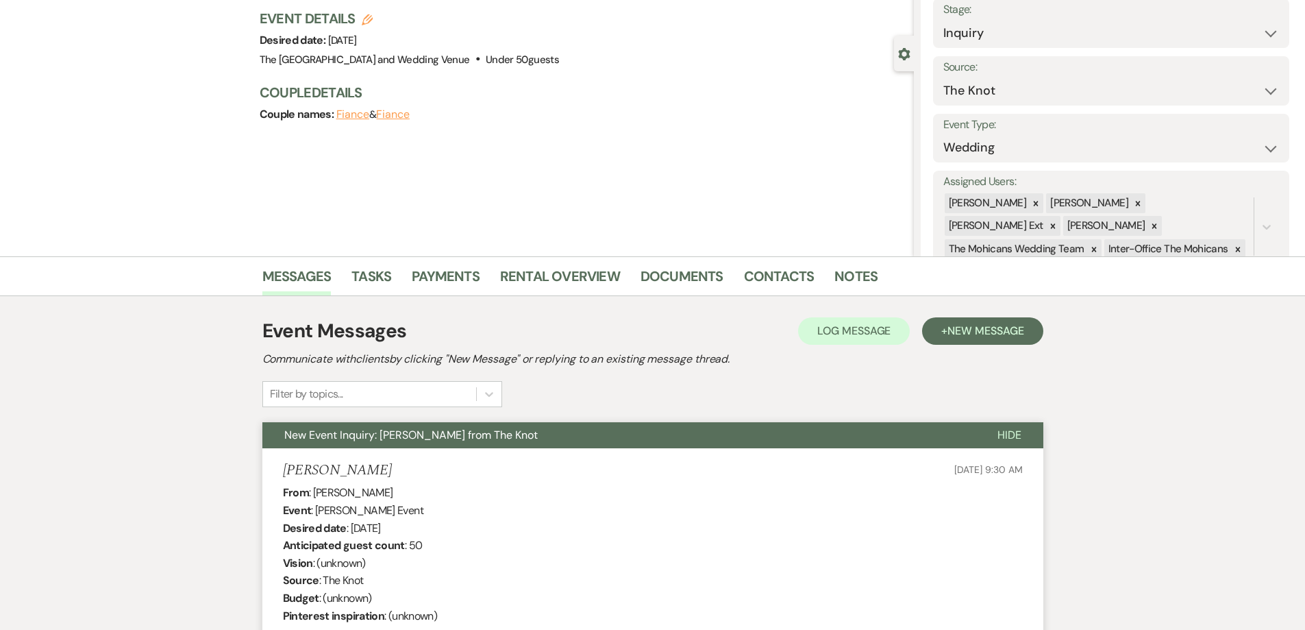
scroll to position [0, 0]
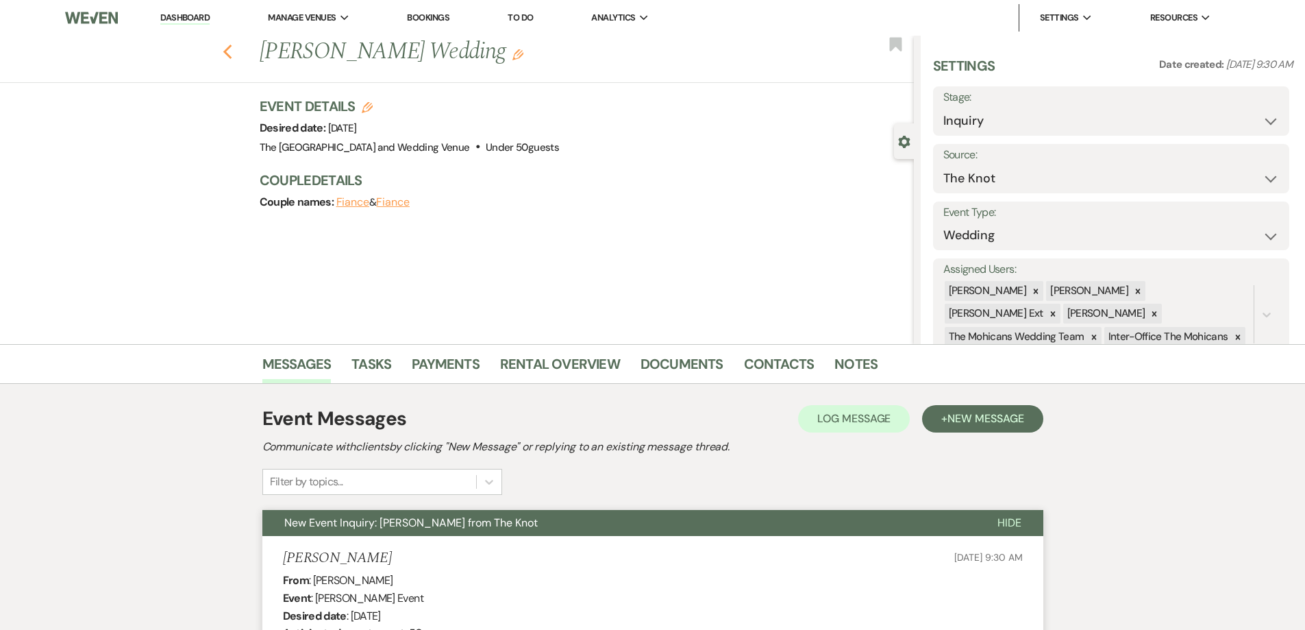
click at [231, 57] on icon "Previous" at bounding box center [228, 52] width 10 height 16
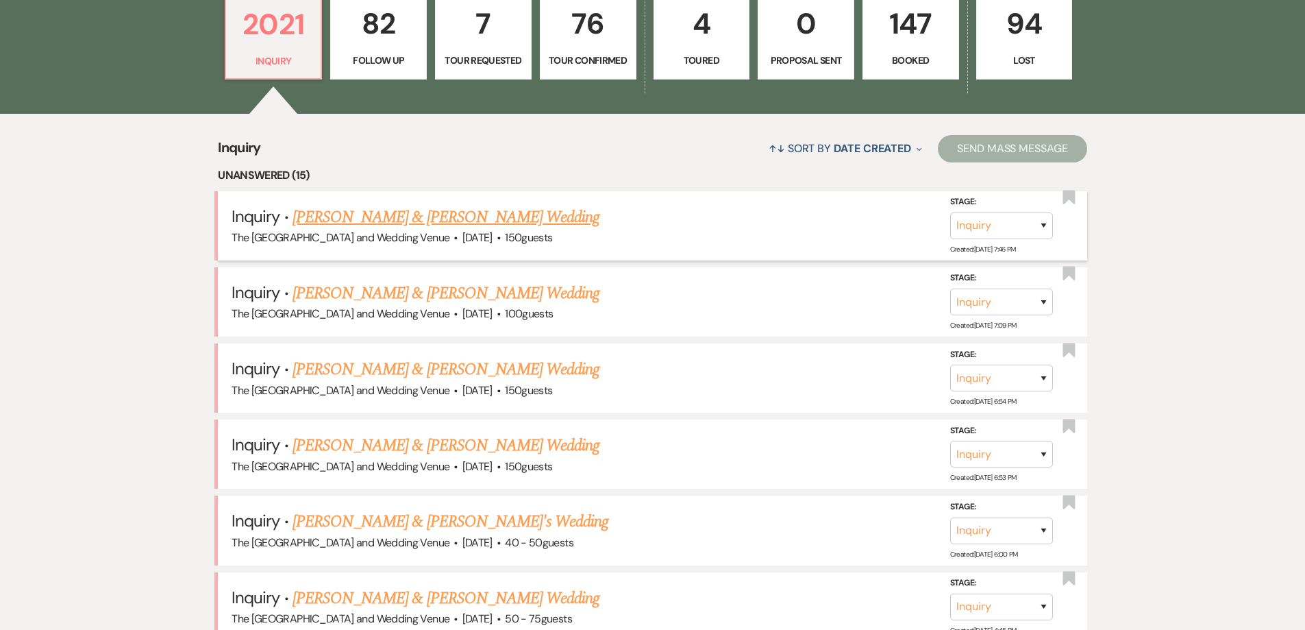
click at [500, 216] on link "[PERSON_NAME] & [PERSON_NAME] Wedding" at bounding box center [446, 217] width 307 height 25
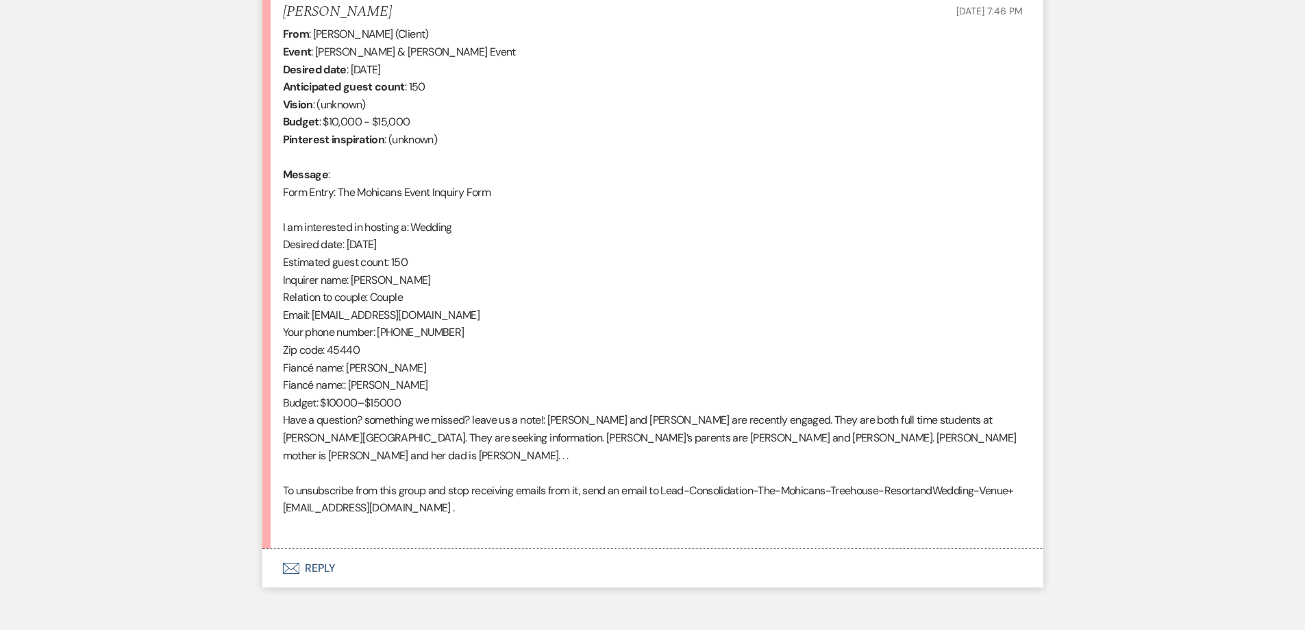
scroll to position [548, 0]
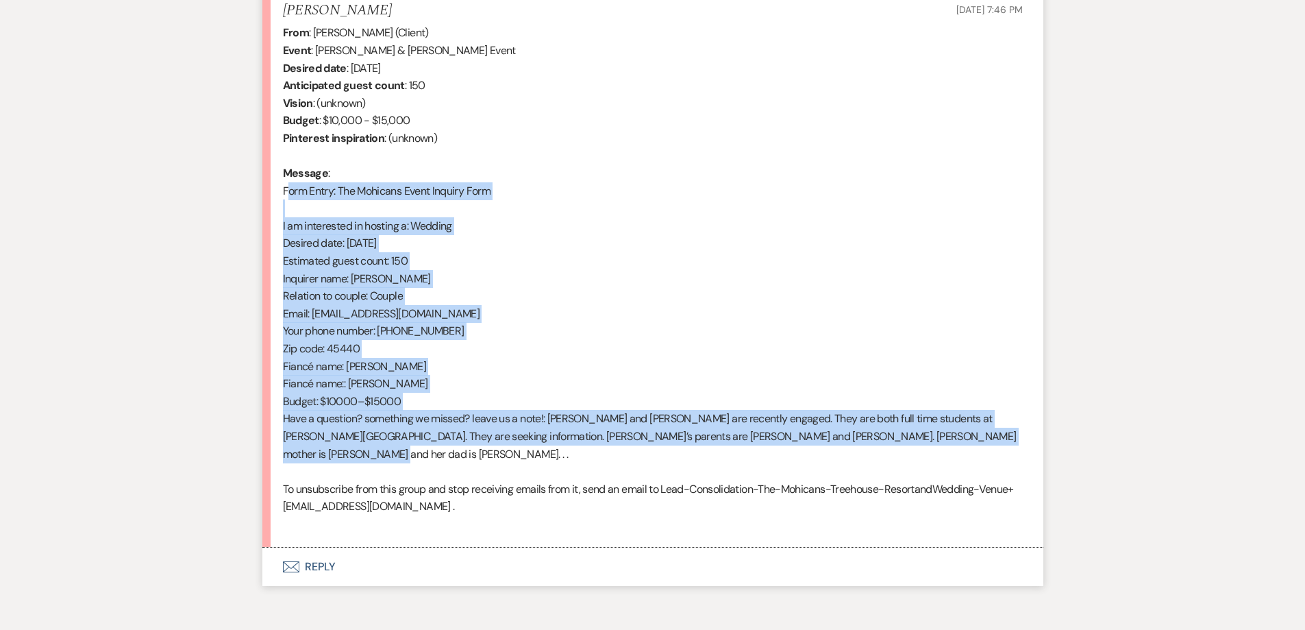
drag, startPoint x: 1011, startPoint y: 436, endPoint x: 256, endPoint y: 194, distance: 793.1
click at [256, 194] on div "Messages Tasks Payments Rental Overview Documents Contacts Notes Event Messages…" at bounding box center [652, 201] width 1305 height 810
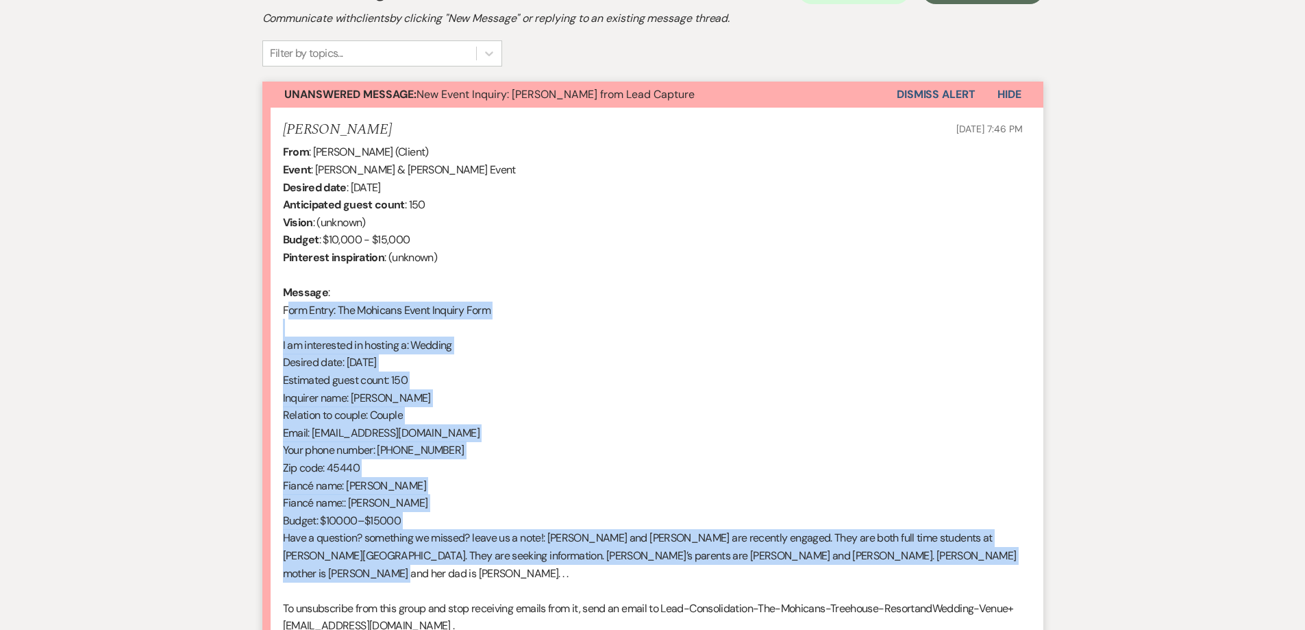
scroll to position [428, 0]
click at [910, 101] on button "Dismiss Alert" at bounding box center [936, 95] width 79 height 26
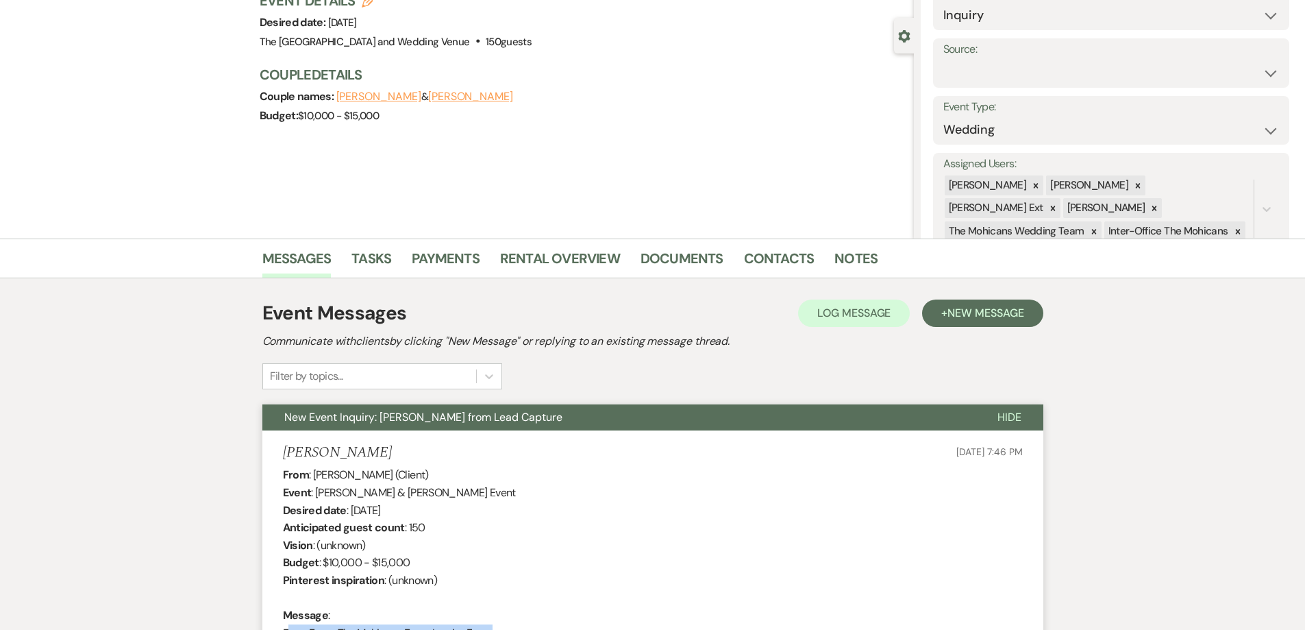
scroll to position [0, 0]
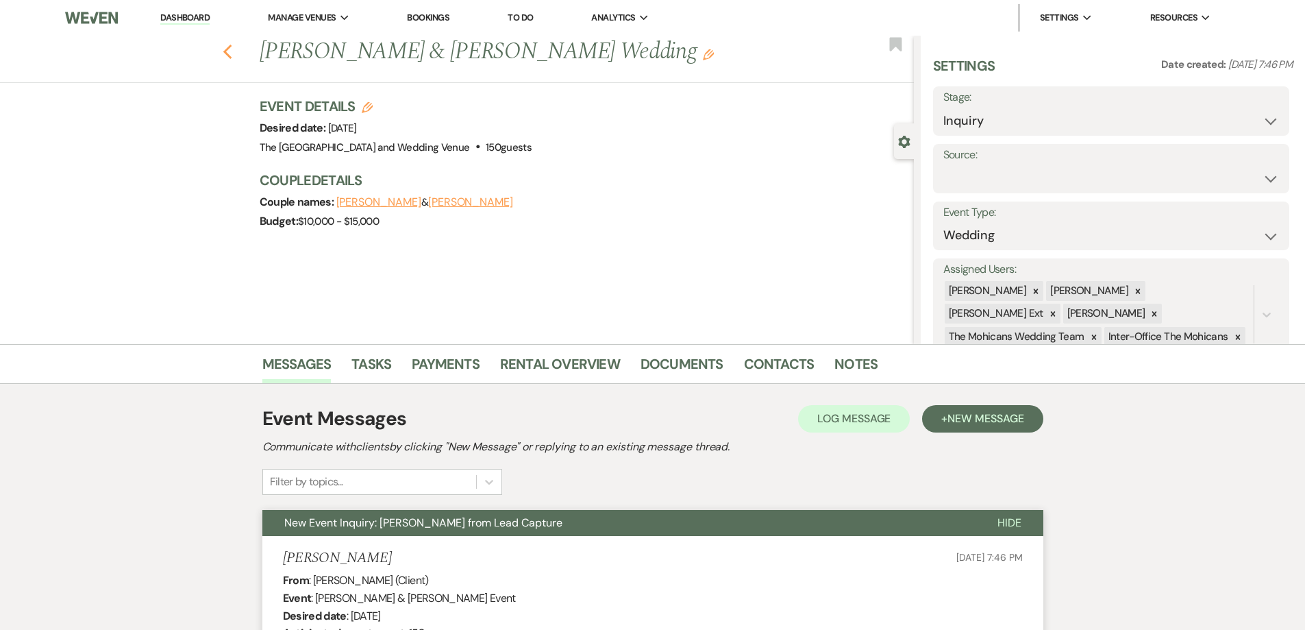
click at [232, 49] on use "button" at bounding box center [227, 52] width 9 height 15
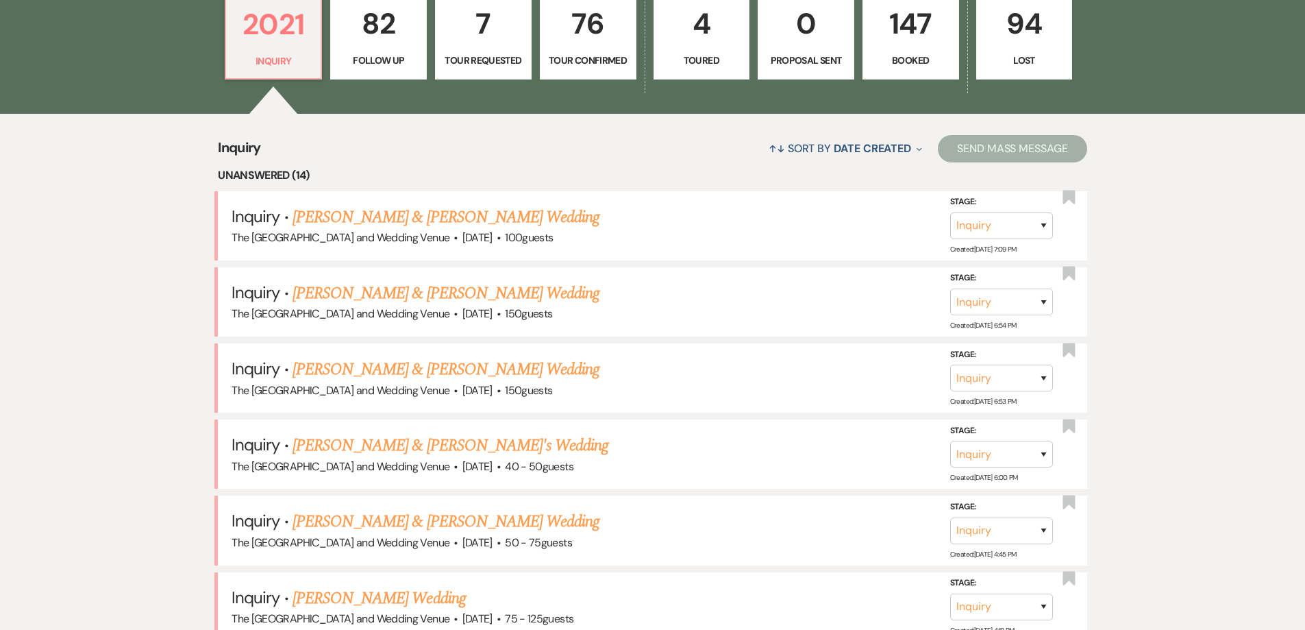
scroll to position [448, 0]
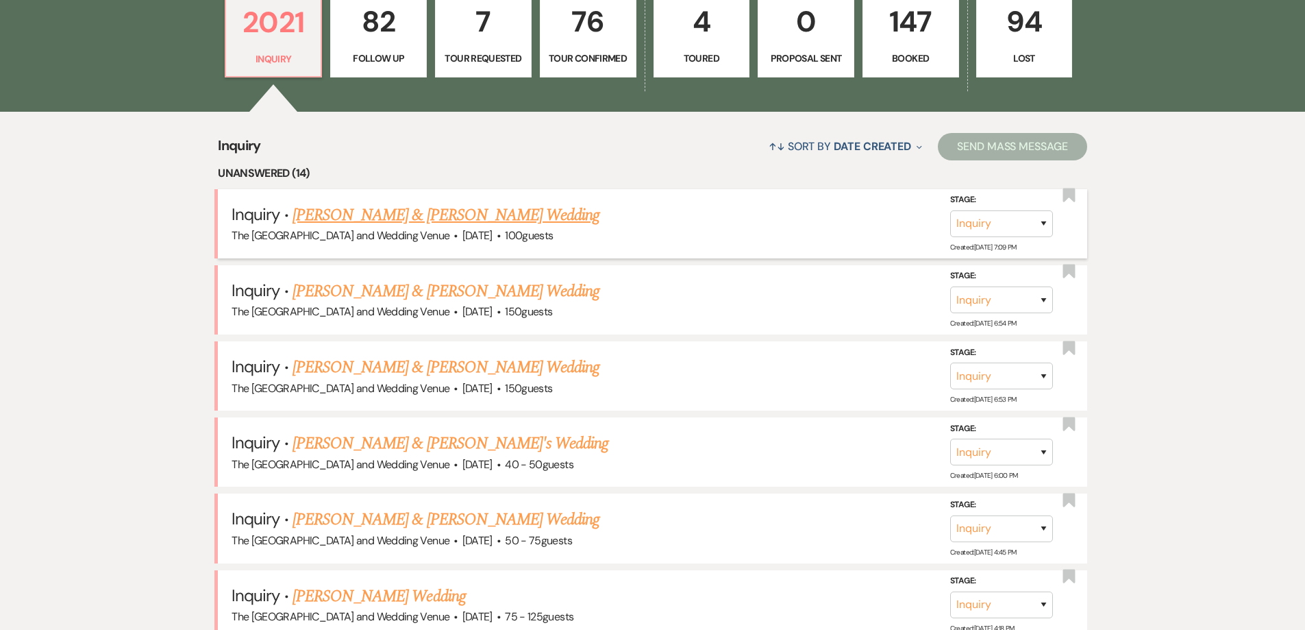
click at [467, 213] on link "[PERSON_NAME] & [PERSON_NAME] Wedding" at bounding box center [446, 215] width 307 height 25
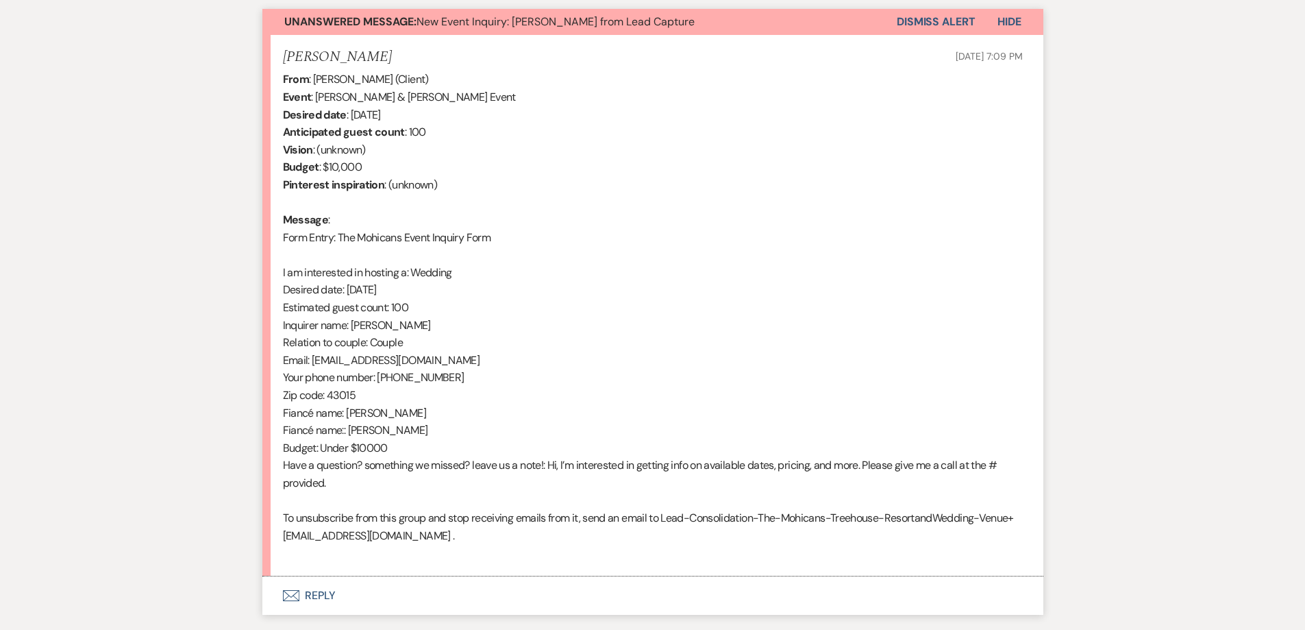
scroll to position [502, 0]
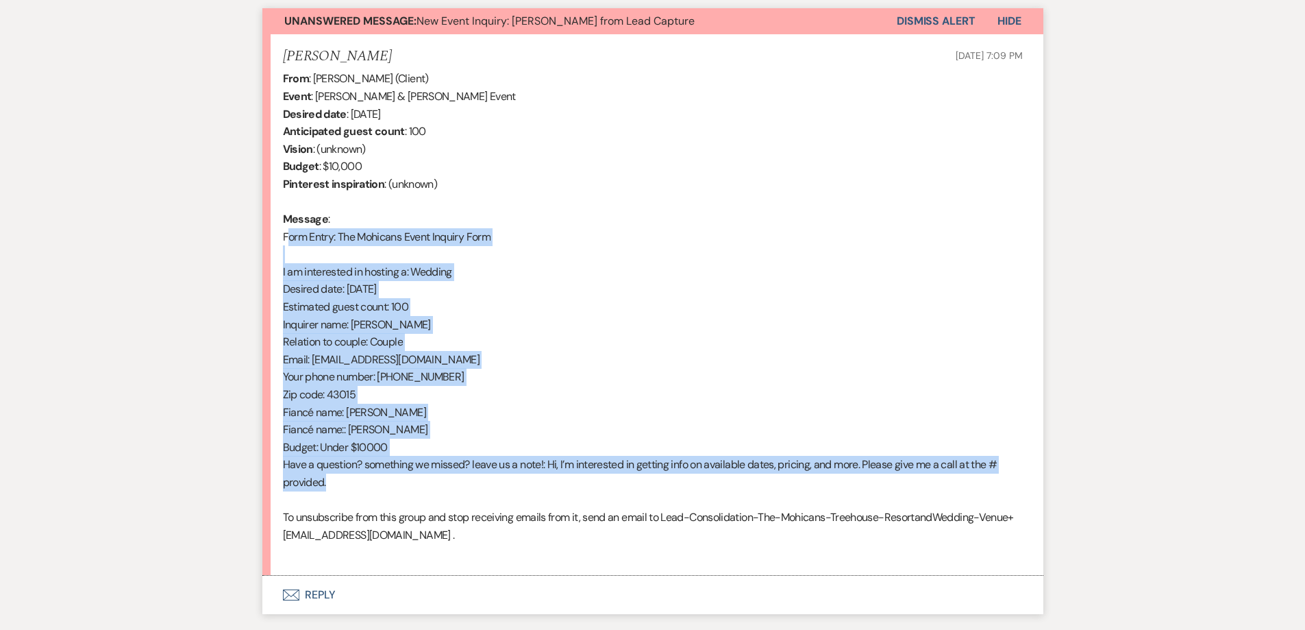
drag, startPoint x: 353, startPoint y: 478, endPoint x: 273, endPoint y: 238, distance: 252.7
click at [273, 238] on li "[PERSON_NAME] [DATE] 7:09 PM From : [PERSON_NAME] (Client) Event : [PERSON_NAME…" at bounding box center [652, 304] width 781 height 541
click at [907, 16] on button "Dismiss Alert" at bounding box center [936, 21] width 79 height 26
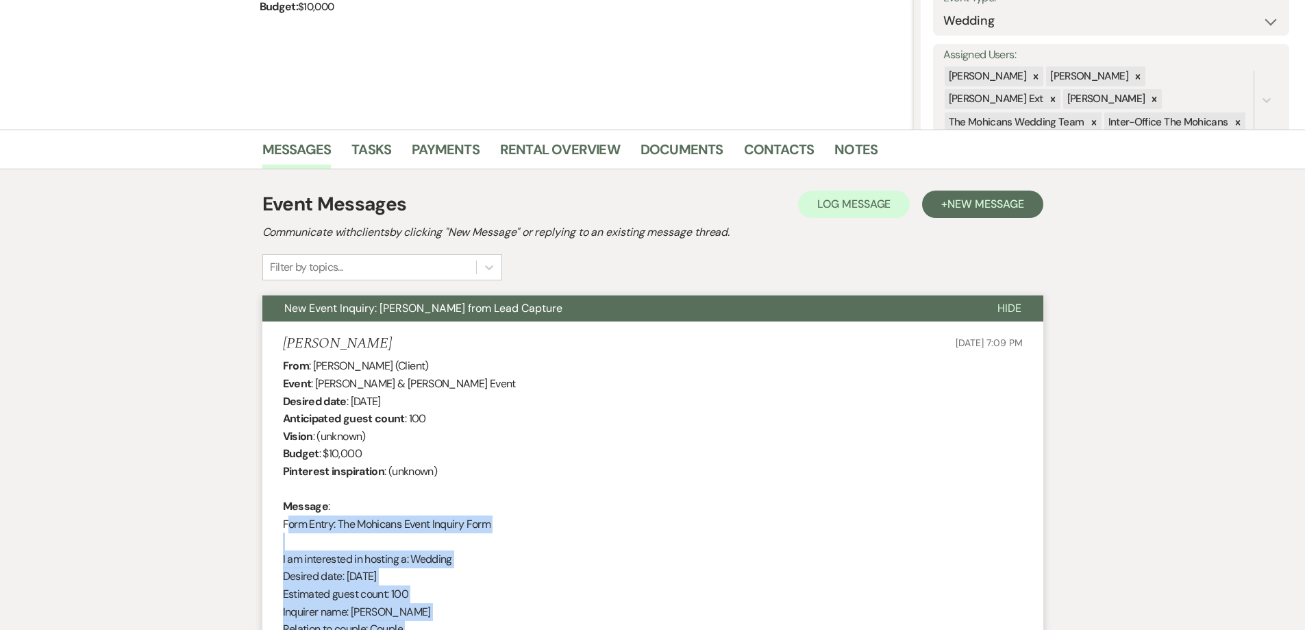
scroll to position [0, 0]
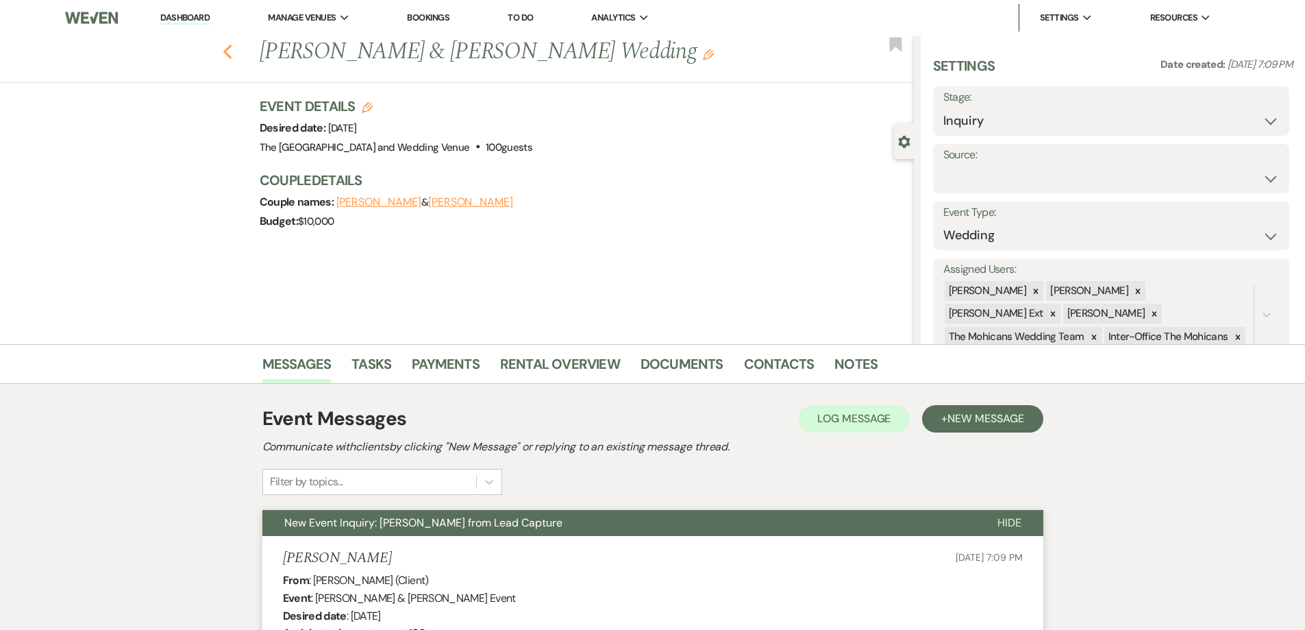
click at [232, 51] on icon "Previous" at bounding box center [228, 52] width 10 height 16
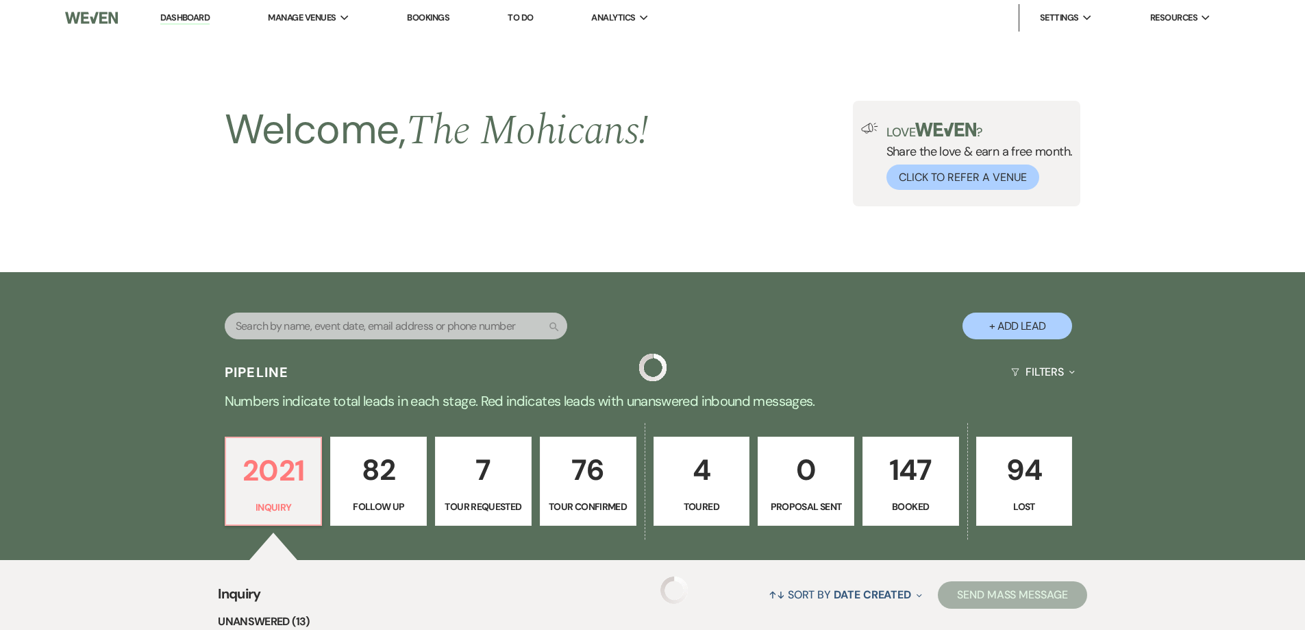
scroll to position [448, 0]
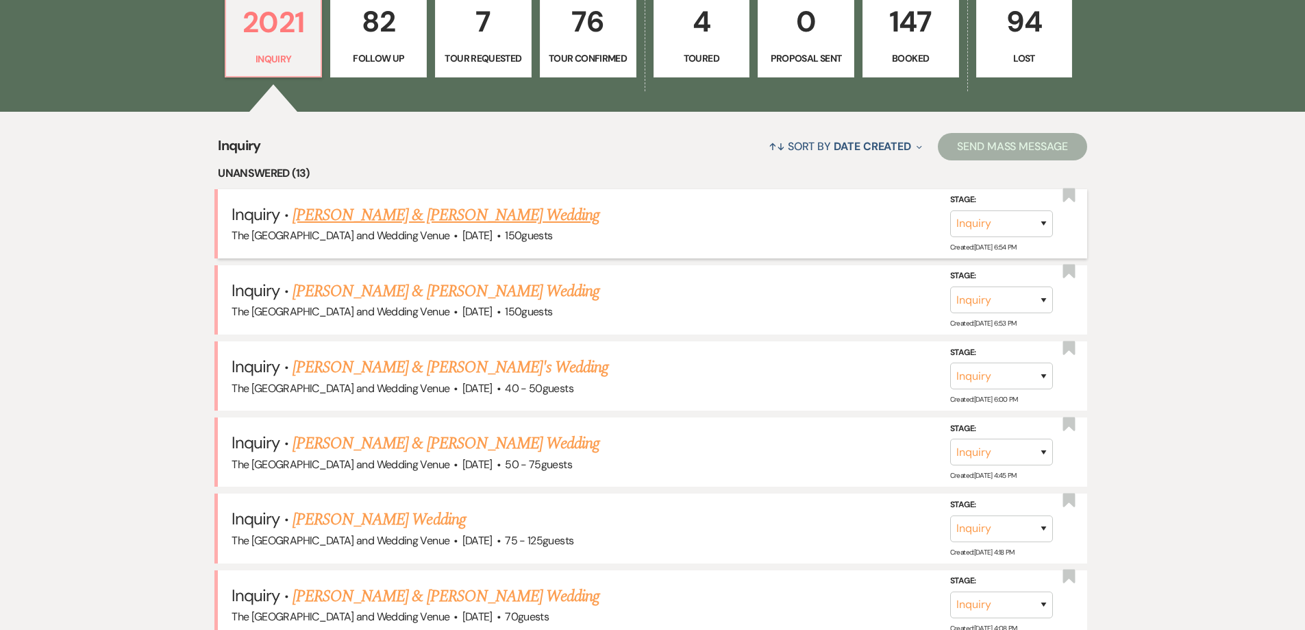
click at [465, 211] on link "[PERSON_NAME] & [PERSON_NAME] Wedding" at bounding box center [446, 215] width 307 height 25
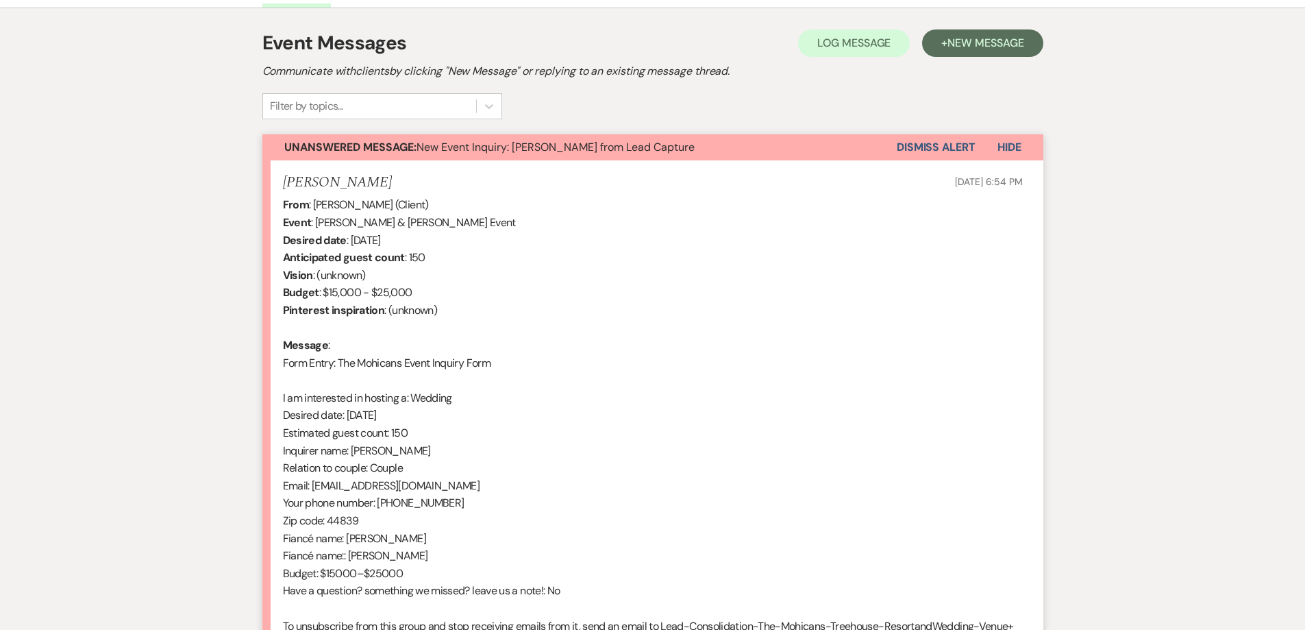
scroll to position [525, 0]
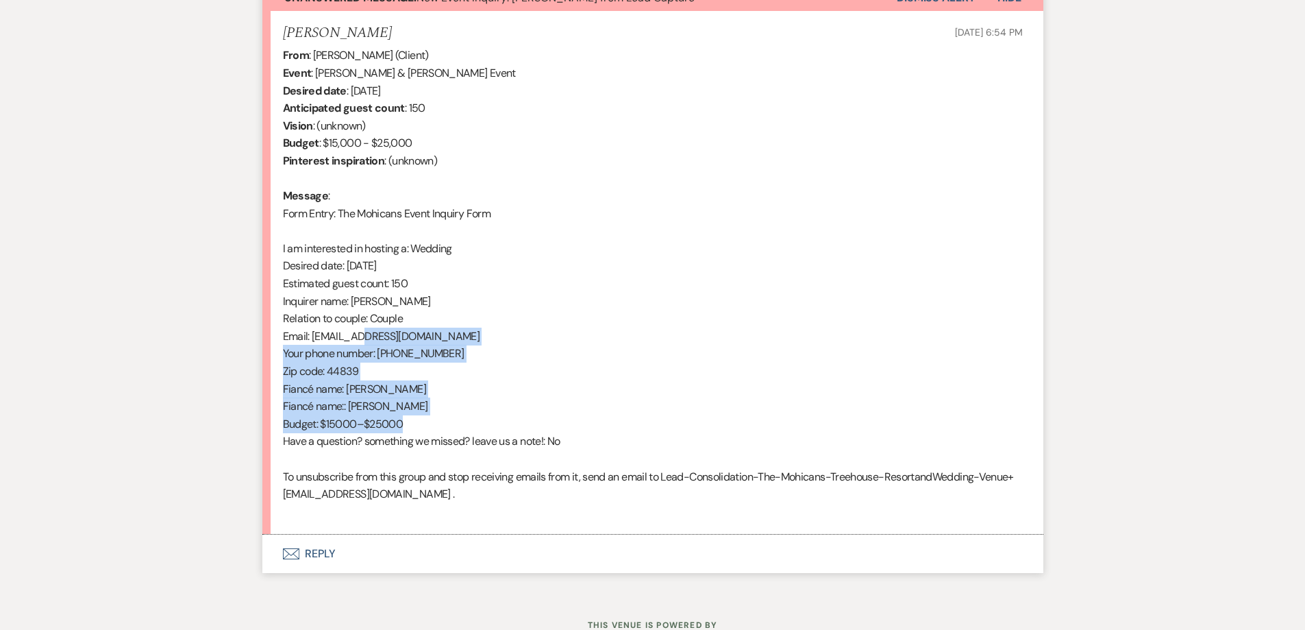
drag, startPoint x: 581, startPoint y: 432, endPoint x: 361, endPoint y: 343, distance: 237.3
click at [361, 343] on div "From : [PERSON_NAME] (Client) Event : [PERSON_NAME] & [PERSON_NAME] Event Desir…" at bounding box center [653, 283] width 740 height 473
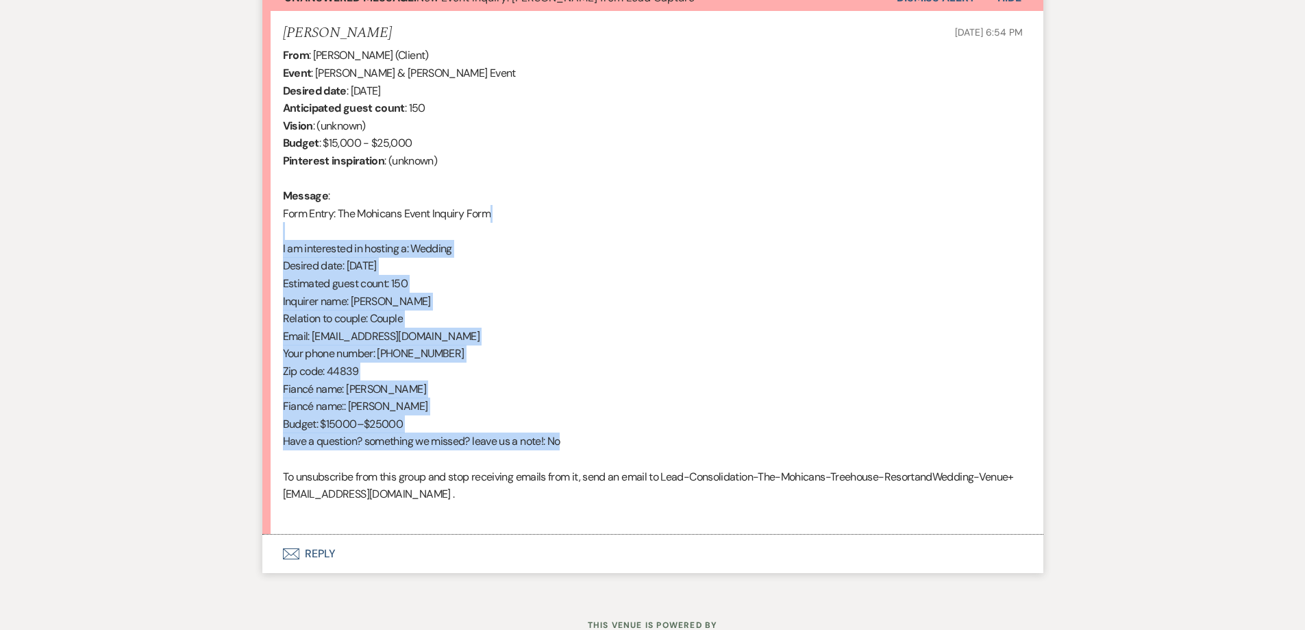
drag, startPoint x: 585, startPoint y: 434, endPoint x: 267, endPoint y: 233, distance: 376.6
click at [267, 233] on li "[PERSON_NAME] [DATE] 6:54 PM From : [PERSON_NAME] (Client) Event : [PERSON_NAME…" at bounding box center [652, 273] width 781 height 524
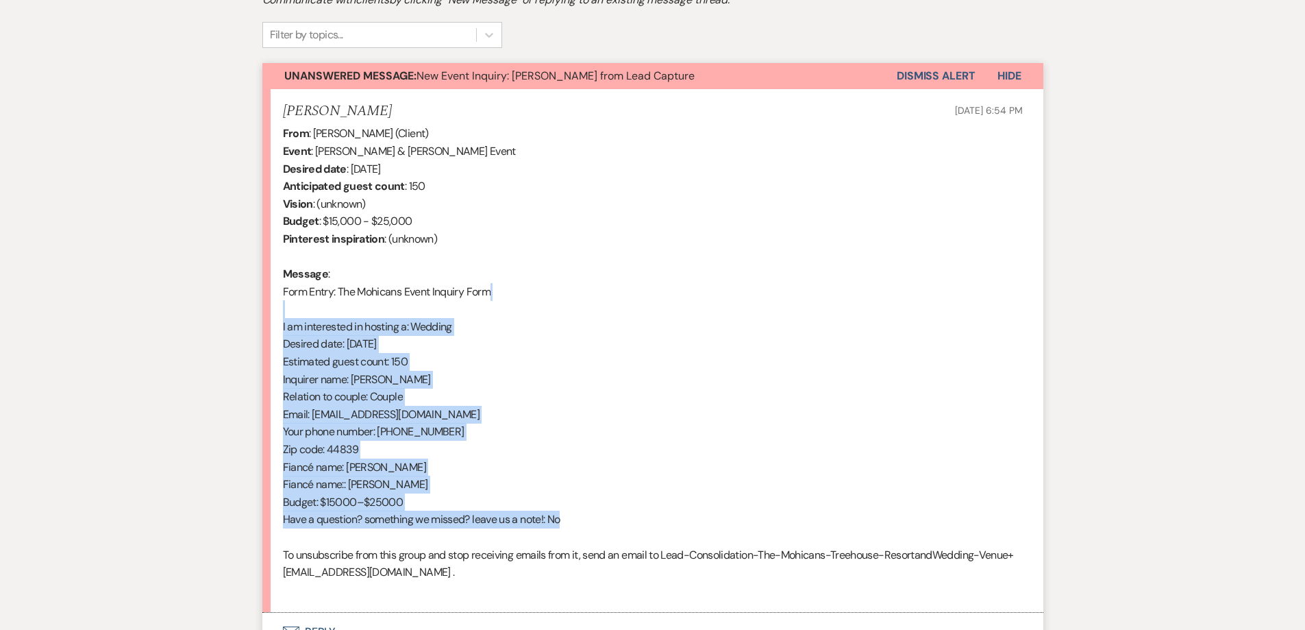
scroll to position [445, 0]
click at [932, 86] on button "Dismiss Alert" at bounding box center [936, 77] width 79 height 26
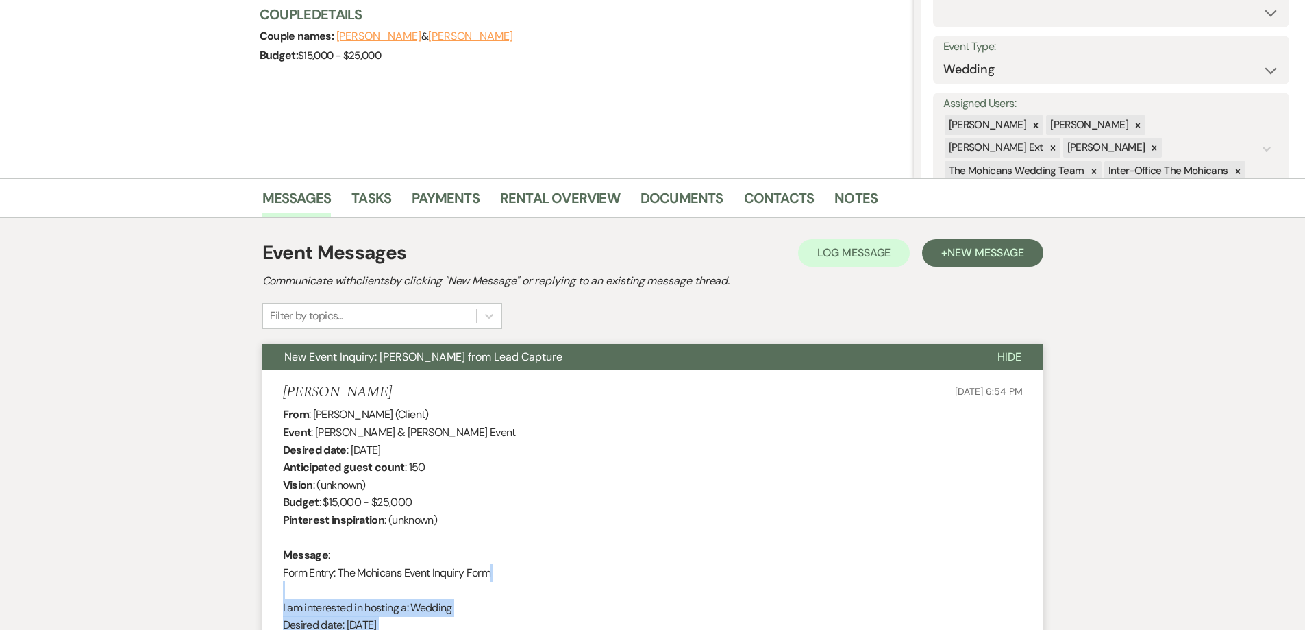
scroll to position [0, 0]
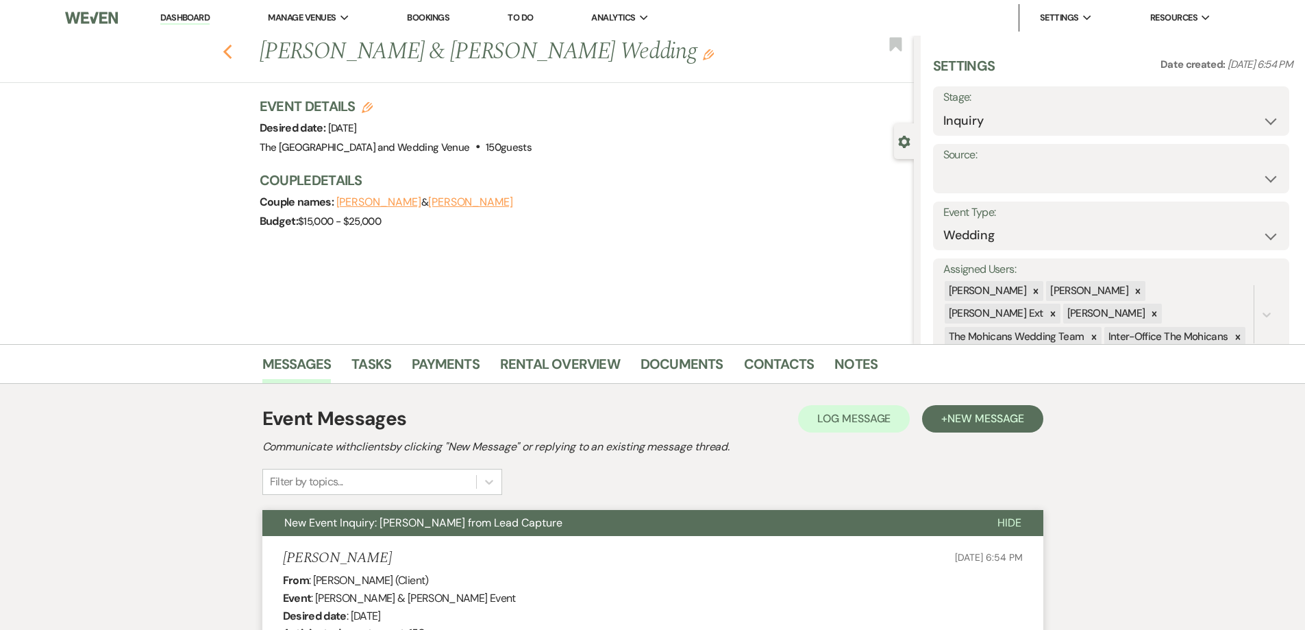
click at [233, 53] on icon "Previous" at bounding box center [228, 52] width 10 height 16
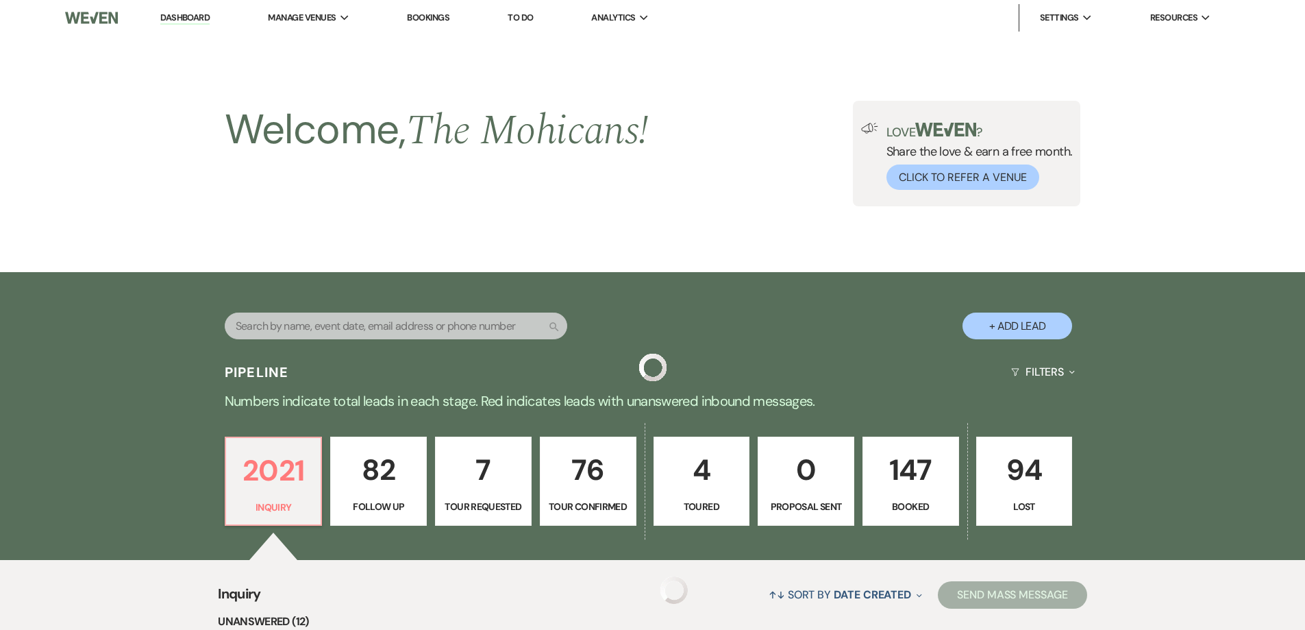
scroll to position [448, 0]
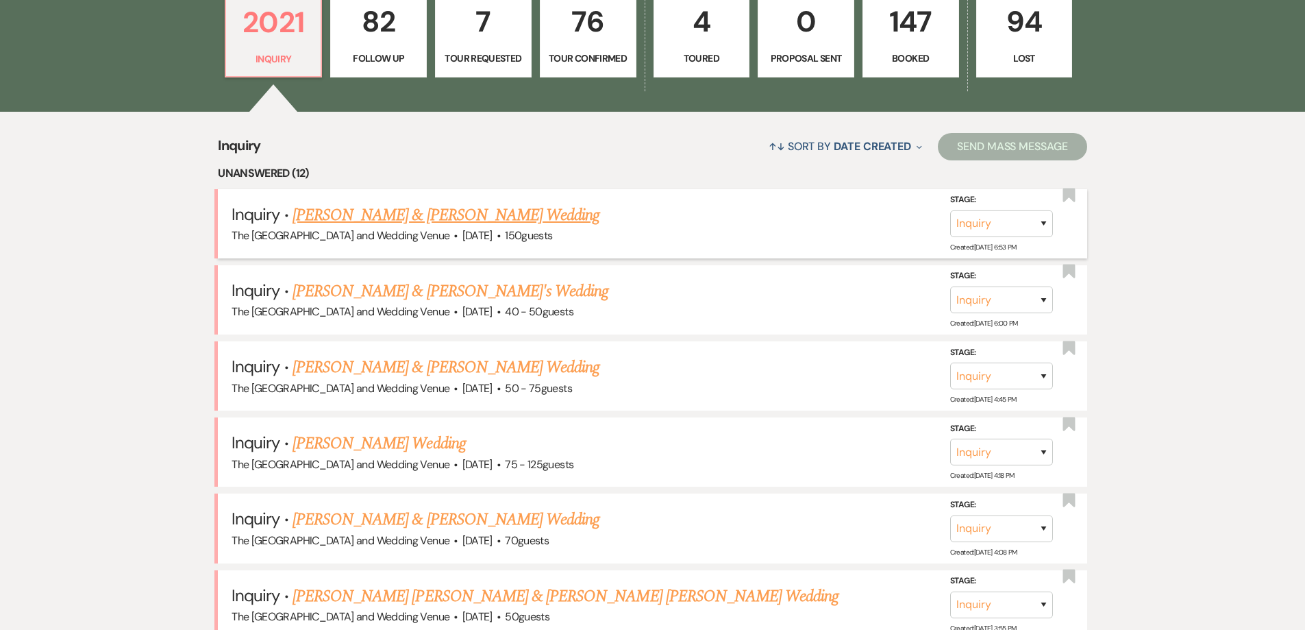
click at [465, 215] on link "[PERSON_NAME] & [PERSON_NAME] Wedding" at bounding box center [446, 215] width 307 height 25
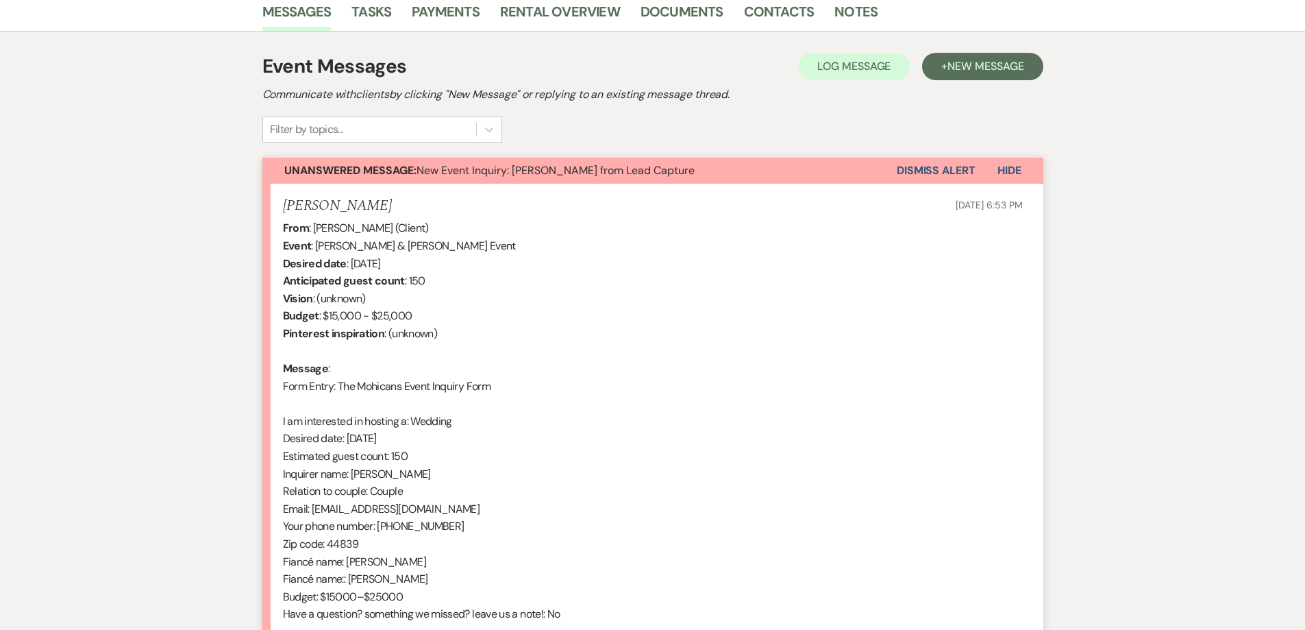
scroll to position [354, 0]
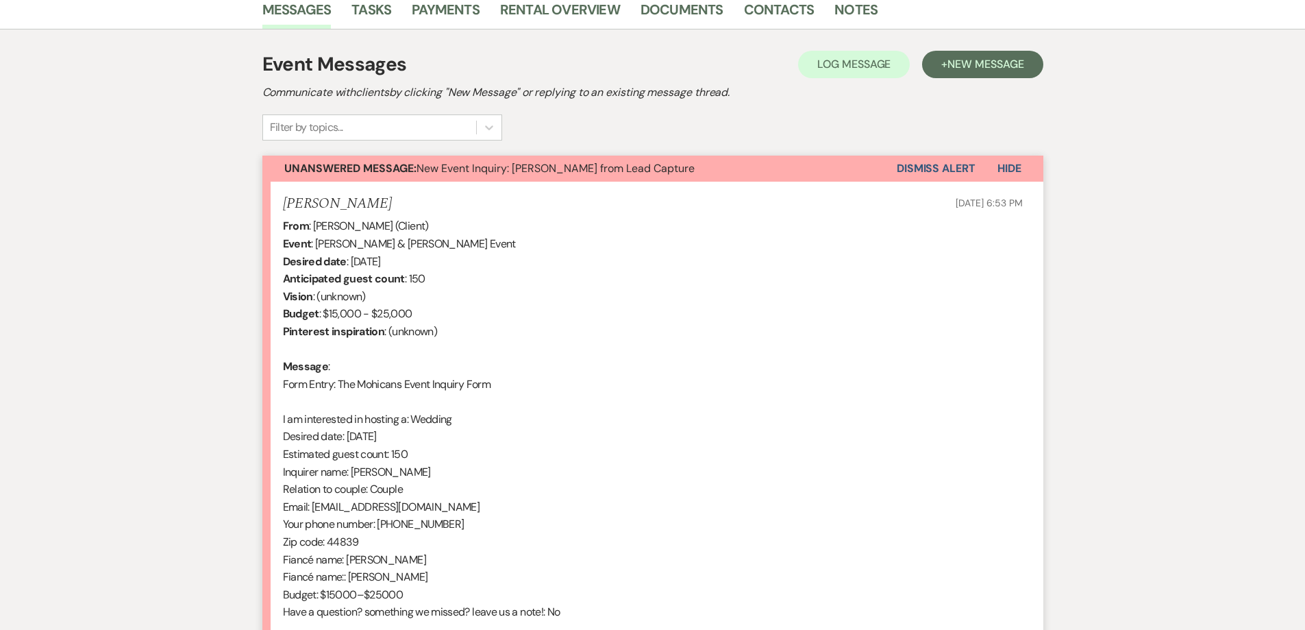
click at [925, 170] on button "Dismiss Alert" at bounding box center [936, 169] width 79 height 26
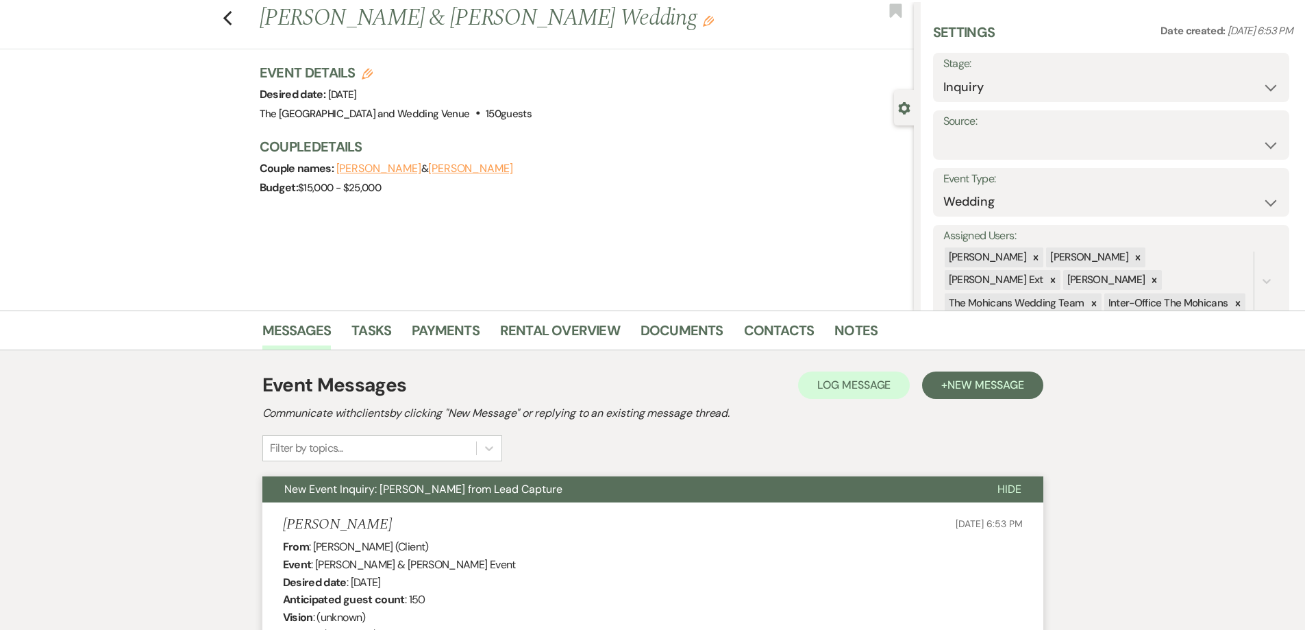
scroll to position [0, 0]
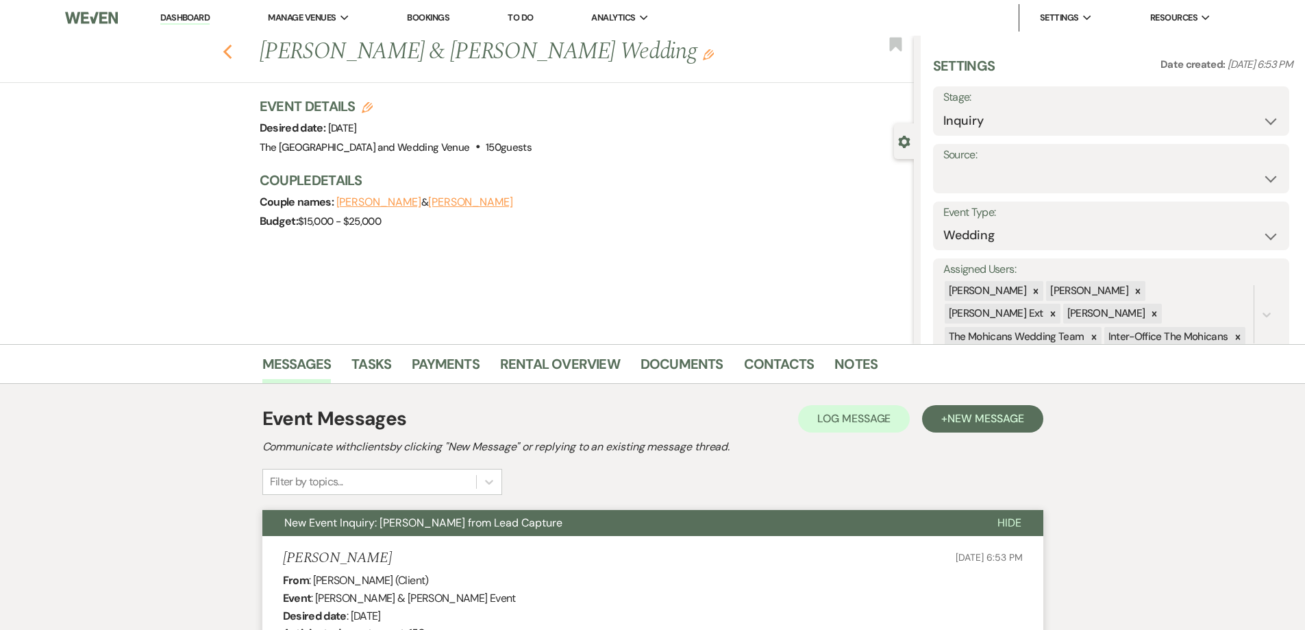
click at [233, 51] on icon "Previous" at bounding box center [228, 52] width 10 height 16
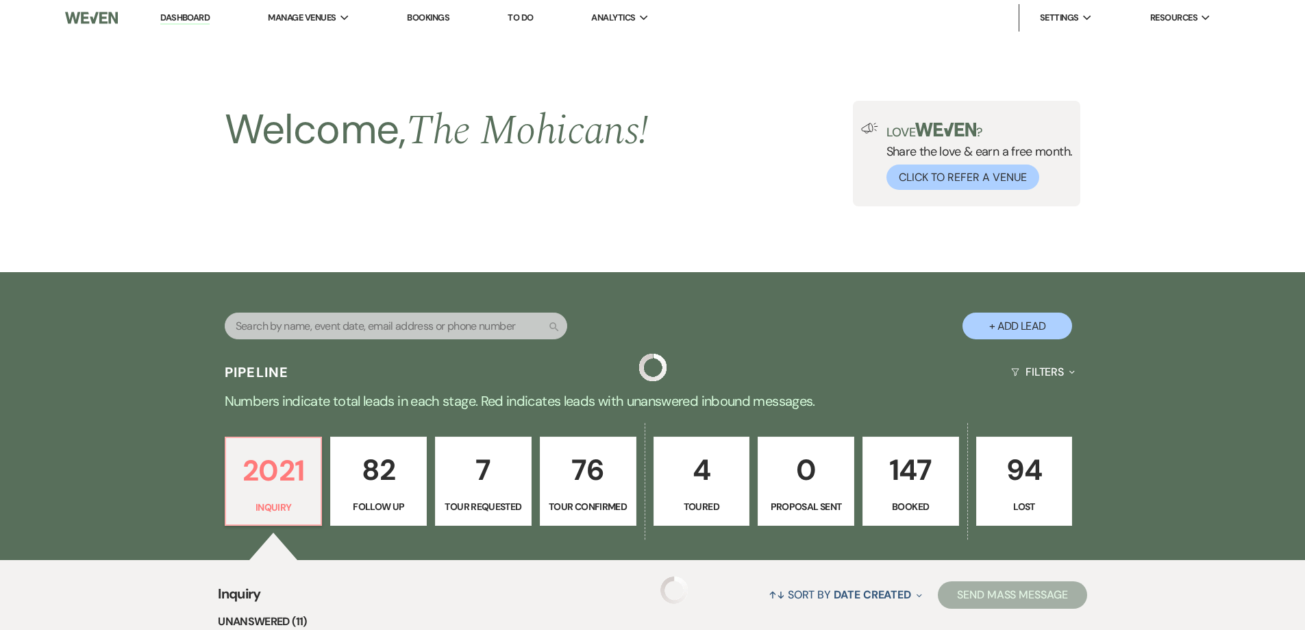
scroll to position [448, 0]
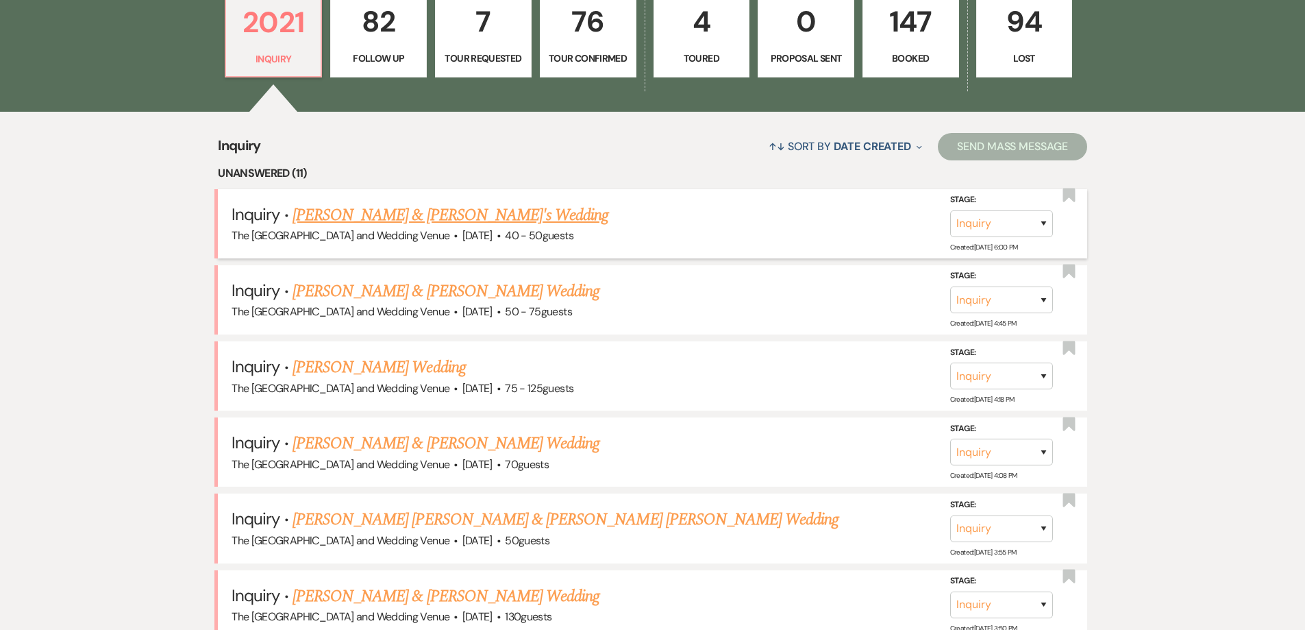
click at [412, 214] on link "[PERSON_NAME] & [PERSON_NAME]'s Wedding" at bounding box center [451, 215] width 317 height 25
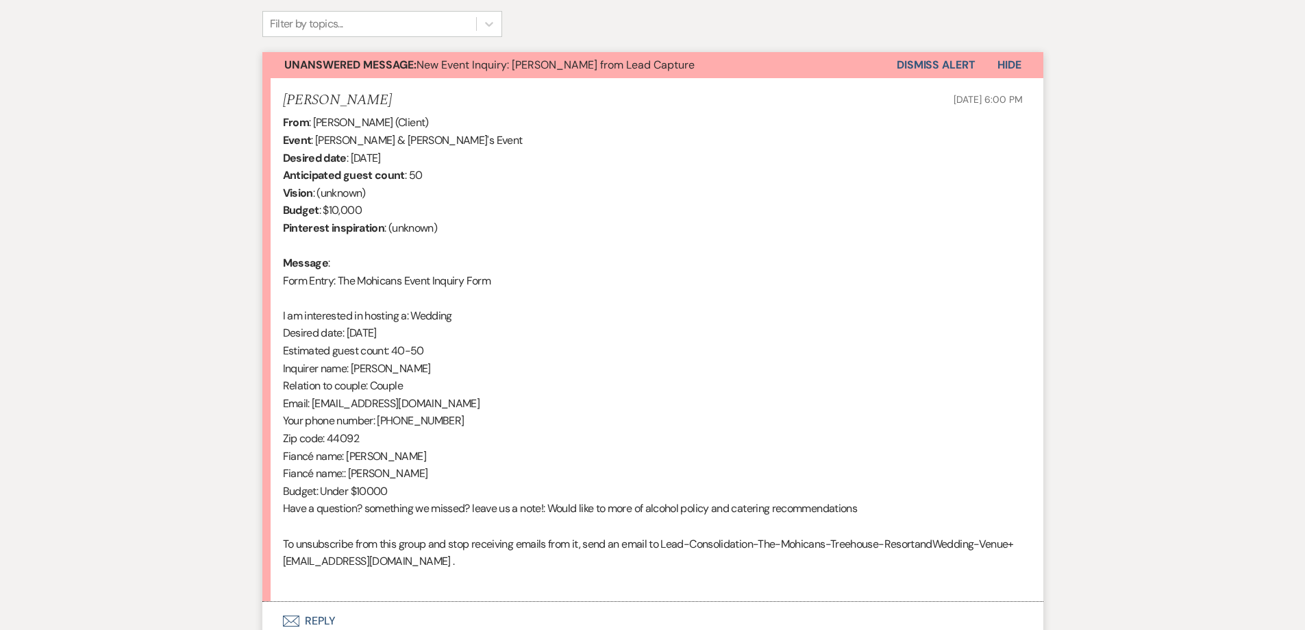
scroll to position [459, 0]
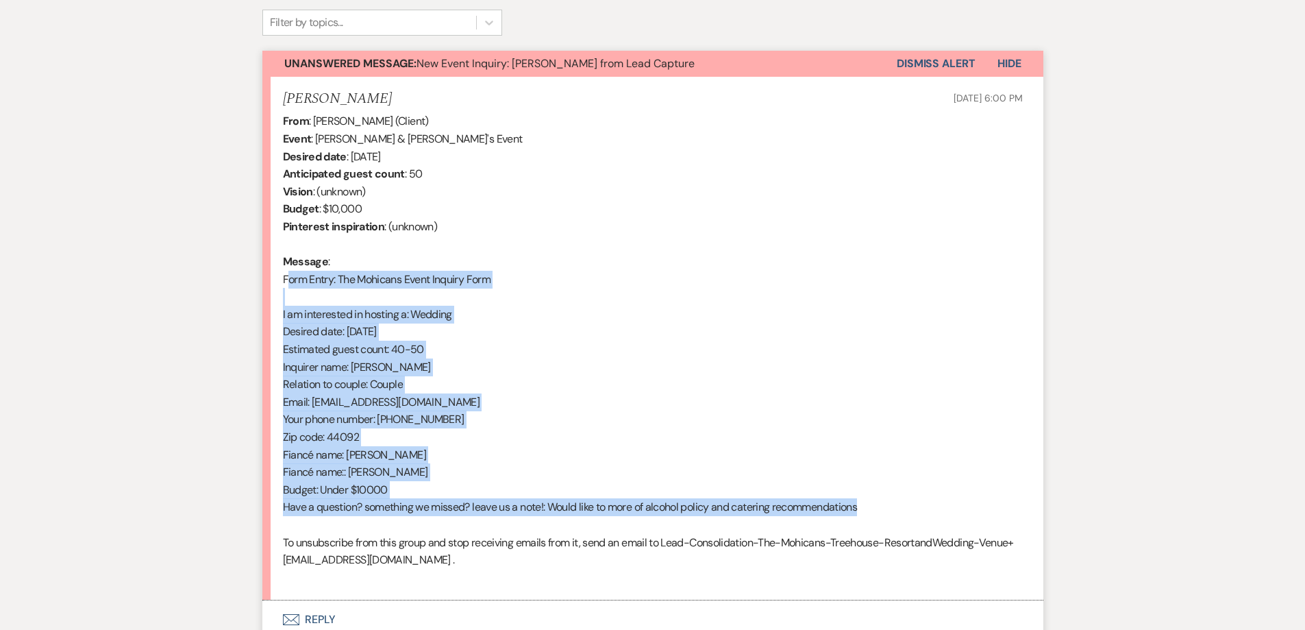
drag, startPoint x: 879, startPoint y: 499, endPoint x: 274, endPoint y: 285, distance: 641.7
click at [274, 285] on li "[PERSON_NAME] [DATE] 6:00 PM From : [PERSON_NAME] (Client) Event : [PERSON_NAME…" at bounding box center [652, 339] width 781 height 524
click at [939, 61] on button "Dismiss Alert" at bounding box center [936, 64] width 79 height 26
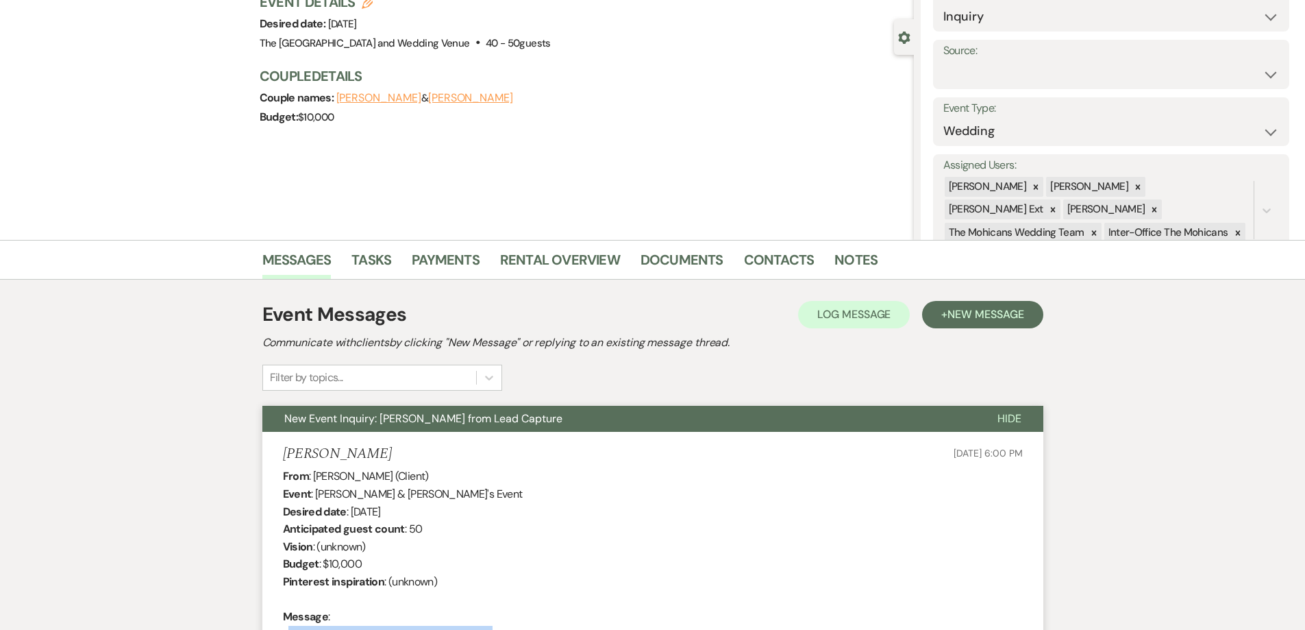
scroll to position [0, 0]
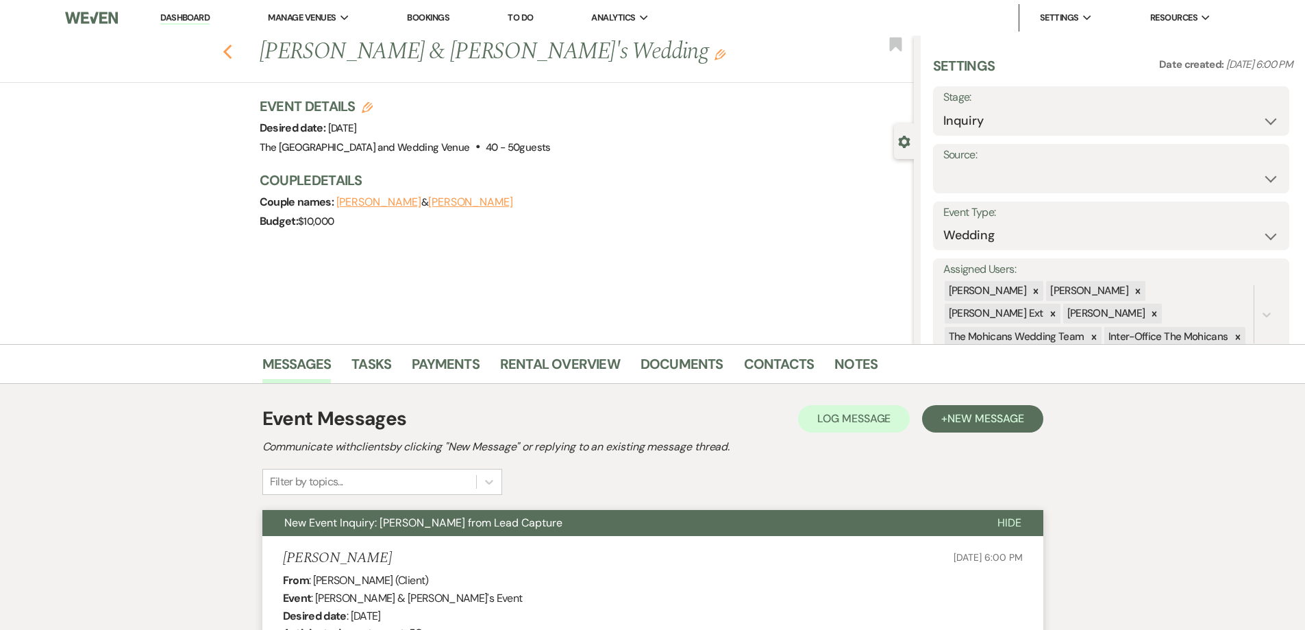
click at [233, 52] on icon "Previous" at bounding box center [228, 52] width 10 height 16
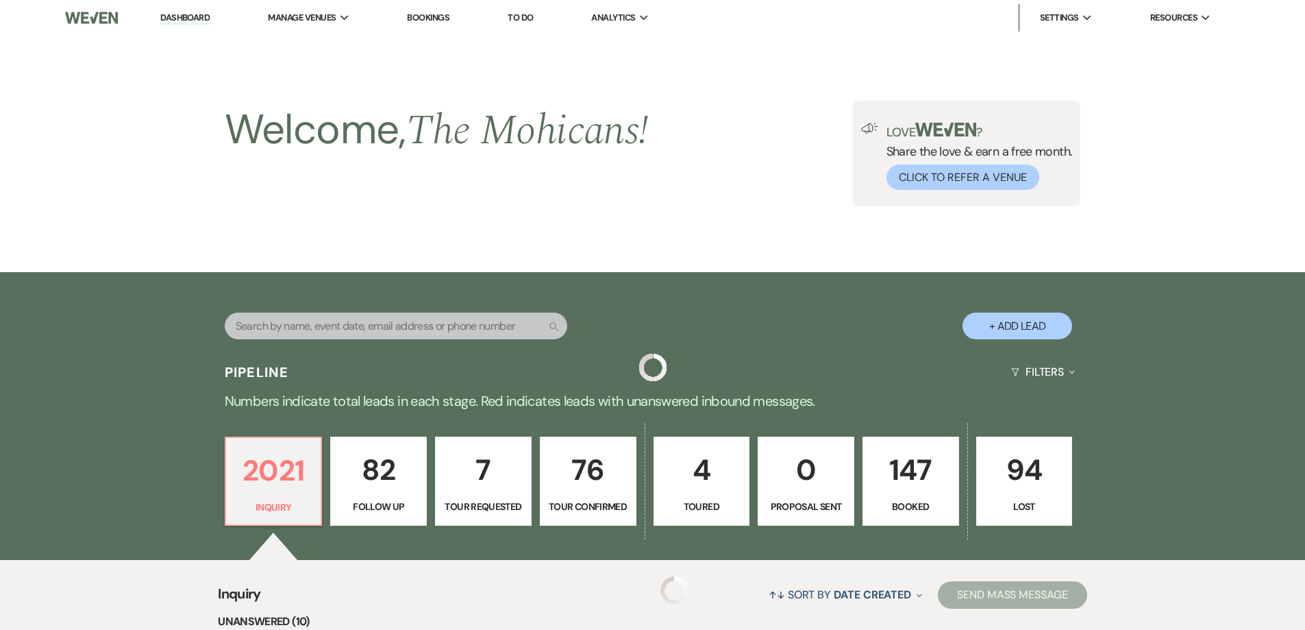
scroll to position [448, 0]
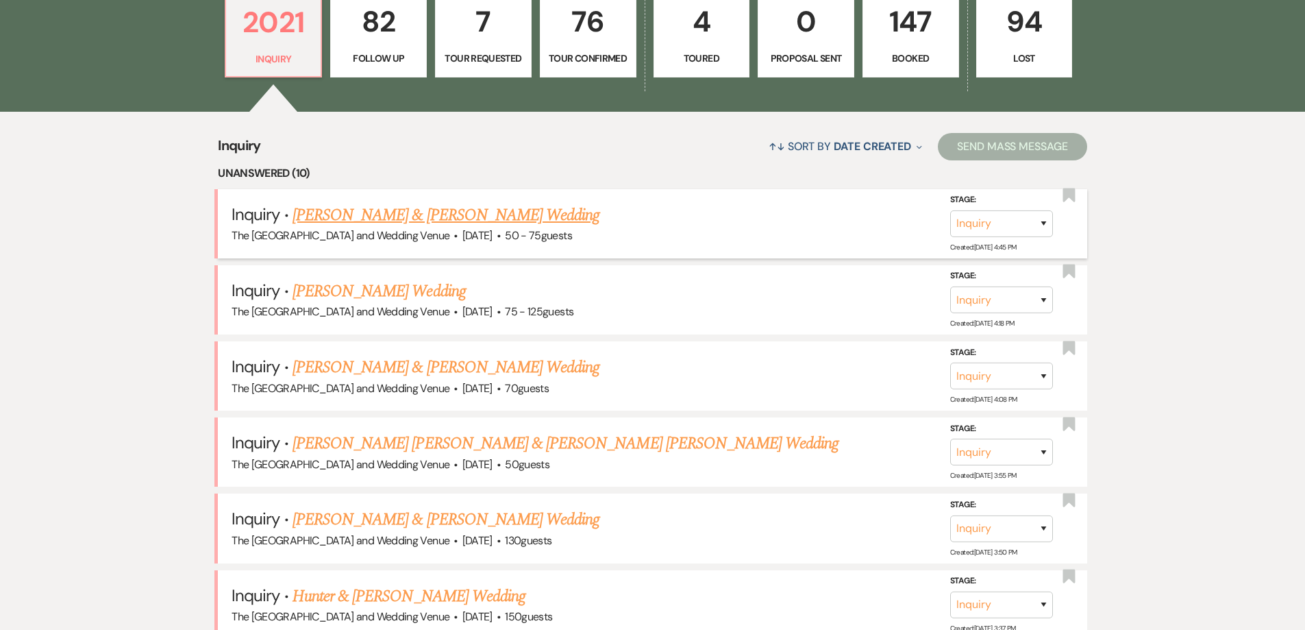
click at [428, 221] on link "[PERSON_NAME] & [PERSON_NAME] Wedding" at bounding box center [446, 215] width 307 height 25
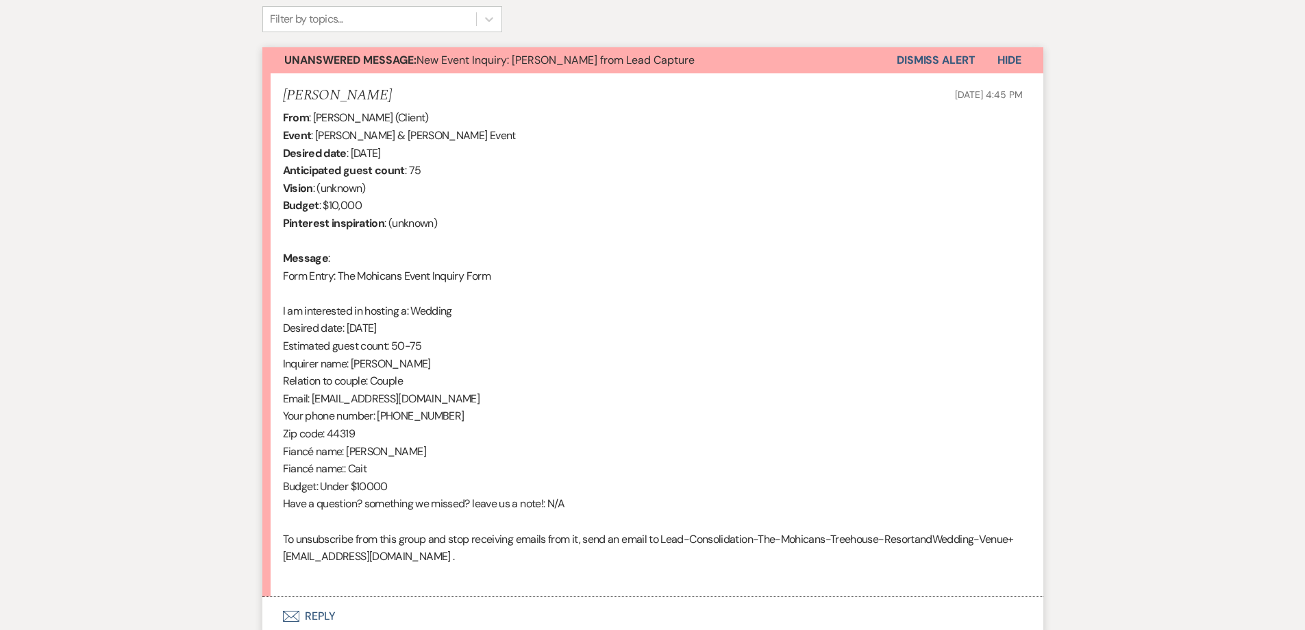
scroll to position [464, 0]
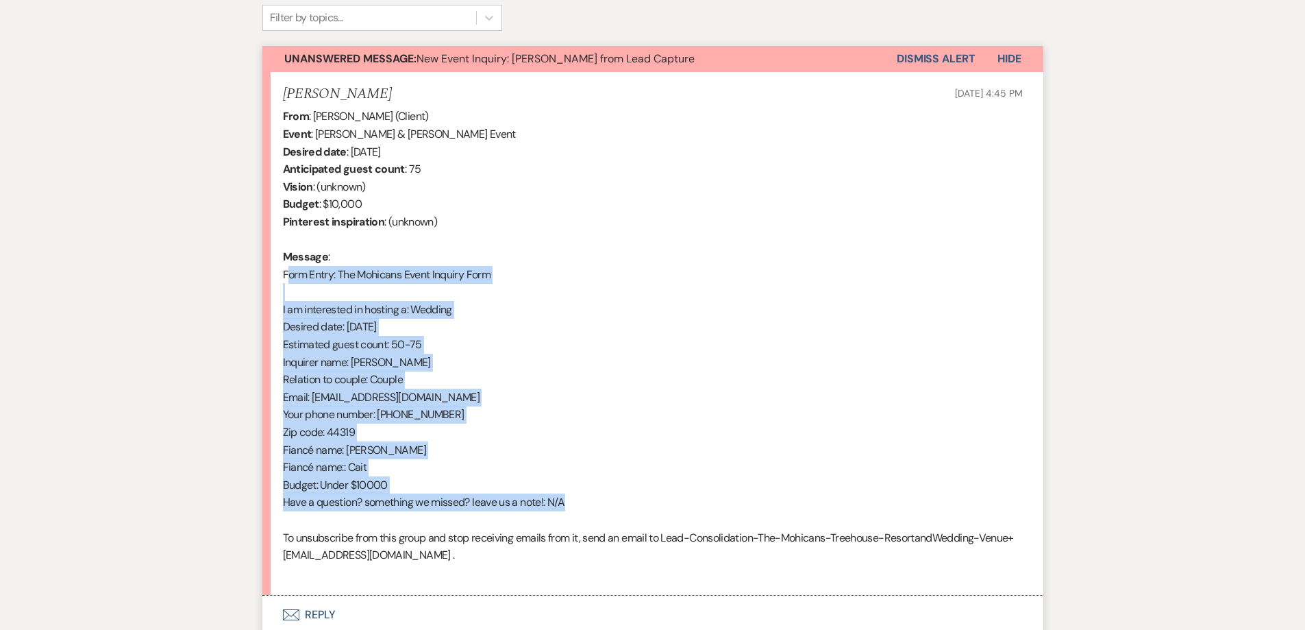
drag, startPoint x: 591, startPoint y: 500, endPoint x: 274, endPoint y: 284, distance: 383.7
click at [261, 268] on div "Messages Tasks Payments Rental Overview Documents Contacts Notes Event Messages…" at bounding box center [652, 267] width 1305 height 774
click at [907, 66] on button "Dismiss Alert" at bounding box center [936, 59] width 79 height 26
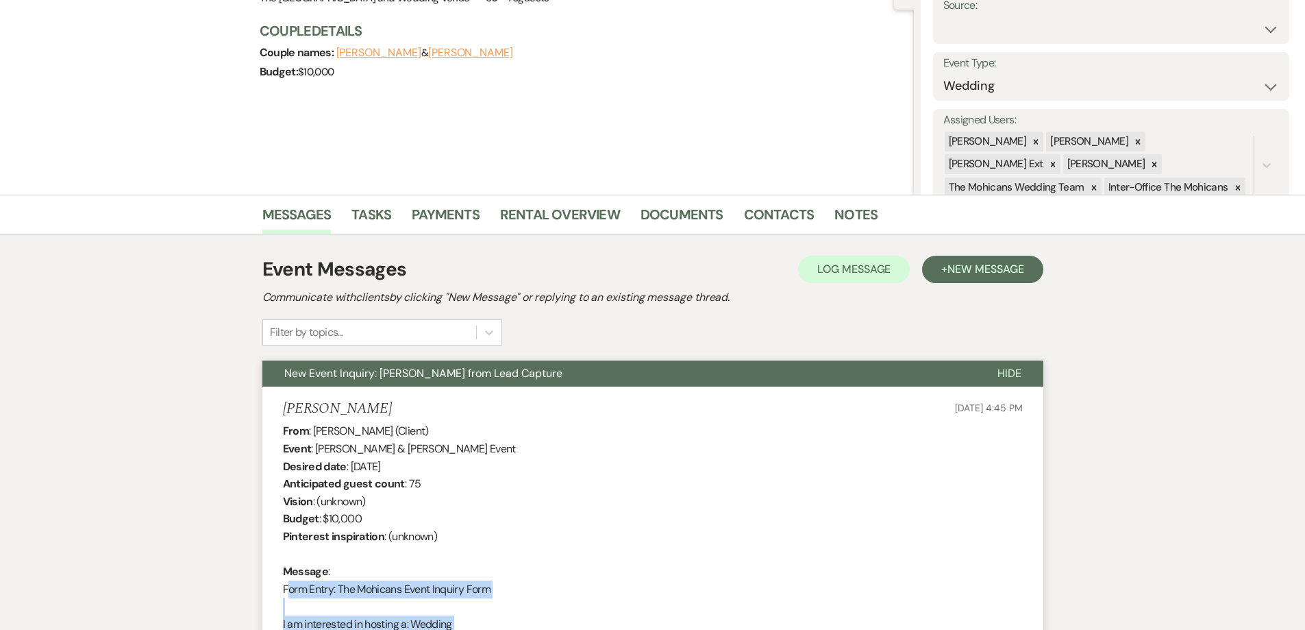
scroll to position [0, 0]
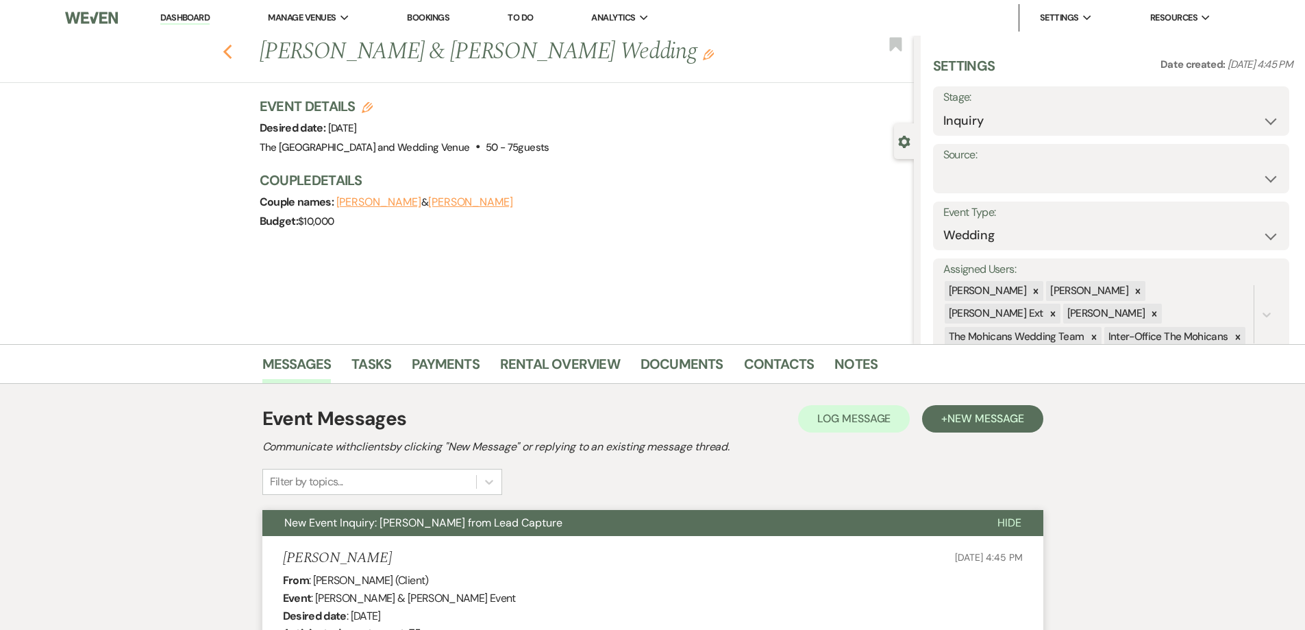
click at [232, 51] on use "button" at bounding box center [227, 52] width 9 height 15
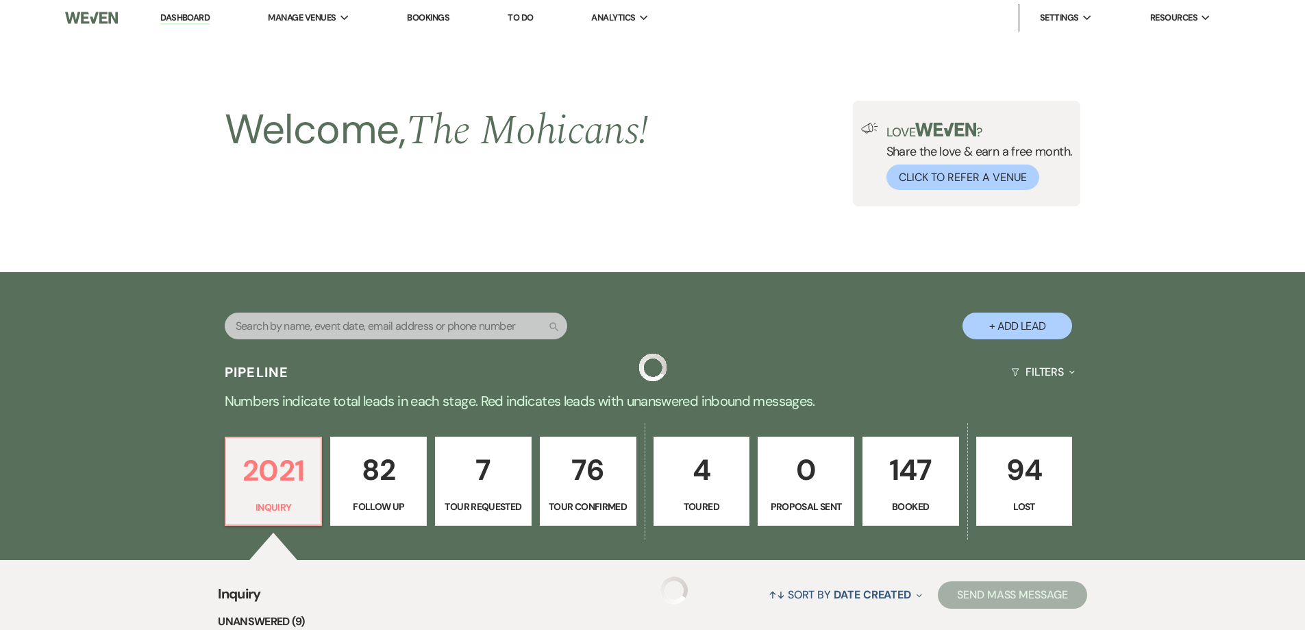
scroll to position [448, 0]
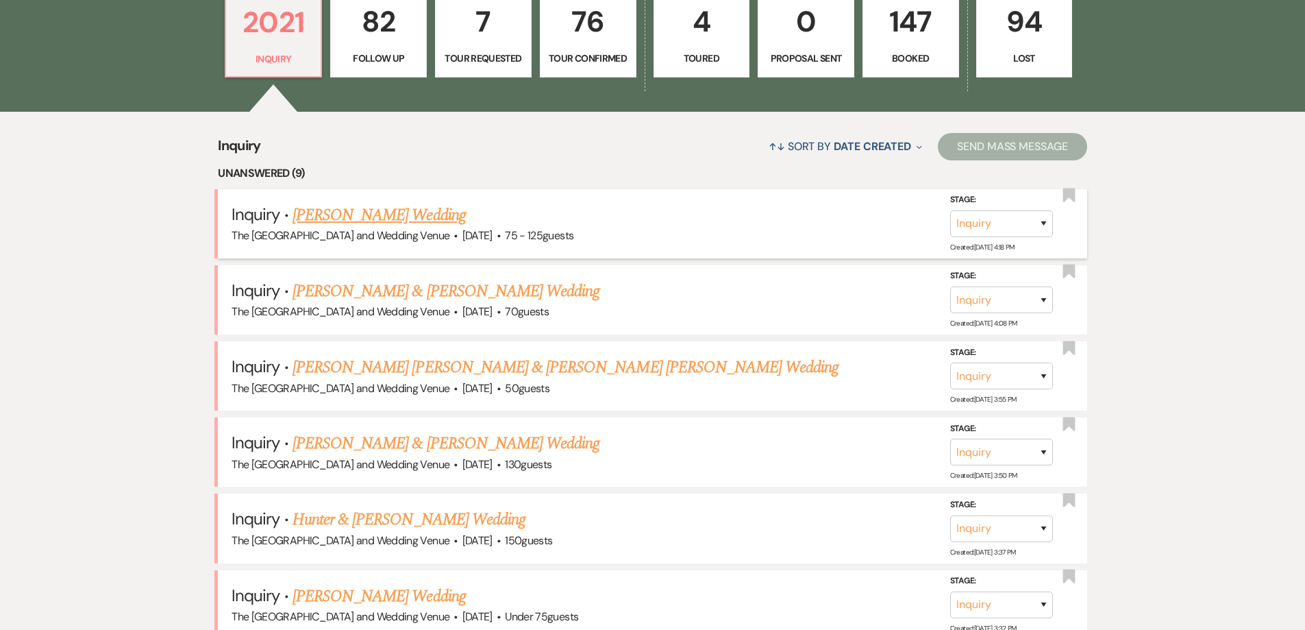
click at [431, 216] on link "[PERSON_NAME] Wedding" at bounding box center [379, 215] width 173 height 25
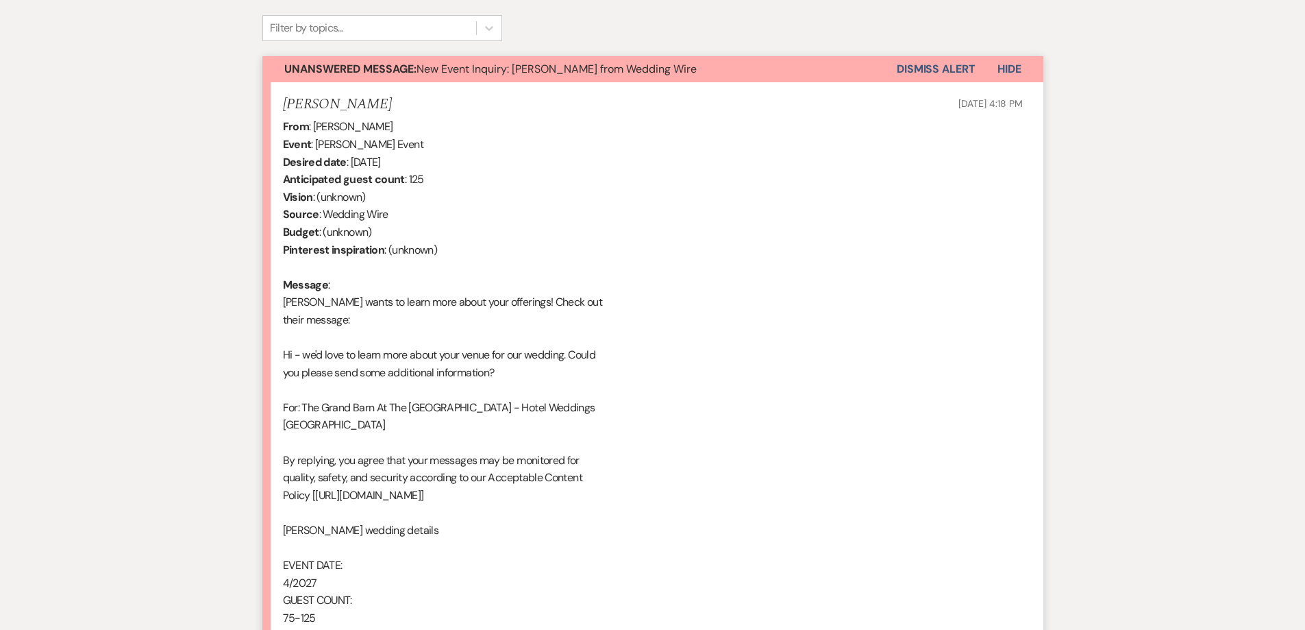
scroll to position [453, 0]
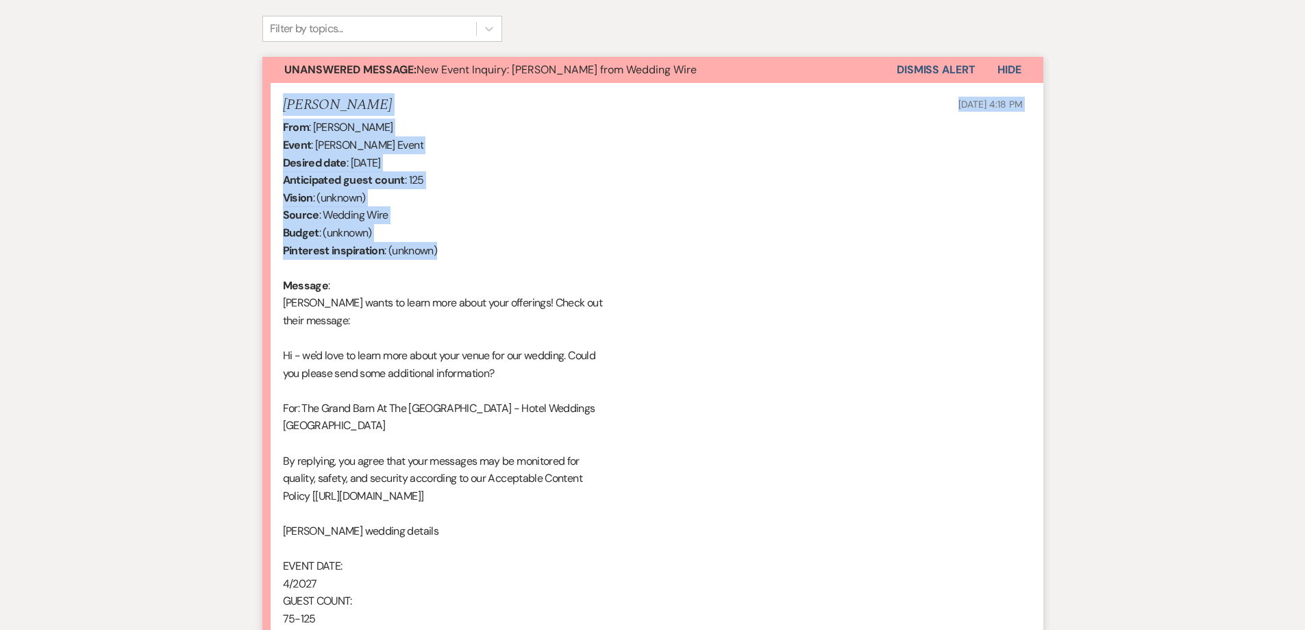
drag, startPoint x: 446, startPoint y: 251, endPoint x: 273, endPoint y: 104, distance: 227.5
click at [273, 104] on li "[PERSON_NAME] [DATE] 4:18 PM From : [PERSON_NAME] Event : [PERSON_NAME] Event D…" at bounding box center [652, 415] width 781 height 665
click at [534, 197] on div "From : [PERSON_NAME] Event : [PERSON_NAME] Event Desired date : [DATE] Anticipa…" at bounding box center [653, 426] width 740 height 614
drag, startPoint x: 447, startPoint y: 241, endPoint x: 275, endPoint y: 107, distance: 217.7
click at [275, 107] on li "[PERSON_NAME] [DATE] 4:18 PM From : [PERSON_NAME] Event : [PERSON_NAME] Event D…" at bounding box center [652, 415] width 781 height 665
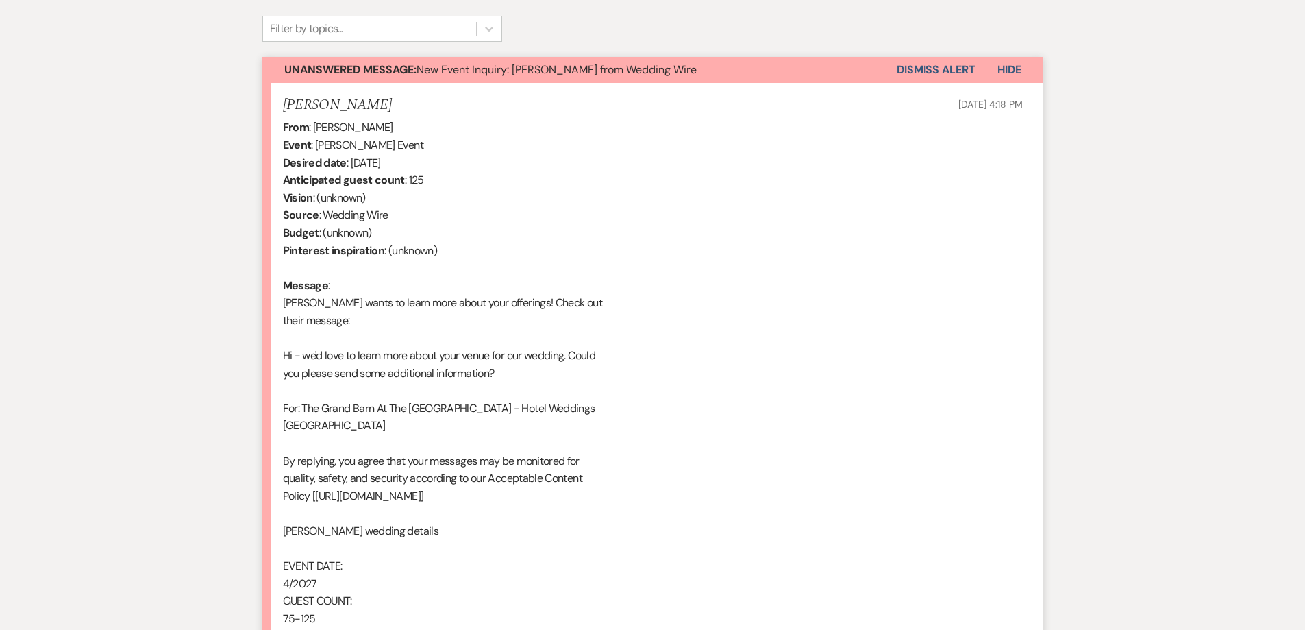
click at [501, 253] on div "From : [PERSON_NAME] Event : [PERSON_NAME] Event Desired date : [DATE] Anticipa…" at bounding box center [653, 426] width 740 height 614
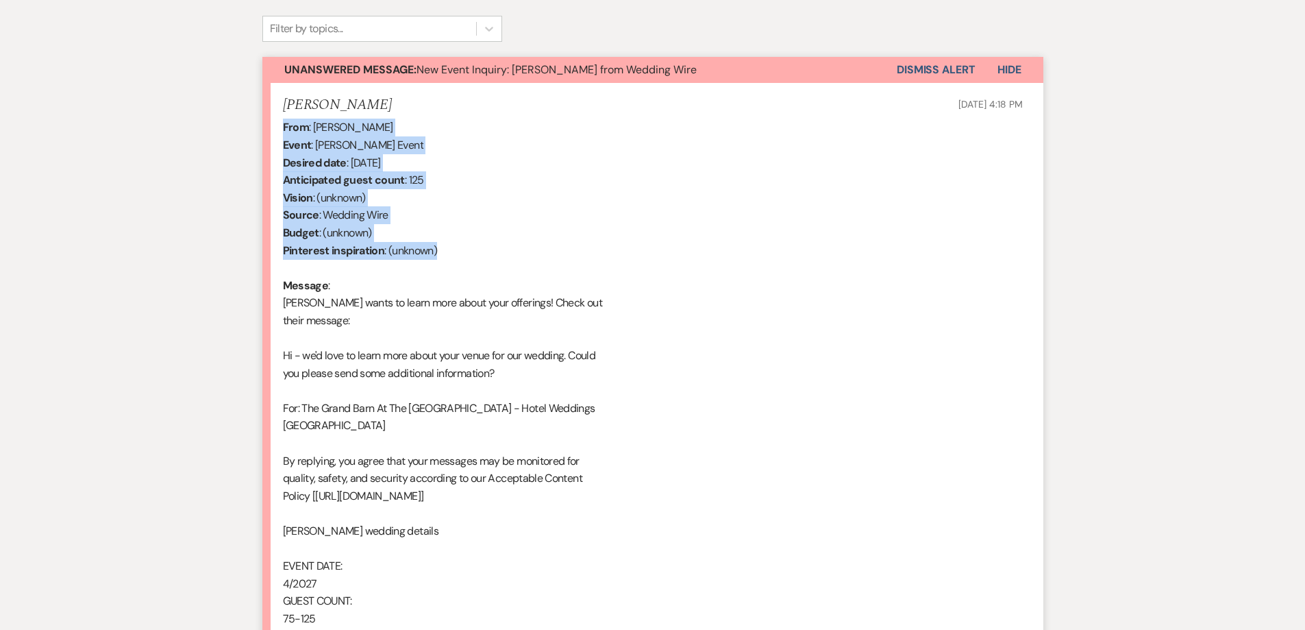
drag, startPoint x: 442, startPoint y: 251, endPoint x: 277, endPoint y: 128, distance: 205.7
click at [277, 128] on li "[PERSON_NAME] [DATE] 4:18 PM From : [PERSON_NAME] Event : [PERSON_NAME] Event D…" at bounding box center [652, 415] width 781 height 665
click at [587, 225] on div "From : [PERSON_NAME] Event : [PERSON_NAME] Event Desired date : [DATE] Anticipa…" at bounding box center [653, 426] width 740 height 614
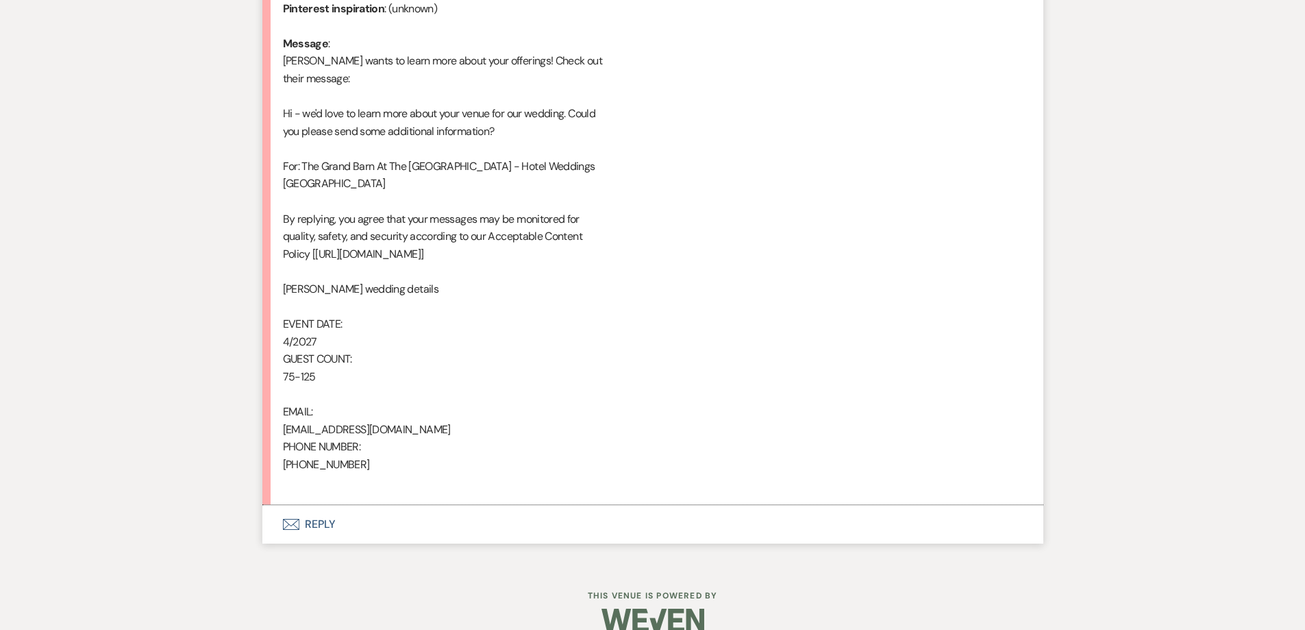
scroll to position [696, 0]
drag, startPoint x: 418, startPoint y: 429, endPoint x: 281, endPoint y: 425, distance: 137.1
click at [281, 425] on li "[PERSON_NAME] [DATE] 4:18 PM From : [PERSON_NAME] Event : [PERSON_NAME] Event D…" at bounding box center [652, 172] width 781 height 665
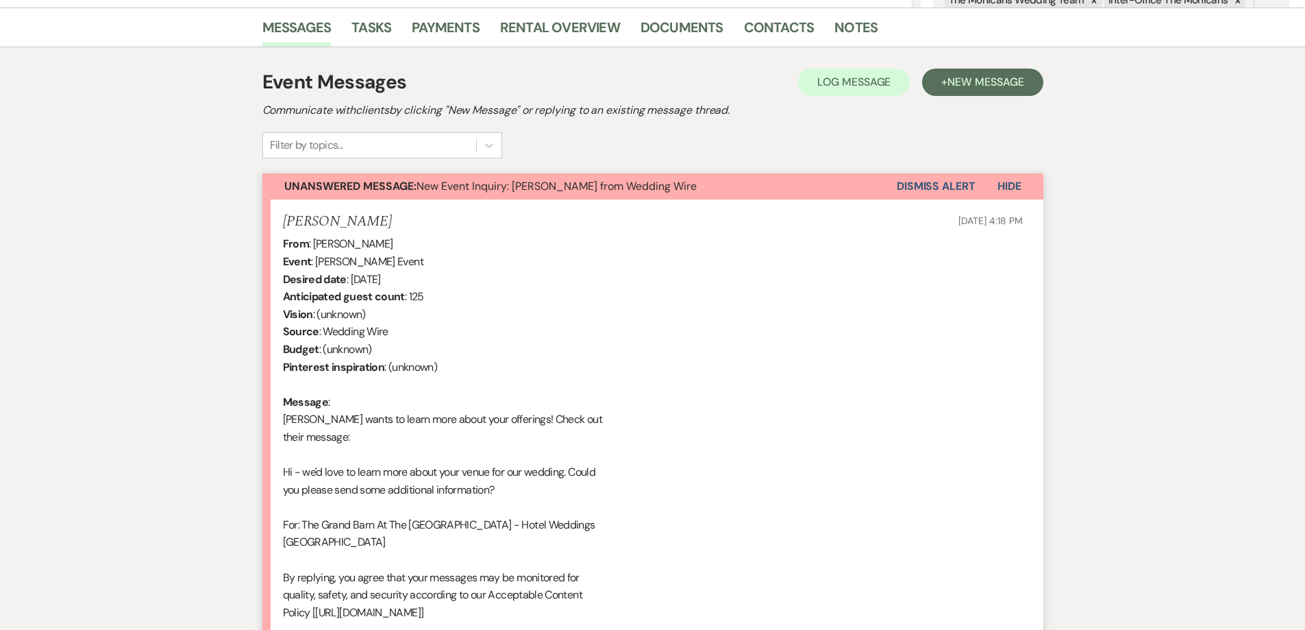
scroll to position [330, 0]
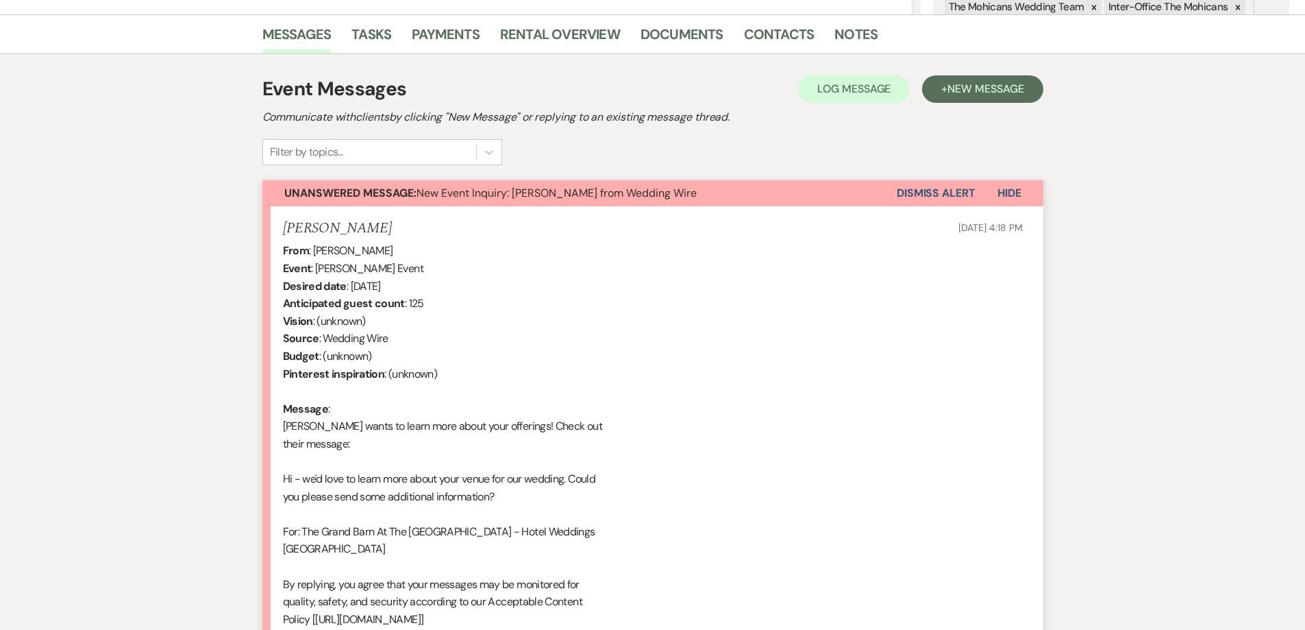
click at [947, 185] on button "Dismiss Alert" at bounding box center [936, 193] width 79 height 26
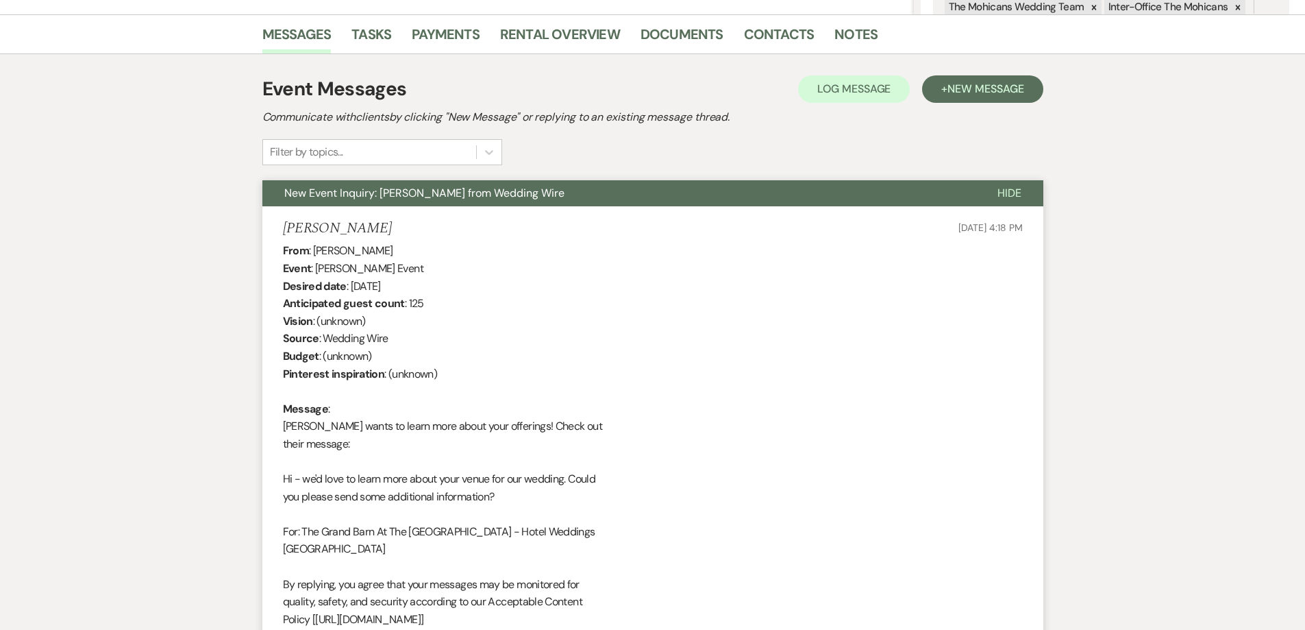
scroll to position [0, 0]
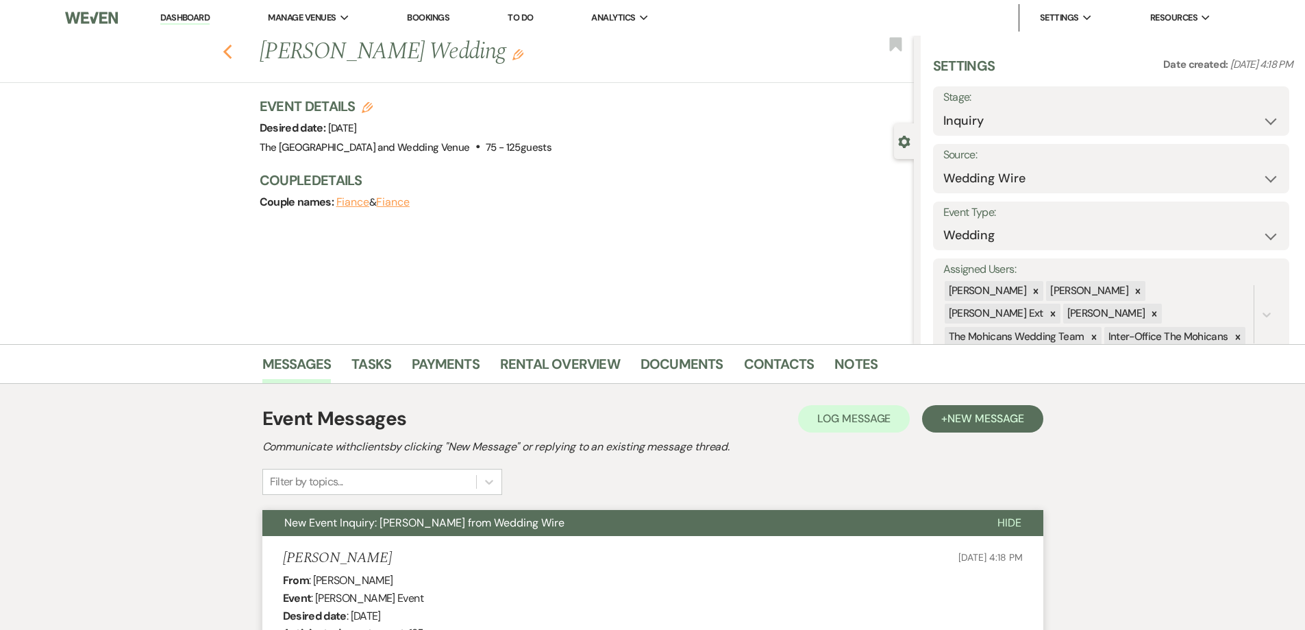
click at [229, 51] on use "button" at bounding box center [227, 52] width 9 height 15
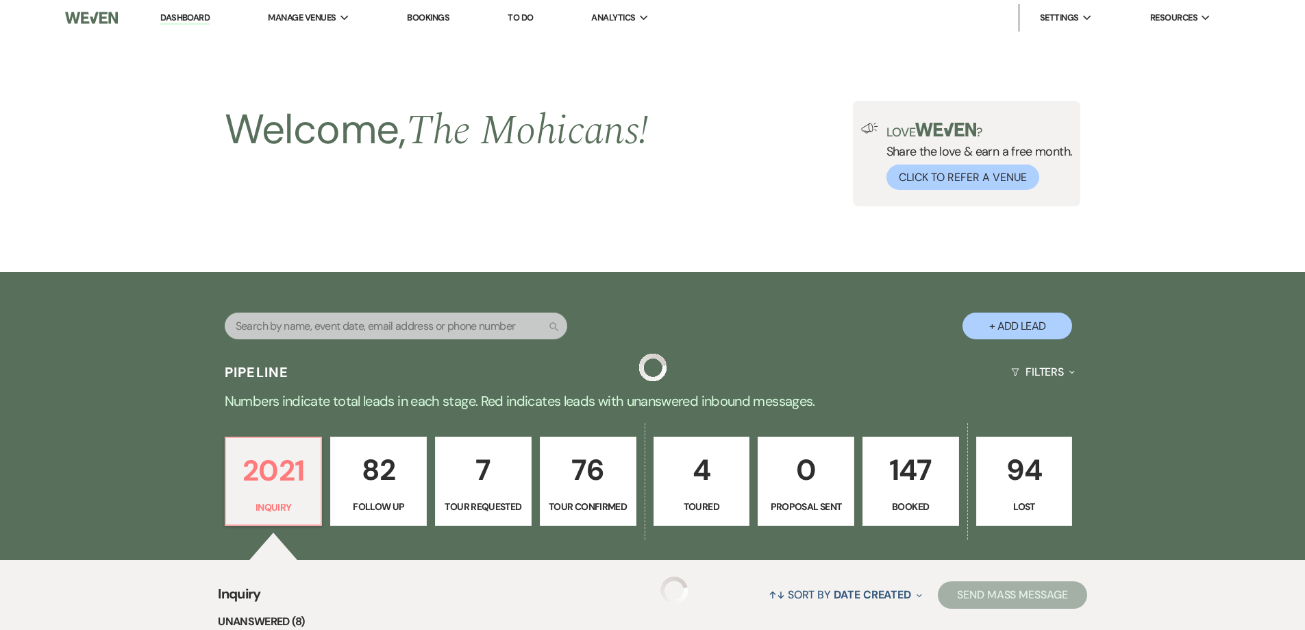
scroll to position [448, 0]
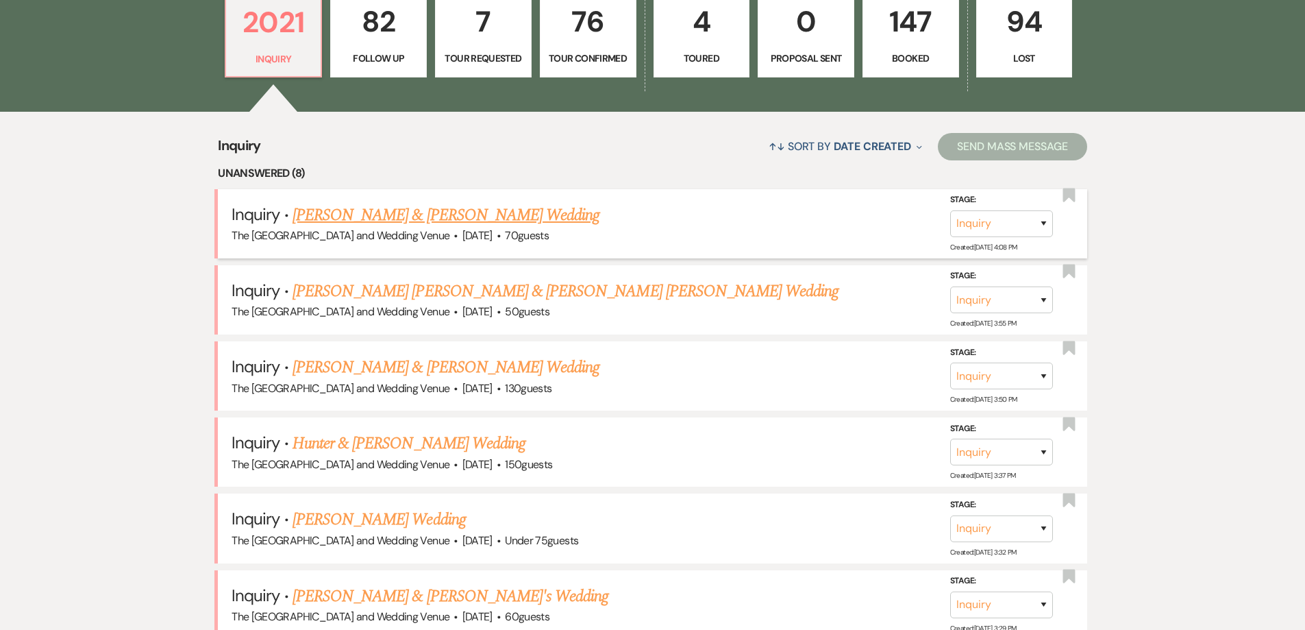
click at [513, 210] on link "[PERSON_NAME] & [PERSON_NAME] Wedding" at bounding box center [446, 215] width 307 height 25
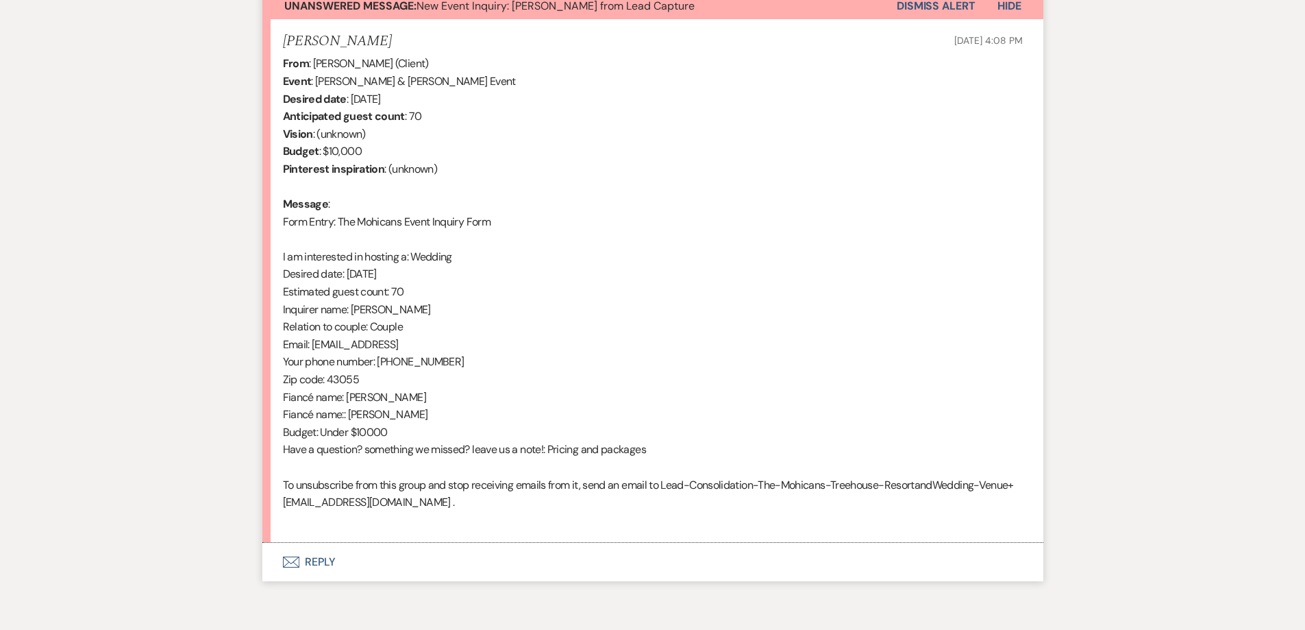
scroll to position [513, 0]
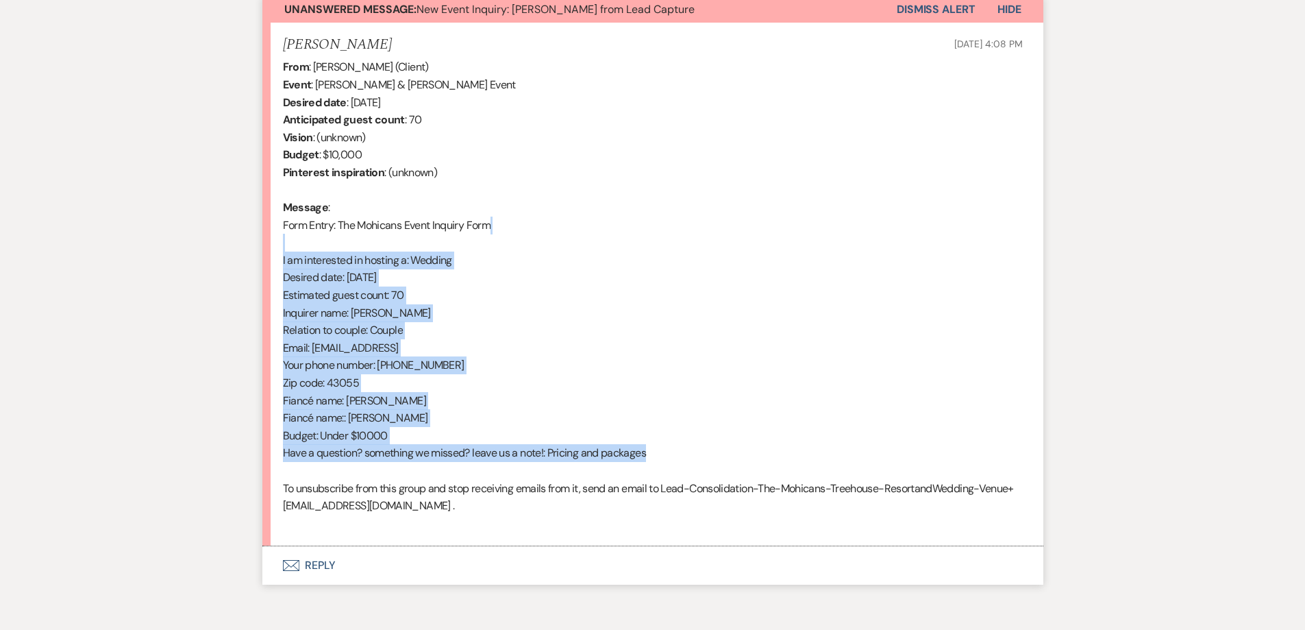
drag, startPoint x: 661, startPoint y: 454, endPoint x: 272, endPoint y: 238, distance: 444.1
click at [271, 238] on li "[PERSON_NAME] [DATE] 4:08 PM From : [PERSON_NAME] (Client) Event : [PERSON_NAME…" at bounding box center [652, 285] width 781 height 524
click at [330, 297] on div "From : [PERSON_NAME] (Client) Event : [PERSON_NAME] & [PERSON_NAME] Event Desir…" at bounding box center [653, 294] width 740 height 473
drag, startPoint x: 665, startPoint y: 450, endPoint x: 282, endPoint y: 230, distance: 441.1
click at [283, 230] on div "From : [PERSON_NAME] (Client) Event : [PERSON_NAME] & [PERSON_NAME] Event Desir…" at bounding box center [653, 294] width 740 height 473
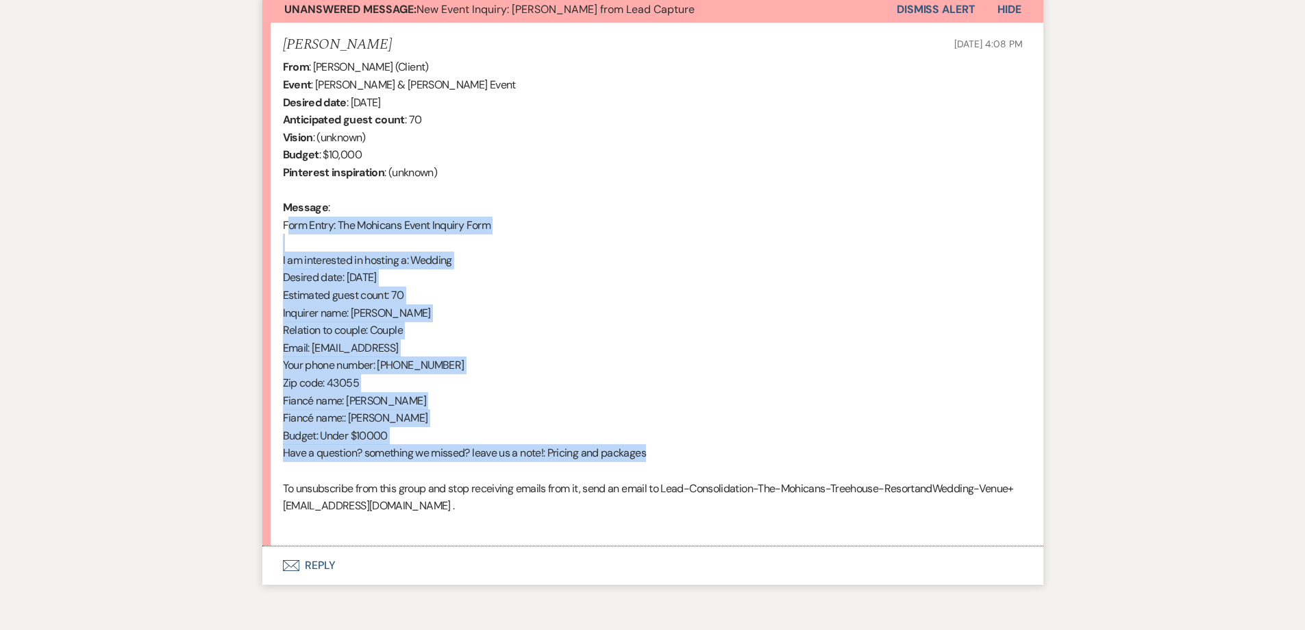
scroll to position [422, 0]
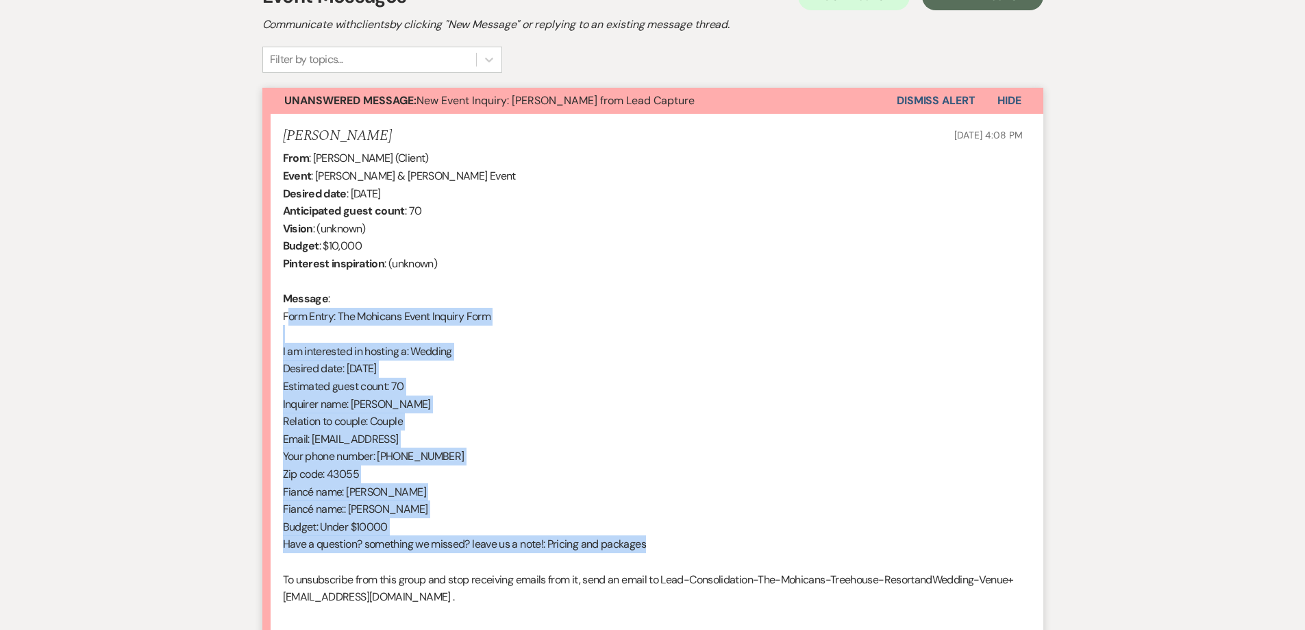
click at [952, 97] on button "Dismiss Alert" at bounding box center [936, 101] width 79 height 26
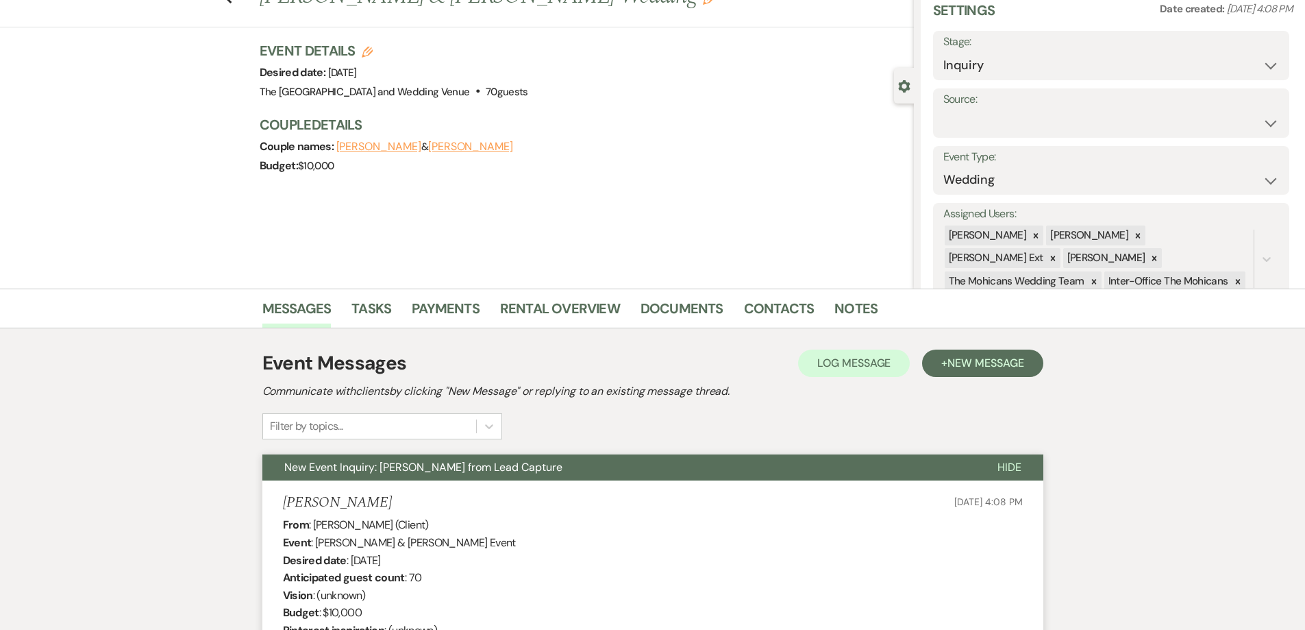
scroll to position [0, 0]
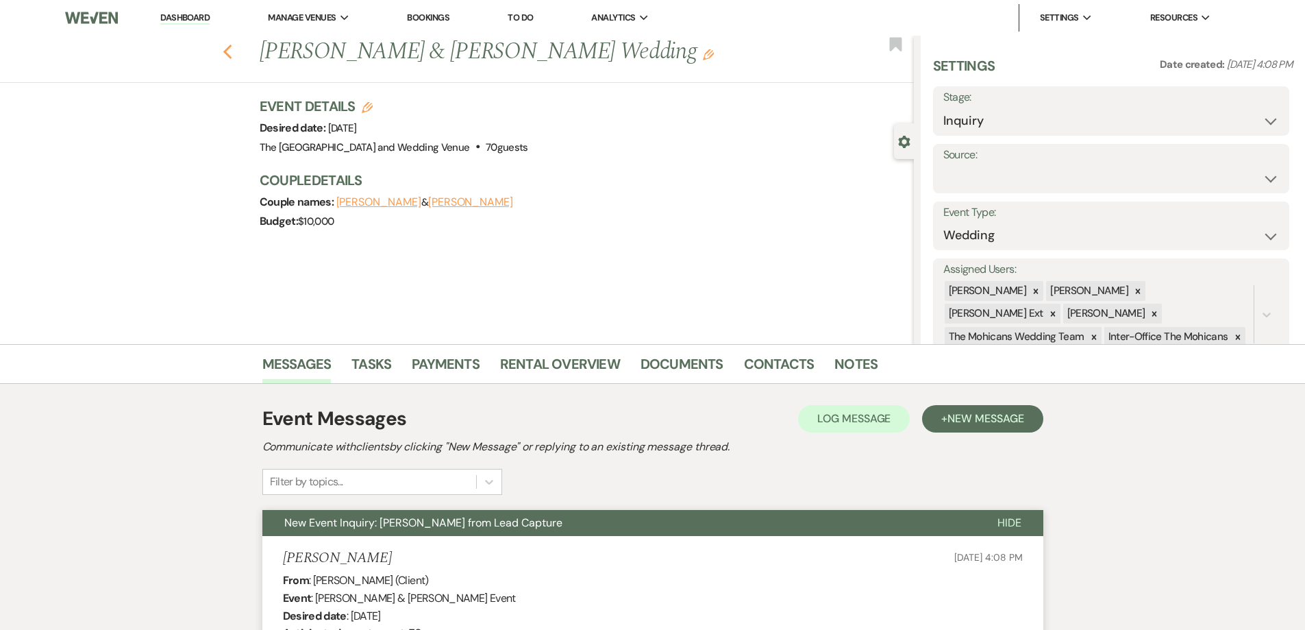
click at [232, 48] on use "button" at bounding box center [227, 52] width 9 height 15
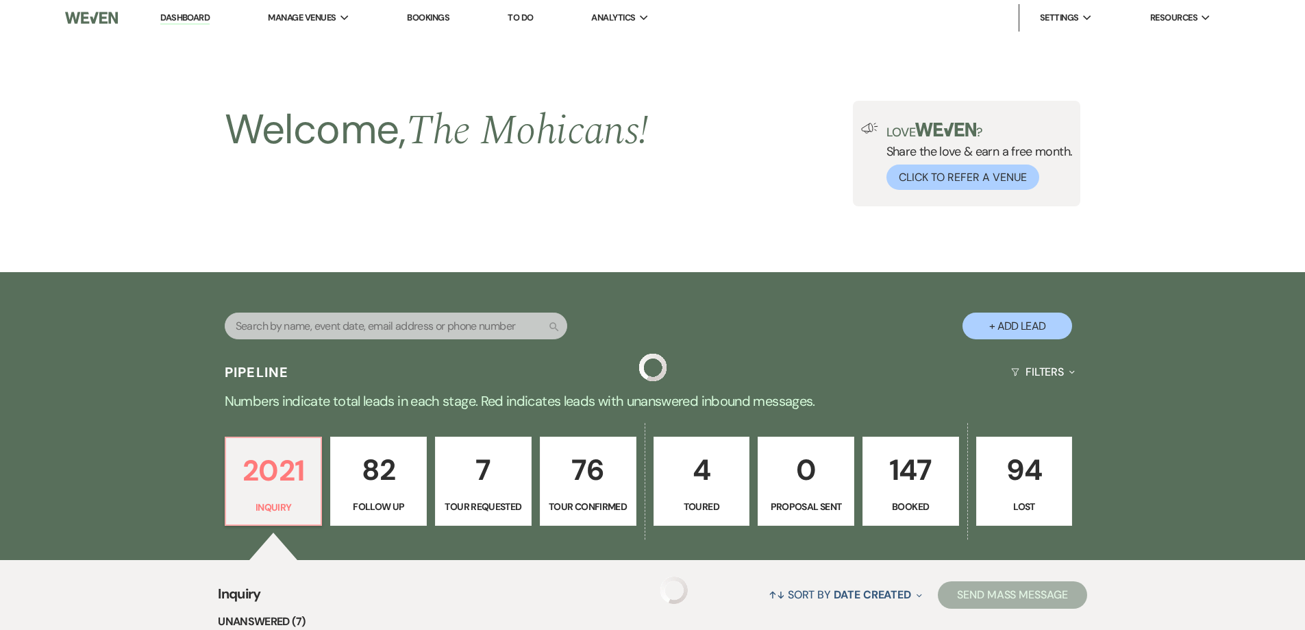
scroll to position [448, 0]
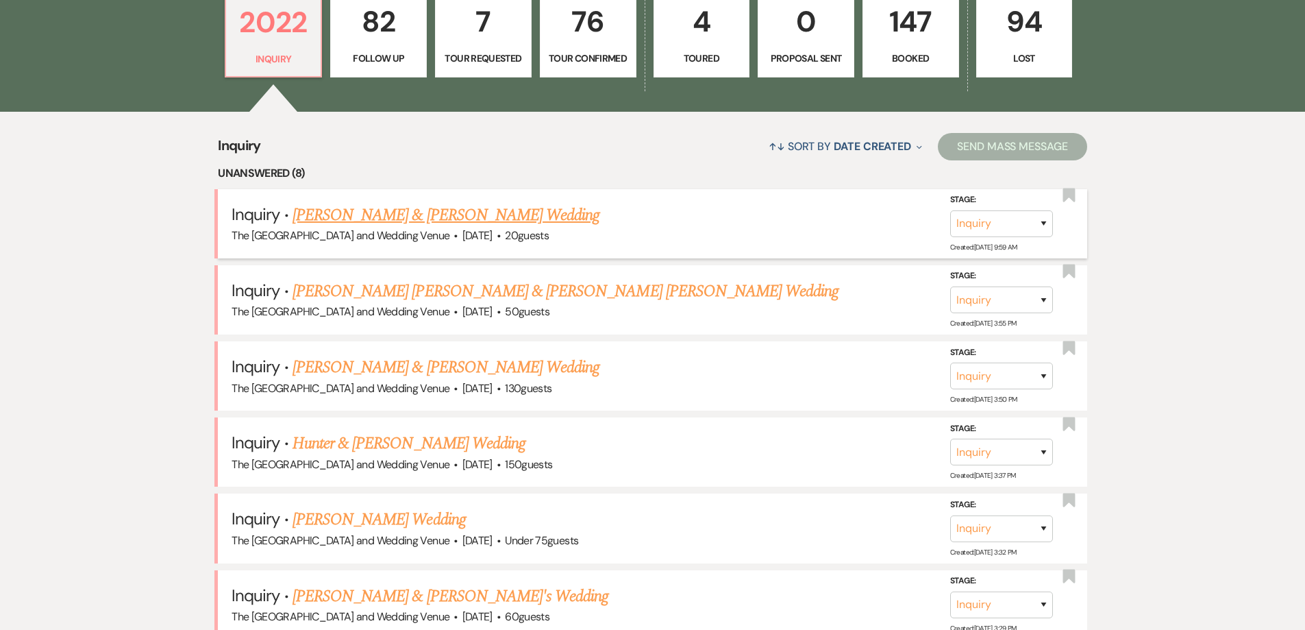
click at [502, 214] on link "[PERSON_NAME] & [PERSON_NAME] Wedding" at bounding box center [446, 215] width 307 height 25
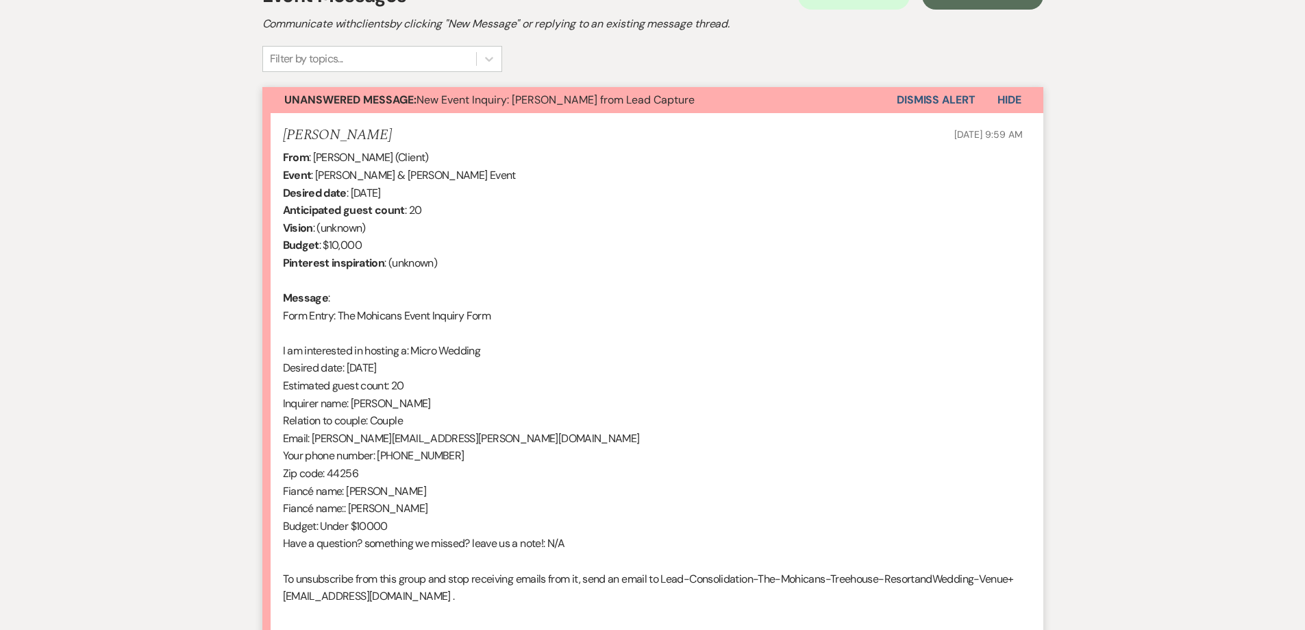
scroll to position [558, 0]
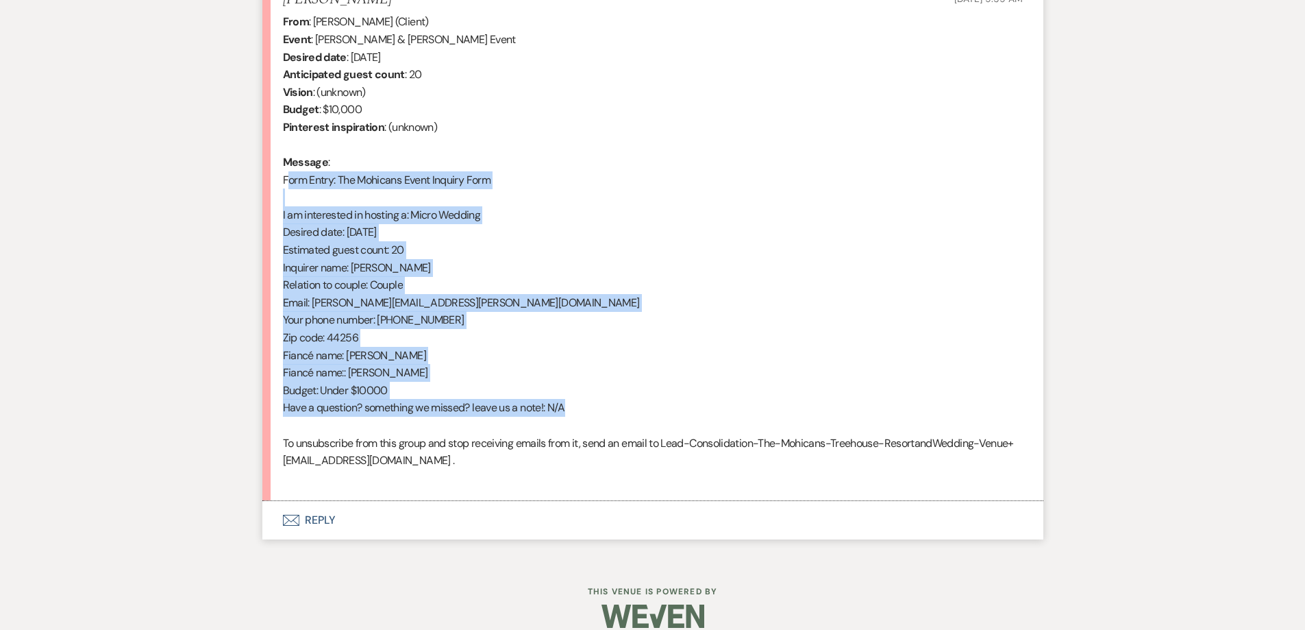
drag, startPoint x: 601, startPoint y: 405, endPoint x: 264, endPoint y: 182, distance: 404.1
click at [264, 182] on li "[PERSON_NAME] [DATE] 9:59 AM From : [PERSON_NAME] (Client) Event : [PERSON_NAME…" at bounding box center [652, 239] width 781 height 524
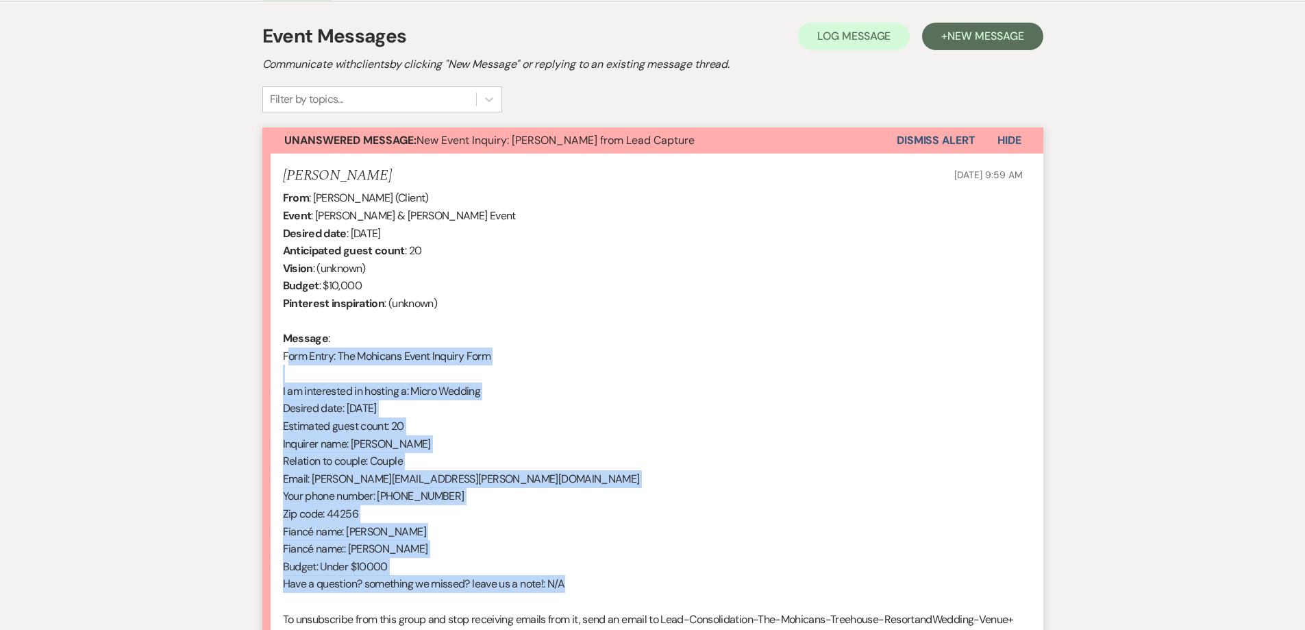
scroll to position [332, 0]
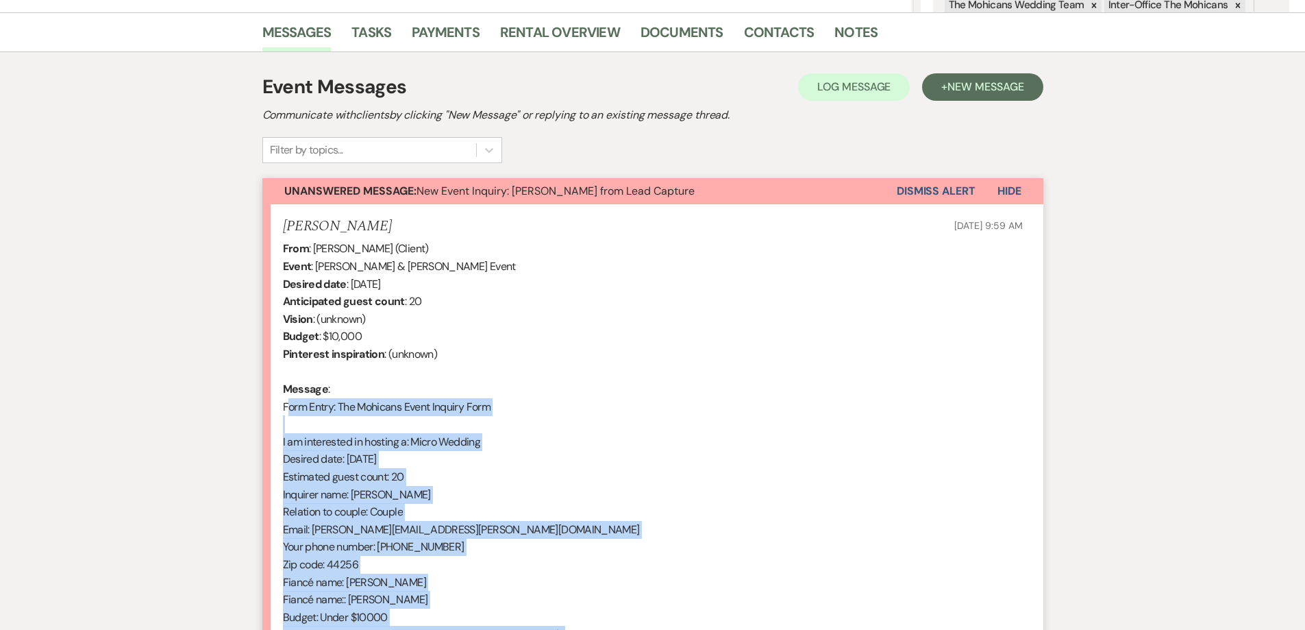
click at [908, 193] on button "Dismiss Alert" at bounding box center [936, 191] width 79 height 26
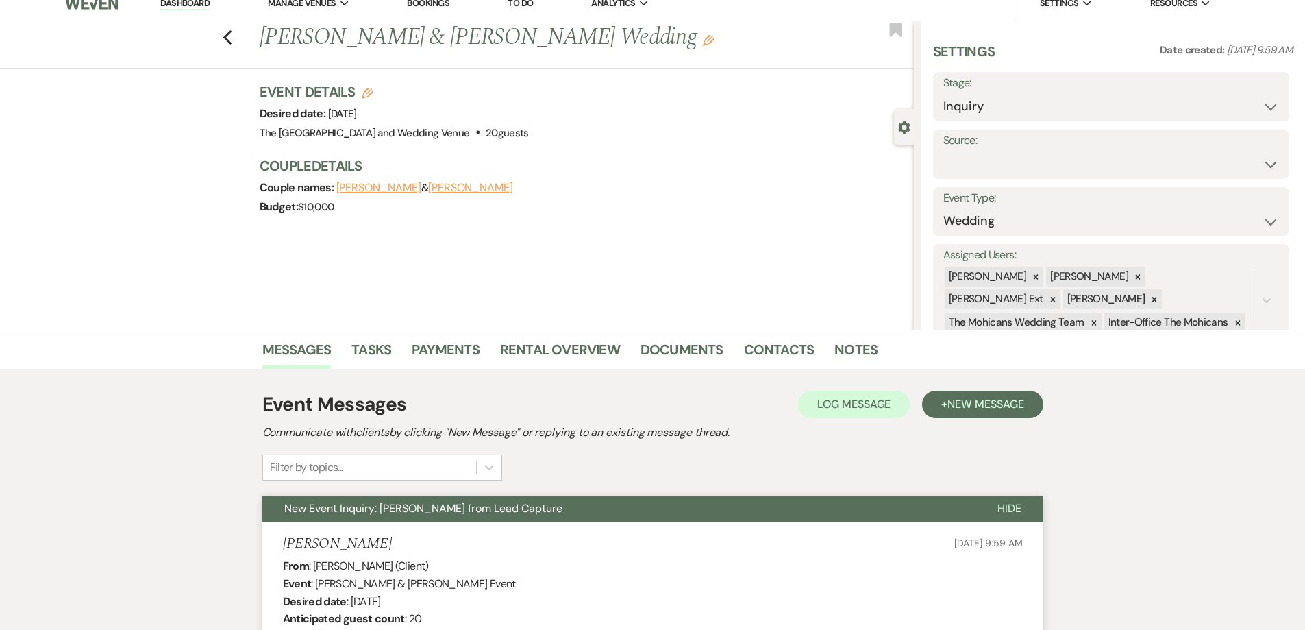
scroll to position [0, 0]
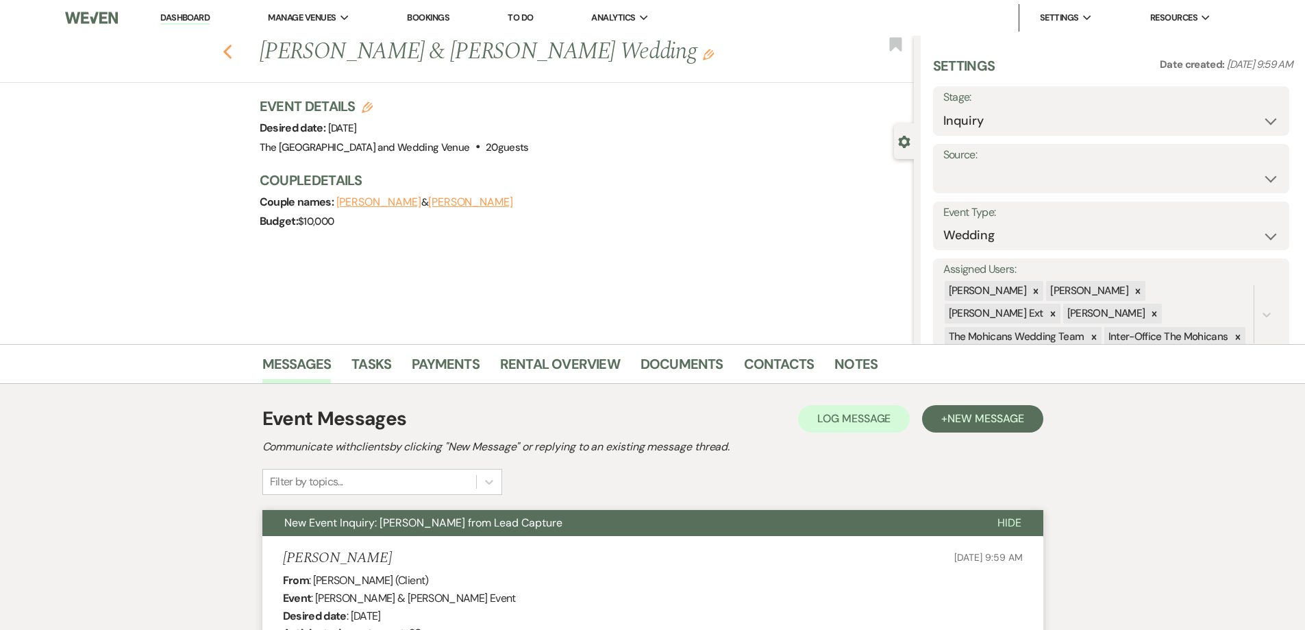
click at [232, 47] on icon "Previous" at bounding box center [228, 52] width 10 height 16
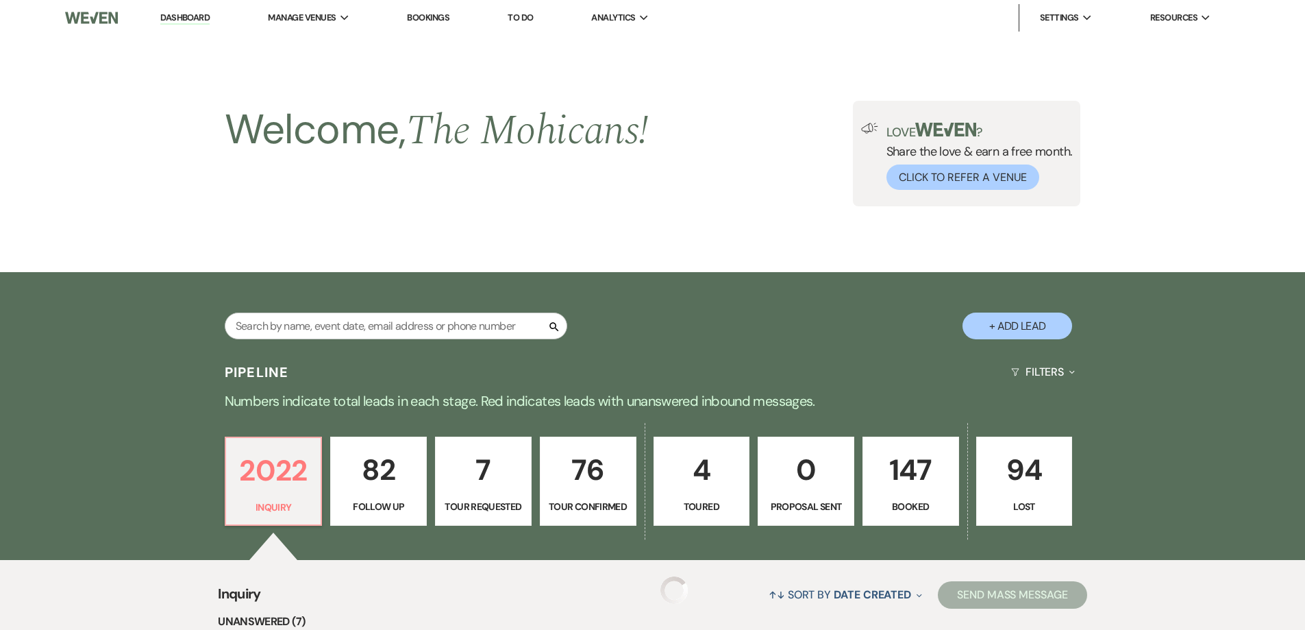
scroll to position [448, 0]
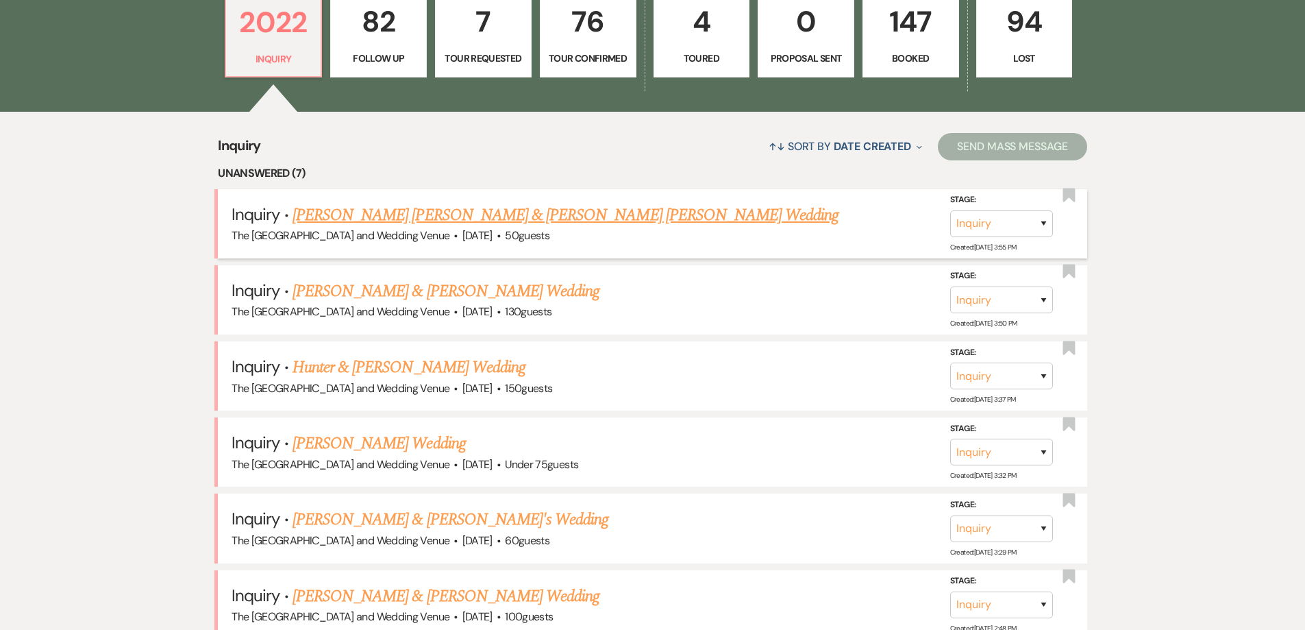
click at [524, 206] on link "[PERSON_NAME] [PERSON_NAME] & [PERSON_NAME] [PERSON_NAME] Wedding" at bounding box center [566, 215] width 547 height 25
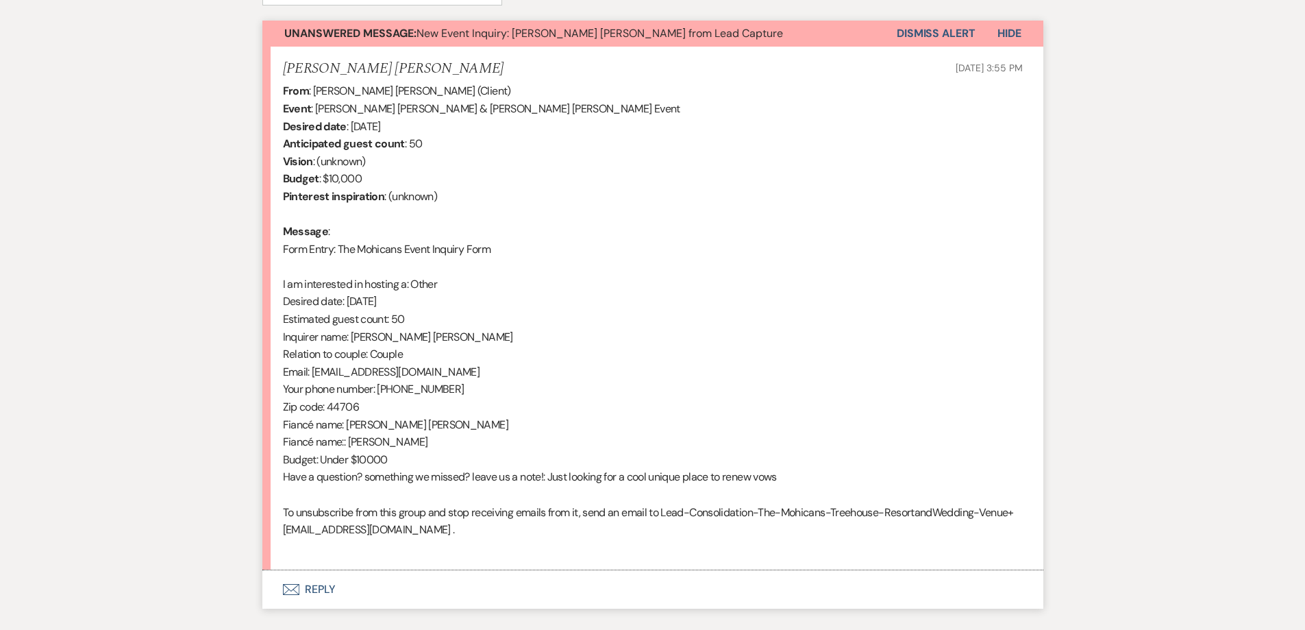
scroll to position [487, 0]
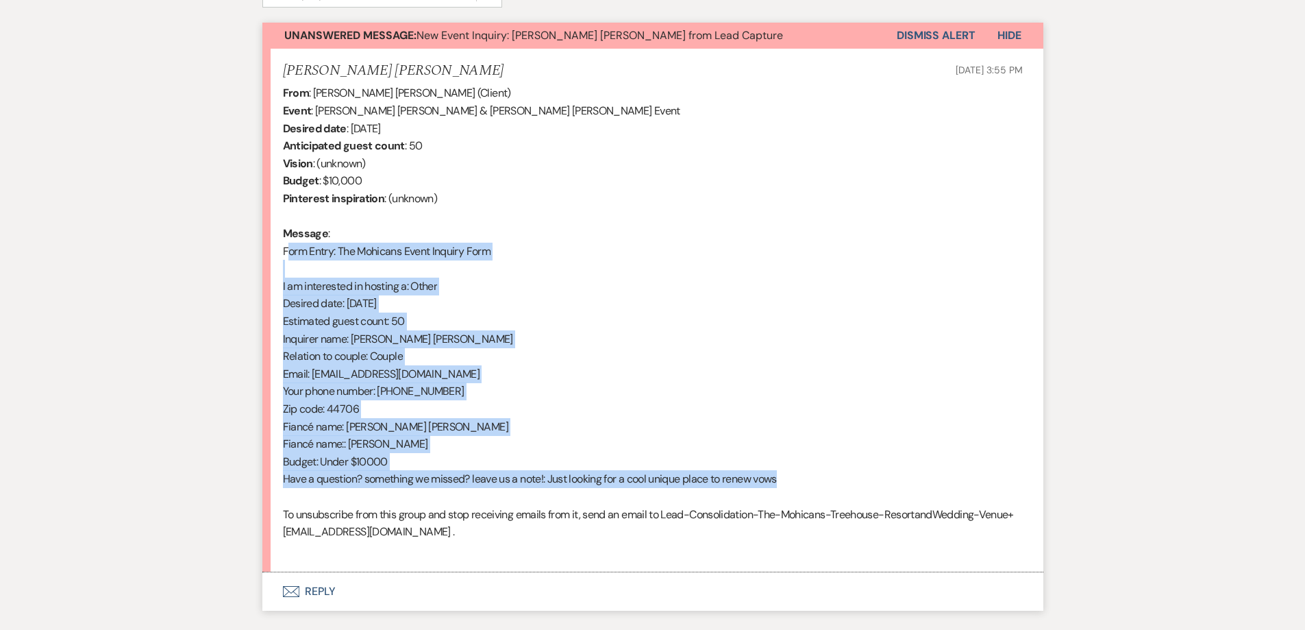
drag, startPoint x: 800, startPoint y: 471, endPoint x: 268, endPoint y: 252, distance: 575.8
click at [268, 252] on li "[PERSON_NAME] [PERSON_NAME] [DATE] 3:55 PM From : [PERSON_NAME] [PERSON_NAME] (…" at bounding box center [652, 311] width 781 height 524
click at [932, 29] on button "Dismiss Alert" at bounding box center [936, 36] width 79 height 26
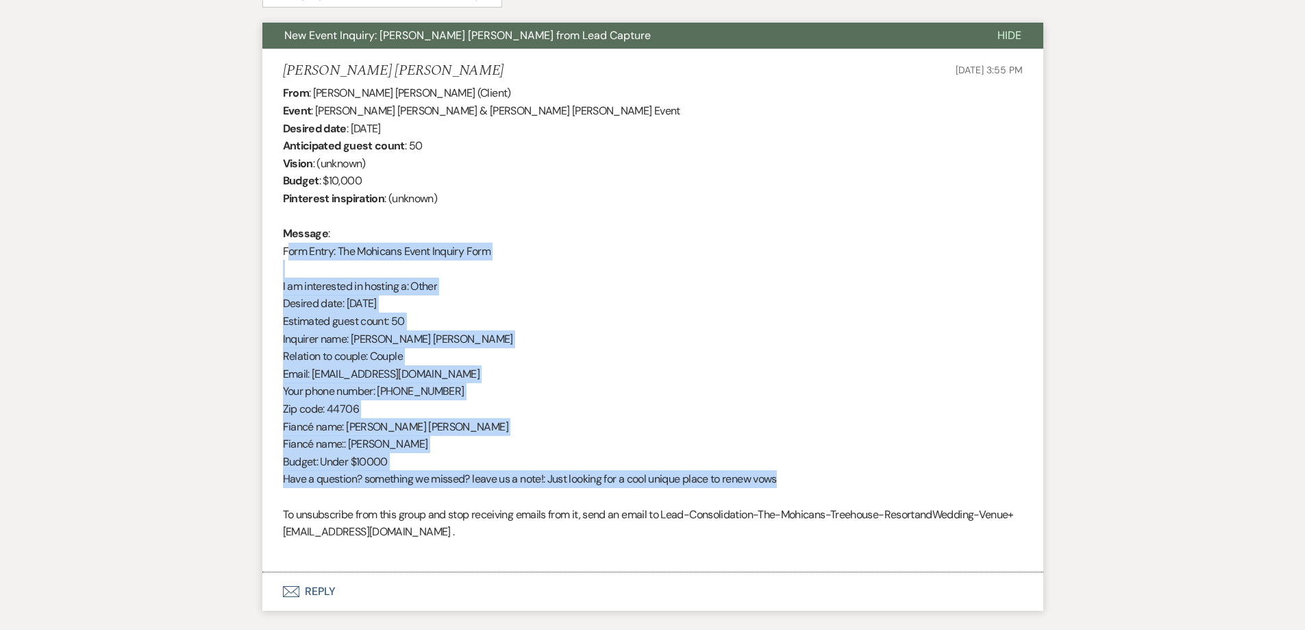
scroll to position [0, 0]
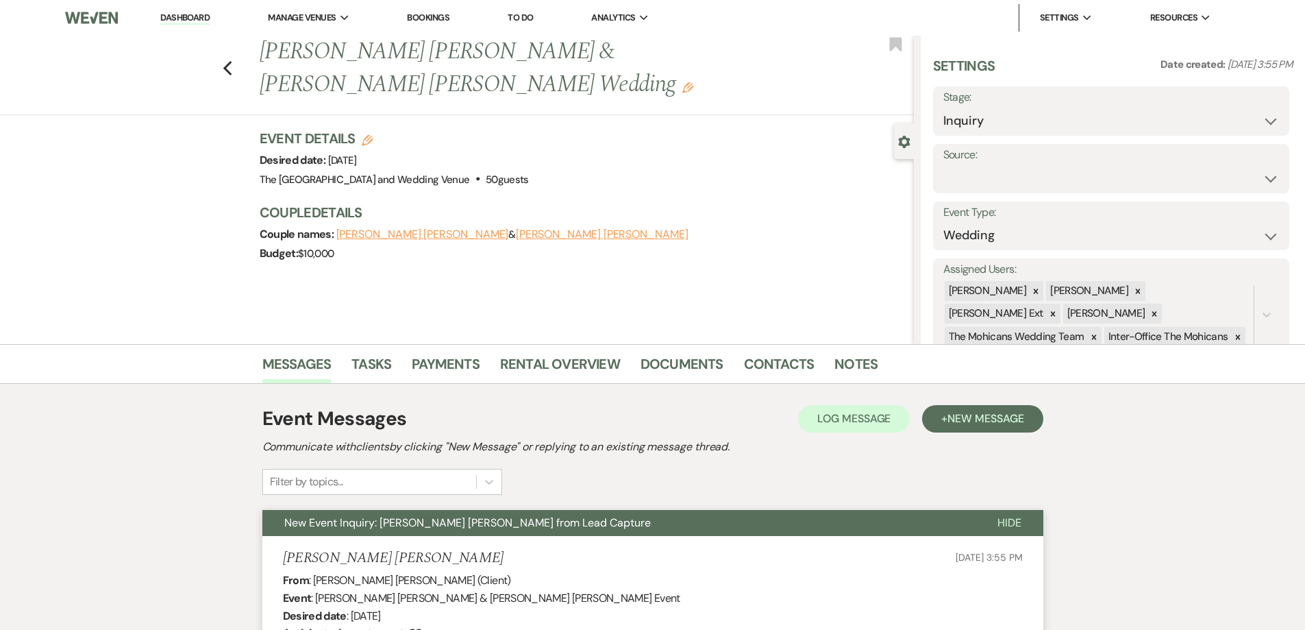
click at [238, 52] on div "Previous [PERSON_NAME] [PERSON_NAME] & [PERSON_NAME] [PERSON_NAME] Wedding Edit…" at bounding box center [453, 75] width 921 height 79
click at [233, 60] on icon "Previous" at bounding box center [228, 68] width 10 height 16
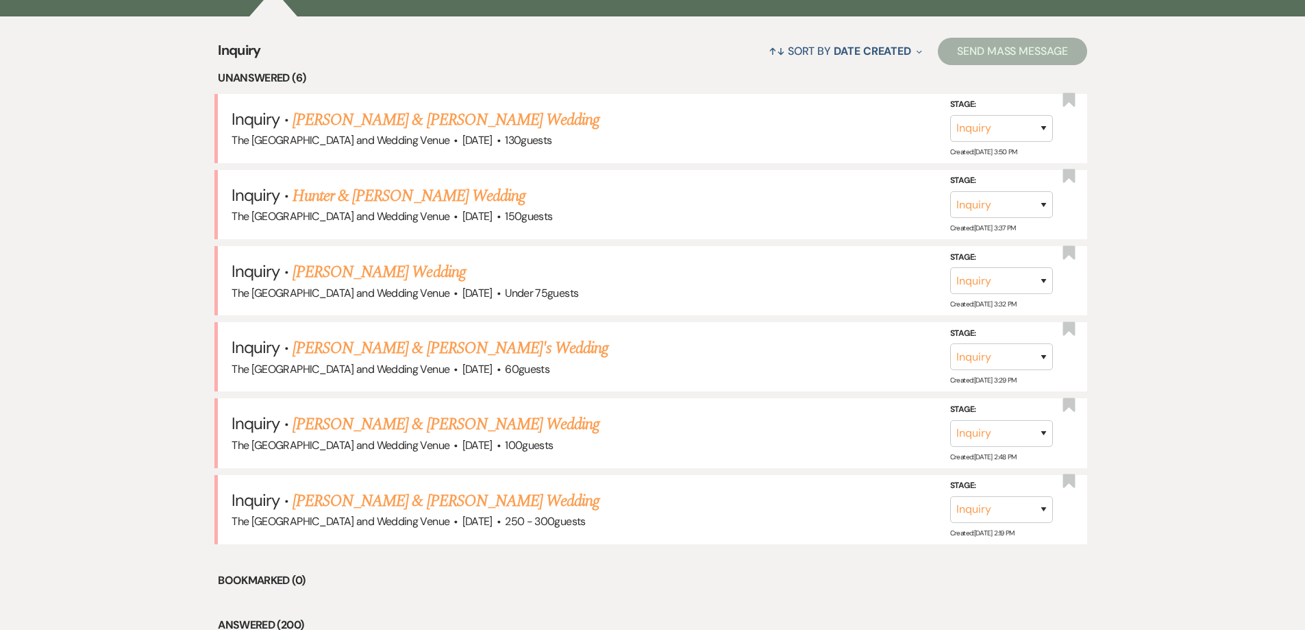
scroll to position [460, 0]
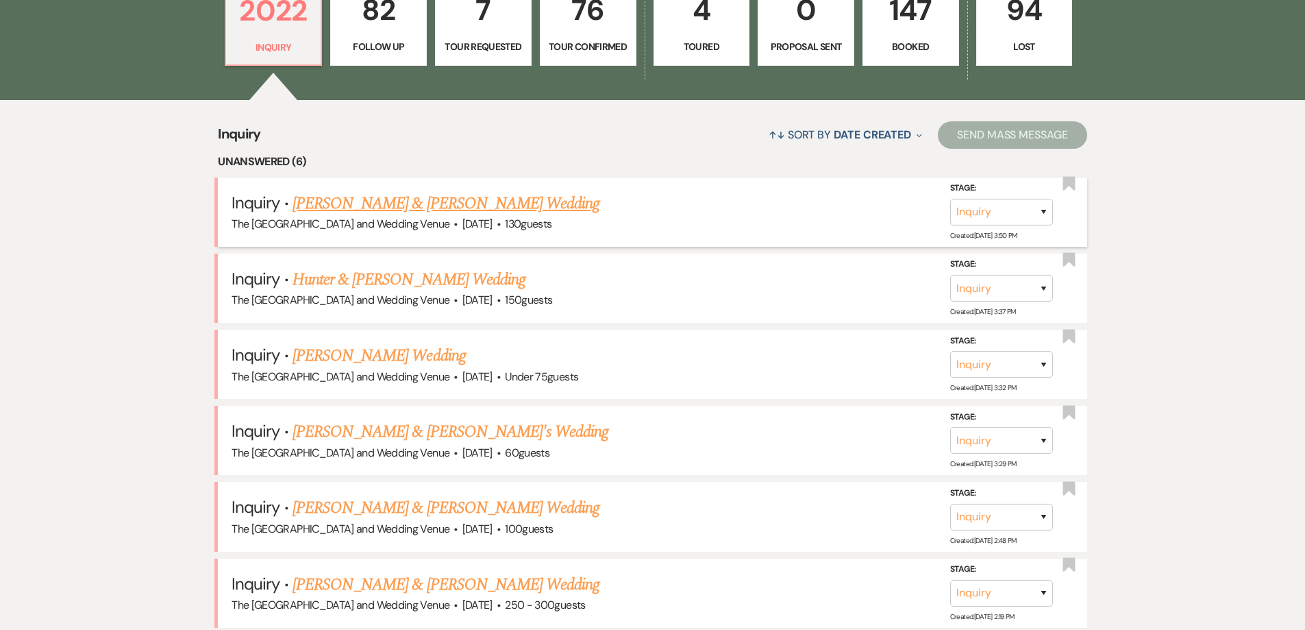
click at [392, 213] on link "[PERSON_NAME] & [PERSON_NAME] Wedding" at bounding box center [446, 203] width 307 height 25
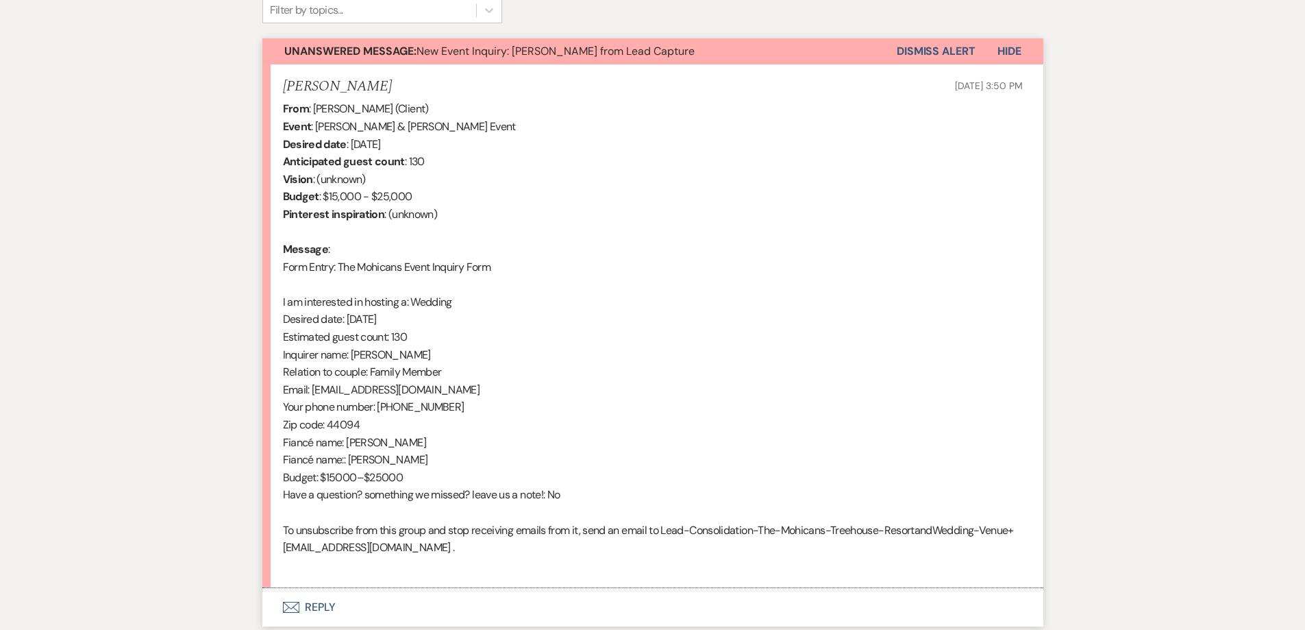
scroll to position [461, 0]
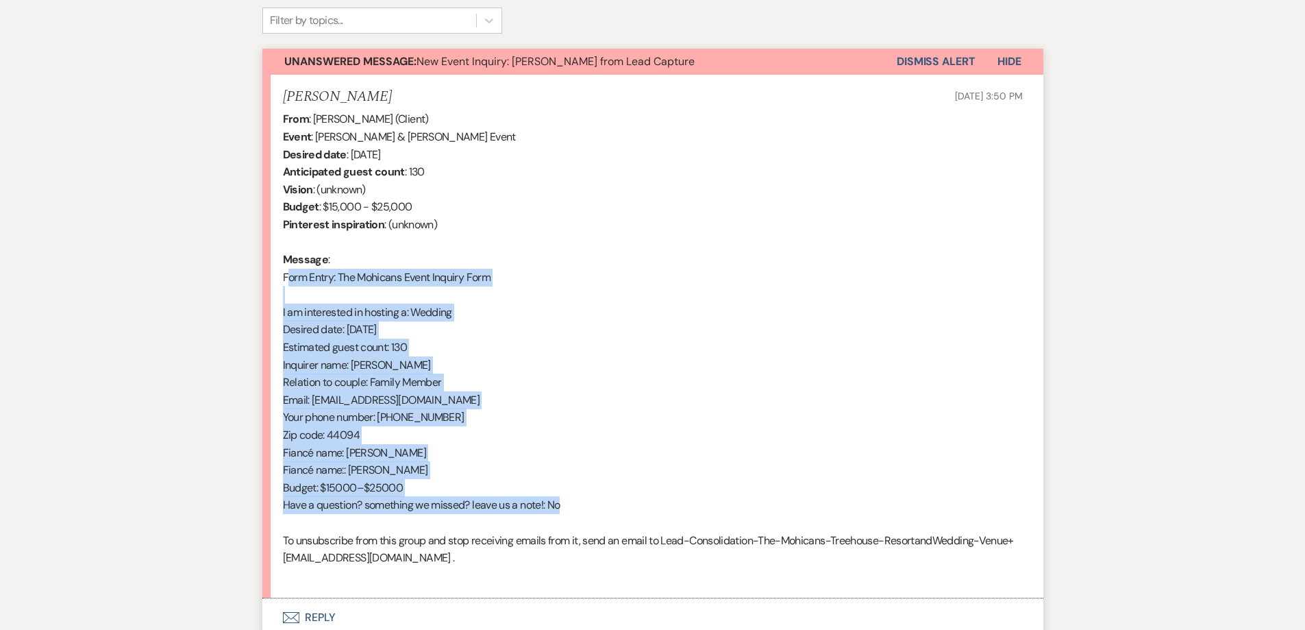
drag, startPoint x: 577, startPoint y: 502, endPoint x: 268, endPoint y: 280, distance: 380.5
click at [268, 280] on li "[PERSON_NAME] [DATE] 3:50 PM From : [PERSON_NAME] (Client) Event : [PERSON_NAME…" at bounding box center [652, 337] width 781 height 524
click at [920, 57] on button "Dismiss Alert" at bounding box center [936, 62] width 79 height 26
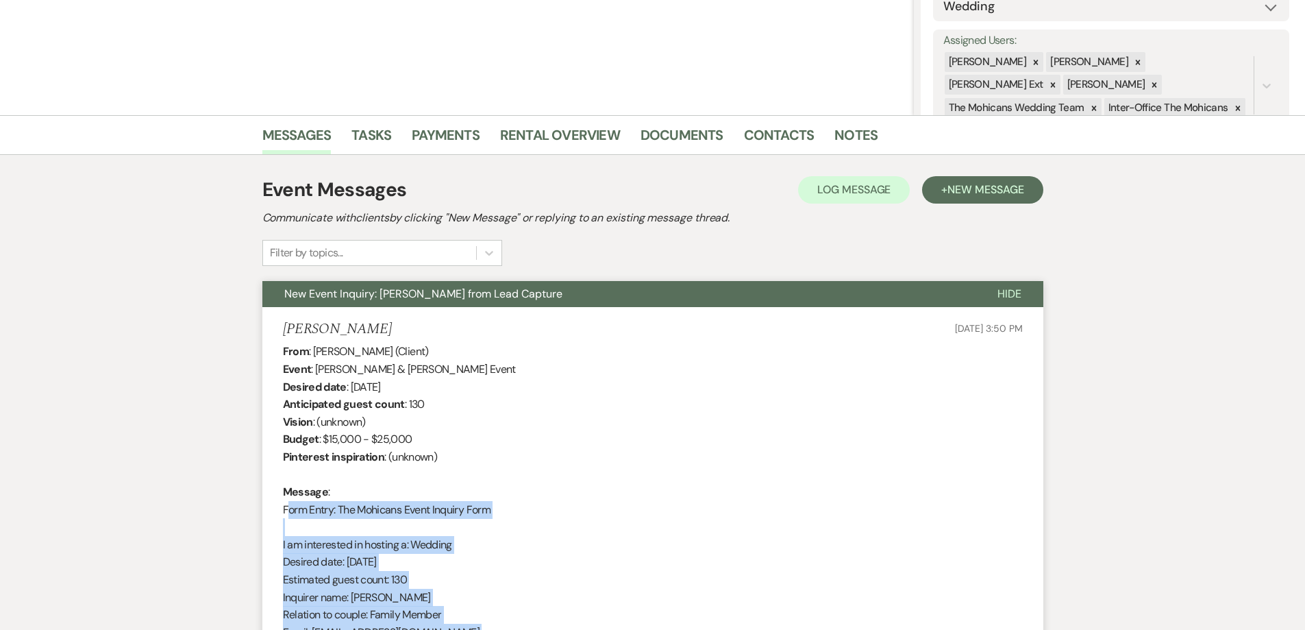
scroll to position [0, 0]
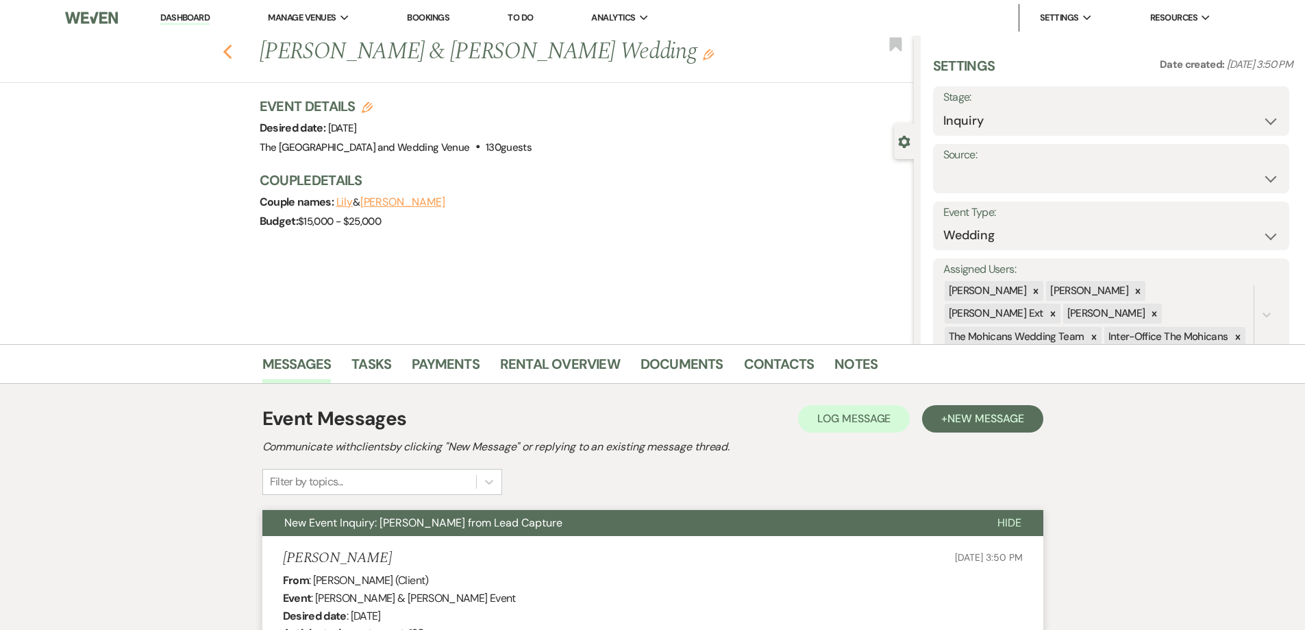
click at [232, 49] on use "button" at bounding box center [227, 52] width 9 height 15
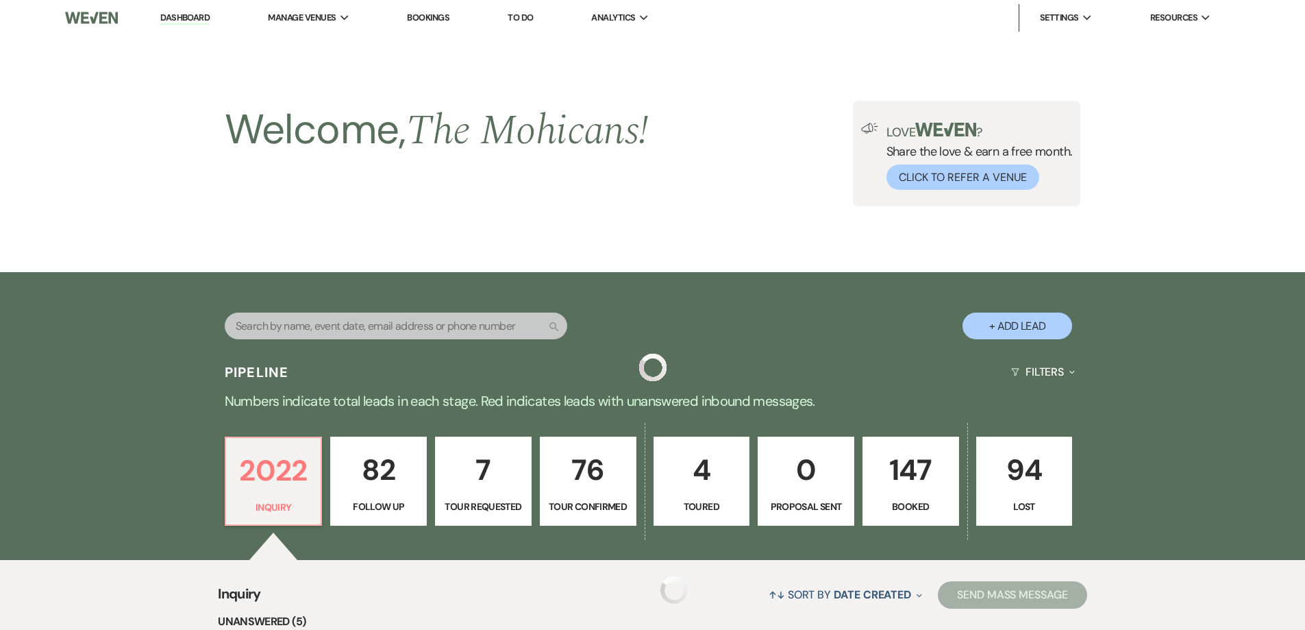
scroll to position [460, 0]
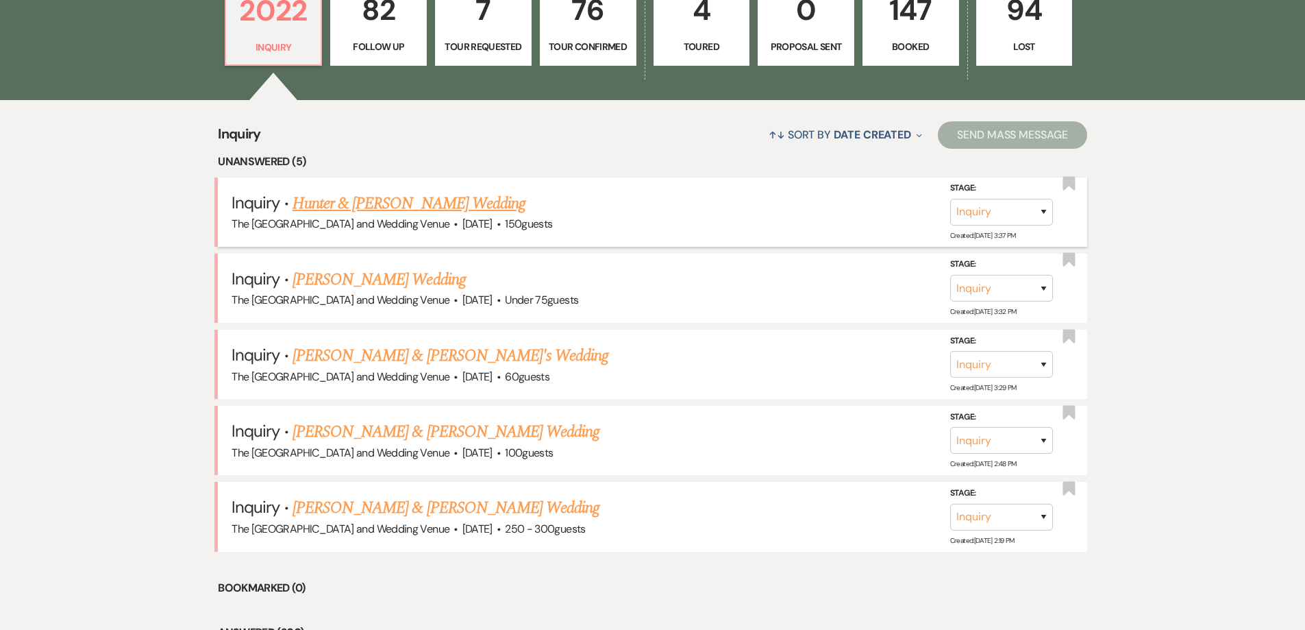
click at [452, 207] on link "Hunter & [PERSON_NAME] Wedding" at bounding box center [409, 203] width 233 height 25
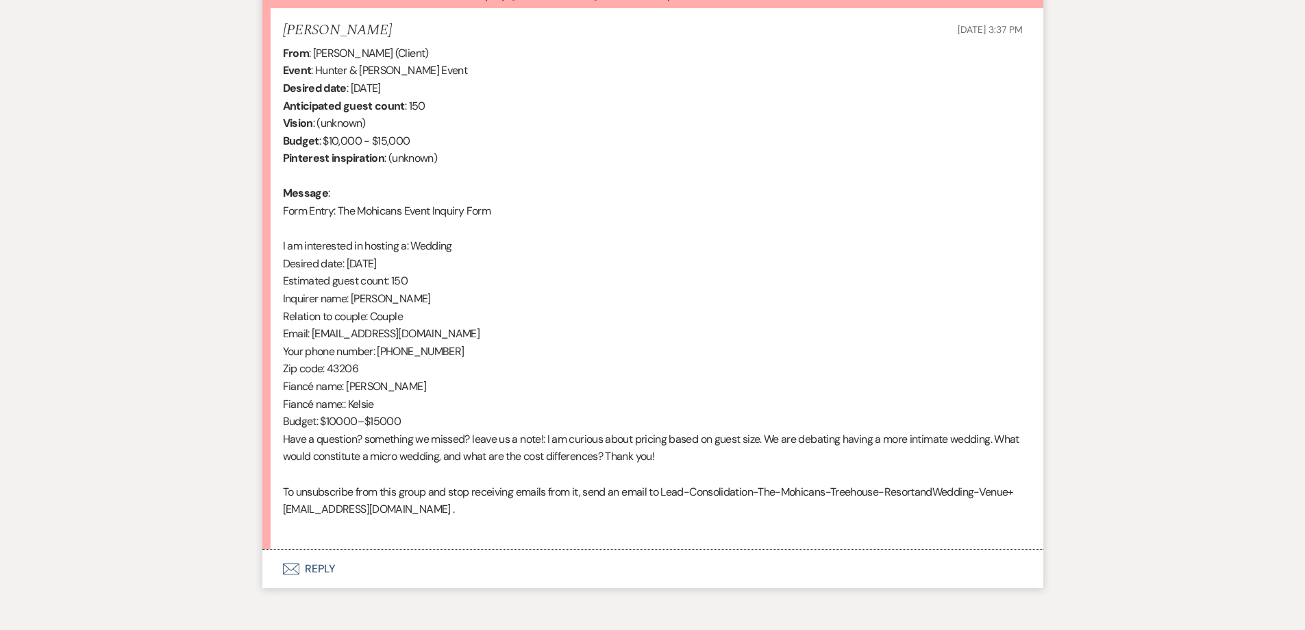
scroll to position [462, 0]
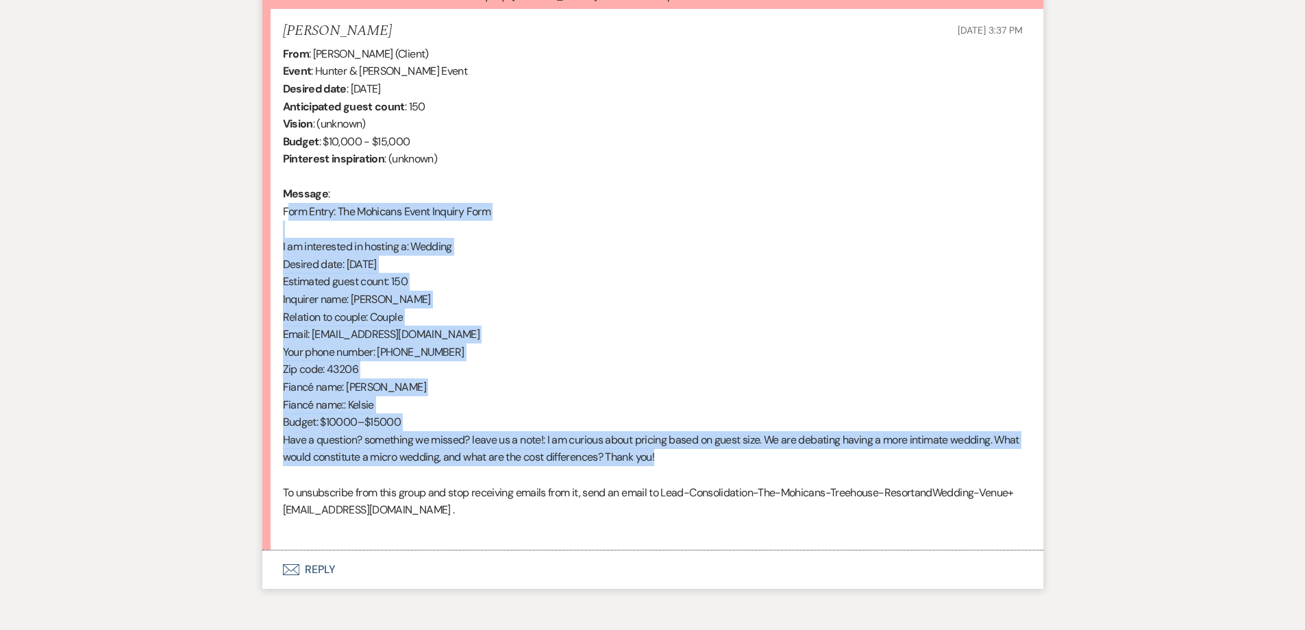
drag, startPoint x: 706, startPoint y: 458, endPoint x: 266, endPoint y: 206, distance: 507.7
click at [266, 206] on li "[PERSON_NAME] [DATE] 3:37 PM From : [PERSON_NAME] (Client) Event : Hunter & [PE…" at bounding box center [652, 279] width 781 height 541
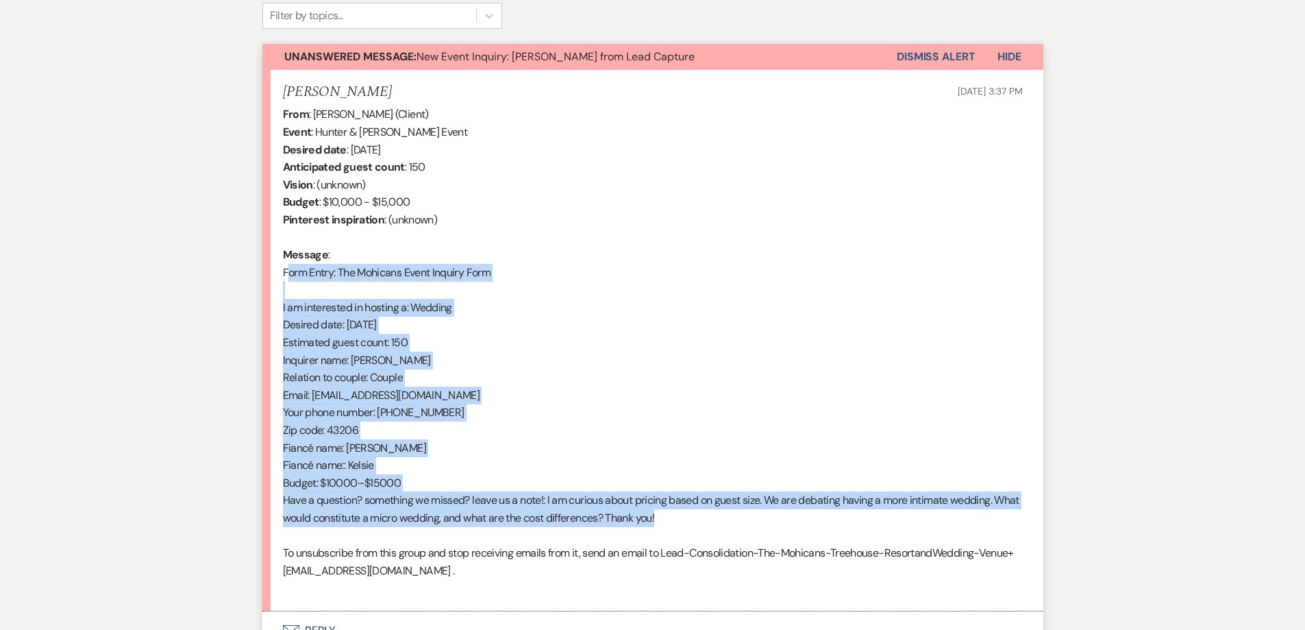
scroll to position [465, 0]
click at [929, 64] on button "Dismiss Alert" at bounding box center [936, 58] width 79 height 26
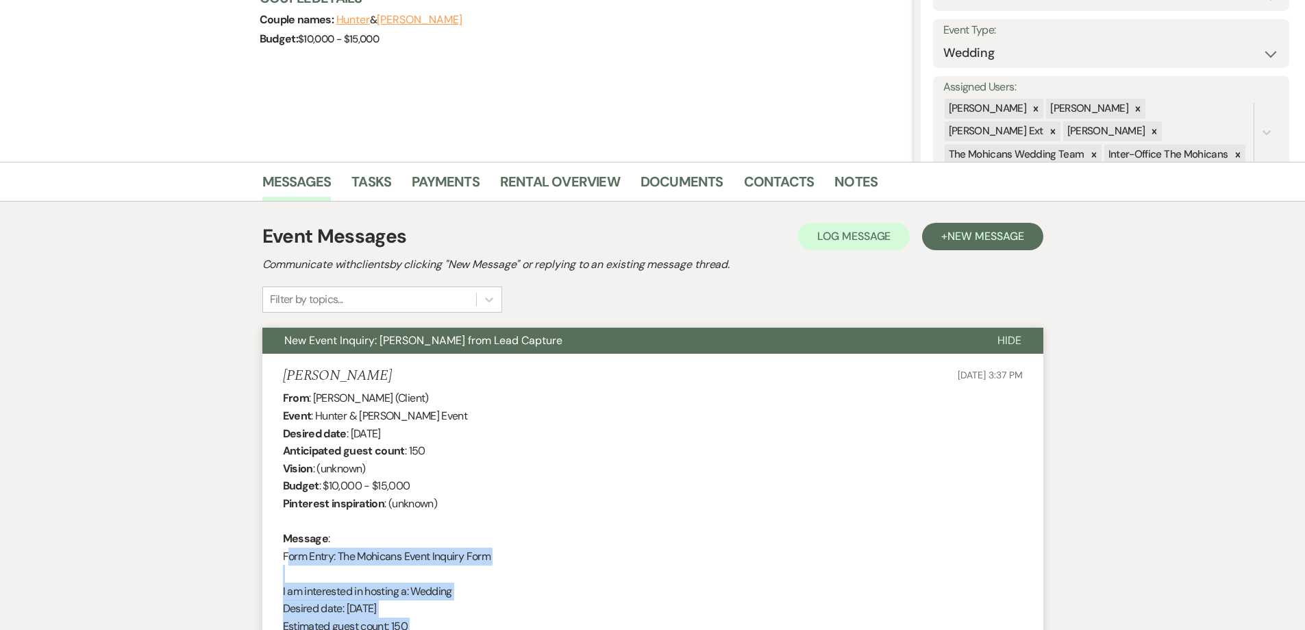
scroll to position [0, 0]
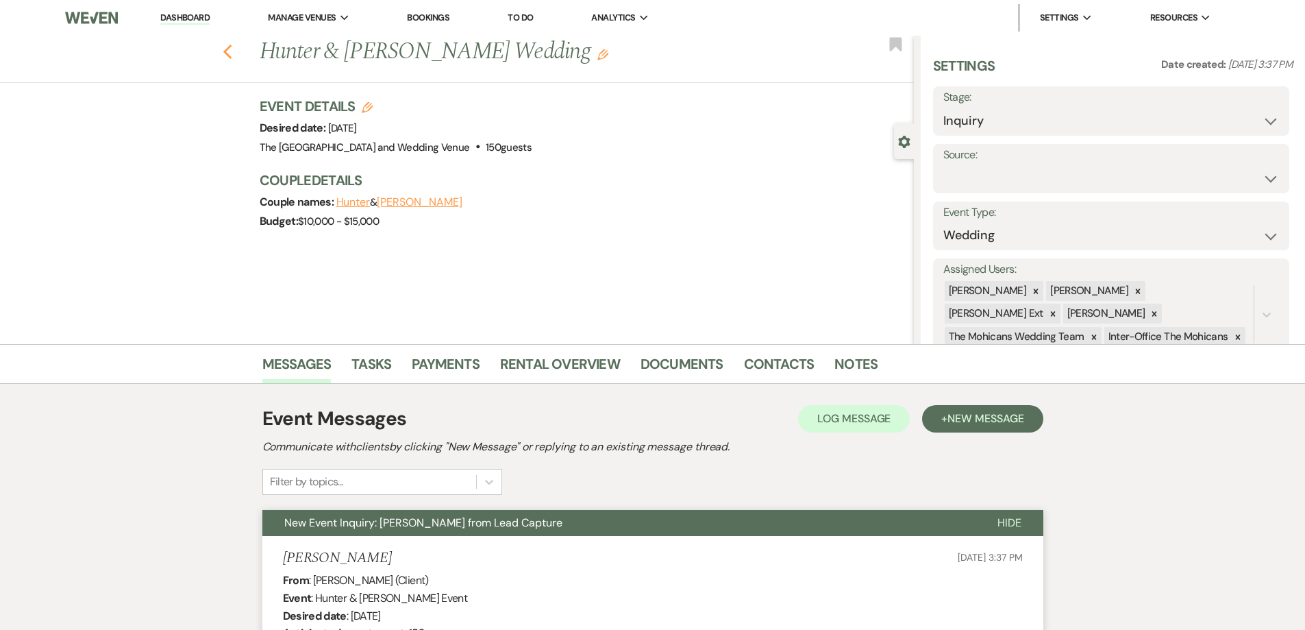
click at [233, 53] on icon "Previous" at bounding box center [228, 52] width 10 height 16
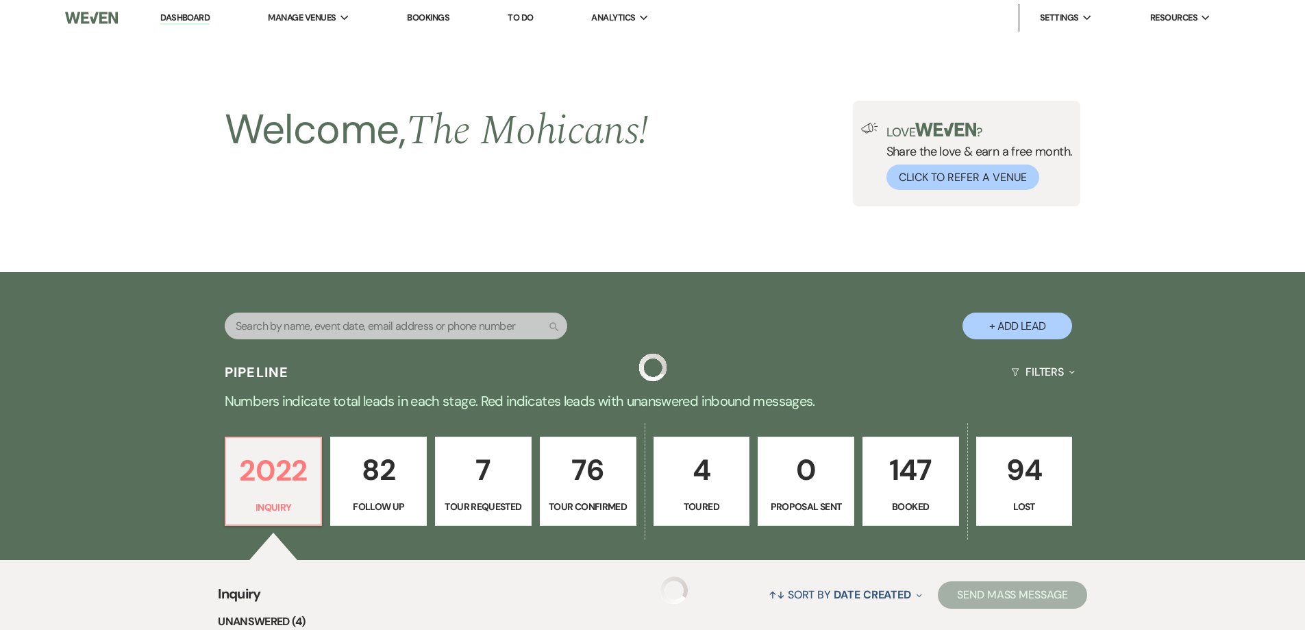
scroll to position [460, 0]
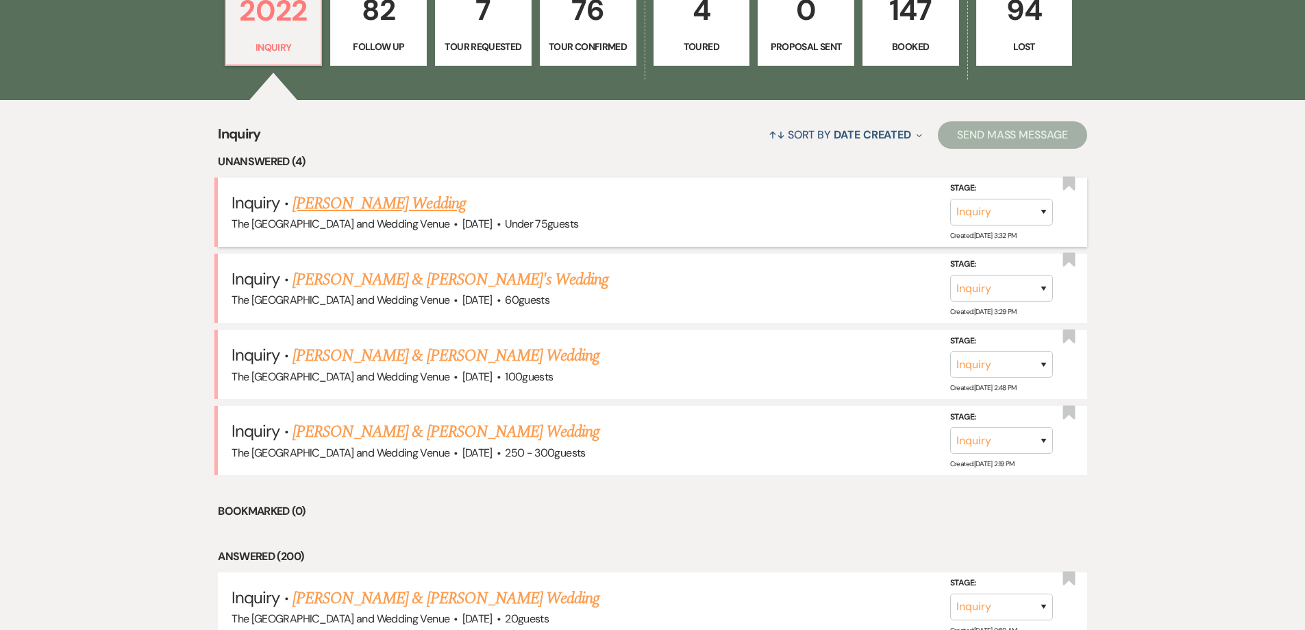
click at [391, 207] on link "[PERSON_NAME] Wedding" at bounding box center [379, 203] width 173 height 25
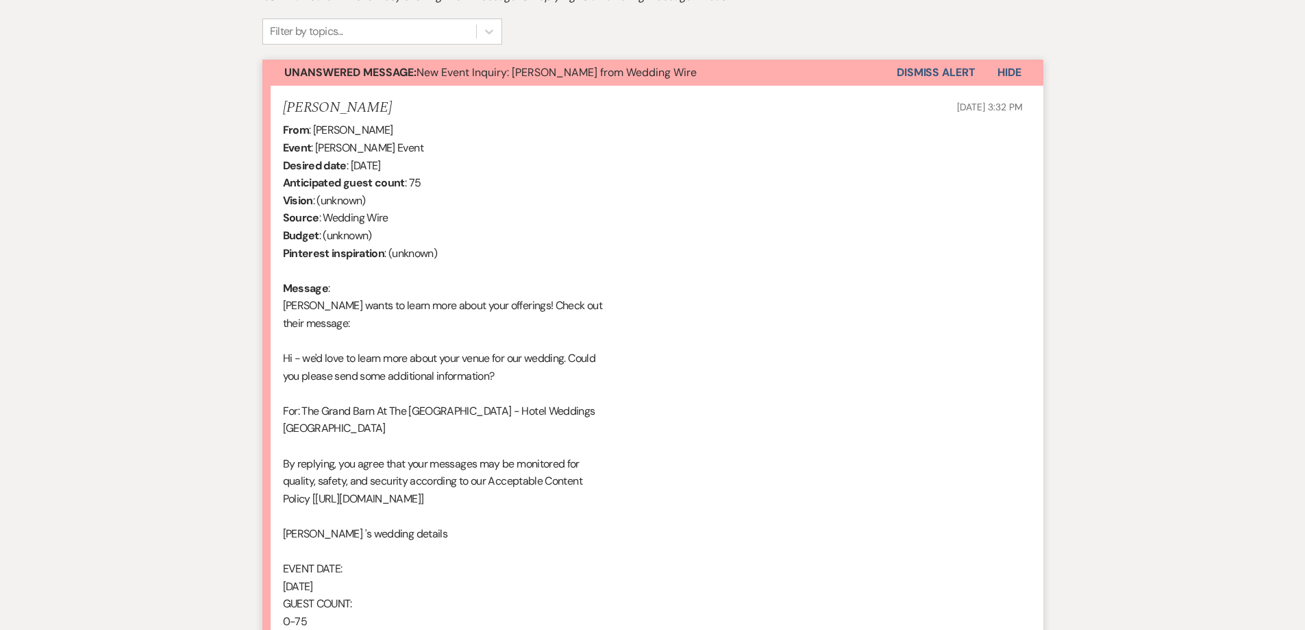
scroll to position [451, 0]
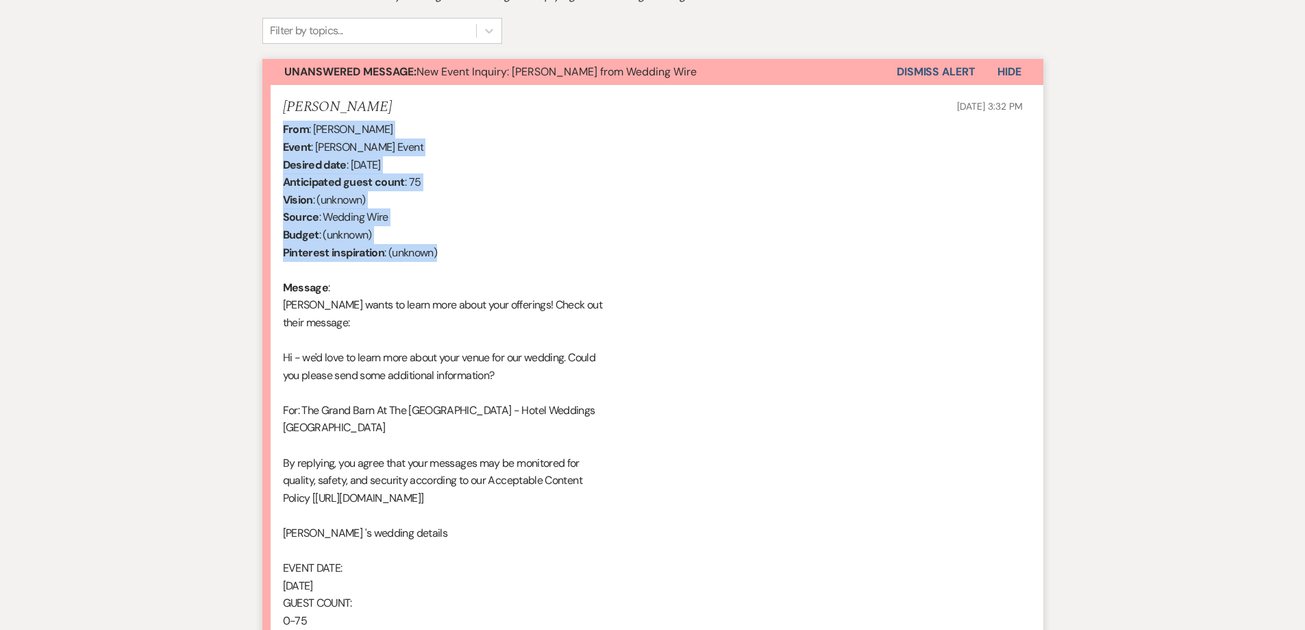
drag, startPoint x: 445, startPoint y: 245, endPoint x: 275, endPoint y: 134, distance: 203.4
click at [275, 134] on li "[PERSON_NAME] [DATE] 3:32 PM From : [PERSON_NAME] Event : [PERSON_NAME] Event D…" at bounding box center [652, 522] width 781 height 875
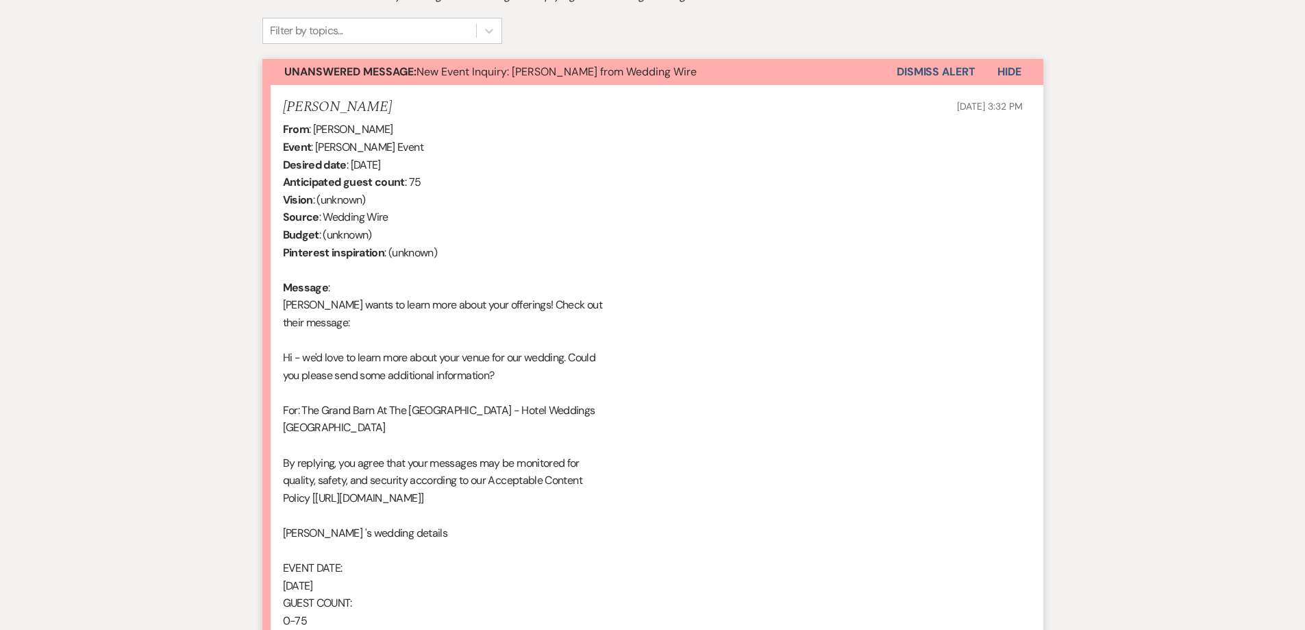
click at [673, 265] on div "From : [PERSON_NAME] Event : [PERSON_NAME] Event Desired date : [DATE] Anticipa…" at bounding box center [653, 533] width 740 height 824
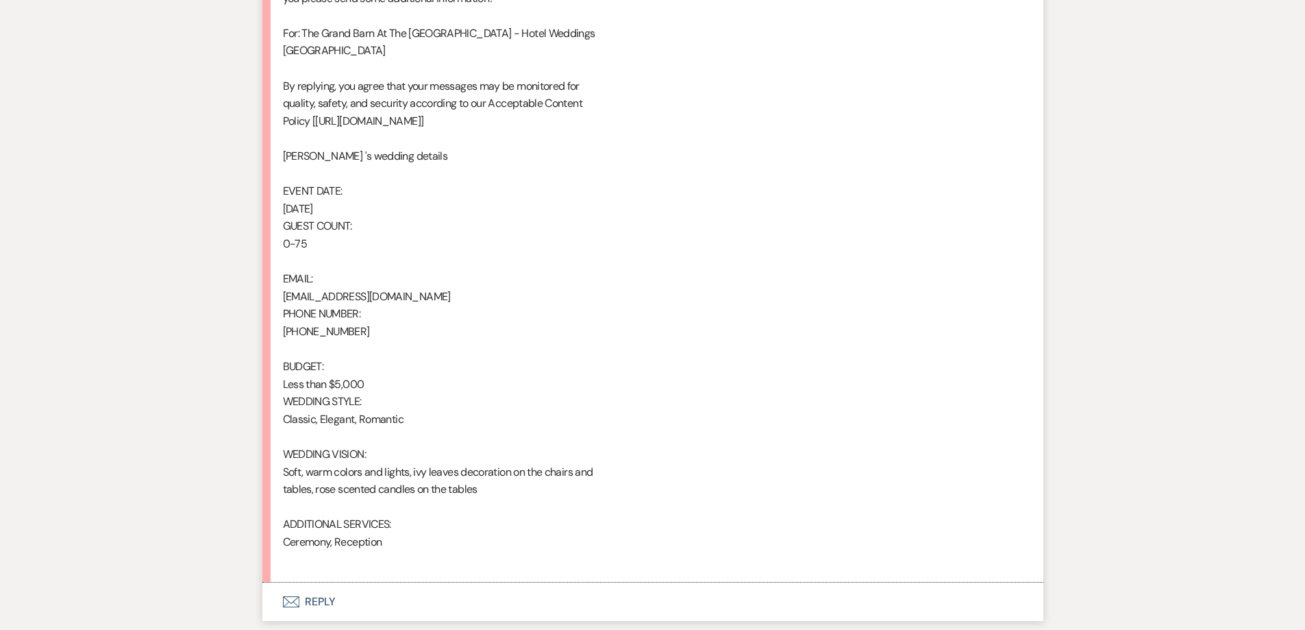
scroll to position [837, 0]
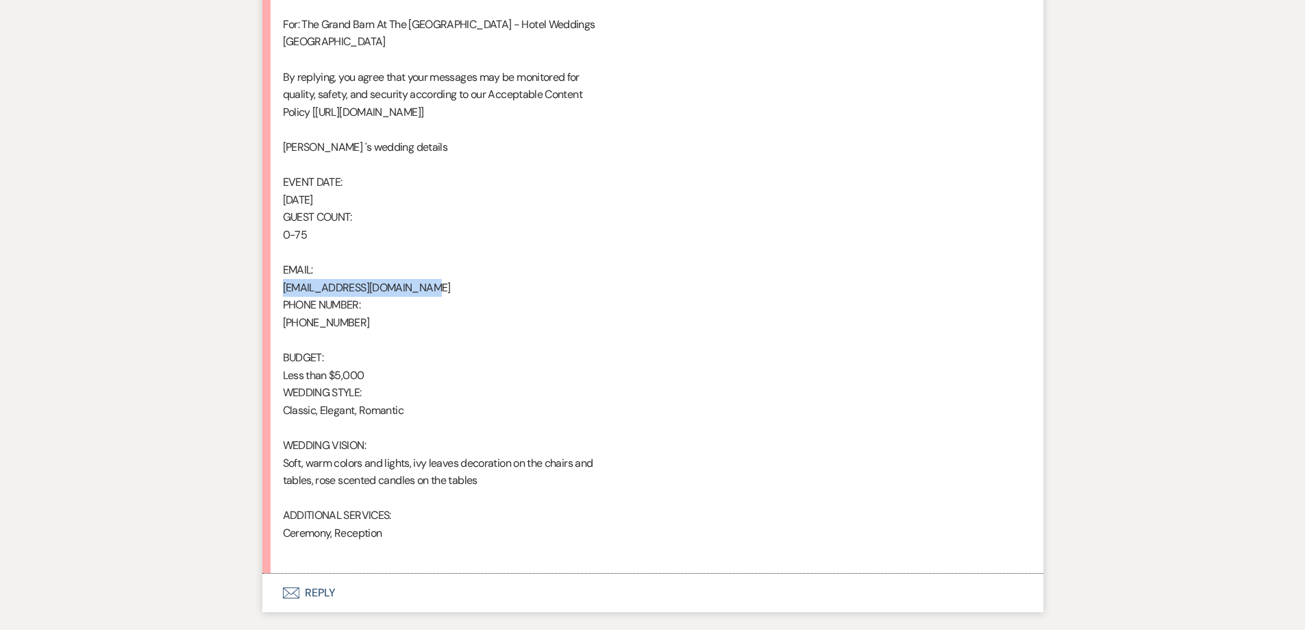
drag, startPoint x: 423, startPoint y: 282, endPoint x: 280, endPoint y: 288, distance: 144.0
click at [280, 288] on li "[PERSON_NAME] [DATE] 3:32 PM From : [PERSON_NAME] Event : [PERSON_NAME] Event D…" at bounding box center [652, 136] width 781 height 875
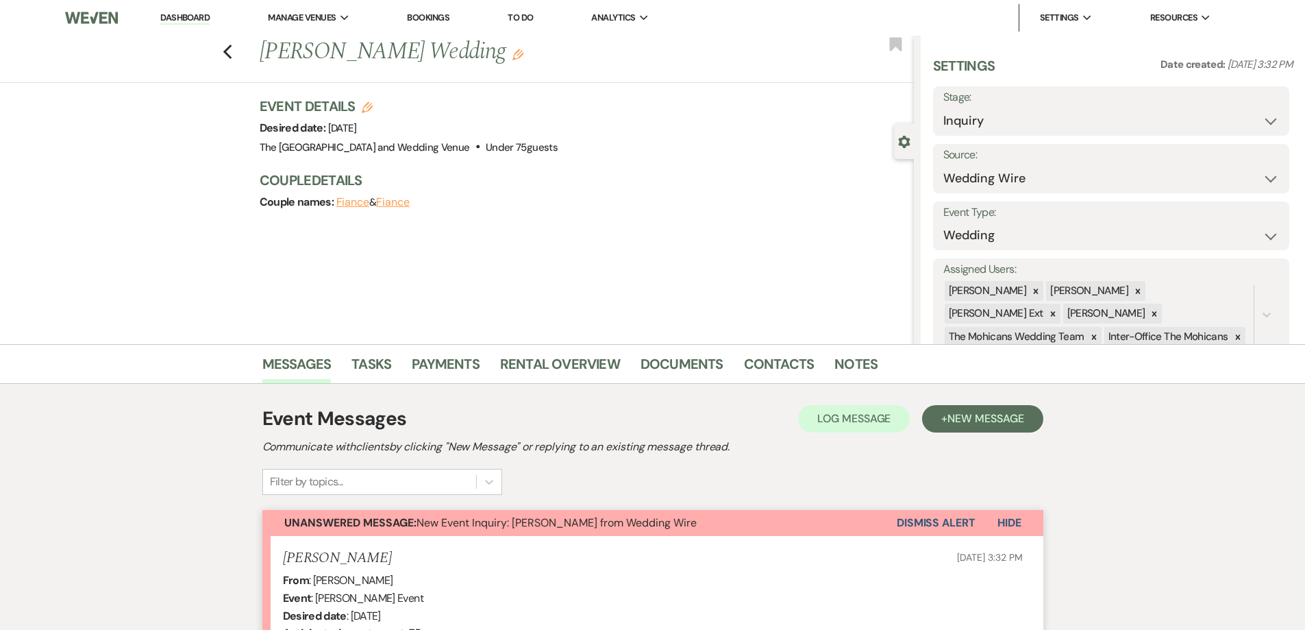
click at [915, 532] on button "Dismiss Alert" at bounding box center [936, 523] width 79 height 26
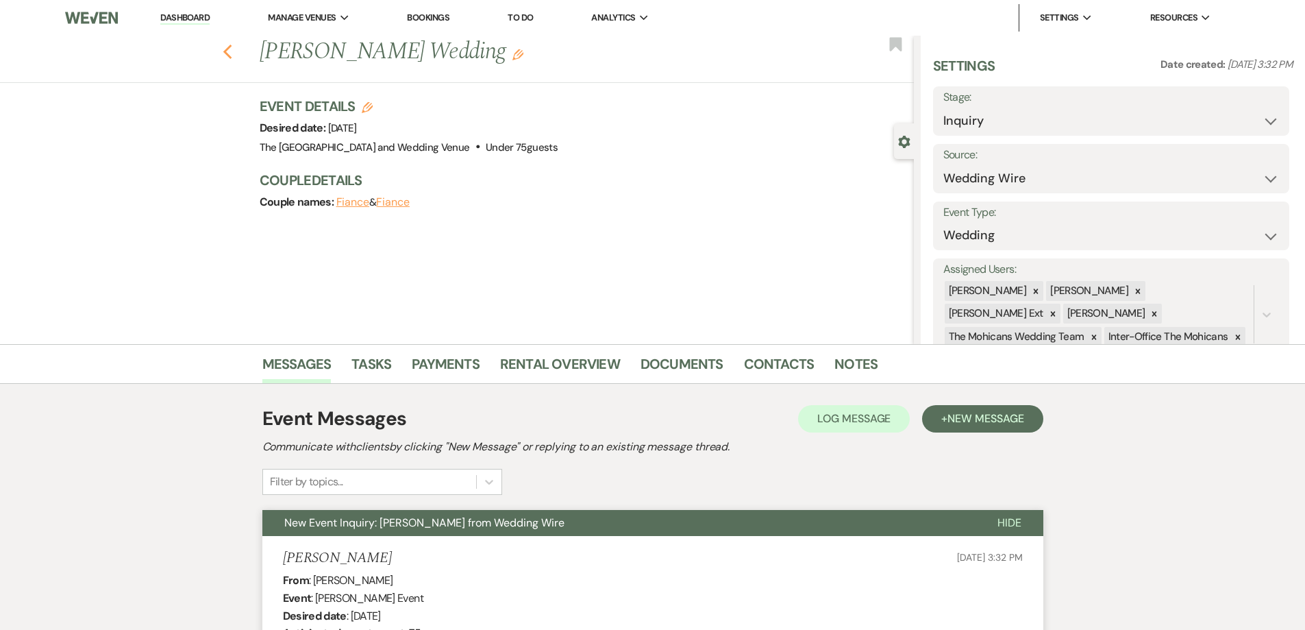
click at [233, 53] on icon "Previous" at bounding box center [228, 52] width 10 height 16
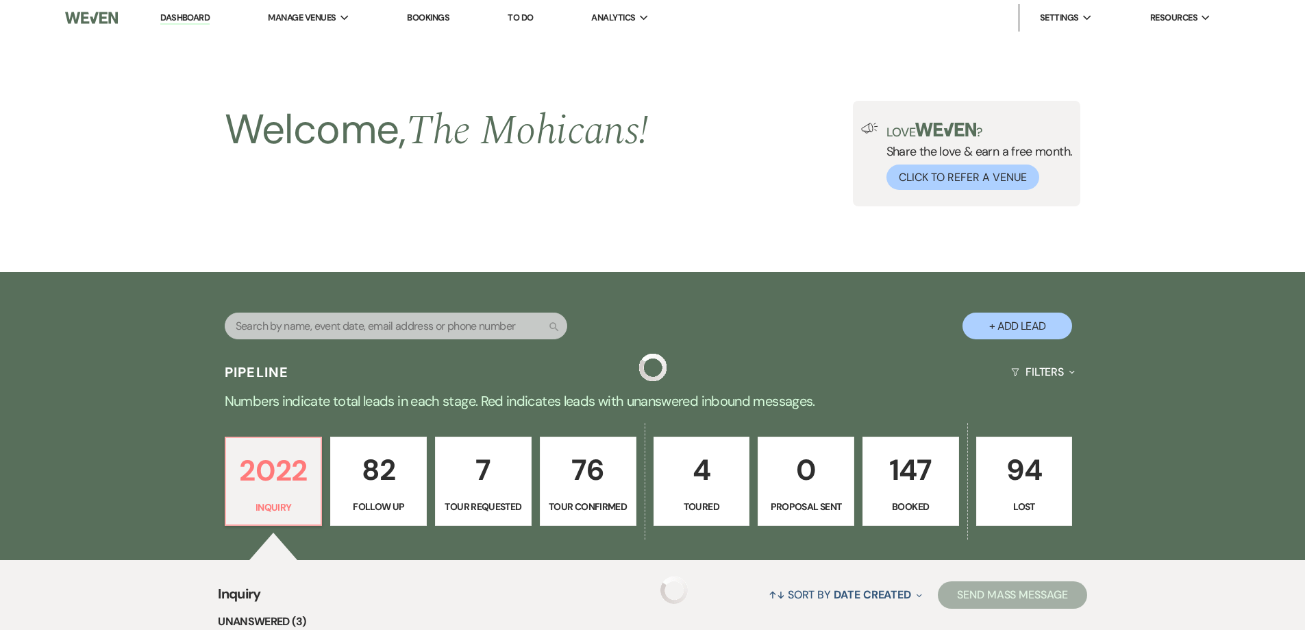
scroll to position [460, 0]
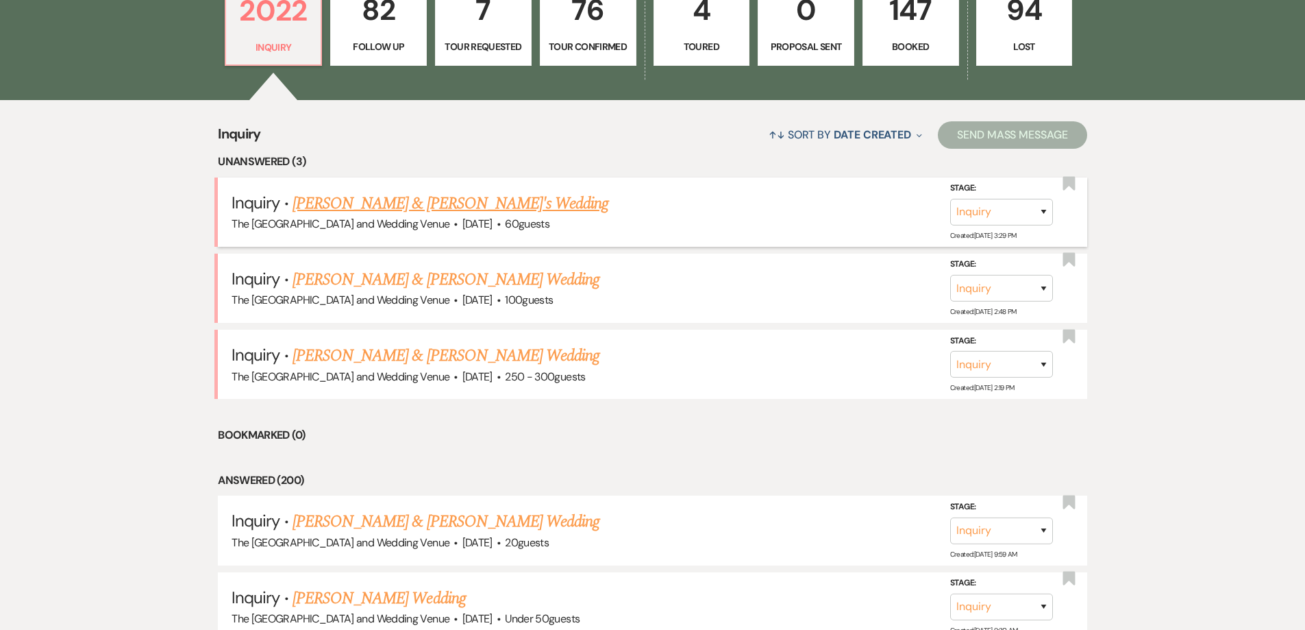
click at [445, 202] on link "[PERSON_NAME] & [PERSON_NAME]'s Wedding" at bounding box center [451, 203] width 317 height 25
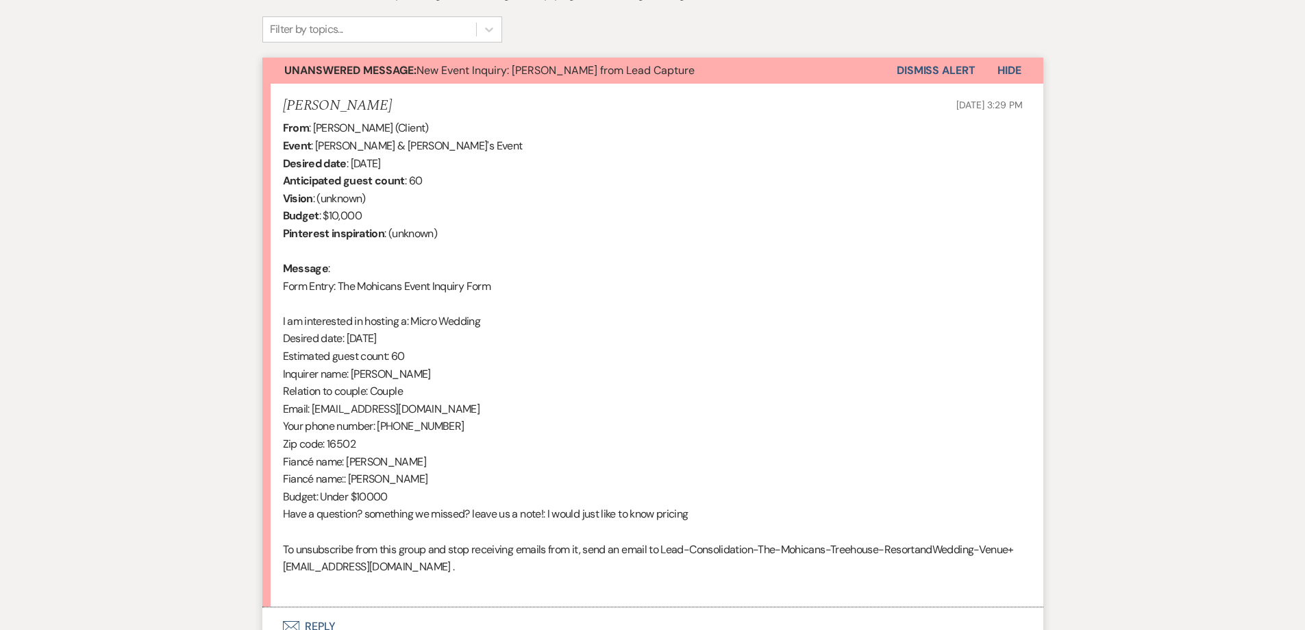
scroll to position [452, 0]
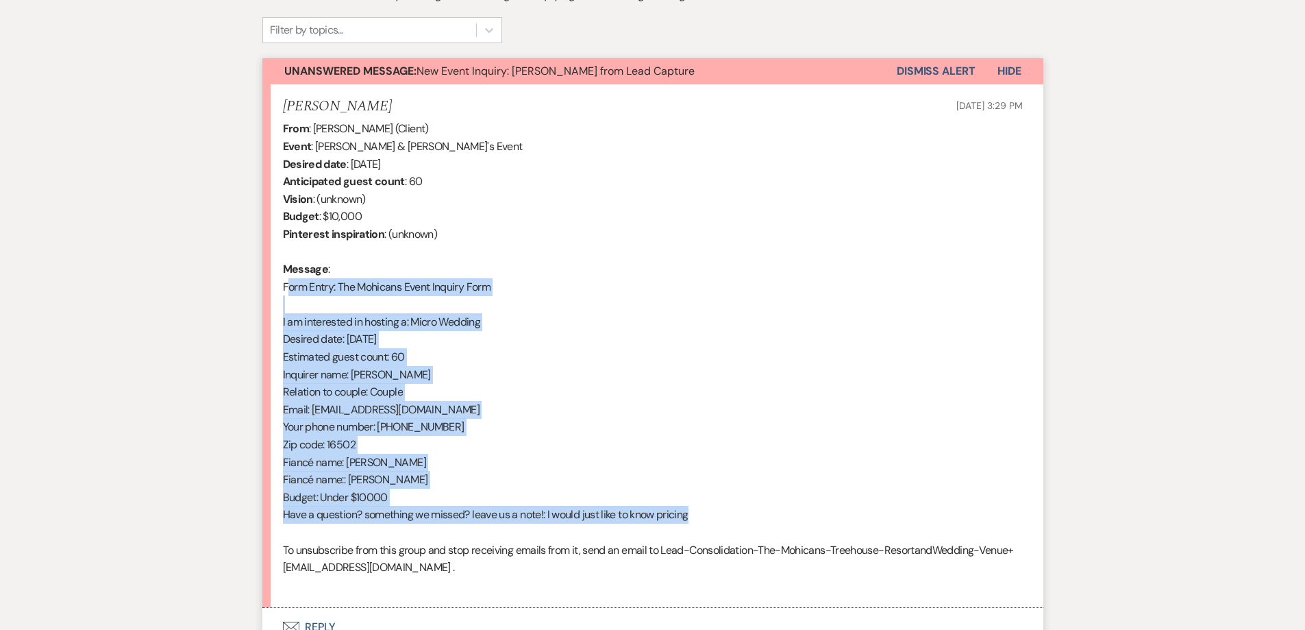
drag, startPoint x: 709, startPoint y: 515, endPoint x: 253, endPoint y: 291, distance: 508.1
click at [253, 291] on div "Messages Tasks Payments Rental Overview Documents Contacts Notes Event Messages…" at bounding box center [652, 279] width 1305 height 774
click at [936, 63] on button "Dismiss Alert" at bounding box center [936, 71] width 79 height 26
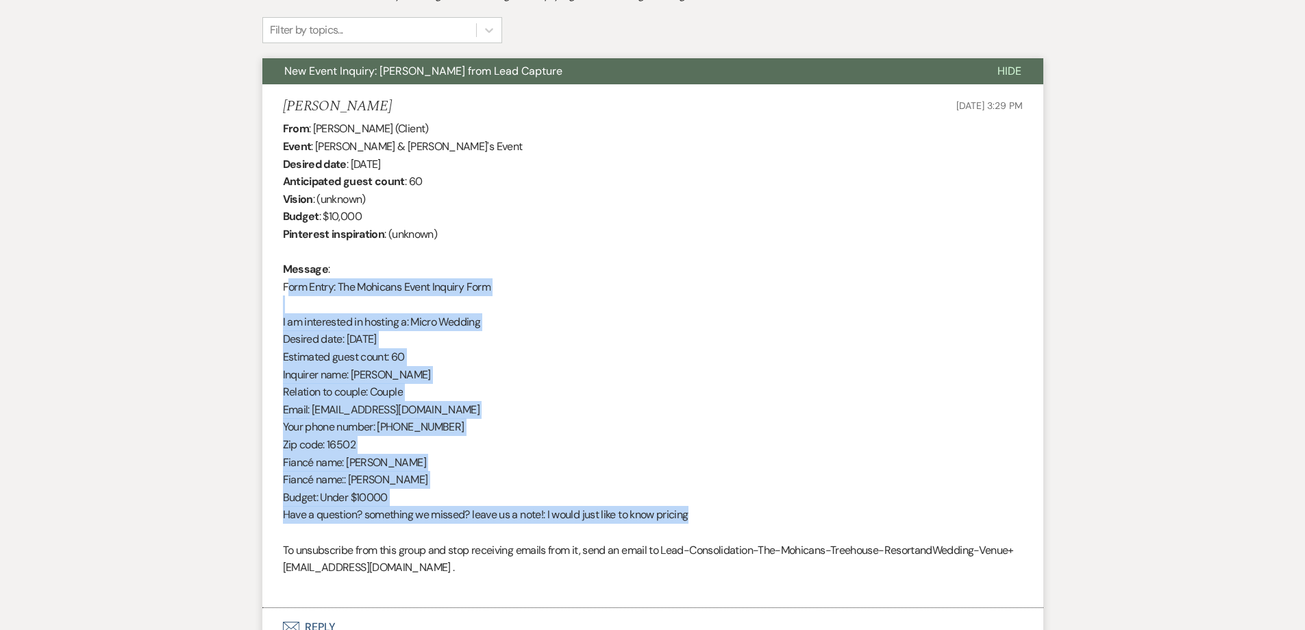
scroll to position [0, 0]
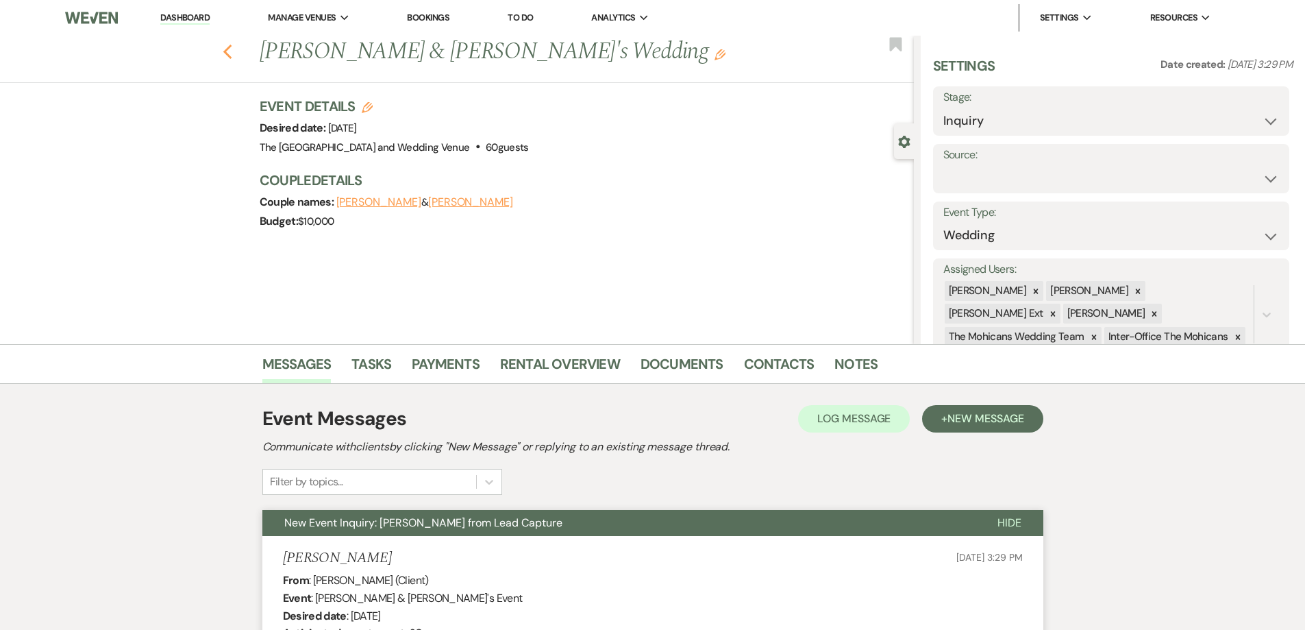
click at [232, 49] on use "button" at bounding box center [227, 52] width 9 height 15
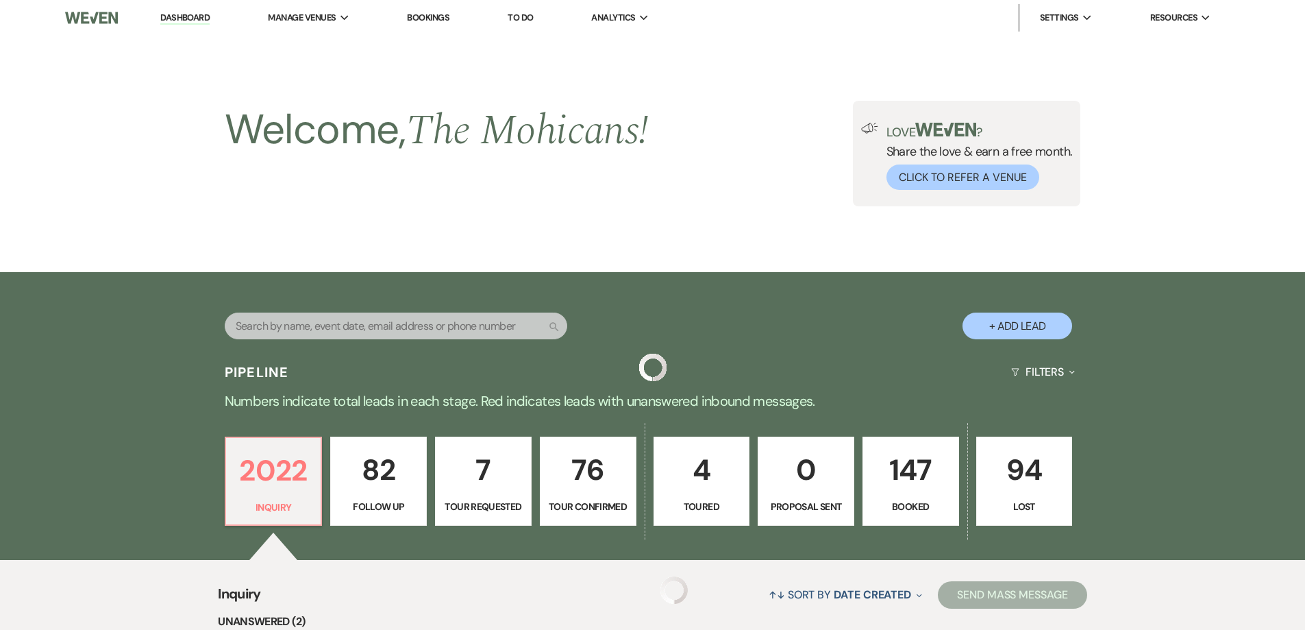
scroll to position [460, 0]
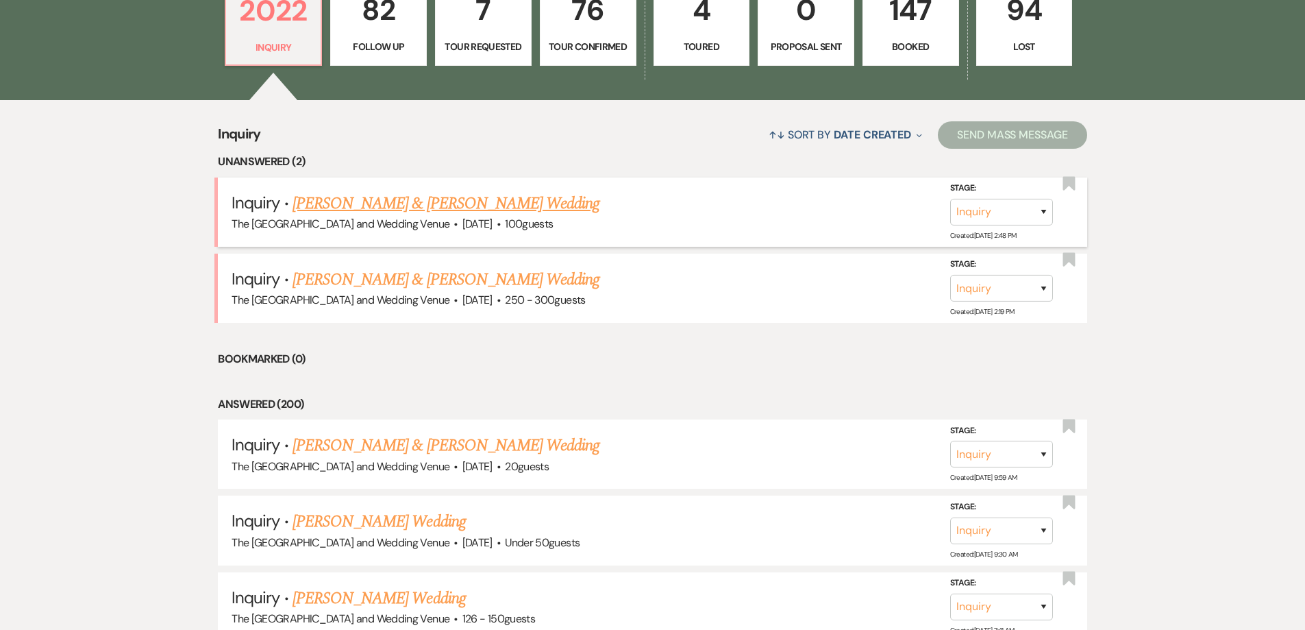
click at [481, 212] on link "[PERSON_NAME] & [PERSON_NAME] Wedding" at bounding box center [446, 203] width 307 height 25
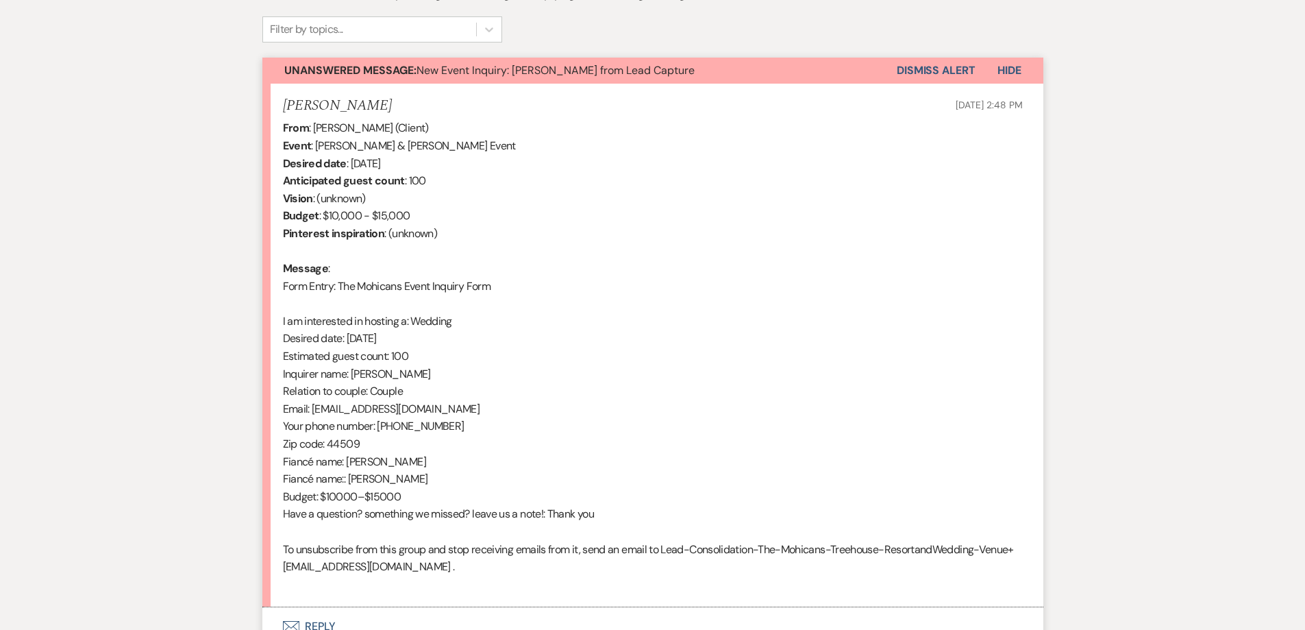
scroll to position [452, 0]
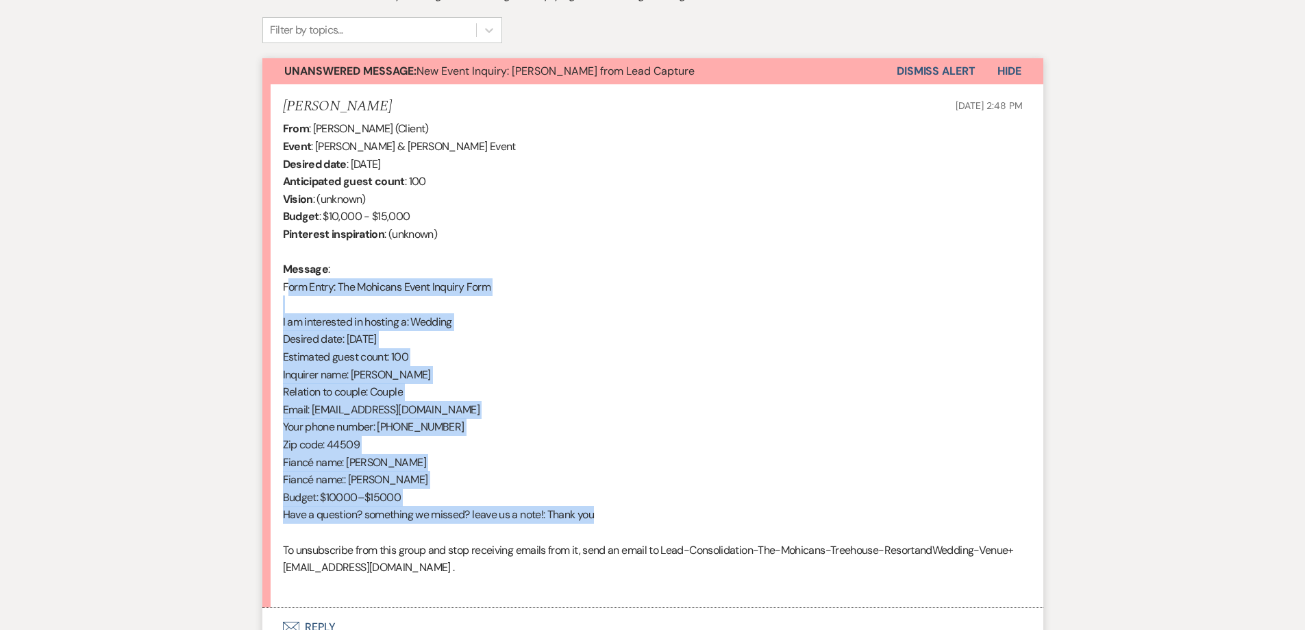
drag, startPoint x: 611, startPoint y: 513, endPoint x: 261, endPoint y: 284, distance: 418.3
click at [261, 284] on div "Messages Tasks Payments Rental Overview Documents Contacts Notes Event Messages…" at bounding box center [652, 279] width 1305 height 774
click at [935, 71] on button "Dismiss Alert" at bounding box center [936, 71] width 79 height 26
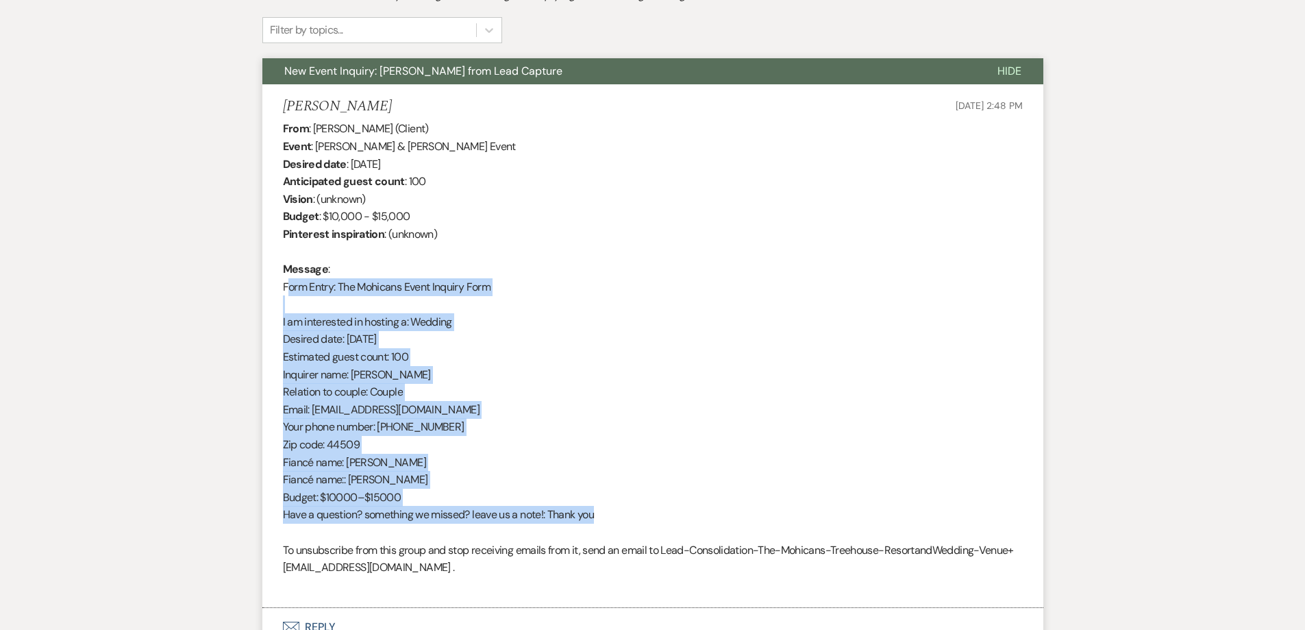
scroll to position [0, 0]
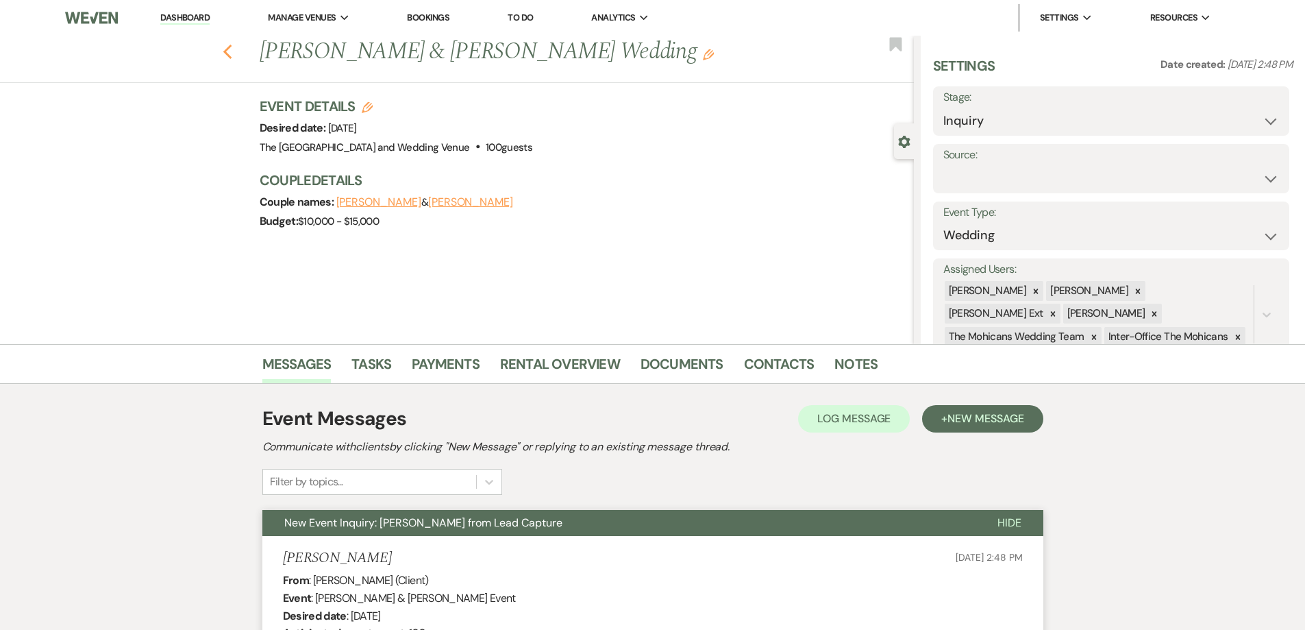
click at [231, 53] on use "button" at bounding box center [227, 52] width 9 height 15
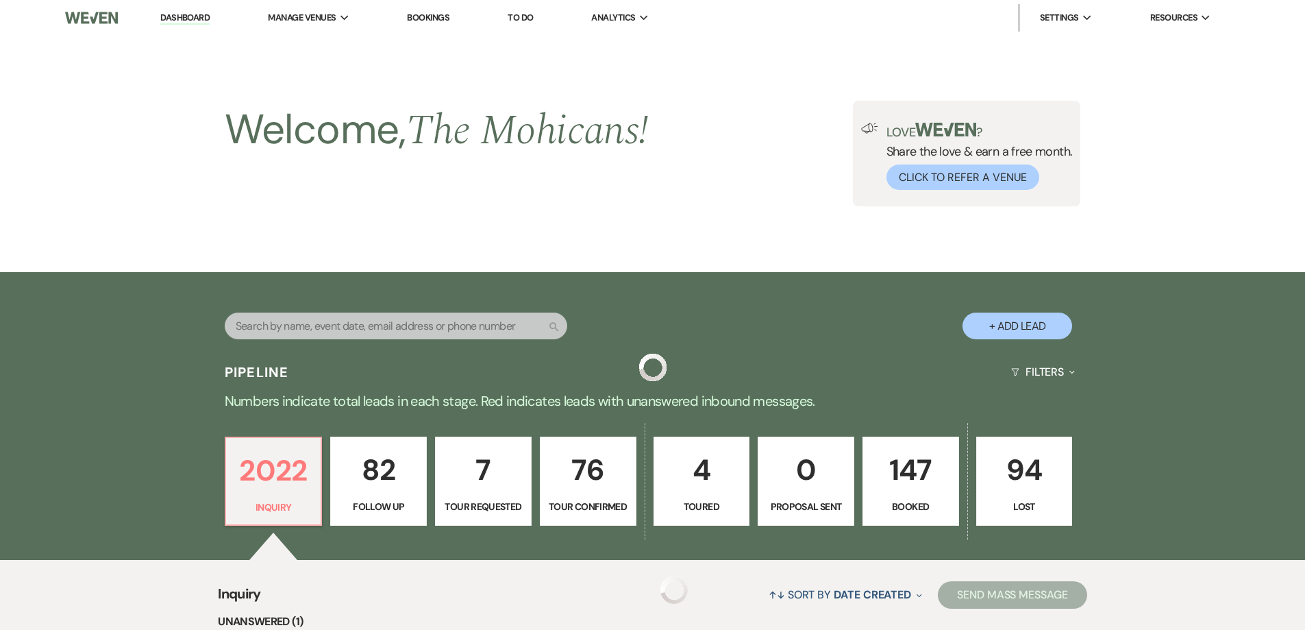
scroll to position [460, 0]
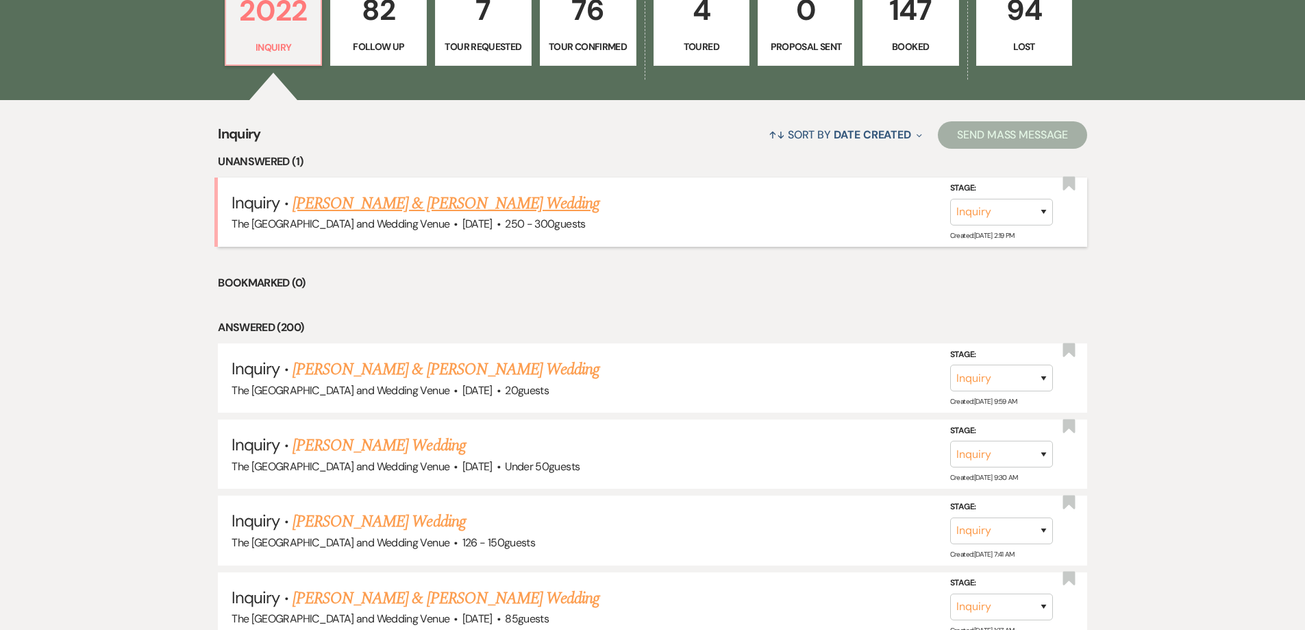
click at [520, 195] on link "[PERSON_NAME] & [PERSON_NAME] Wedding" at bounding box center [446, 203] width 307 height 25
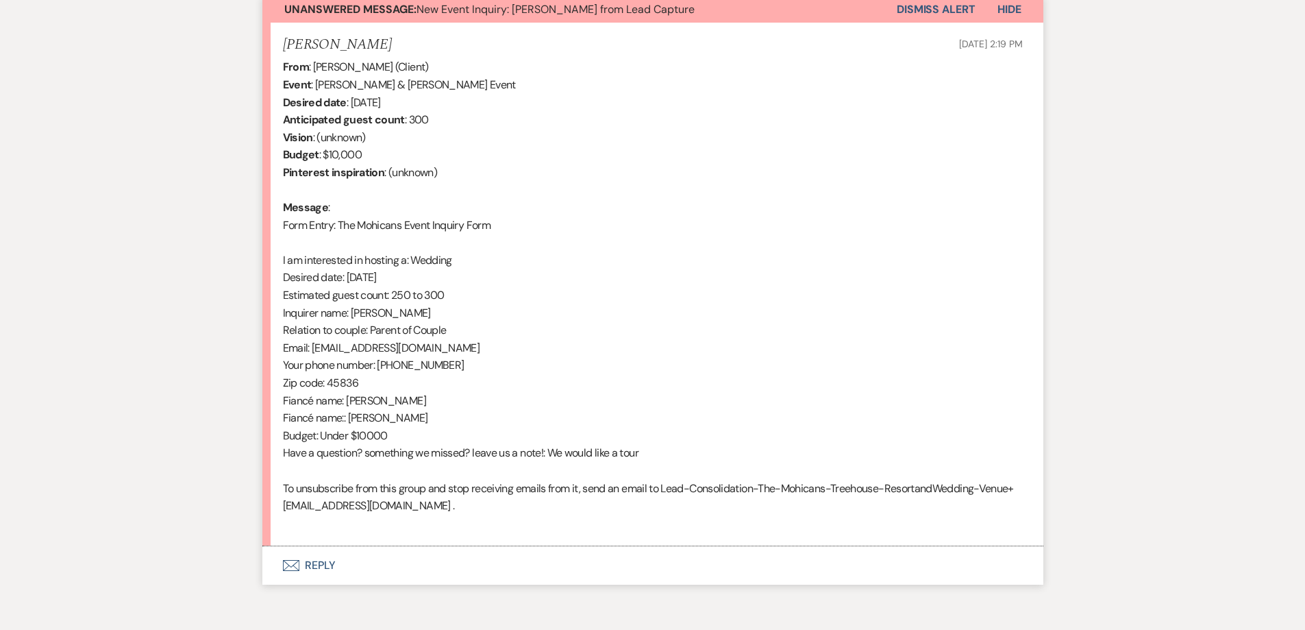
scroll to position [514, 0]
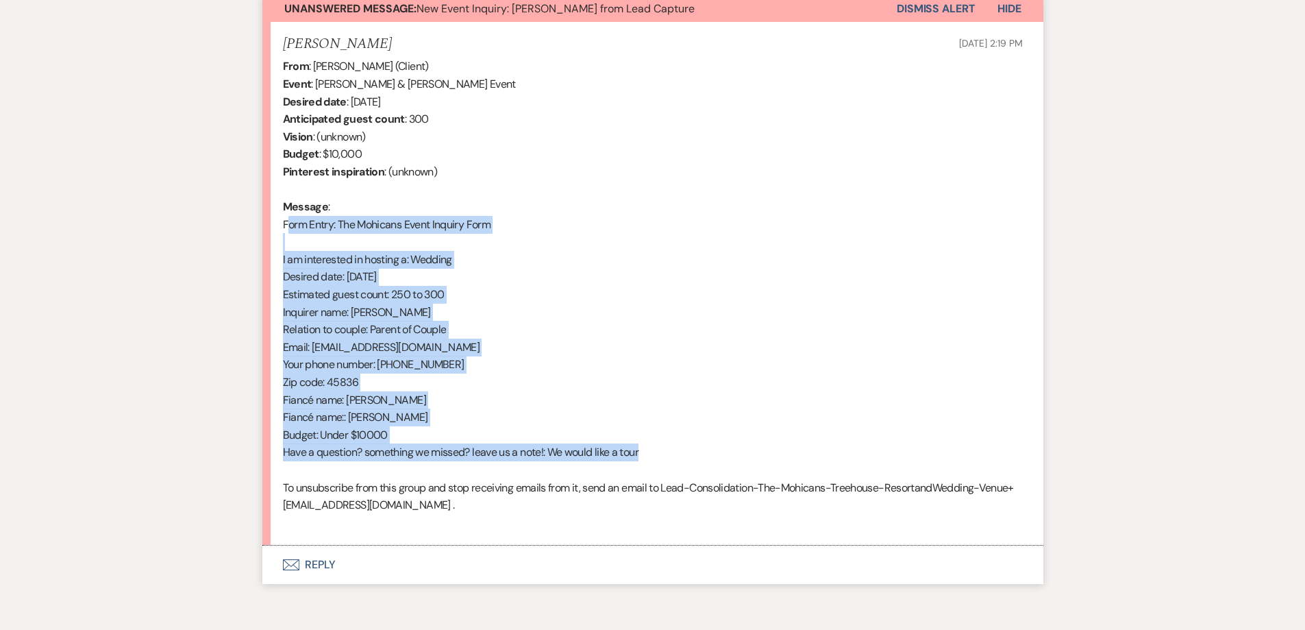
drag, startPoint x: 660, startPoint y: 447, endPoint x: 214, endPoint y: 219, distance: 501.4
click at [214, 218] on div "Messages Tasks Payments Rental Overview Documents Contacts Notes Event Messages…" at bounding box center [652, 217] width 1305 height 774
click at [908, 10] on button "Dismiss Alert" at bounding box center [936, 9] width 79 height 26
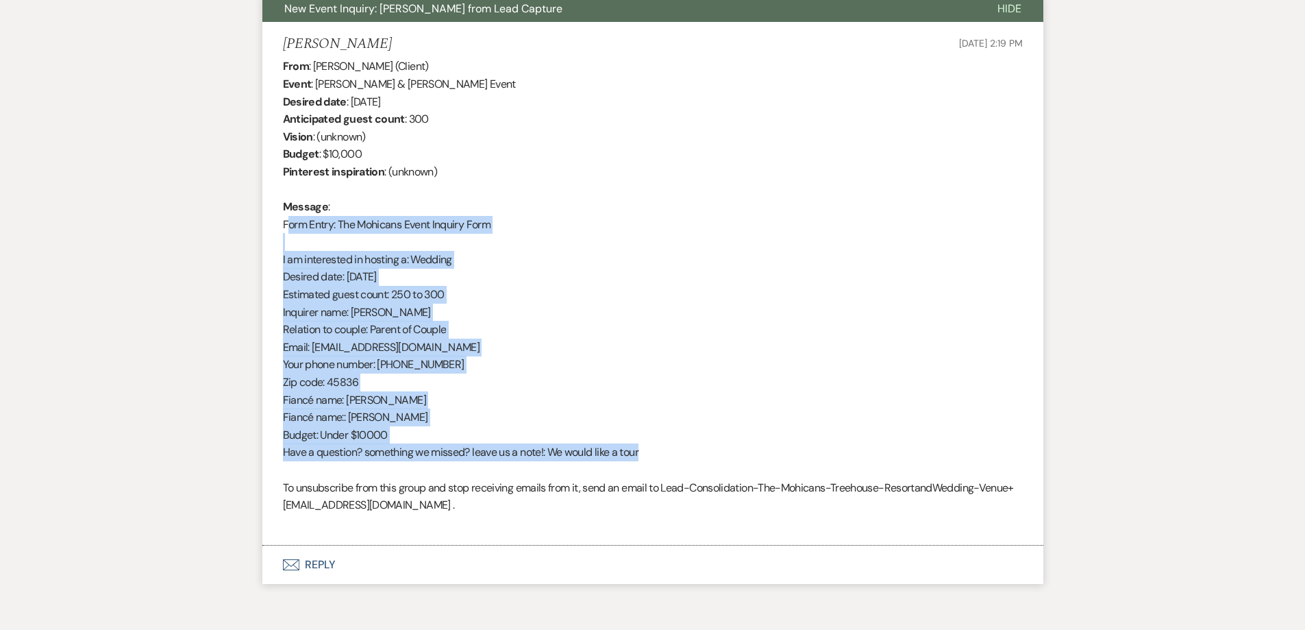
scroll to position [0, 0]
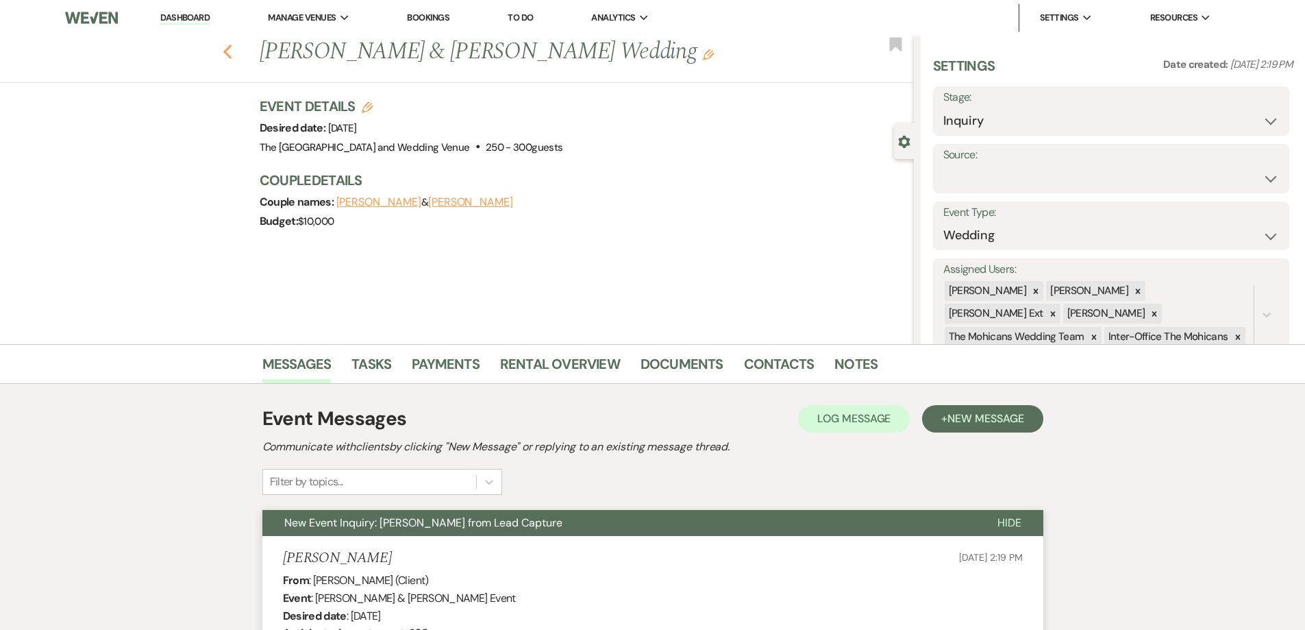
click at [233, 53] on icon "Previous" at bounding box center [228, 52] width 10 height 16
